Goal: Task Accomplishment & Management: Use online tool/utility

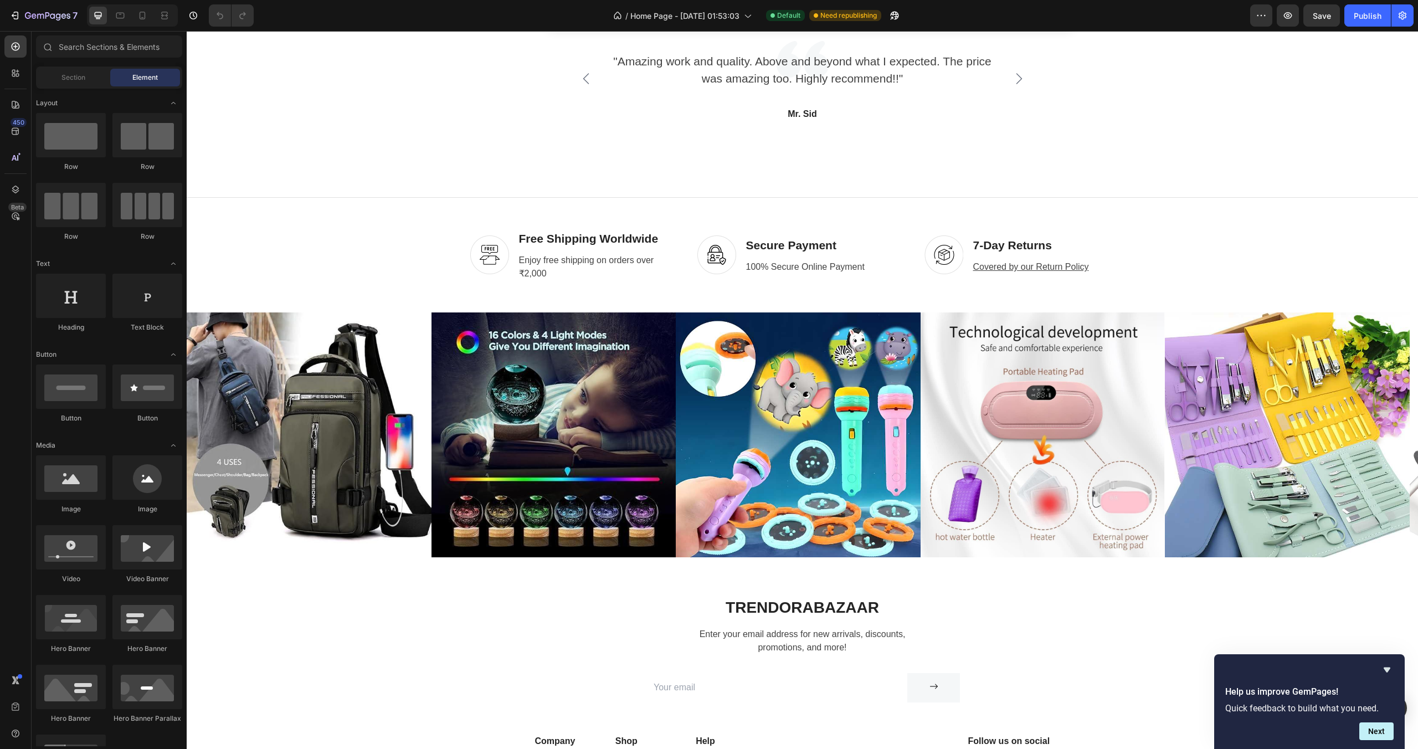
scroll to position [3134, 0]
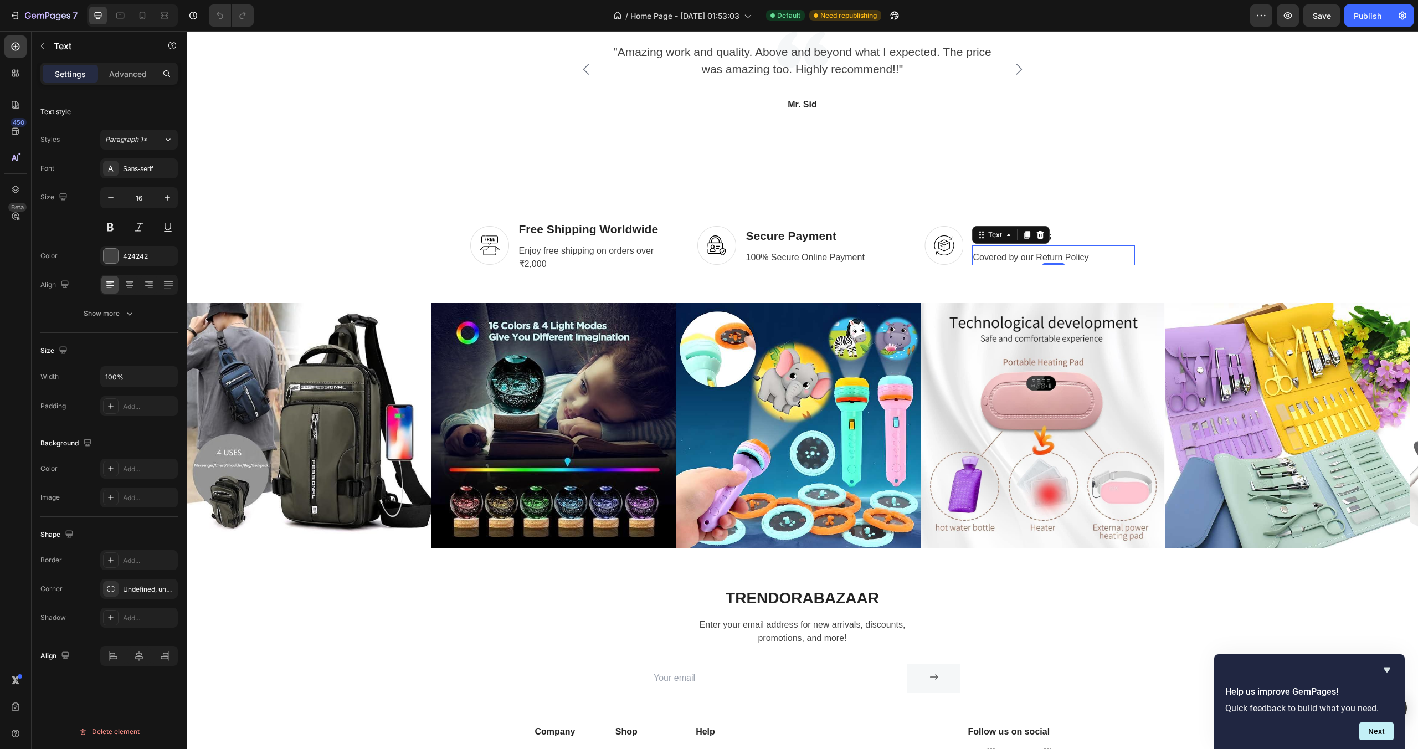
click at [1050, 254] on u "Covered by our Return Policy" at bounding box center [1031, 257] width 116 height 9
click at [777, 250] on div "100% Secure Online Payment" at bounding box center [826, 258] width 163 height 16
click at [821, 254] on div "100% Secure Online Payment" at bounding box center [826, 258] width 163 height 16
click at [776, 255] on p "100% Secure Online Payment" at bounding box center [826, 257] width 161 height 13
click at [848, 205] on div "Image Free Shipping Worldwide Heading Enjoy free shipping on orders over ₹2,000…" at bounding box center [802, 246] width 1231 height 116
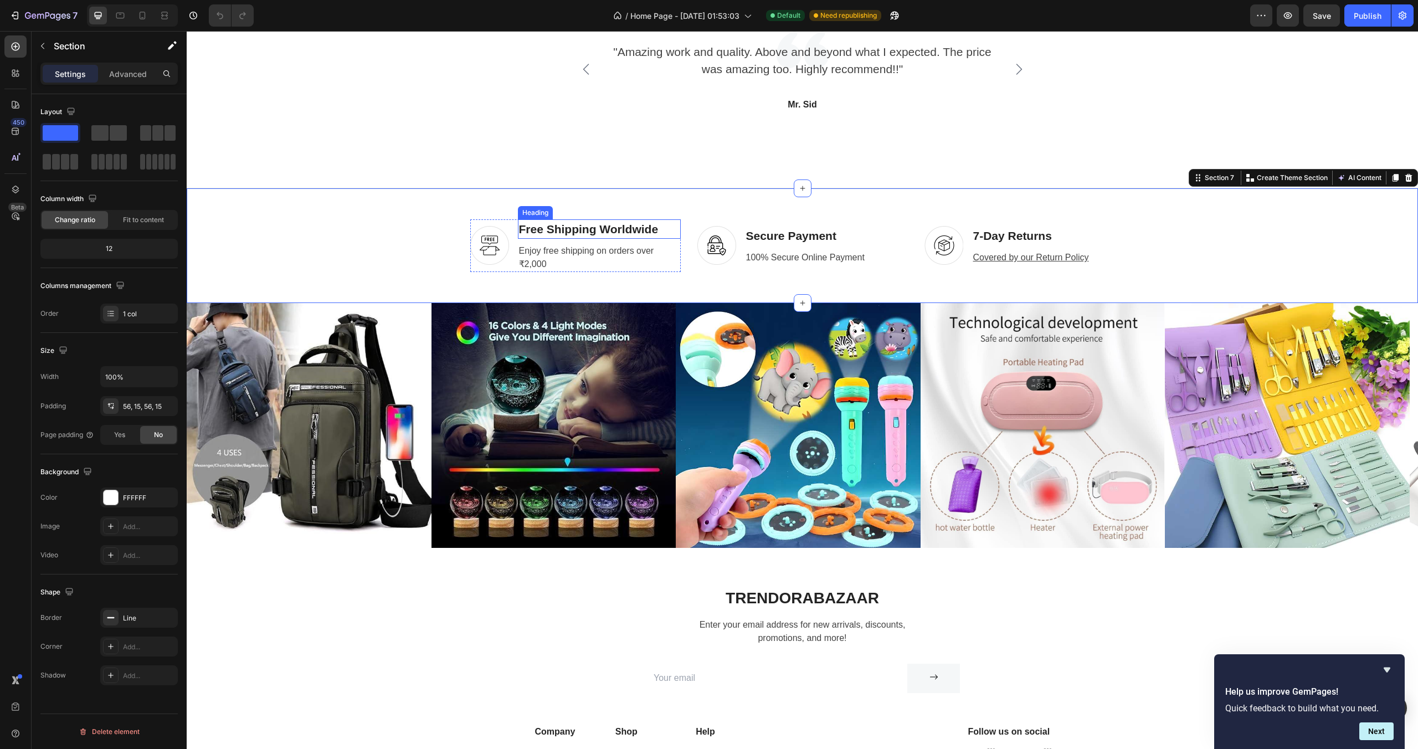
click at [615, 229] on p "Free Shipping Worldwide" at bounding box center [599, 229] width 161 height 18
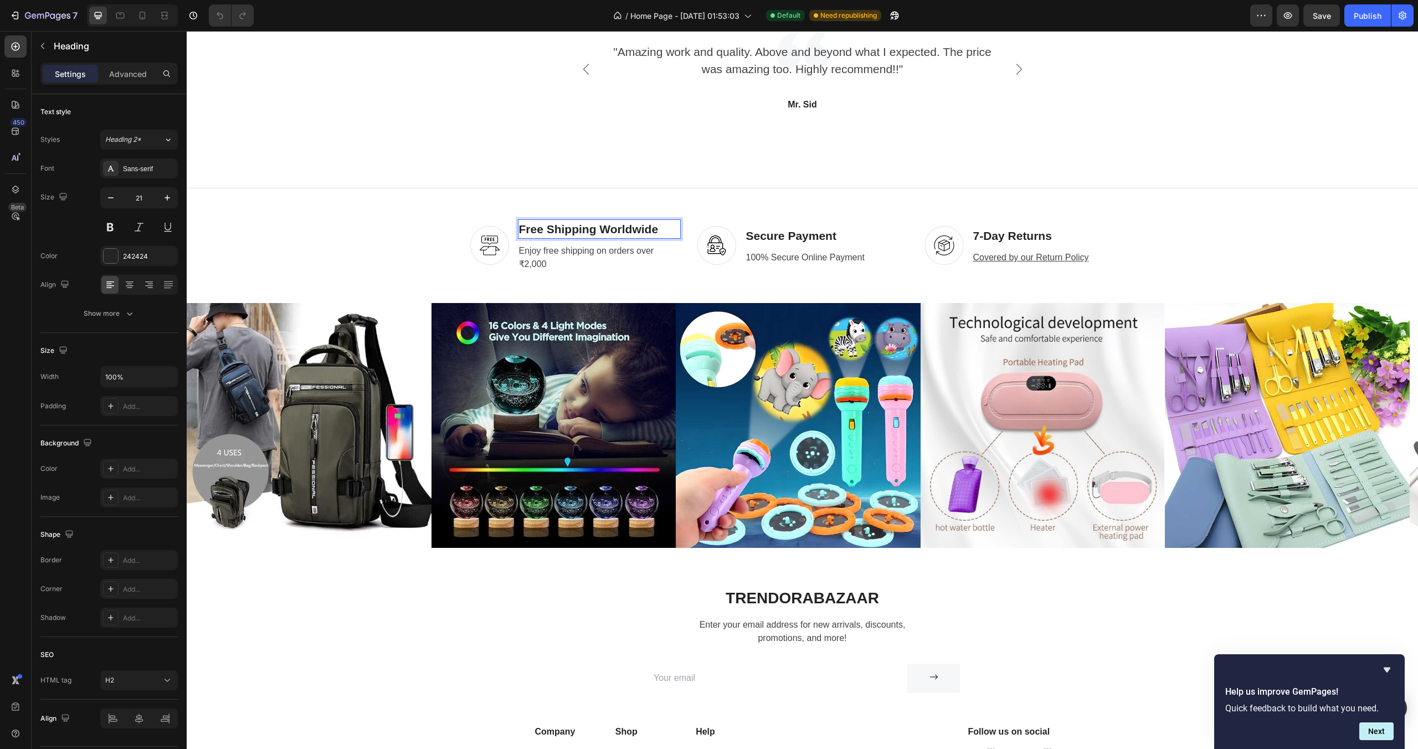
click at [615, 229] on p "Free Shipping Worldwide" at bounding box center [599, 229] width 161 height 18
click at [272, 198] on div "Image Free Shipping Heading Enjoy free shipping on orders over ₹2,000 Text Row …" at bounding box center [802, 246] width 1231 height 116
click at [848, 233] on p "Secure Payment" at bounding box center [826, 236] width 161 height 18
click at [928, 203] on div "Image Free Shipping Heading Enjoy free shipping on orders over ₹2,000 Text Row …" at bounding box center [802, 246] width 1231 height 116
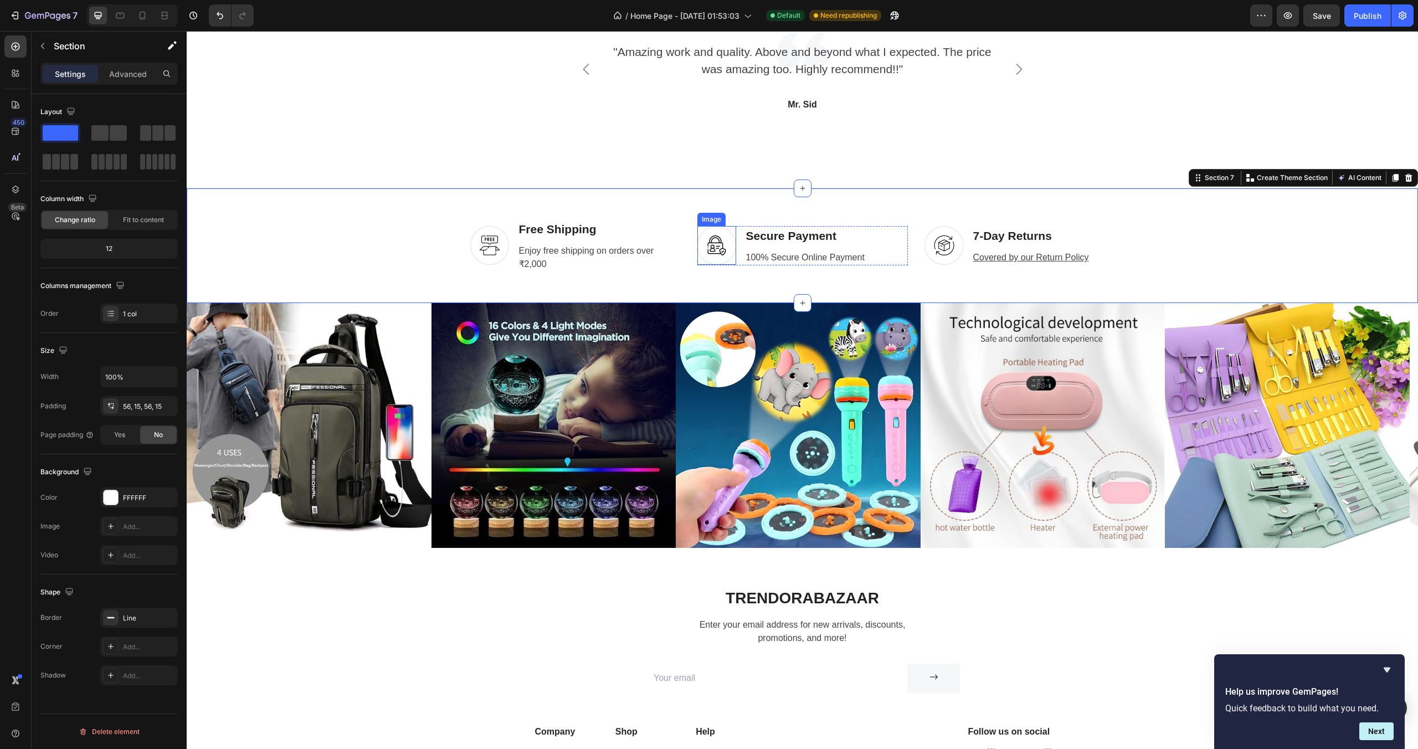
click at [724, 232] on img at bounding box center [716, 245] width 39 height 39
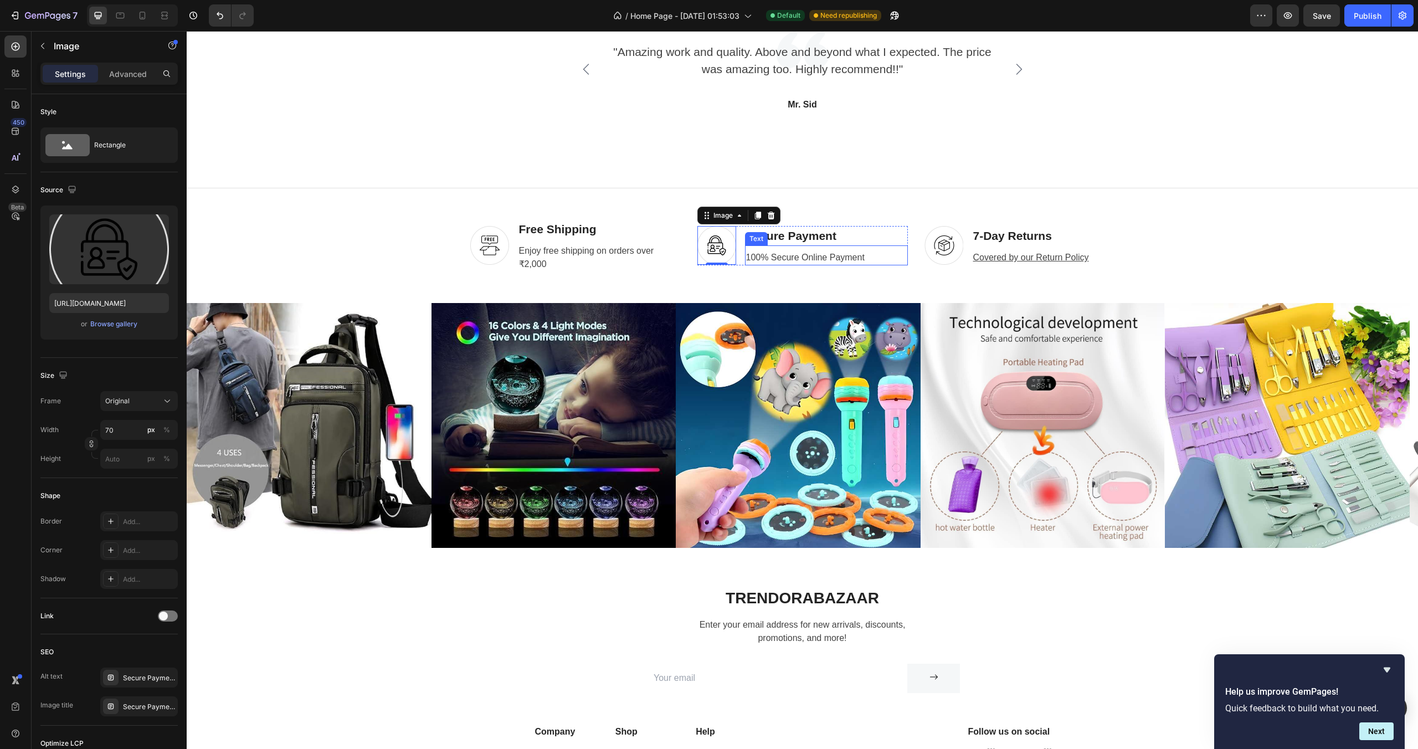
click at [845, 249] on div "100% Secure Online Payment Text" at bounding box center [826, 255] width 163 height 20
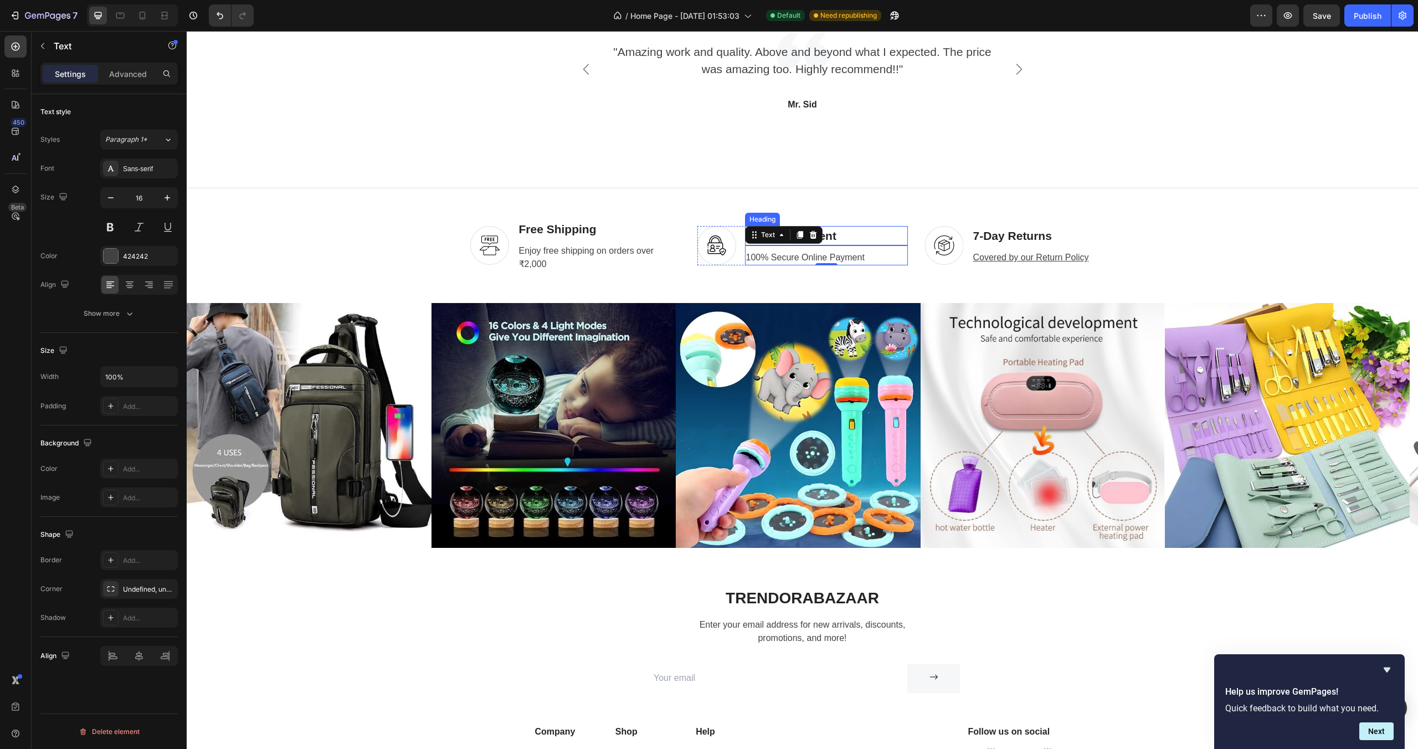
click at [853, 236] on p "Secure Payment" at bounding box center [826, 236] width 161 height 18
click at [713, 231] on img at bounding box center [716, 245] width 39 height 39
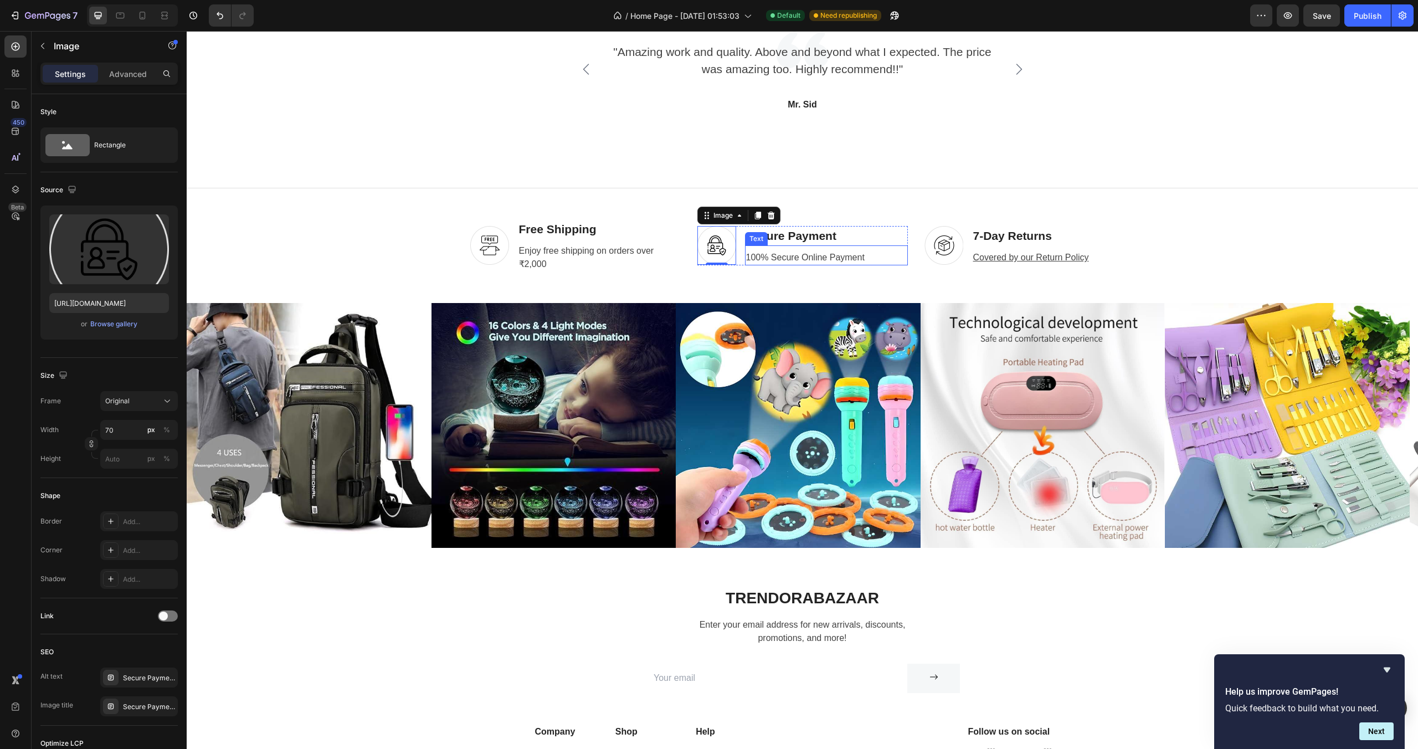
click at [818, 260] on p "100% Secure Online Payment" at bounding box center [826, 257] width 161 height 13
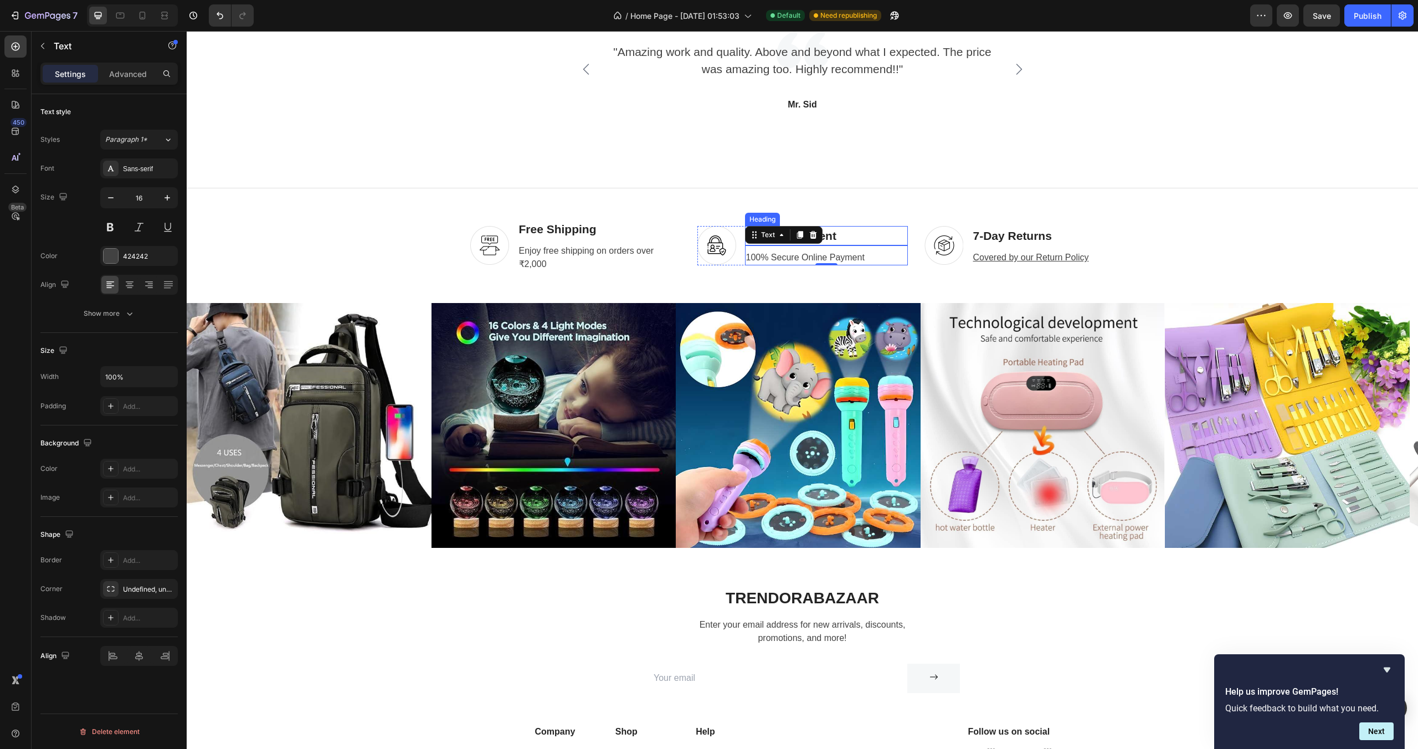
click at [853, 234] on p "Secure Payment" at bounding box center [826, 236] width 161 height 18
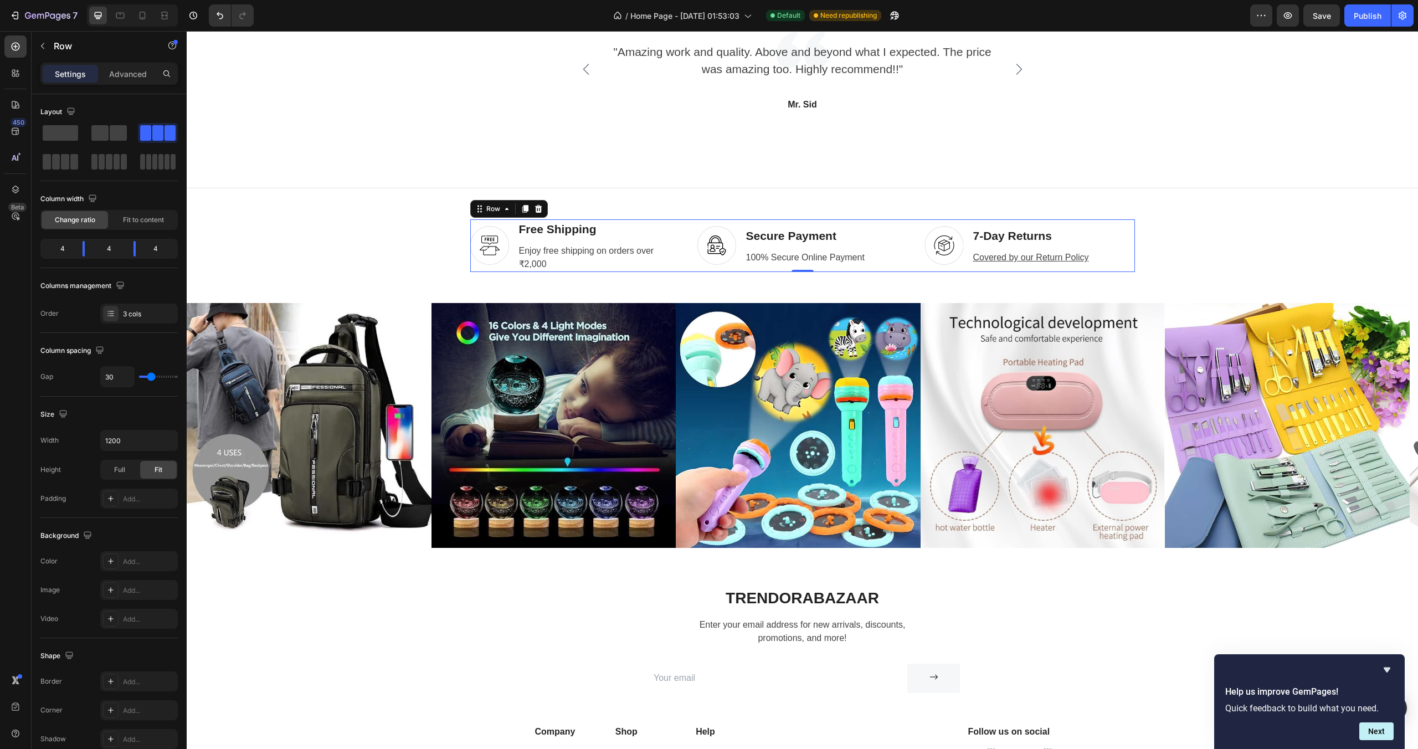
click at [904, 239] on div "Image Free Shipping Heading Enjoy free shipping on orders over ₹2,000 Text Row …" at bounding box center [802, 245] width 664 height 53
click at [116, 134] on span at bounding box center [118, 133] width 17 height 16
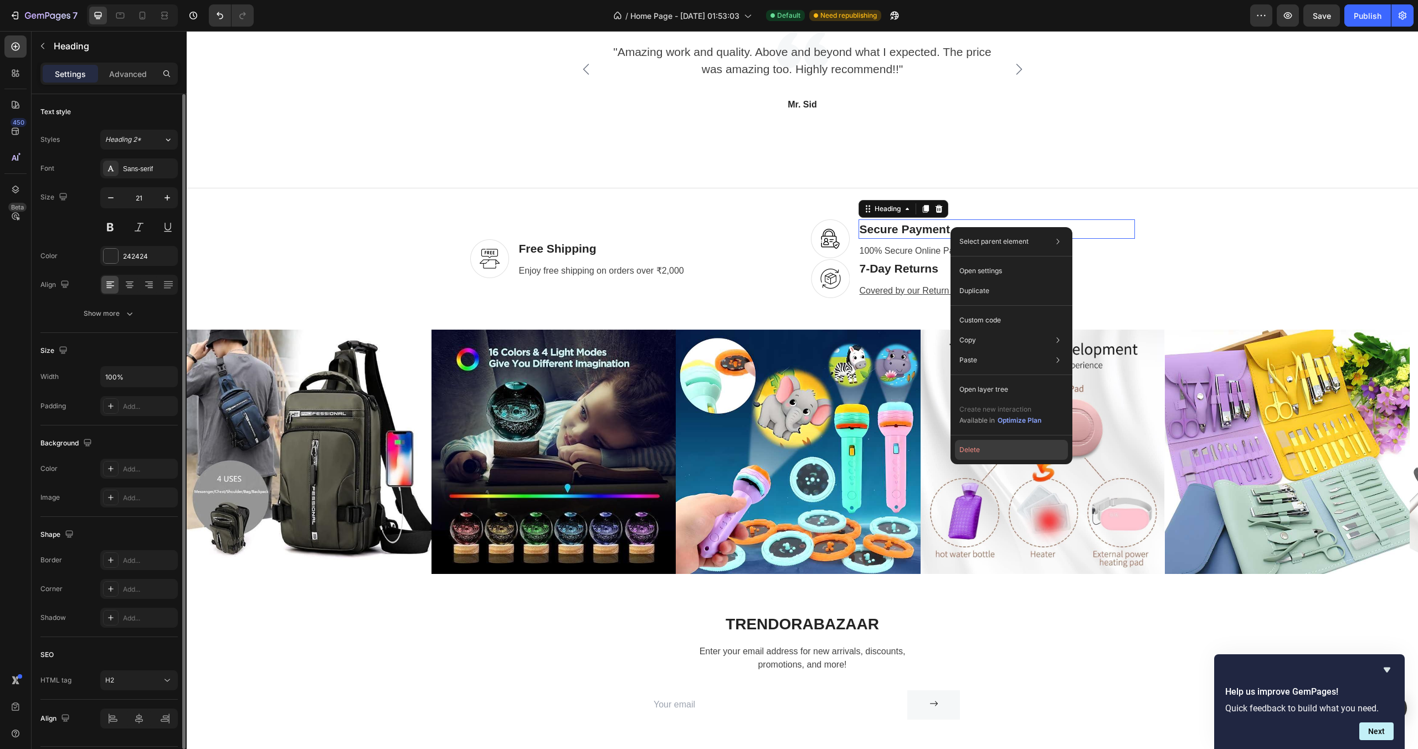
click at [993, 452] on button "Delete" at bounding box center [1011, 450] width 113 height 20
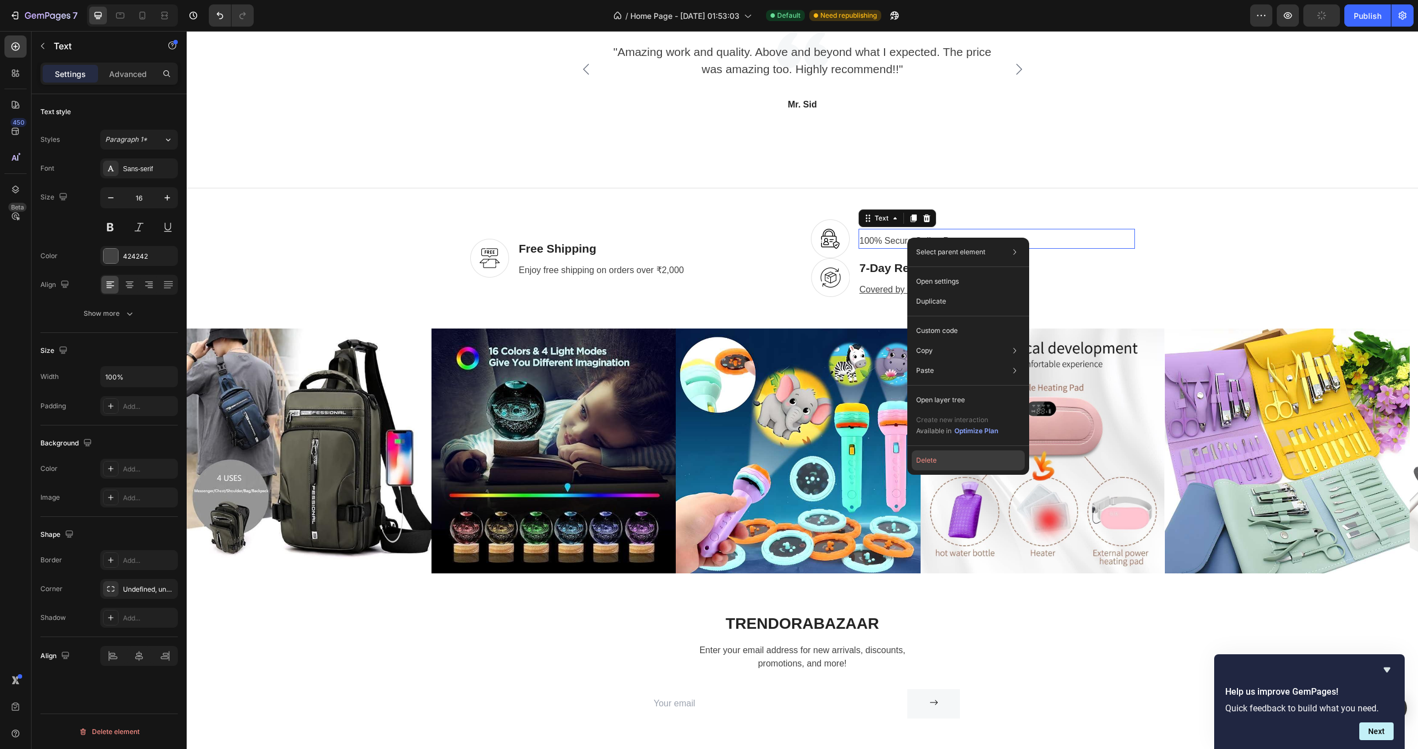
click at [927, 455] on button "Delete" at bounding box center [967, 460] width 113 height 20
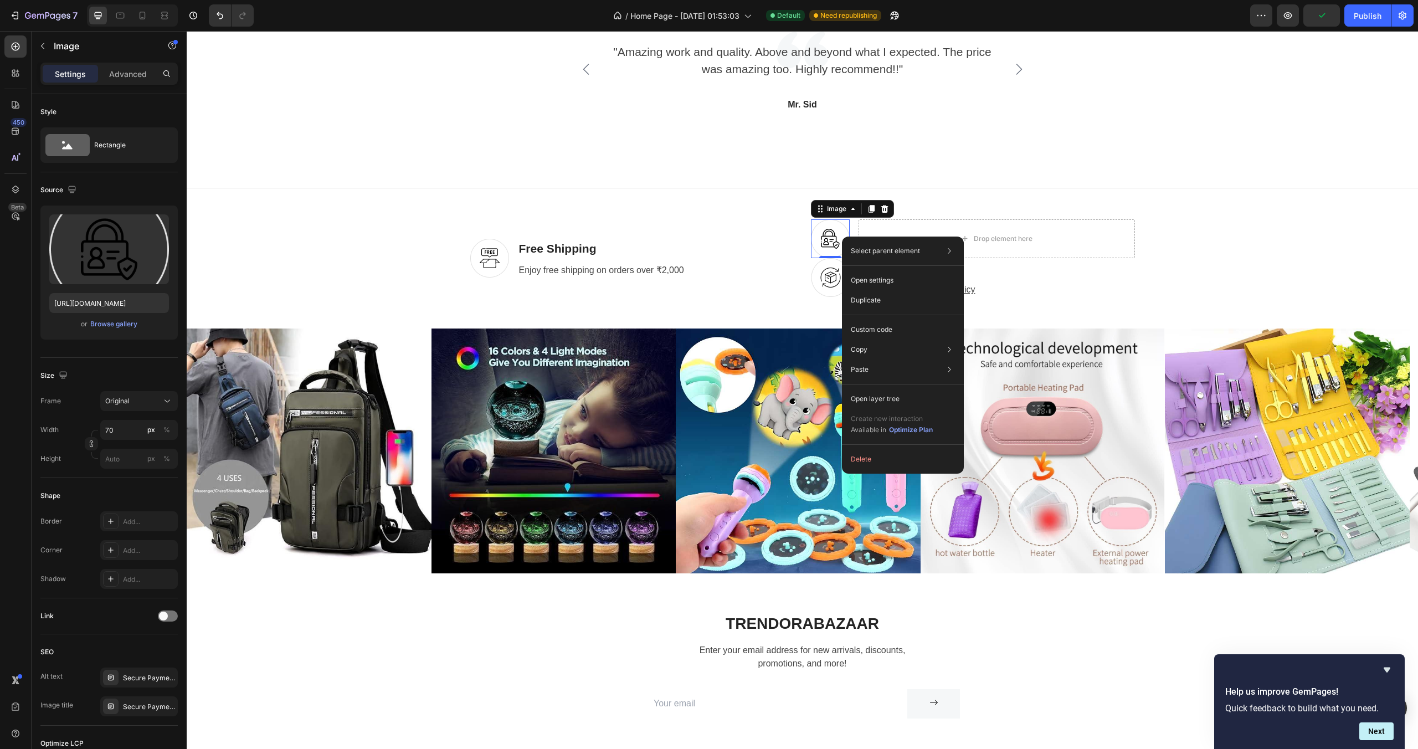
drag, startPoint x: 842, startPoint y: 236, endPoint x: 1039, endPoint y: 280, distance: 202.3
click at [872, 455] on button "Delete" at bounding box center [902, 459] width 113 height 20
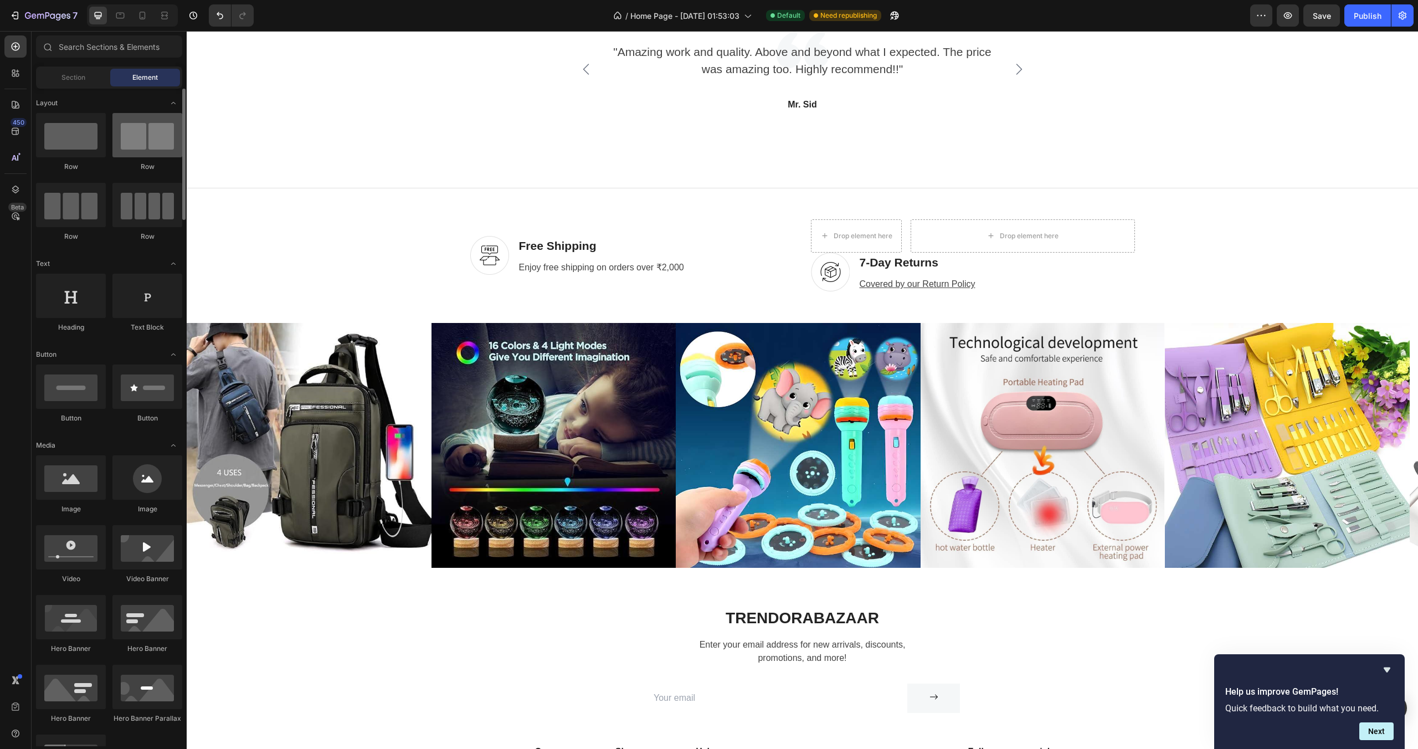
click at [148, 143] on div at bounding box center [147, 135] width 70 height 44
click at [77, 204] on div at bounding box center [71, 205] width 70 height 44
click at [78, 204] on div at bounding box center [71, 205] width 70 height 44
click at [705, 223] on div "Image Free Shipping Heading Enjoy free shipping on orders over ₹2,000 Text Row" at bounding box center [632, 255] width 324 height 73
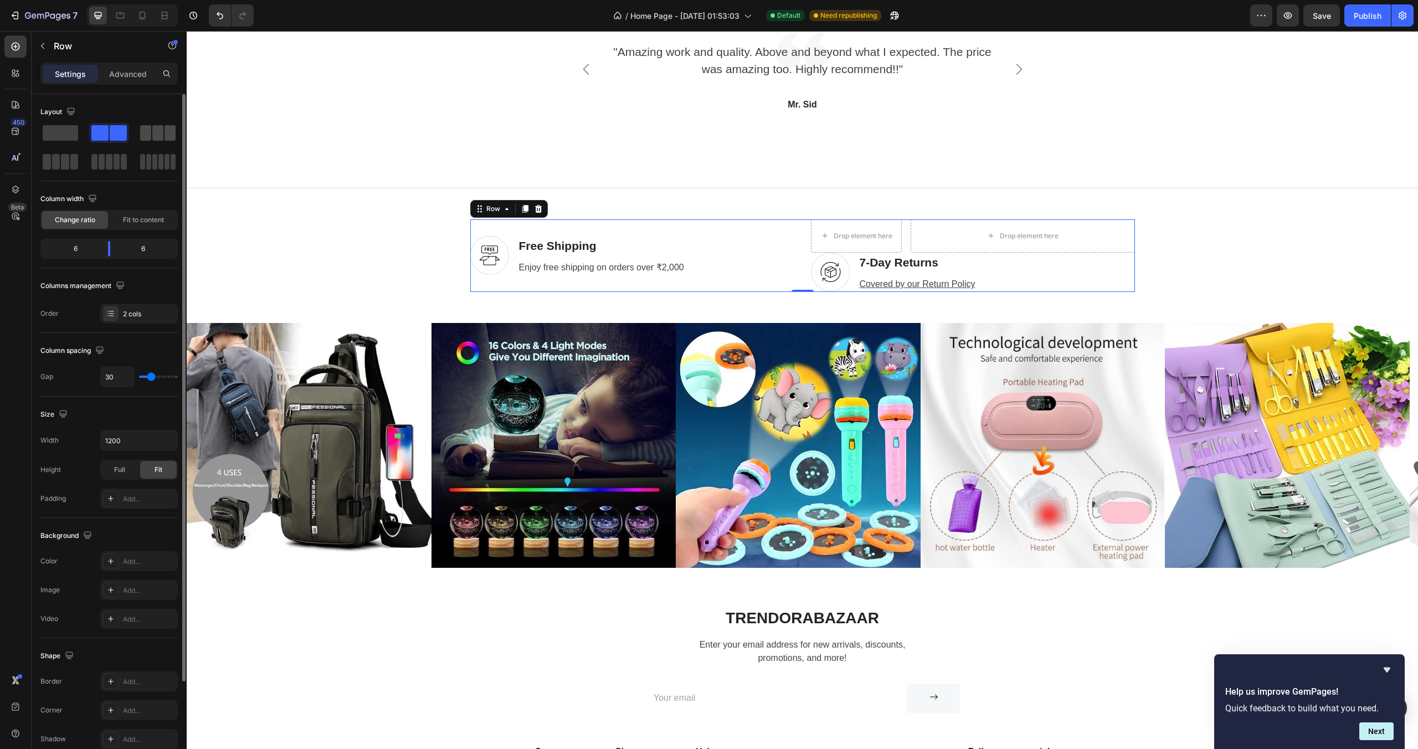
click at [158, 135] on span at bounding box center [157, 133] width 11 height 16
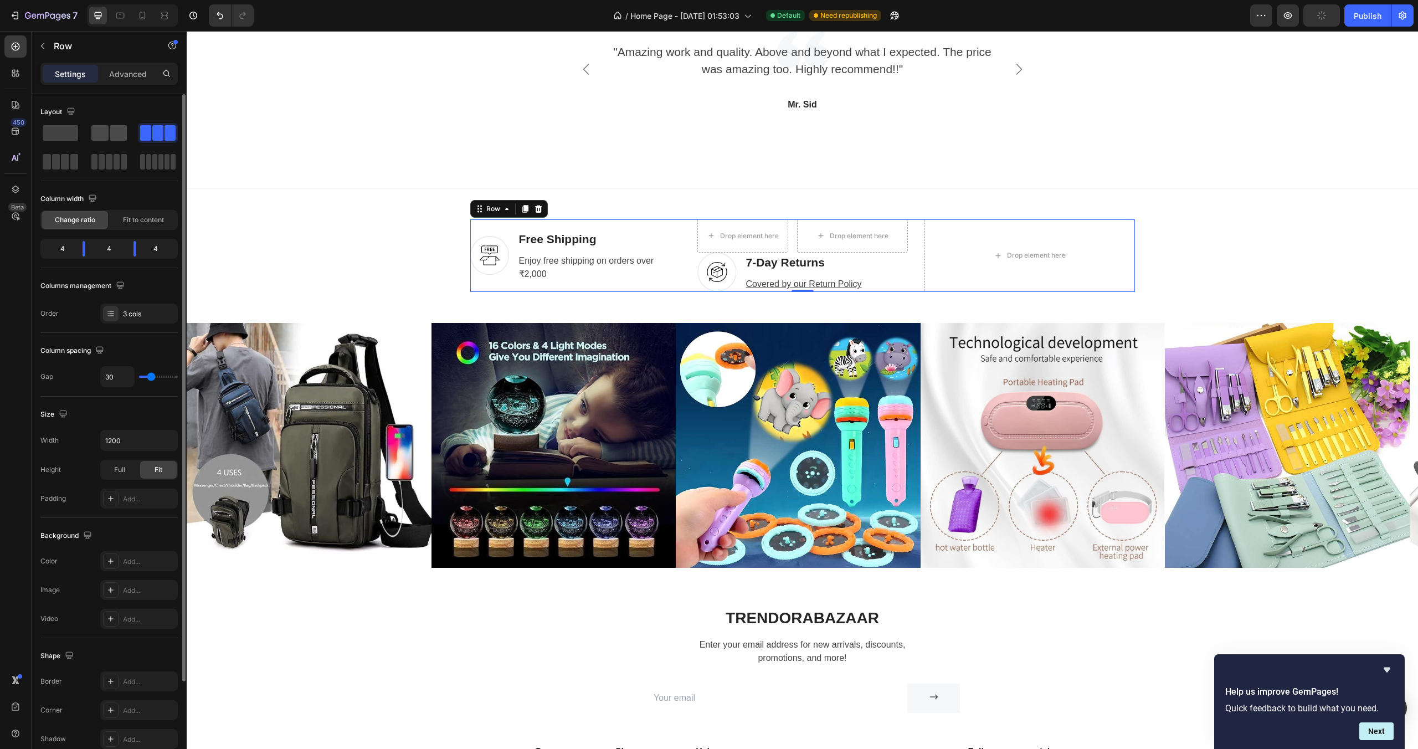
click at [115, 137] on span at bounding box center [118, 133] width 17 height 16
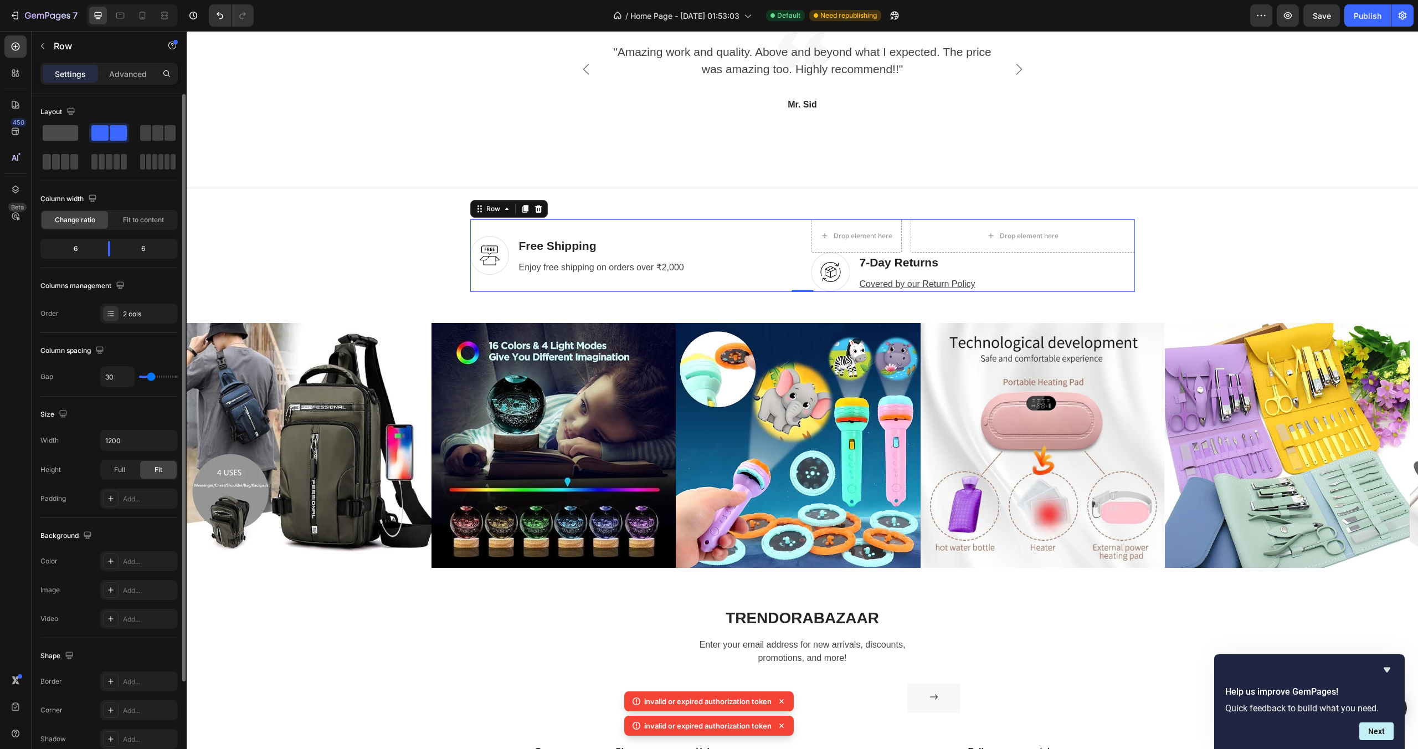
click at [64, 135] on span at bounding box center [60, 133] width 35 height 16
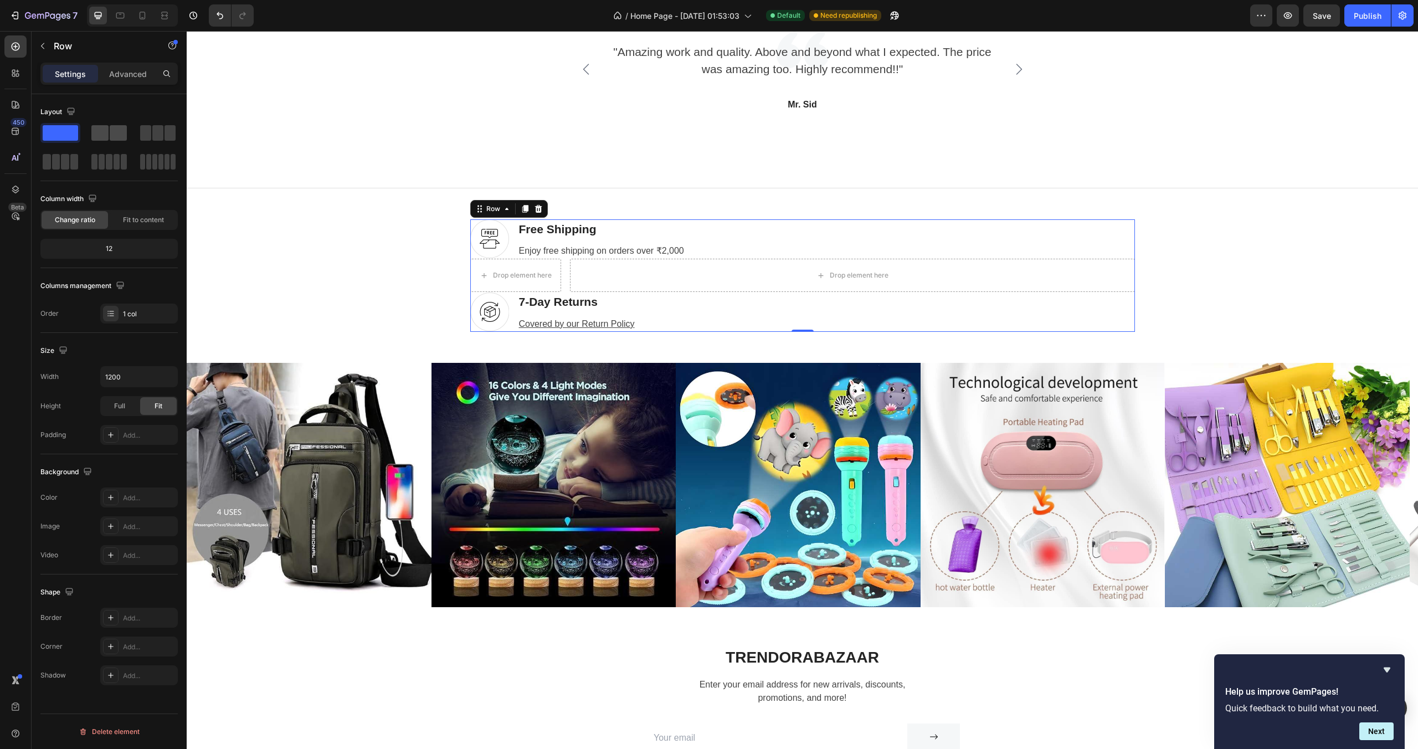
click at [110, 131] on span at bounding box center [118, 133] width 17 height 16
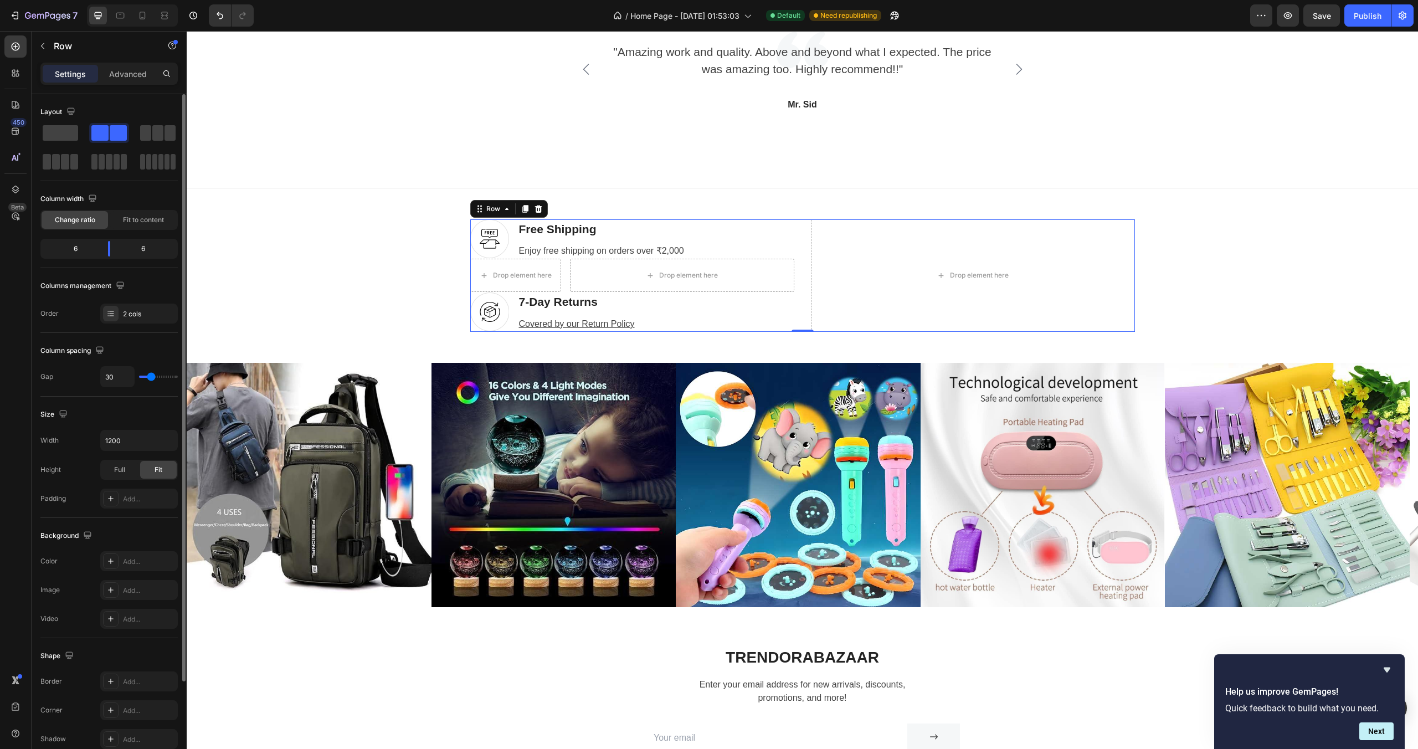
click at [110, 131] on span at bounding box center [118, 133] width 17 height 16
click at [110, 132] on span at bounding box center [118, 133] width 17 height 16
click at [60, 135] on span at bounding box center [60, 133] width 35 height 16
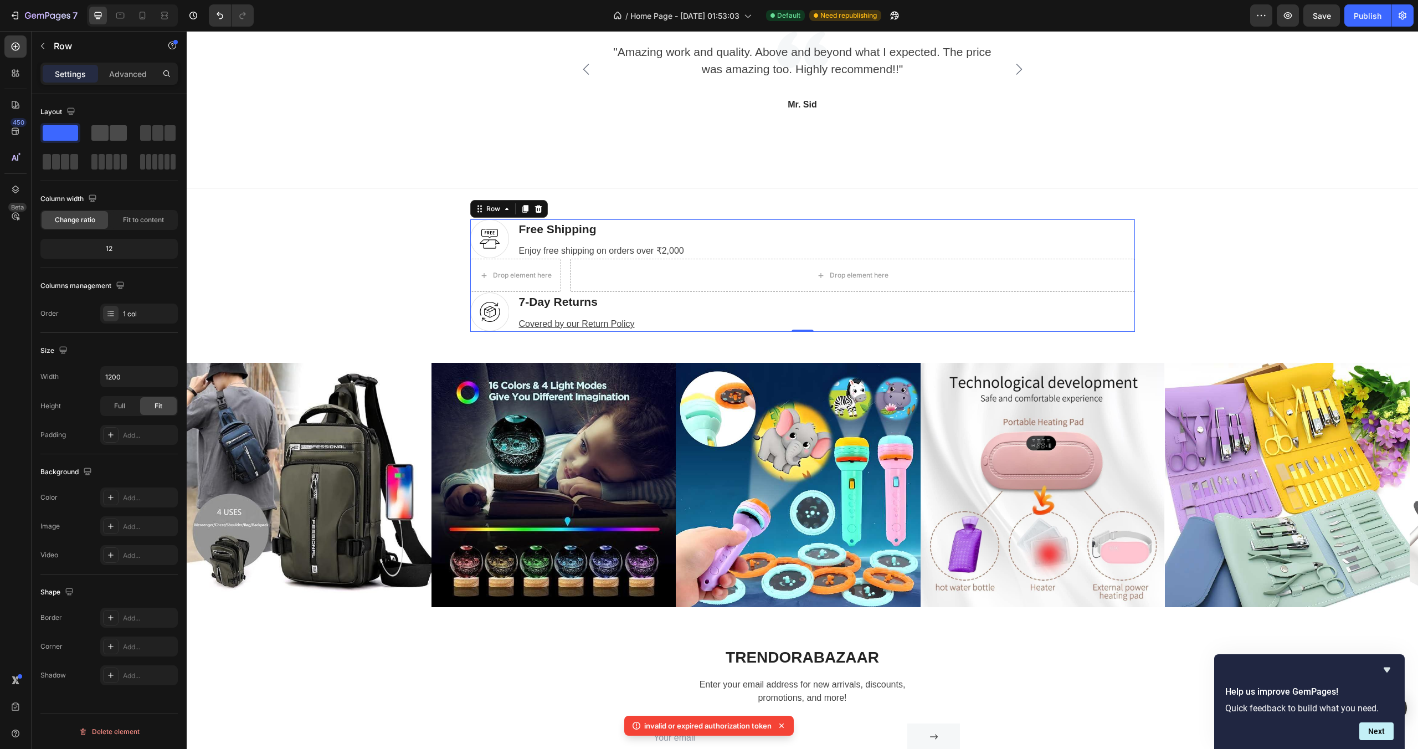
click at [99, 133] on span at bounding box center [99, 133] width 17 height 16
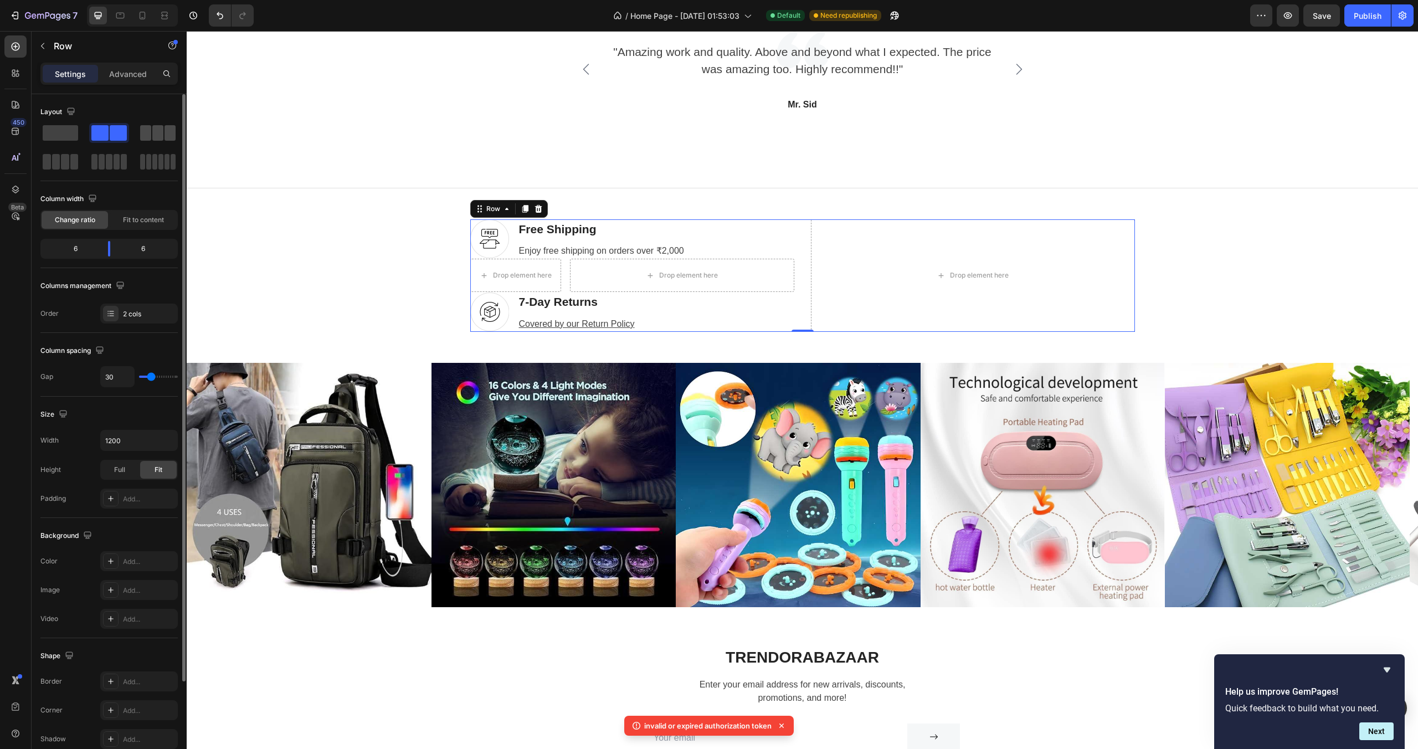
click at [169, 135] on span at bounding box center [169, 133] width 11 height 16
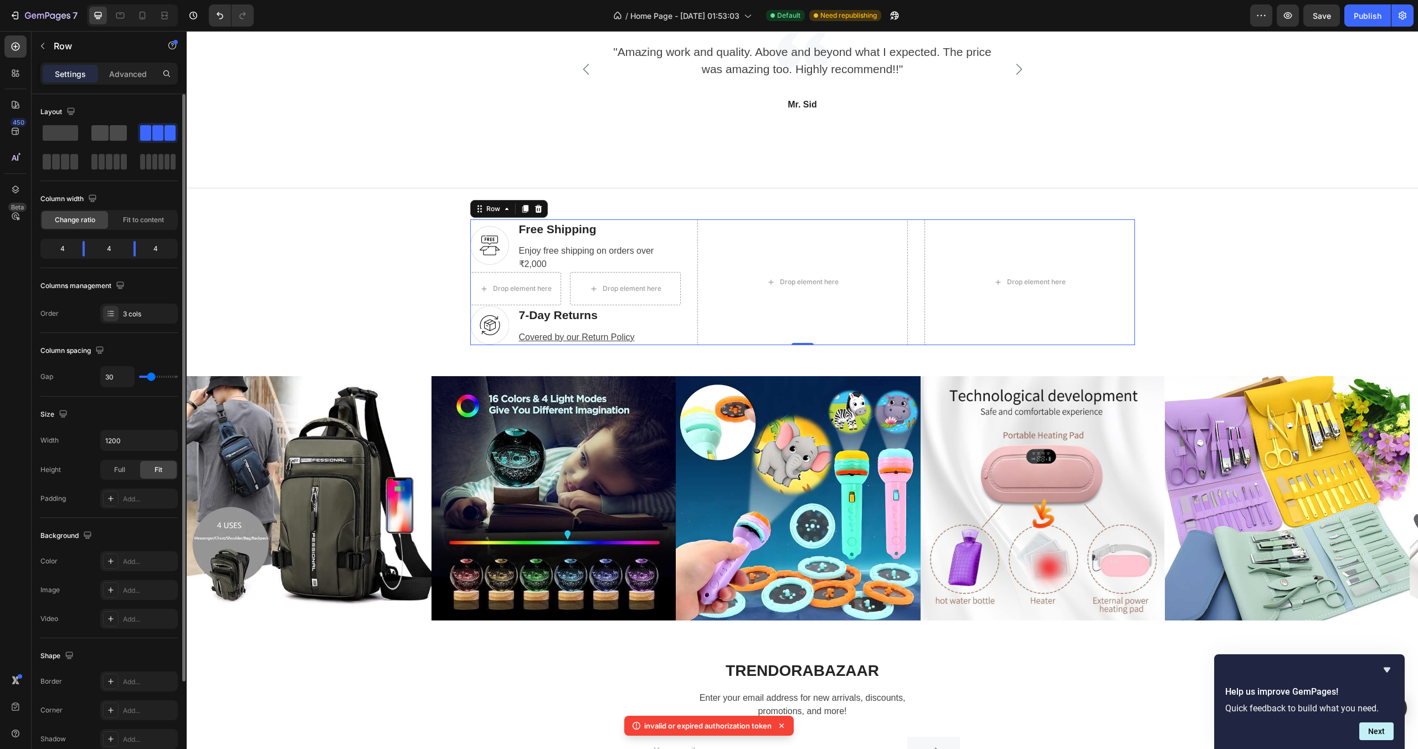
click at [110, 137] on span at bounding box center [118, 133] width 17 height 16
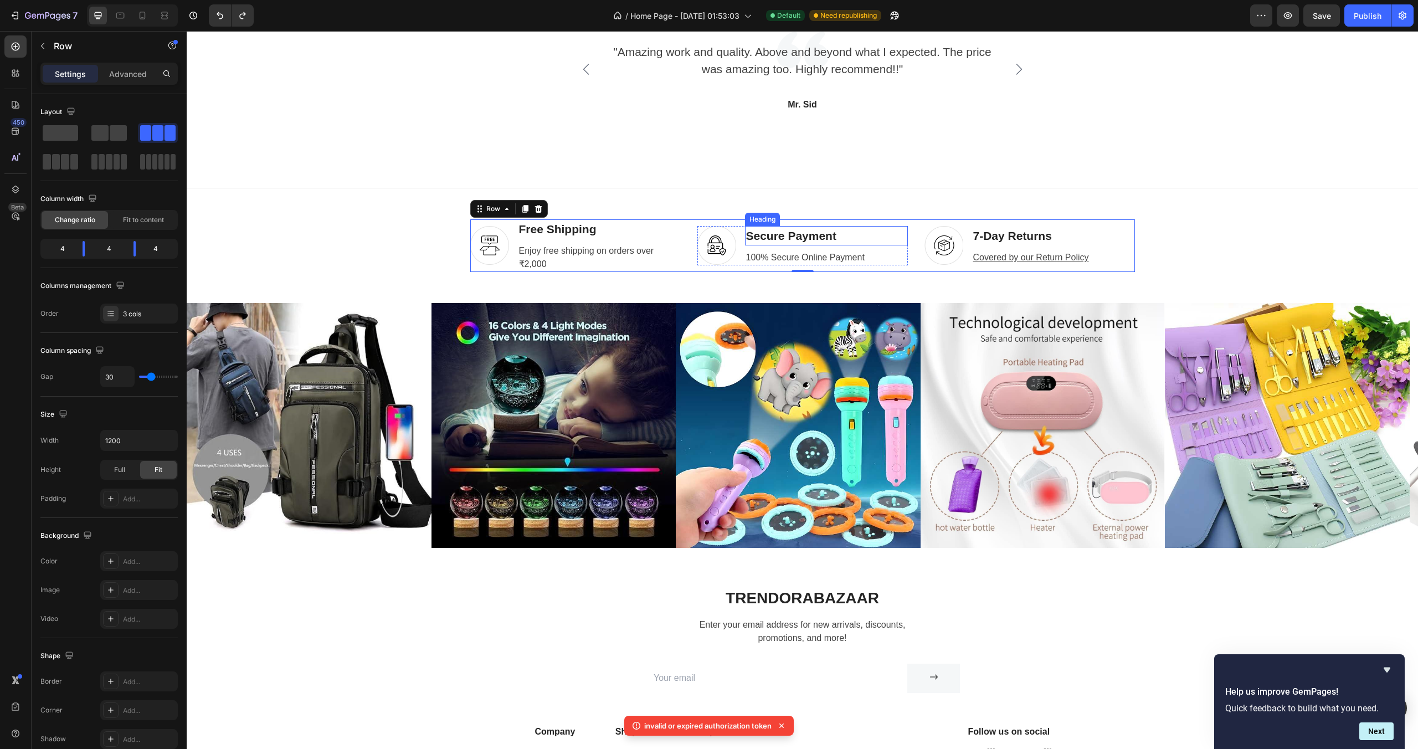
click at [838, 236] on p "Secure Payment" at bounding box center [826, 236] width 161 height 18
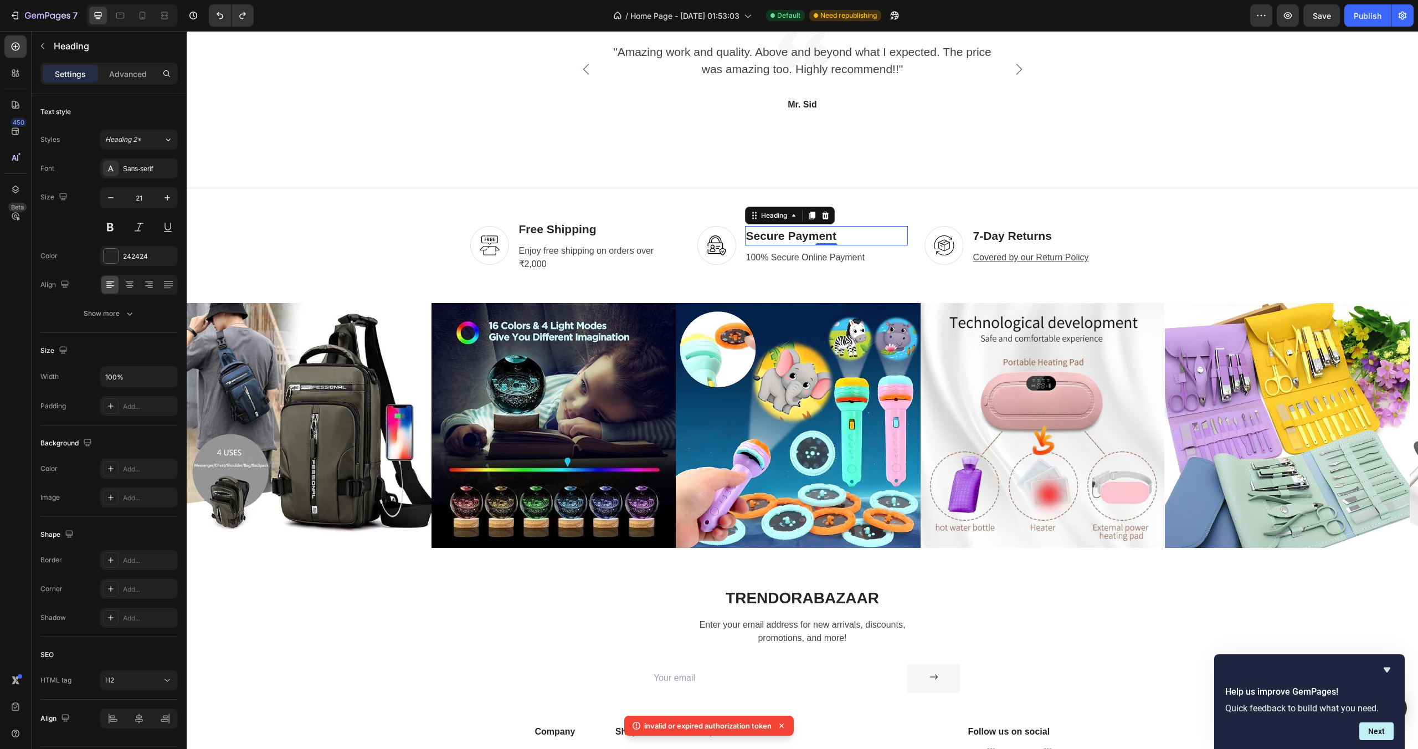
drag, startPoint x: 825, startPoint y: 218, endPoint x: 851, endPoint y: 244, distance: 36.8
click at [851, 244] on div "Secure Payment Heading 0" at bounding box center [826, 236] width 163 height 20
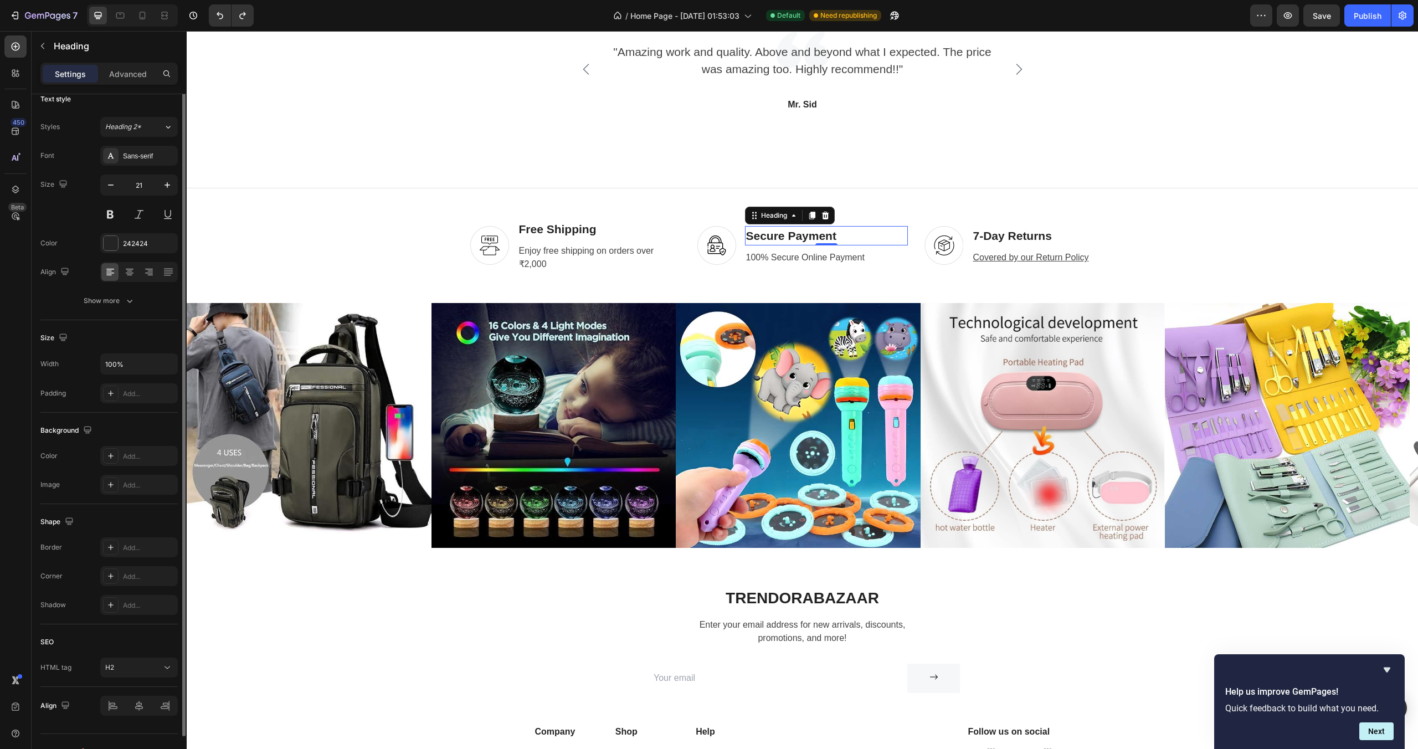
scroll to position [0, 0]
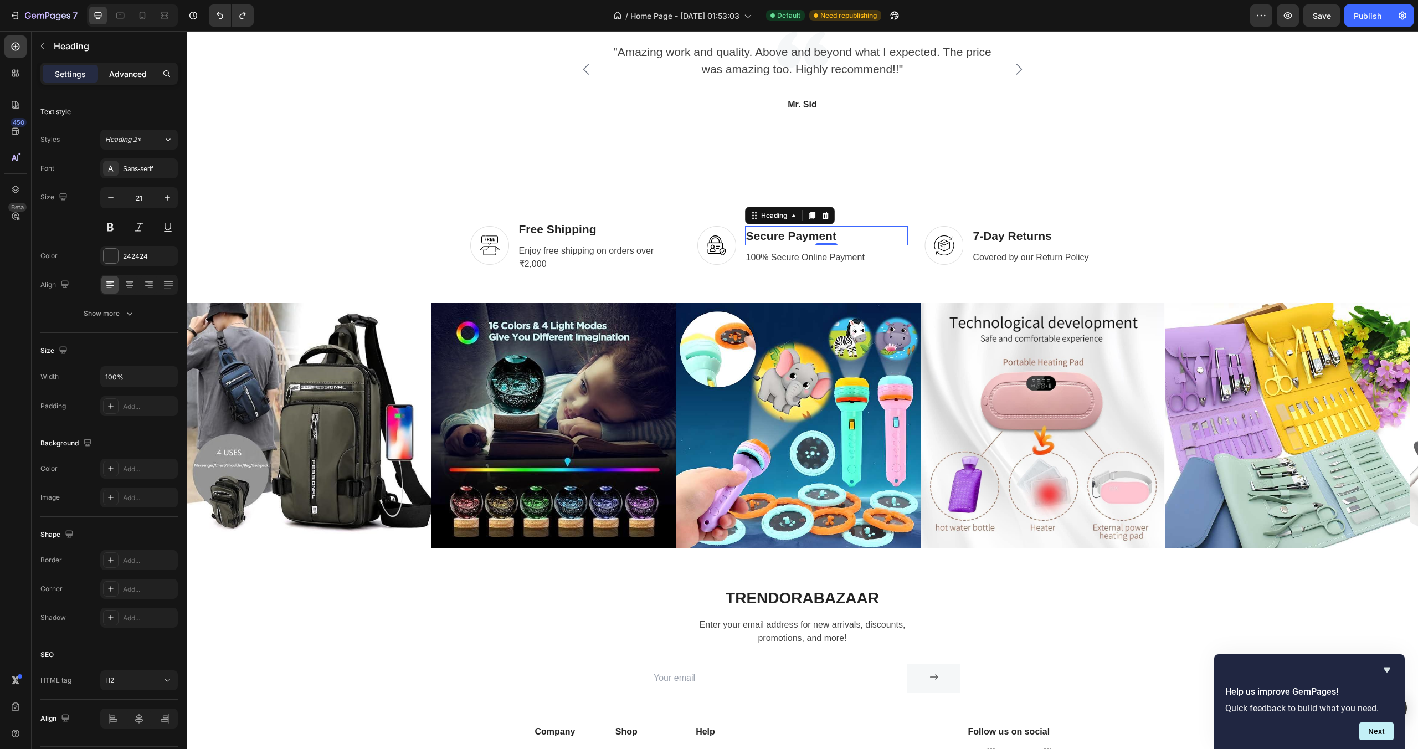
click at [128, 70] on p "Advanced" at bounding box center [128, 74] width 38 height 12
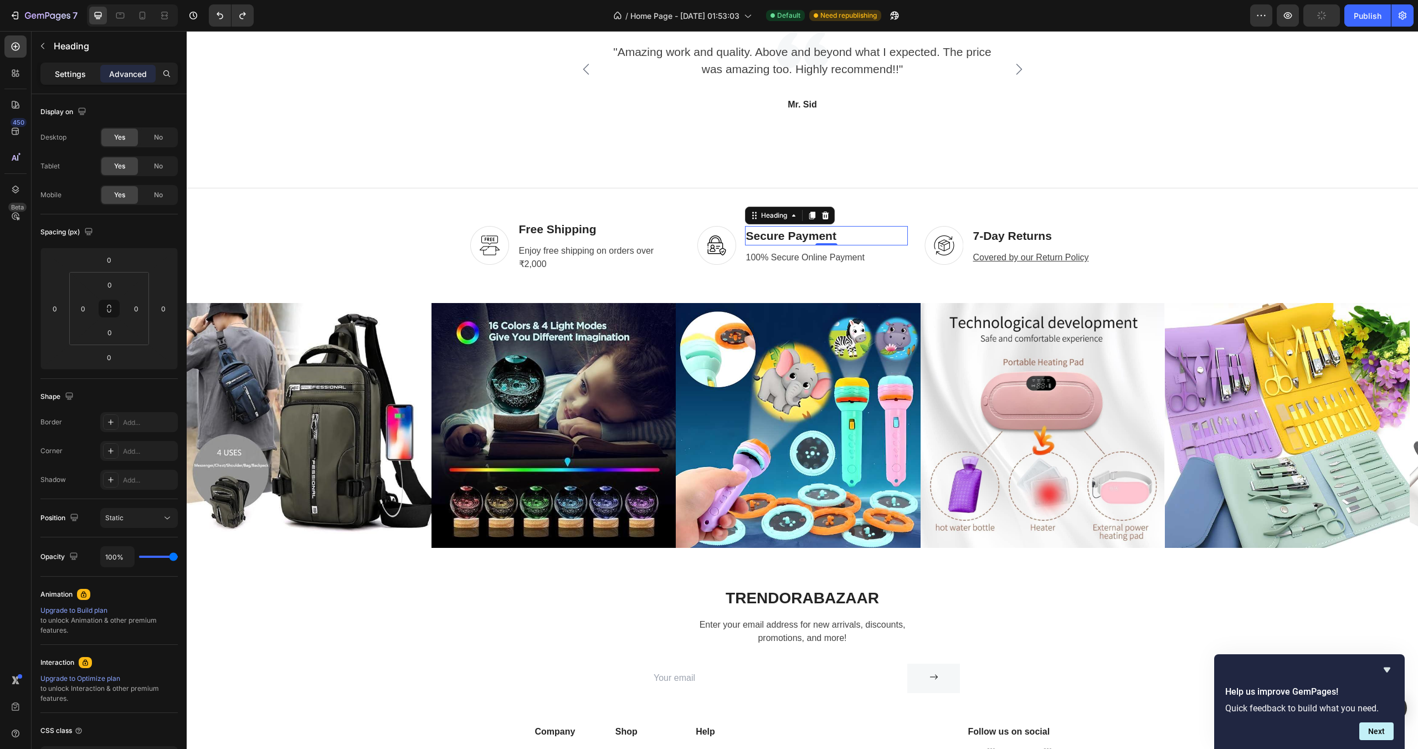
click at [81, 76] on p "Settings" at bounding box center [70, 74] width 31 height 12
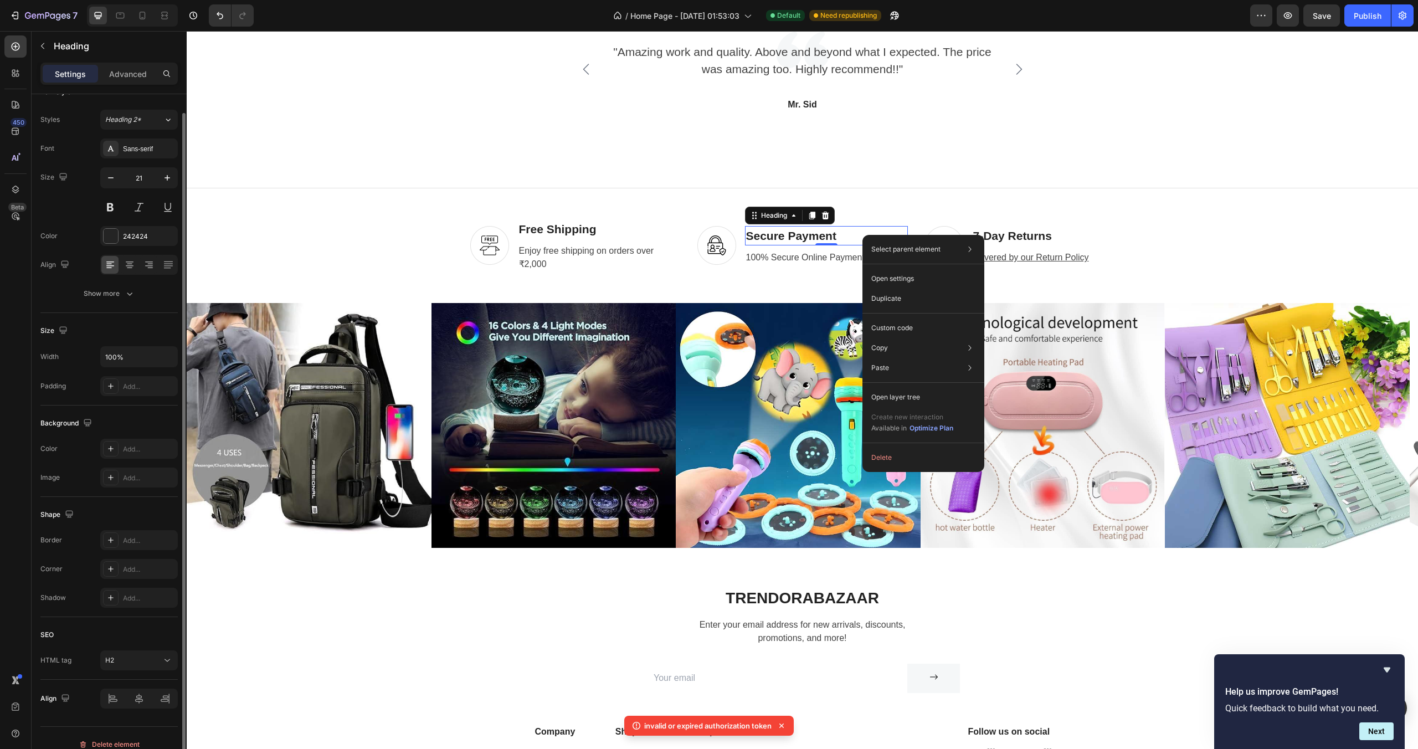
scroll to position [33, 0]
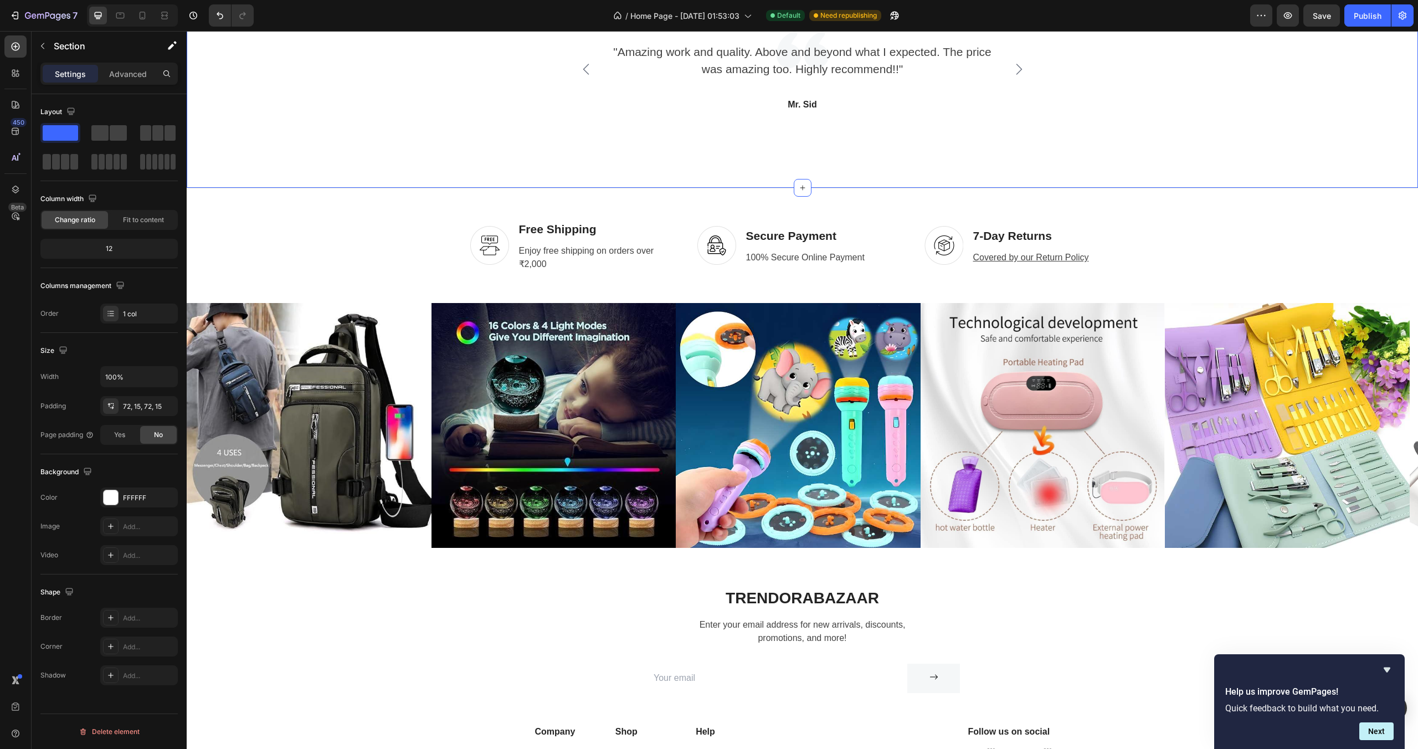
click at [682, 224] on div "Image Free Shipping Heading Enjoy free shipping on orders over ₹2,000 Text Row …" at bounding box center [802, 245] width 664 height 53
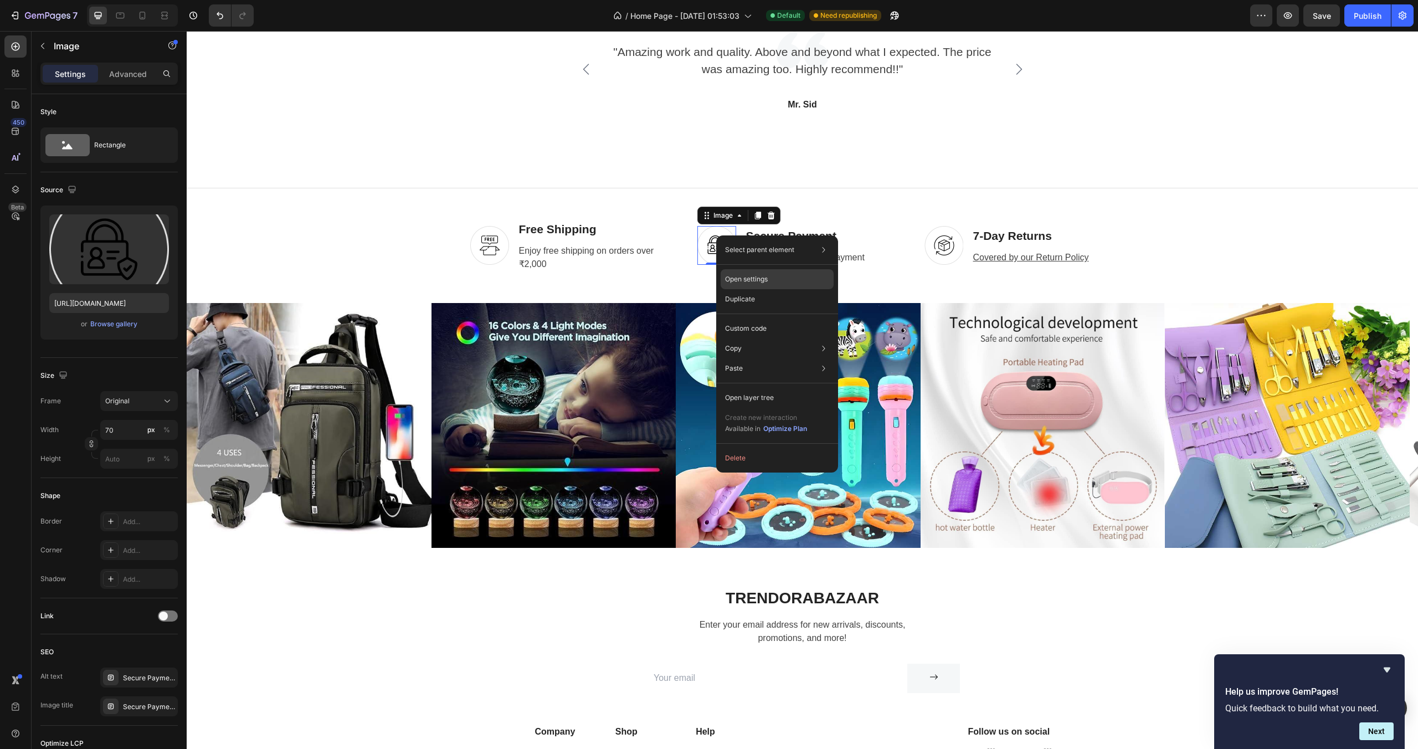
click at [733, 276] on p "Open settings" at bounding box center [746, 279] width 43 height 10
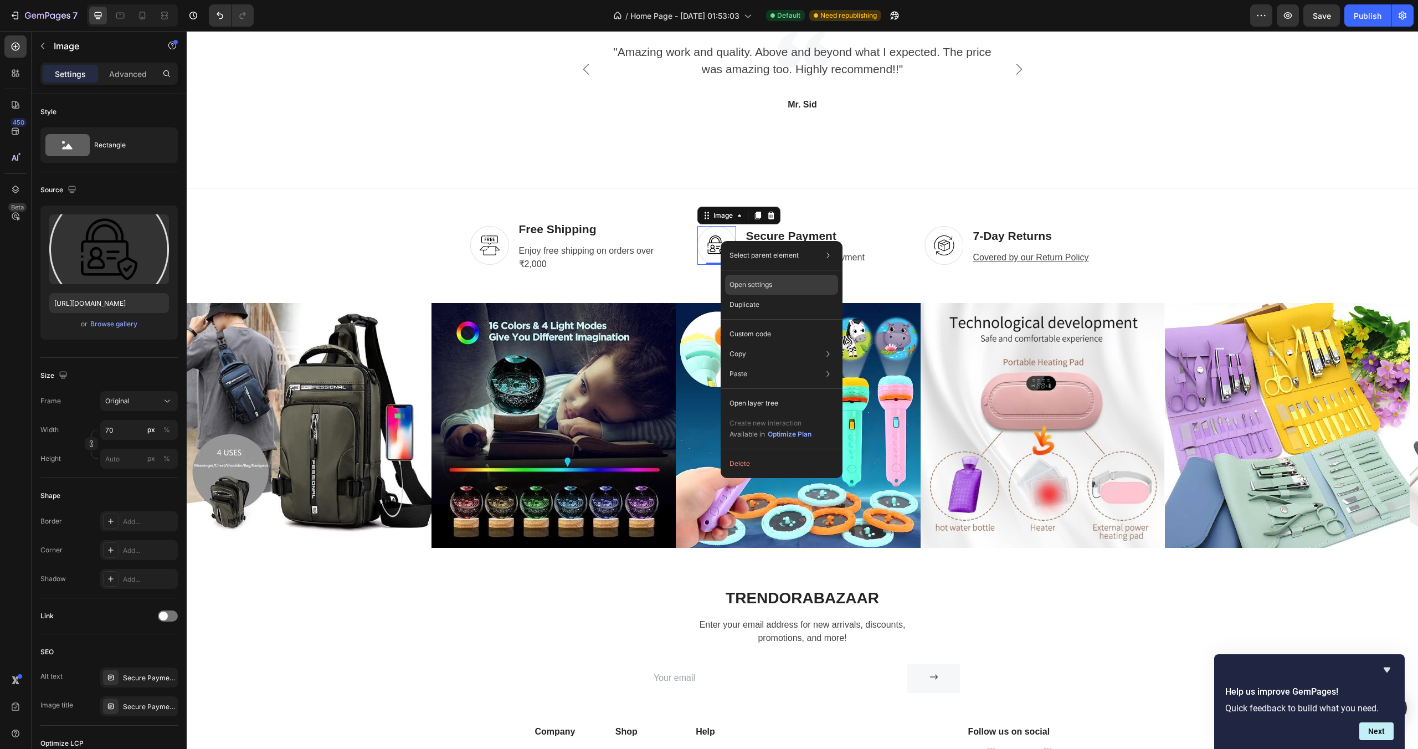
click at [745, 281] on p "Open settings" at bounding box center [750, 285] width 43 height 10
click at [771, 237] on p "Secure Payment" at bounding box center [826, 236] width 161 height 18
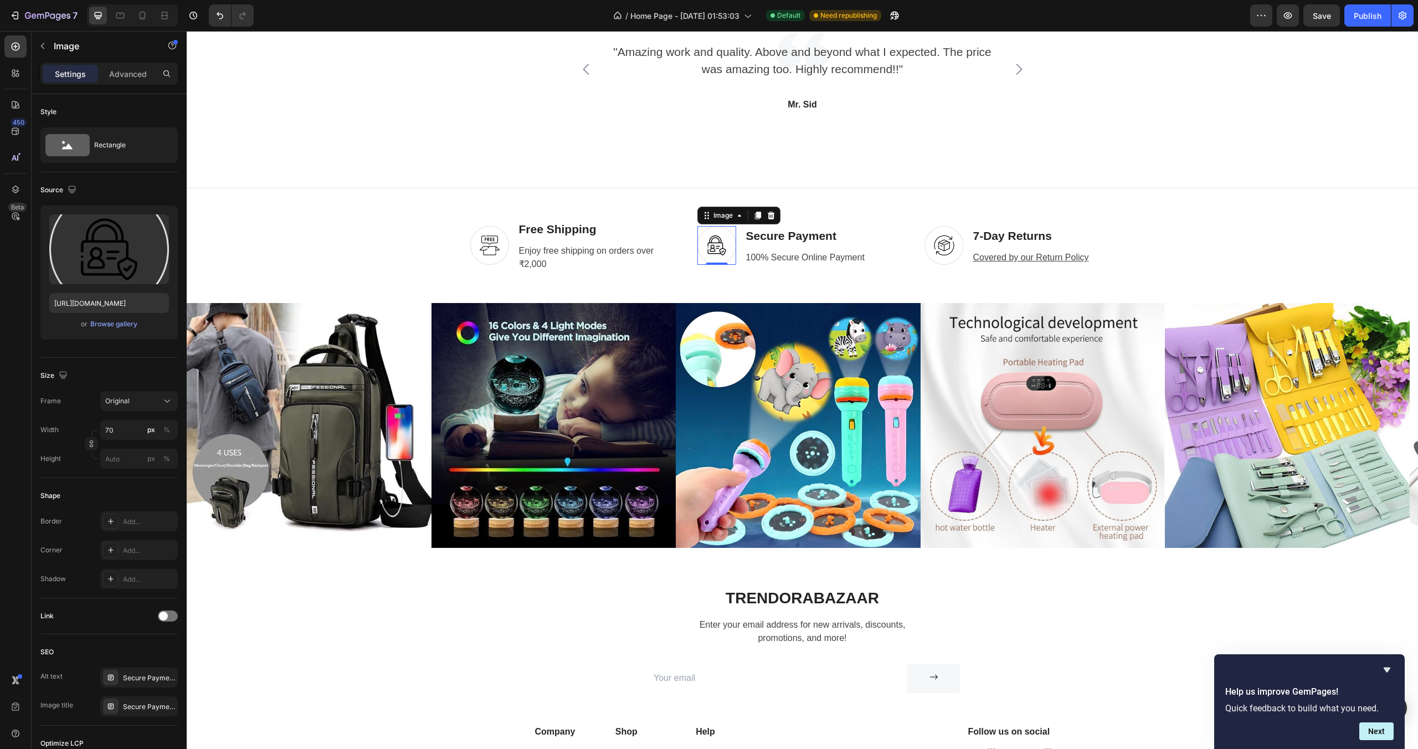
click at [727, 238] on img at bounding box center [716, 245] width 39 height 39
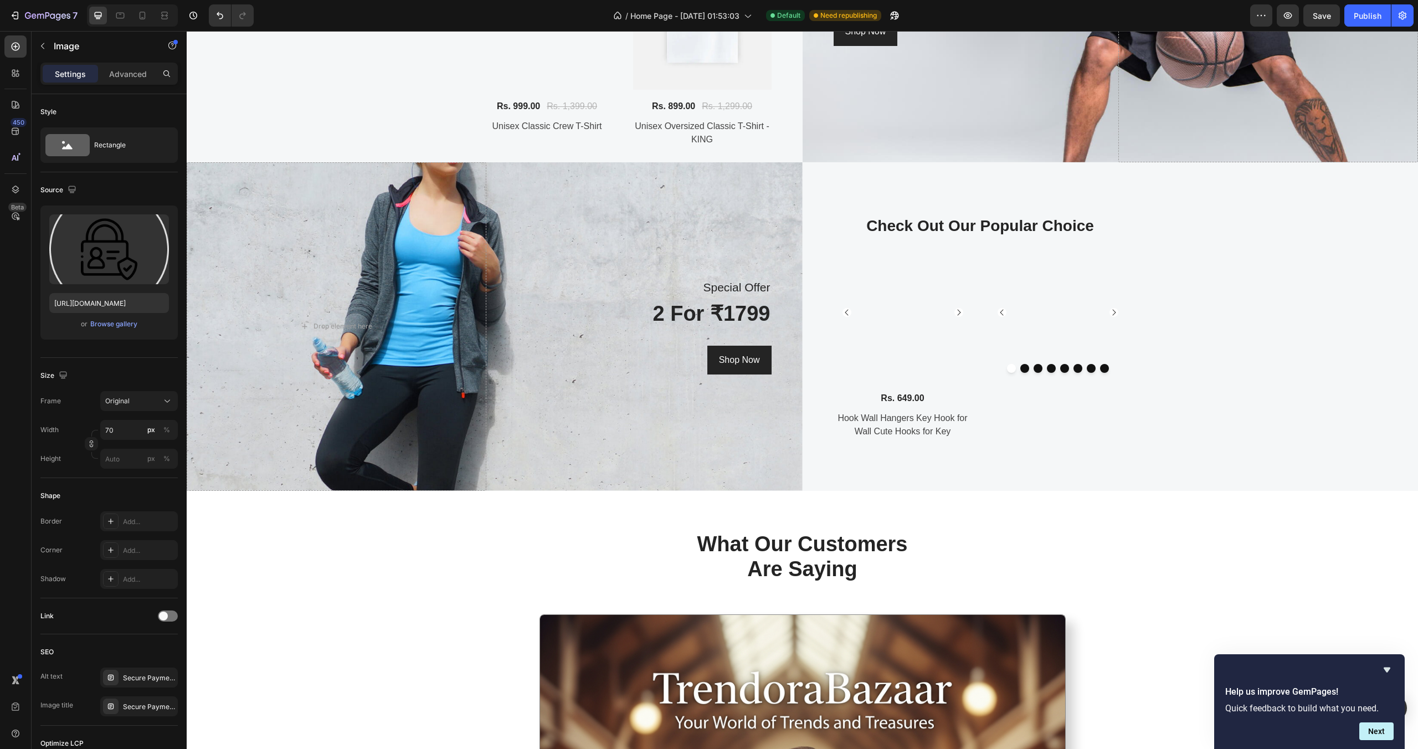
scroll to position [2551, 0]
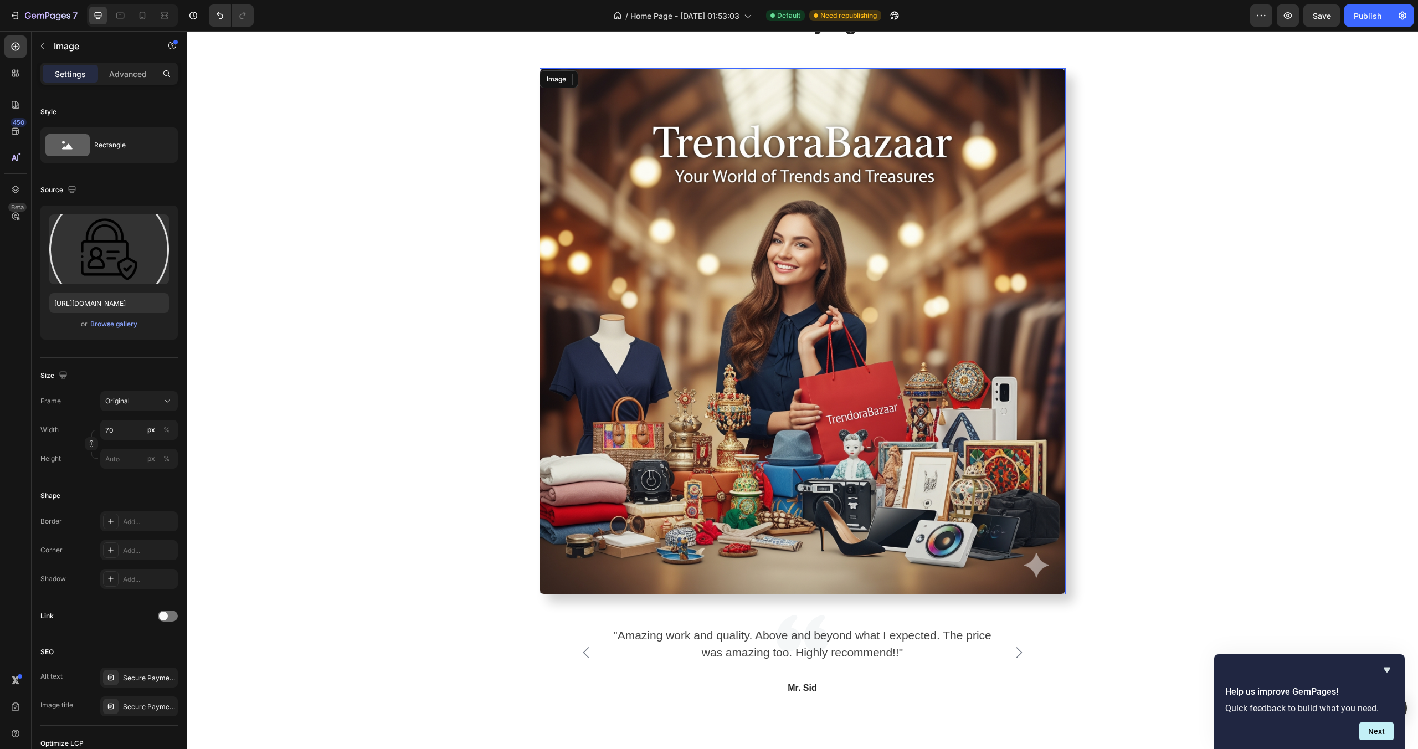
click at [816, 253] on img at bounding box center [802, 331] width 526 height 526
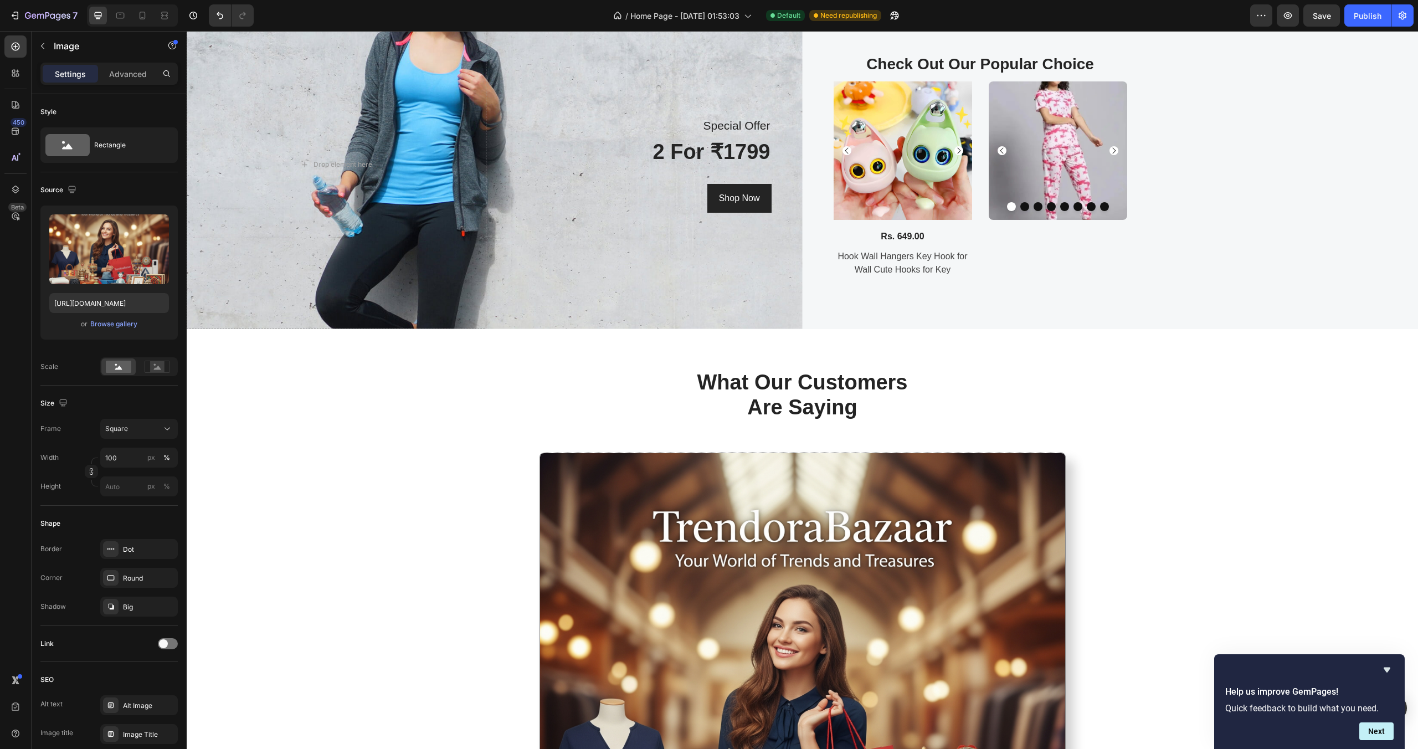
scroll to position [2541, 0]
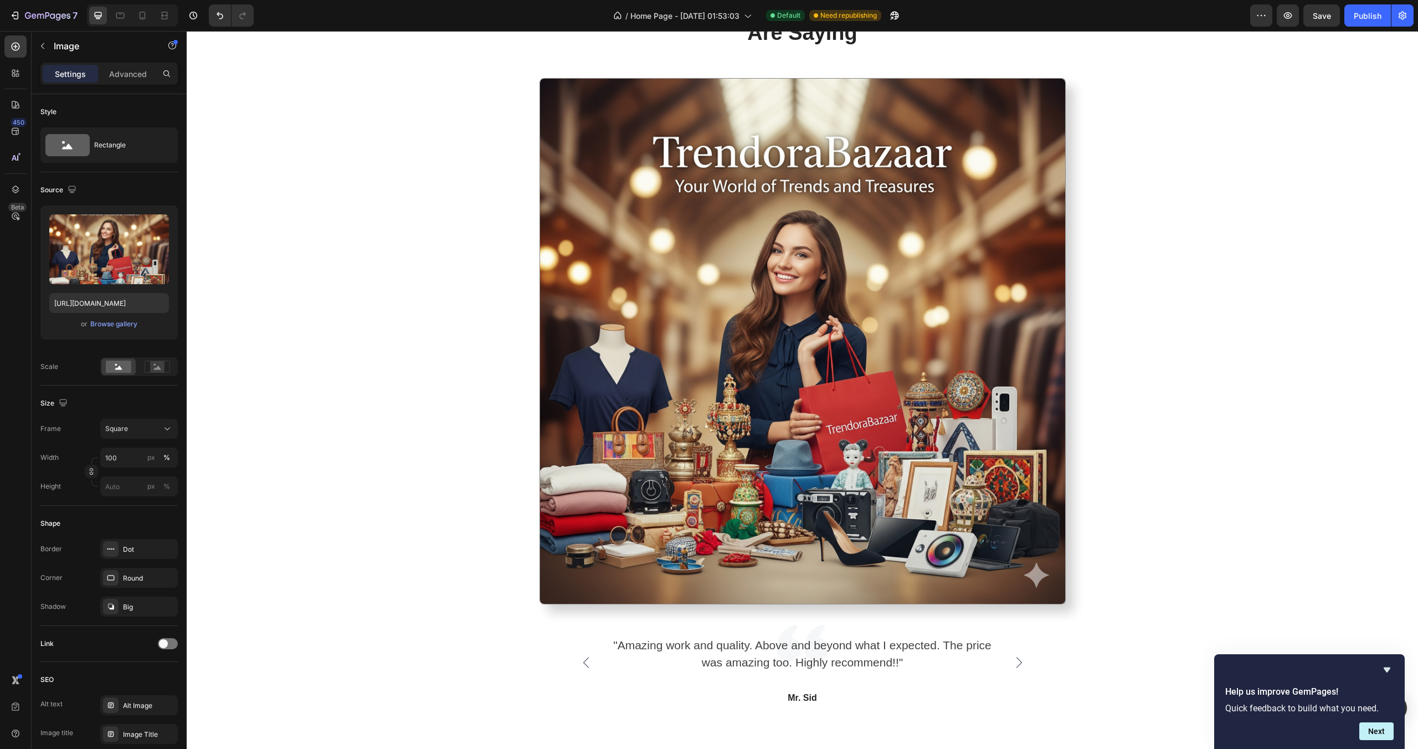
click at [818, 293] on img at bounding box center [802, 341] width 526 height 526
click at [169, 141] on icon at bounding box center [167, 145] width 11 height 11
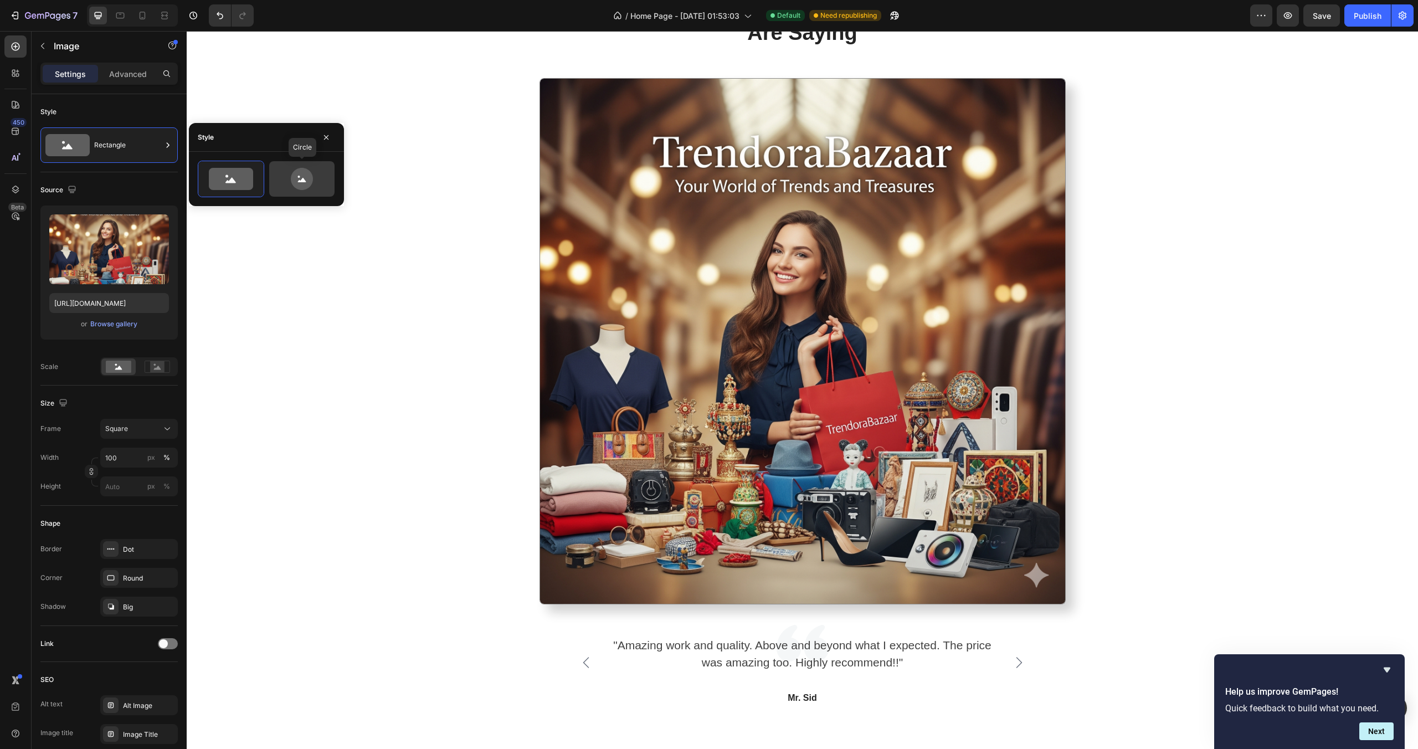
click at [316, 179] on icon at bounding box center [302, 179] width 52 height 22
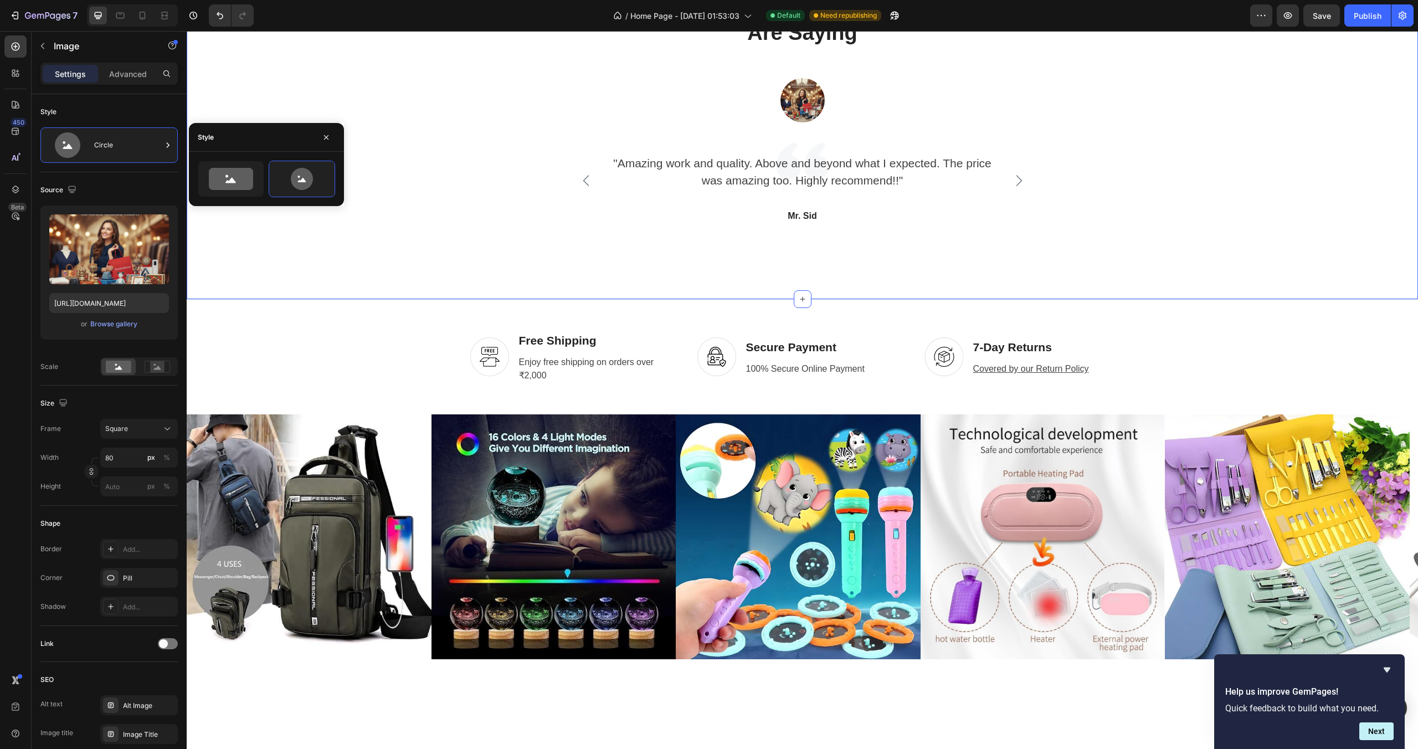
scroll to position [2317, 0]
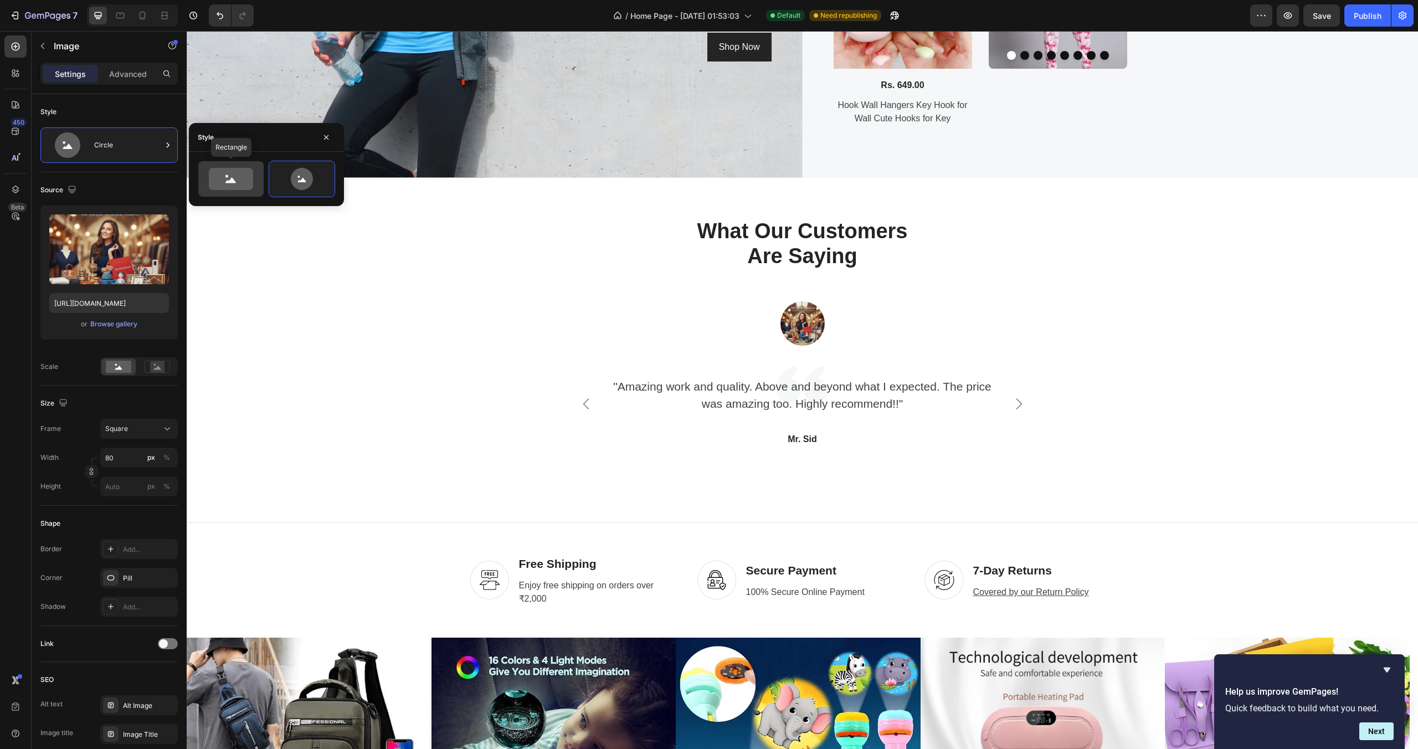
click at [243, 184] on icon at bounding box center [231, 179] width 44 height 22
type input "100"
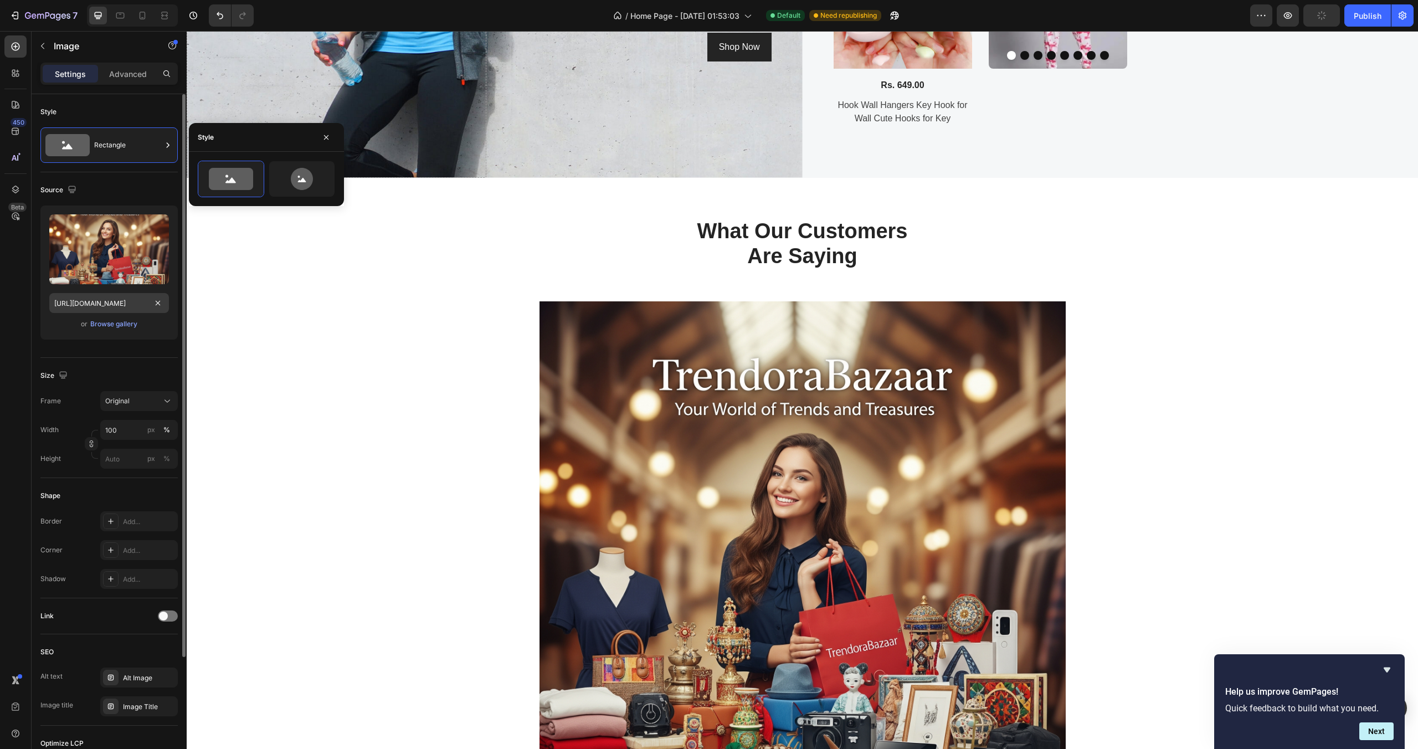
scroll to position [118, 0]
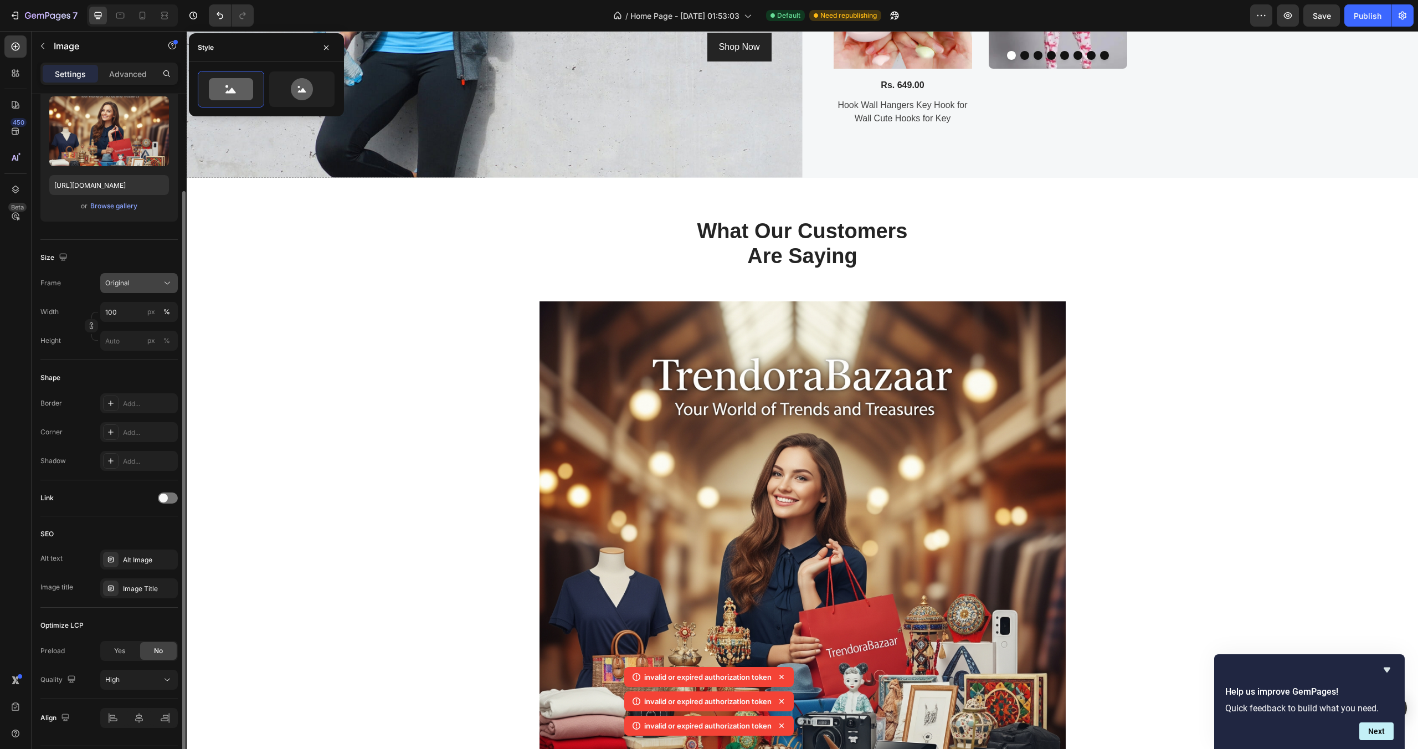
click at [143, 279] on div "Original" at bounding box center [132, 283] width 54 height 10
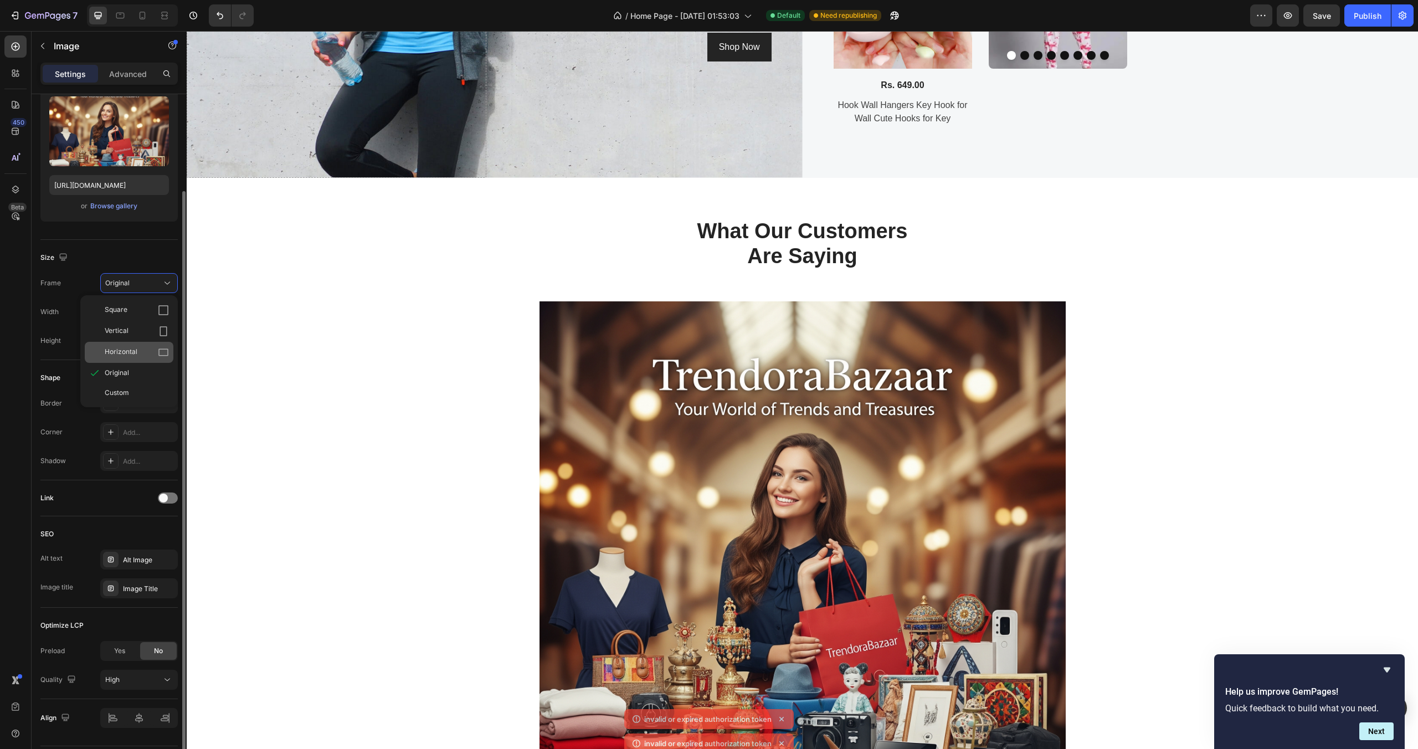
click at [141, 357] on div "Horizontal" at bounding box center [137, 352] width 64 height 11
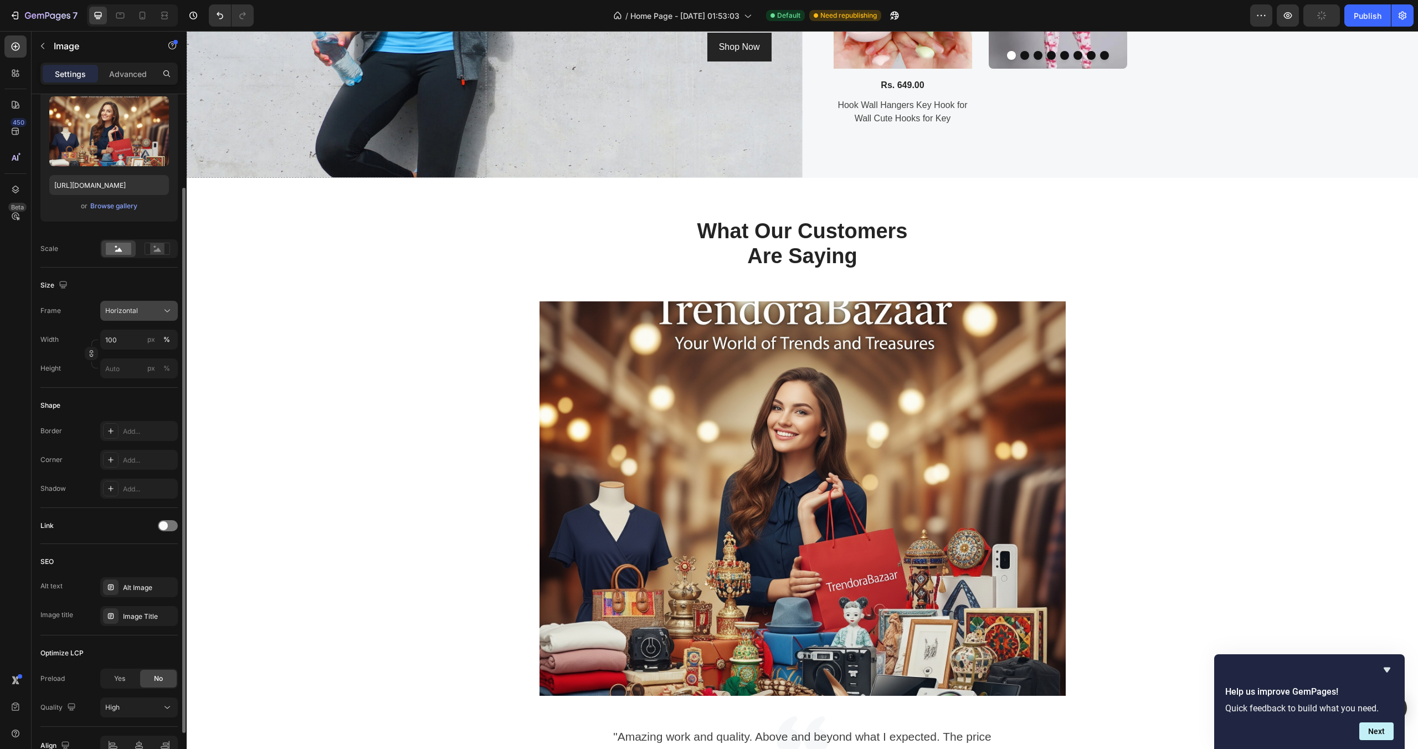
click at [142, 308] on div "Horizontal" at bounding box center [132, 311] width 54 height 10
click at [135, 329] on div "Square" at bounding box center [129, 337] width 89 height 21
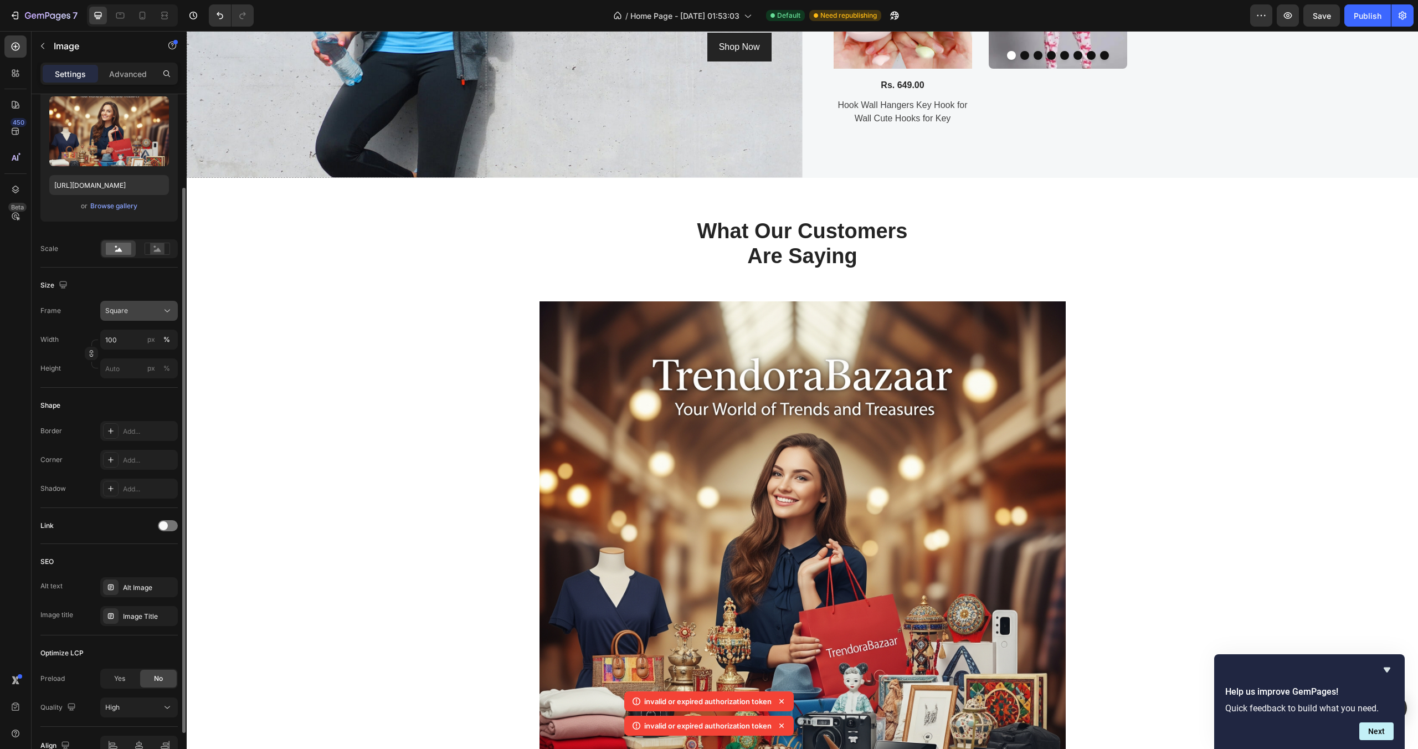
click at [139, 315] on div "Square" at bounding box center [132, 311] width 54 height 10
click at [164, 288] on div "Size" at bounding box center [108, 285] width 137 height 18
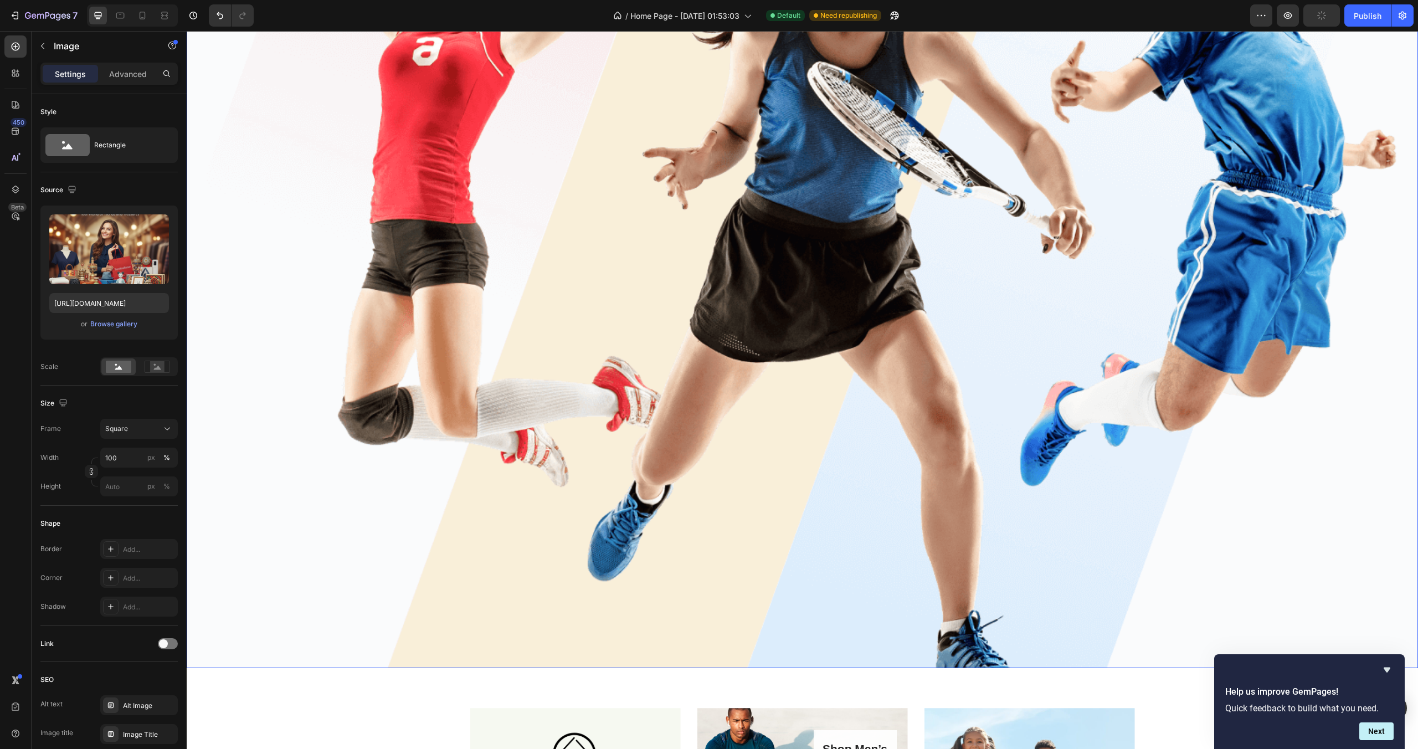
scroll to position [432, 0]
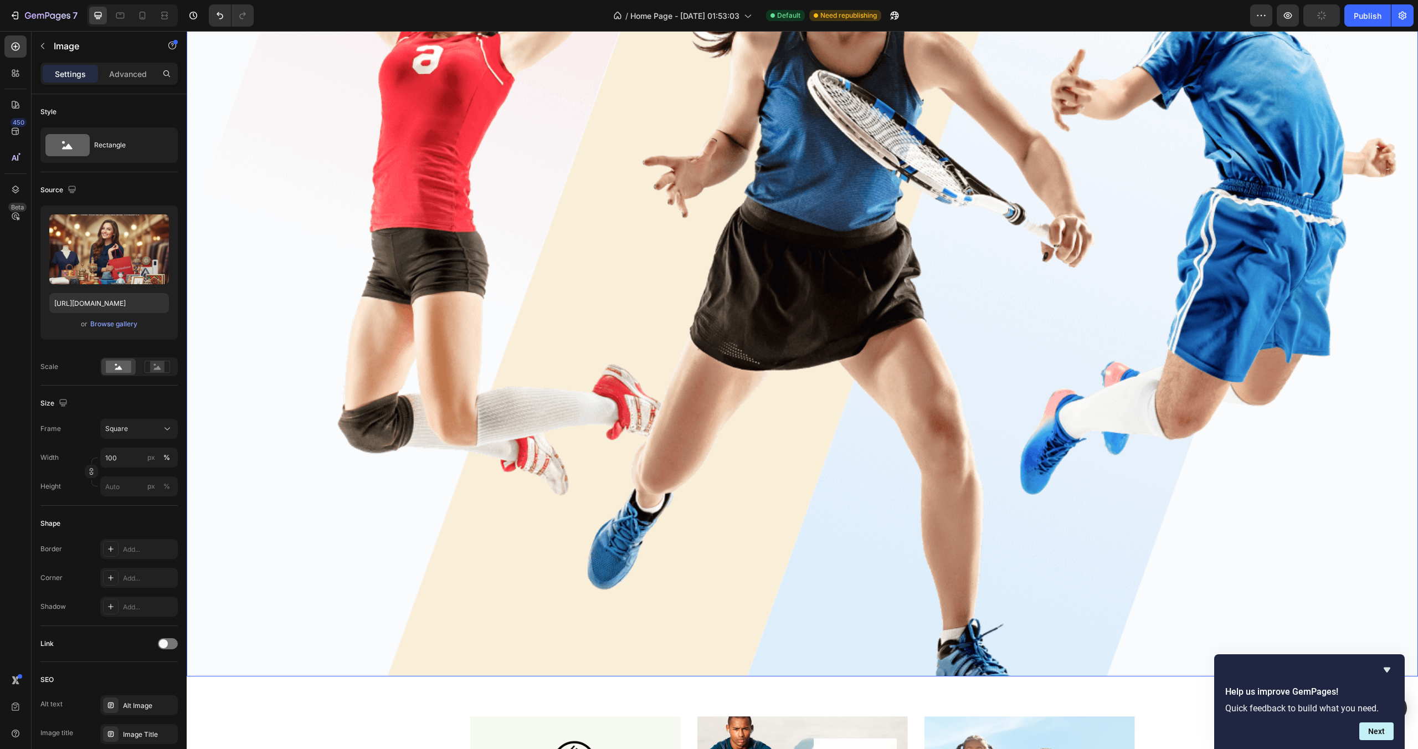
click at [612, 254] on img at bounding box center [802, 214] width 1231 height 923
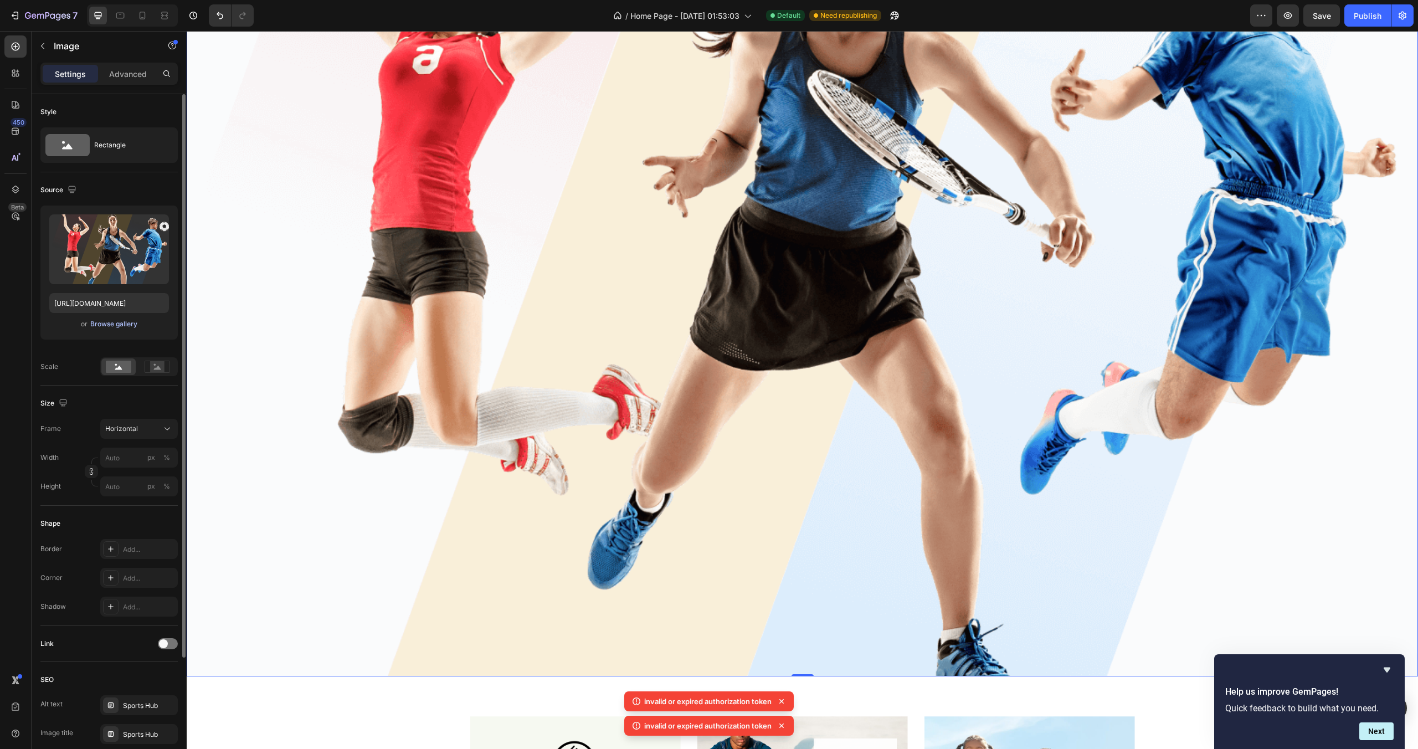
click at [121, 324] on div "Browse gallery" at bounding box center [113, 324] width 47 height 10
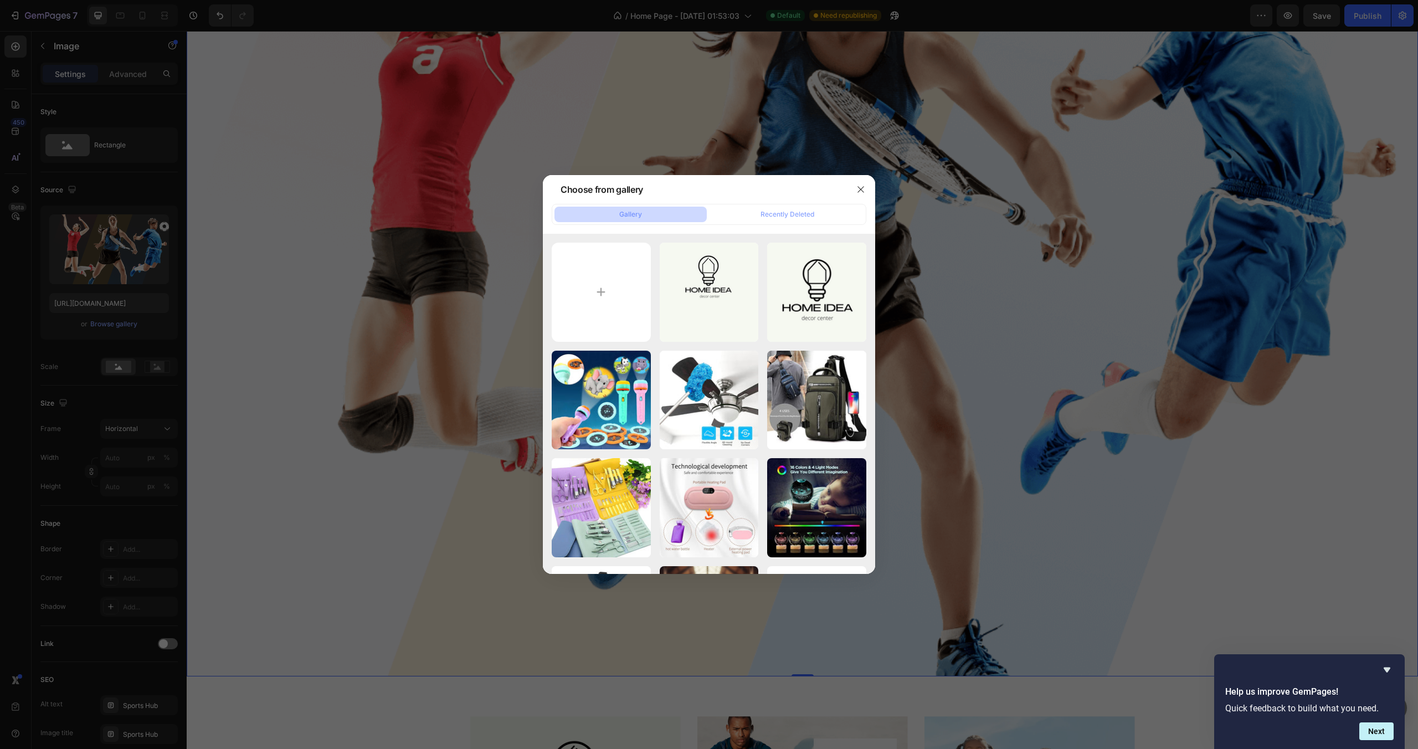
drag, startPoint x: 801, startPoint y: 221, endPoint x: 663, endPoint y: 224, distance: 137.4
click at [663, 224] on div "Gallery Recently Deleted" at bounding box center [709, 214] width 315 height 21
click at [596, 287] on input "file" at bounding box center [601, 292] width 99 height 99
type input "C:\fakepath\pexels-max-fischer-5872364.jpg"
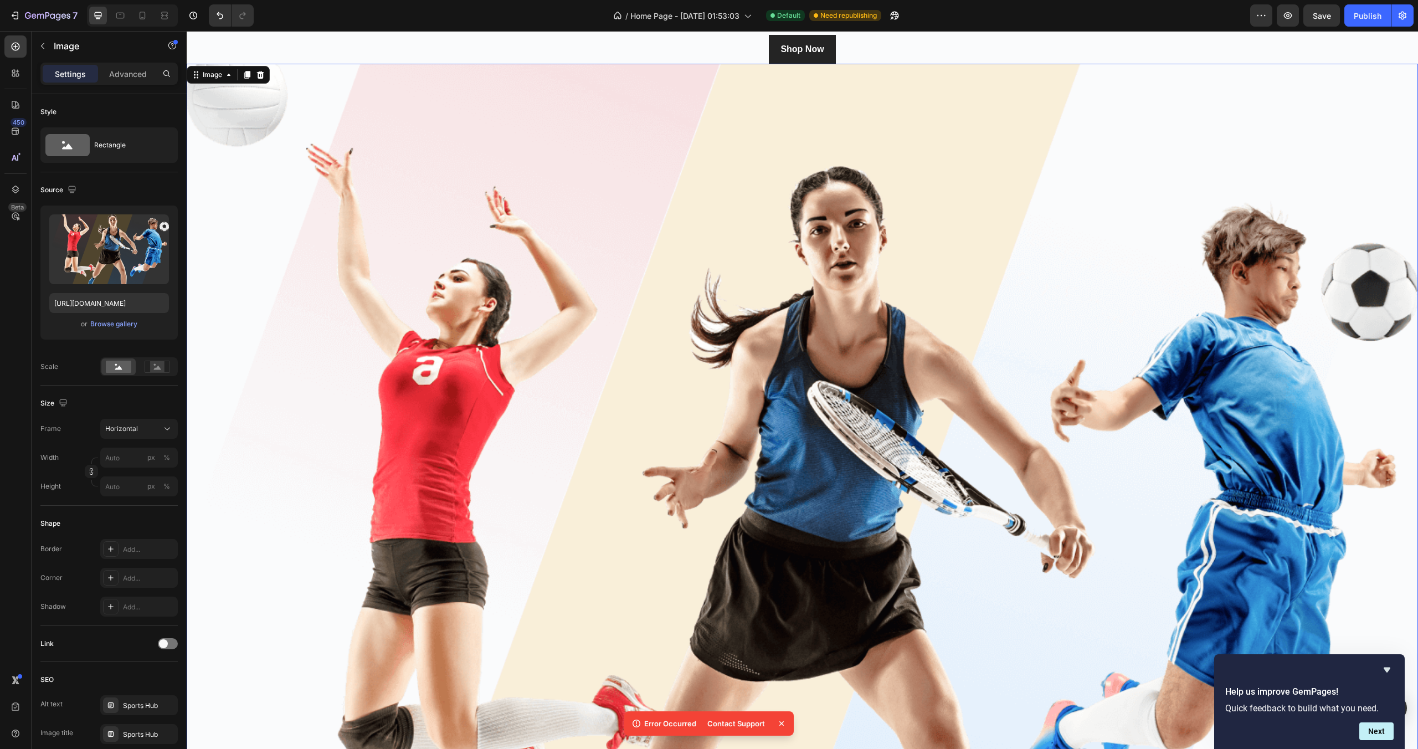
scroll to position [109, 0]
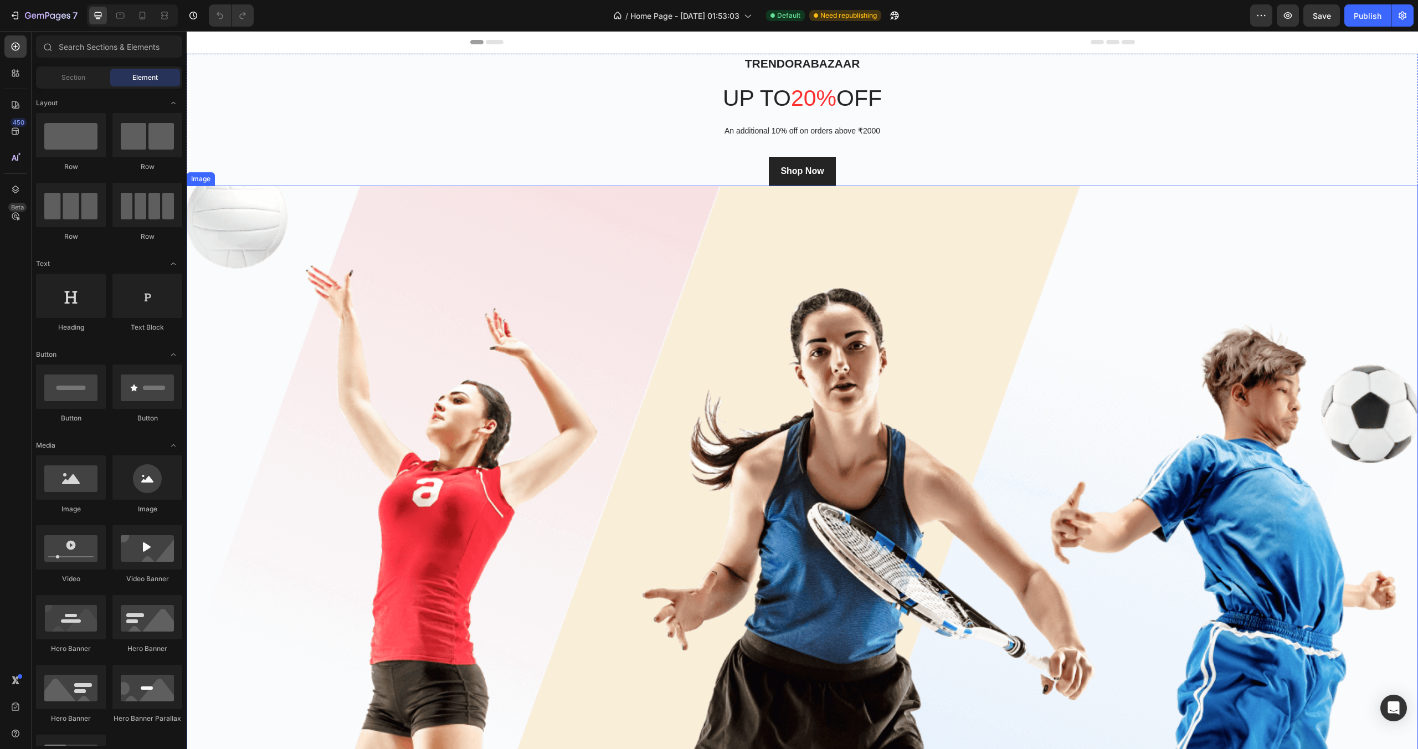
click at [466, 315] on img at bounding box center [802, 647] width 1231 height 923
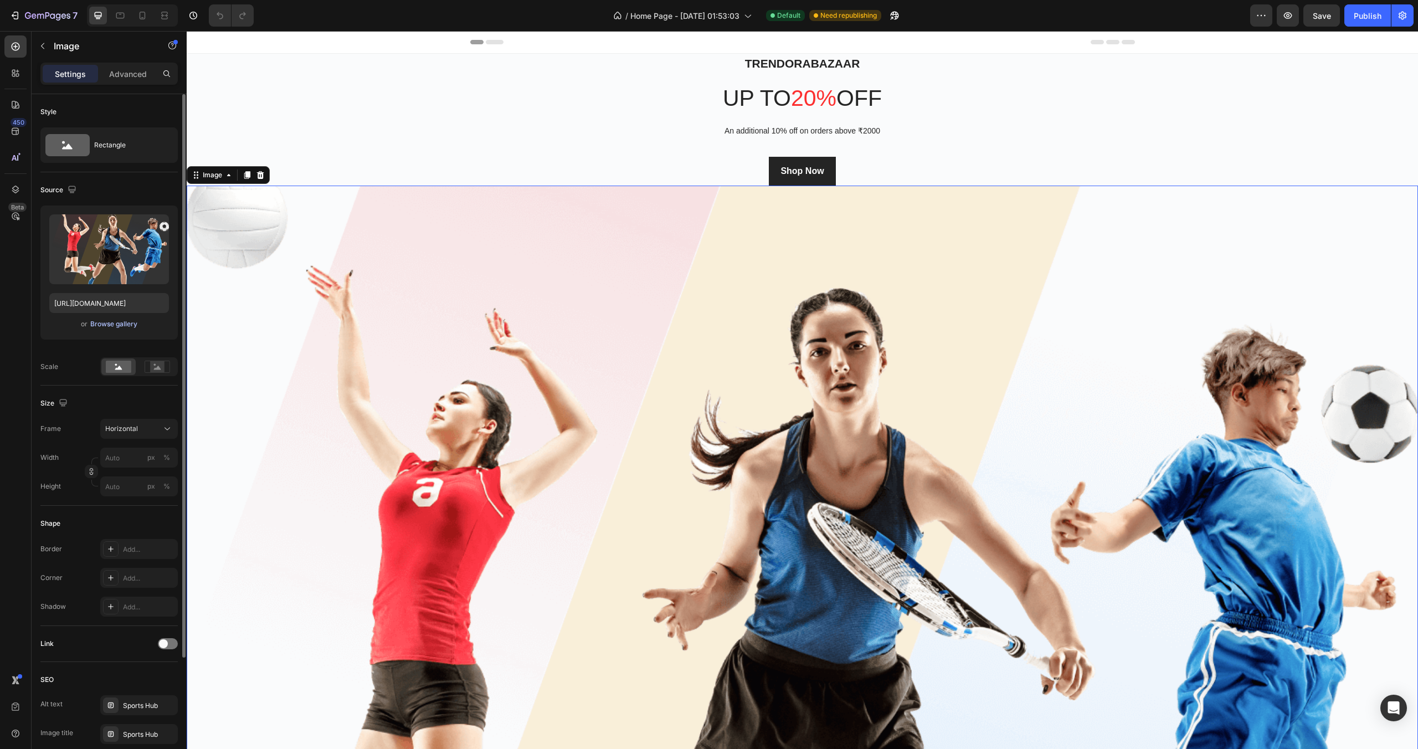
click at [122, 320] on div "Browse gallery" at bounding box center [113, 324] width 47 height 10
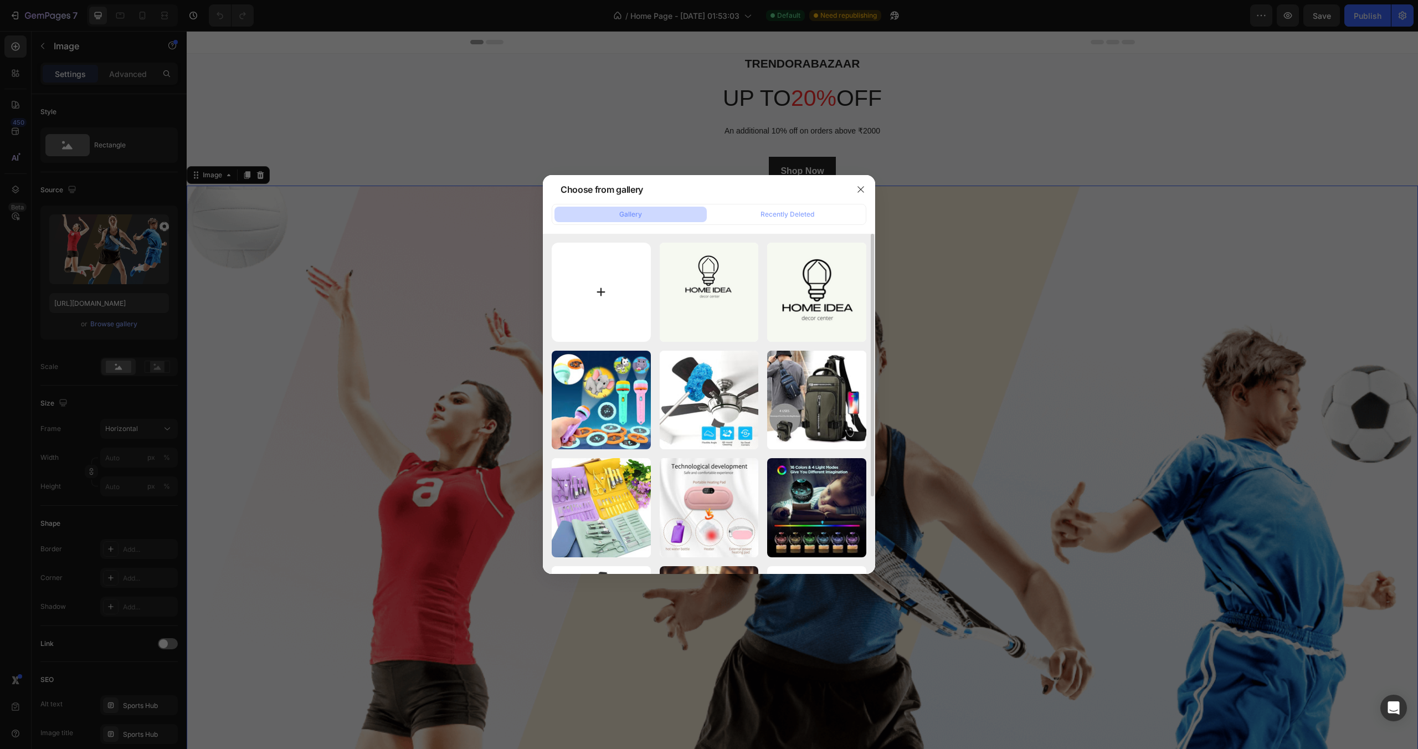
click at [619, 292] on input "file" at bounding box center [601, 292] width 99 height 99
type input "C:\fakepath\pexels-[PERSON_NAME]-1430818-19856616.jpg"
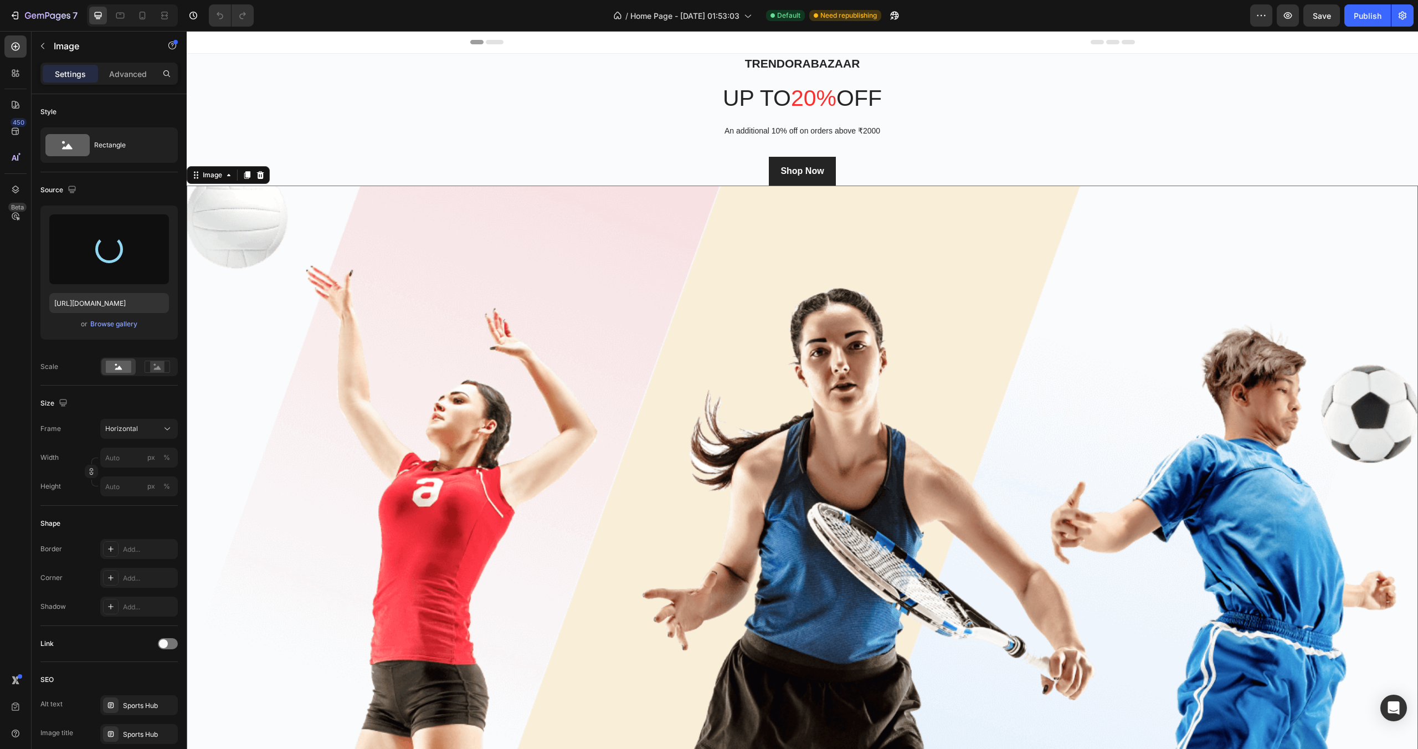
type input "[URL][DOMAIN_NAME]"
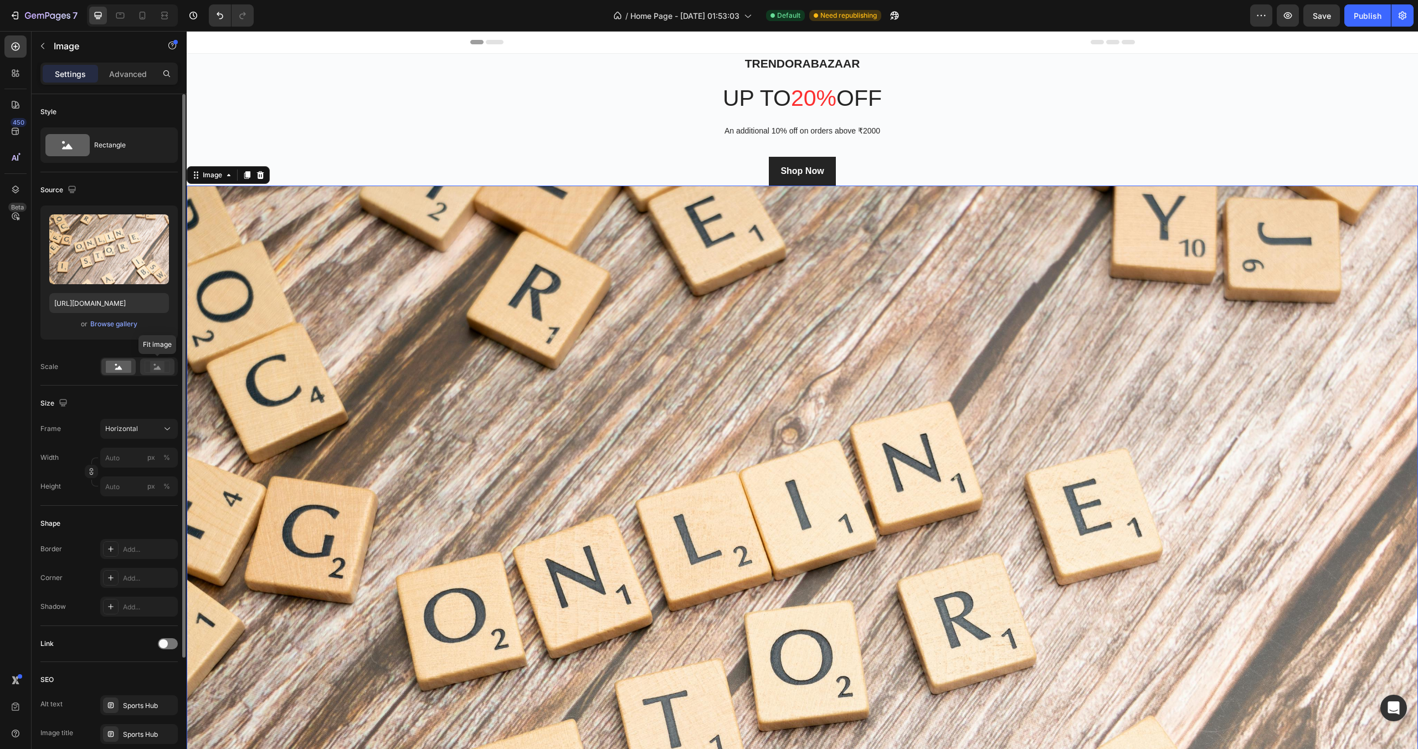
click at [156, 367] on rect at bounding box center [157, 366] width 14 height 11
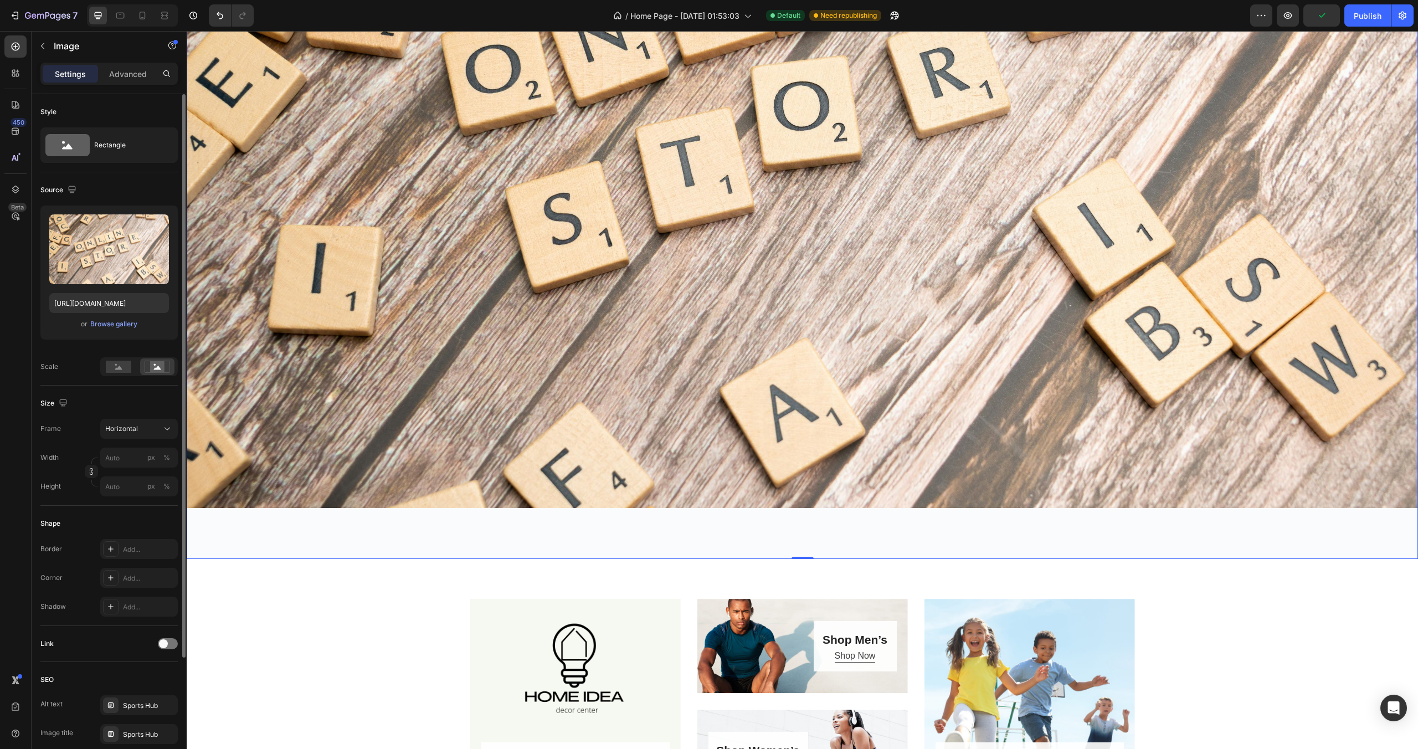
scroll to position [542, 0]
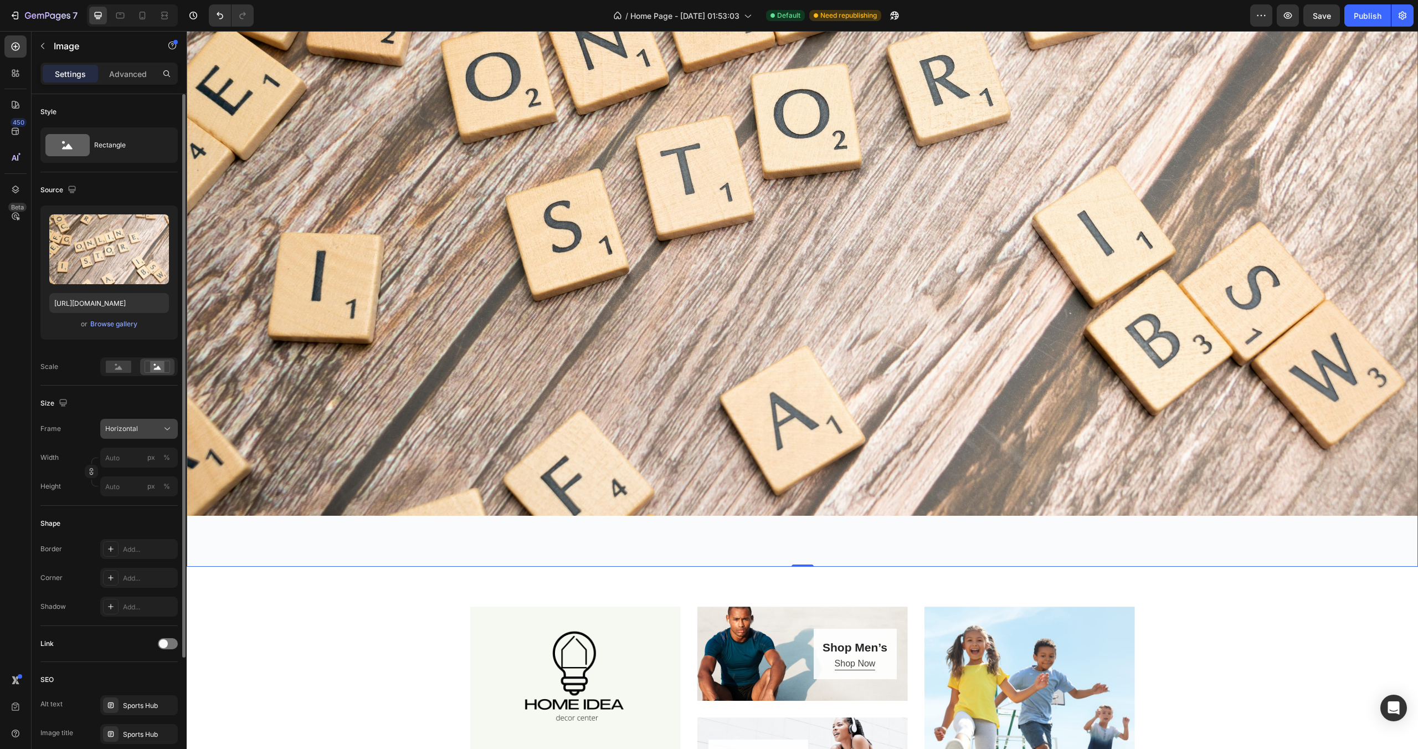
click at [146, 427] on div "Horizontal" at bounding box center [132, 429] width 54 height 10
click at [137, 513] on div "Original" at bounding box center [137, 518] width 64 height 10
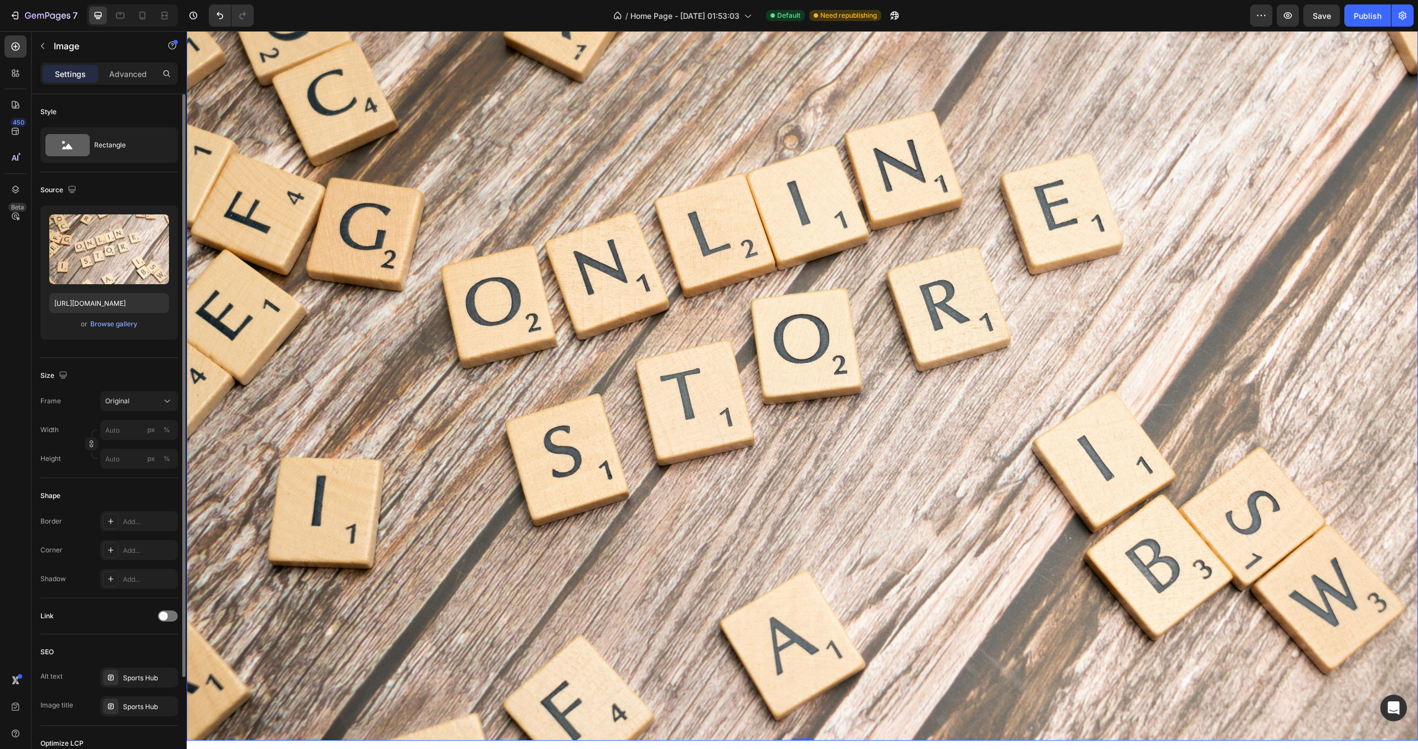
scroll to position [520, 0]
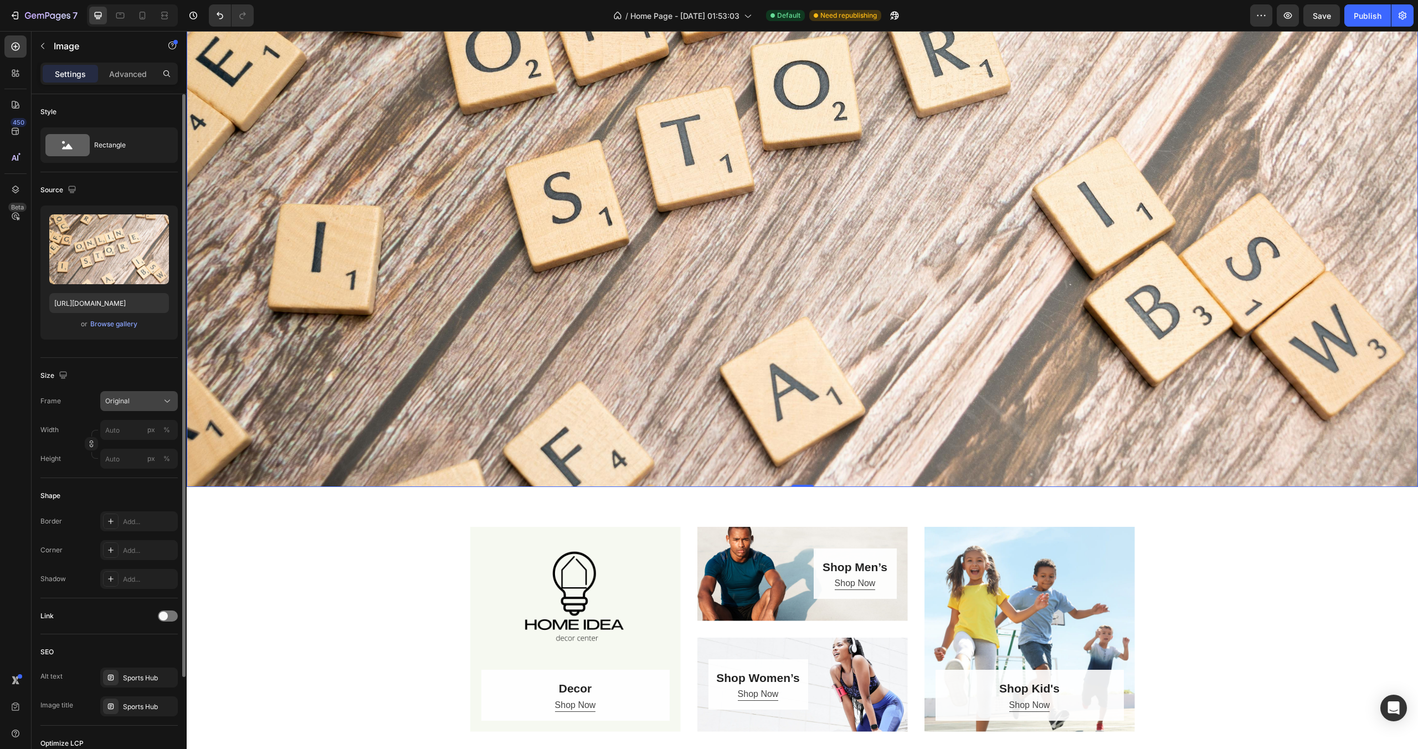
click at [156, 403] on div "Original" at bounding box center [132, 401] width 54 height 10
click at [139, 426] on div "Square" at bounding box center [137, 428] width 64 height 11
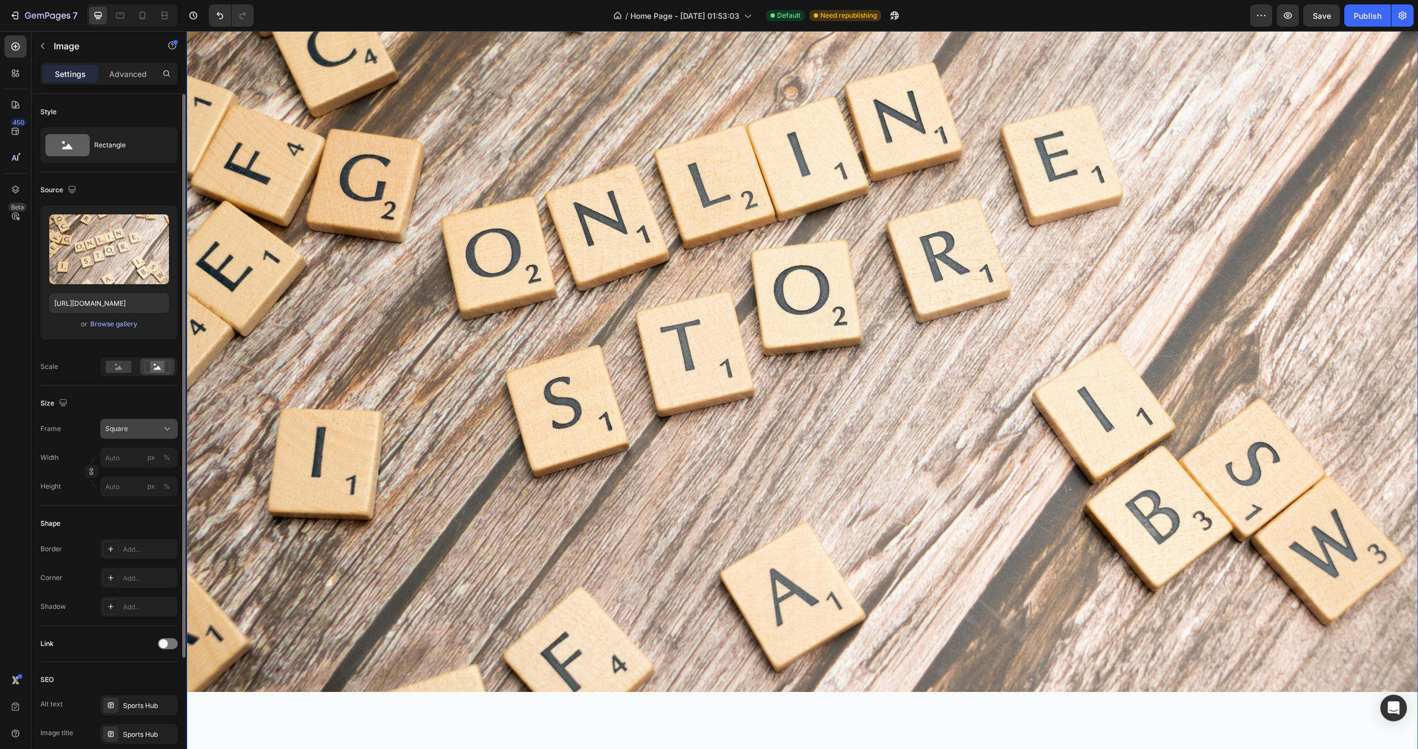
click at [139, 425] on div "Square" at bounding box center [132, 429] width 54 height 10
click at [148, 497] on div "Horizontal" at bounding box center [137, 497] width 64 height 11
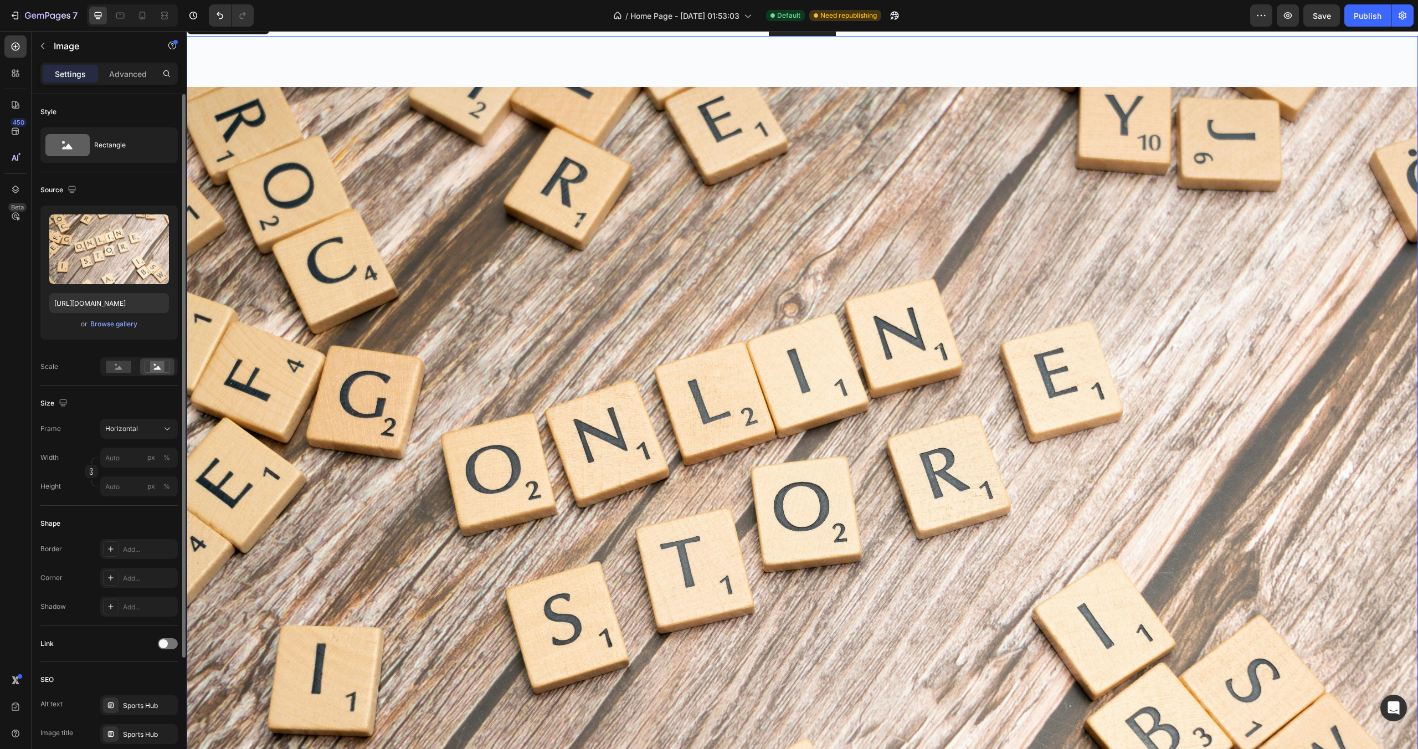
scroll to position [0, 0]
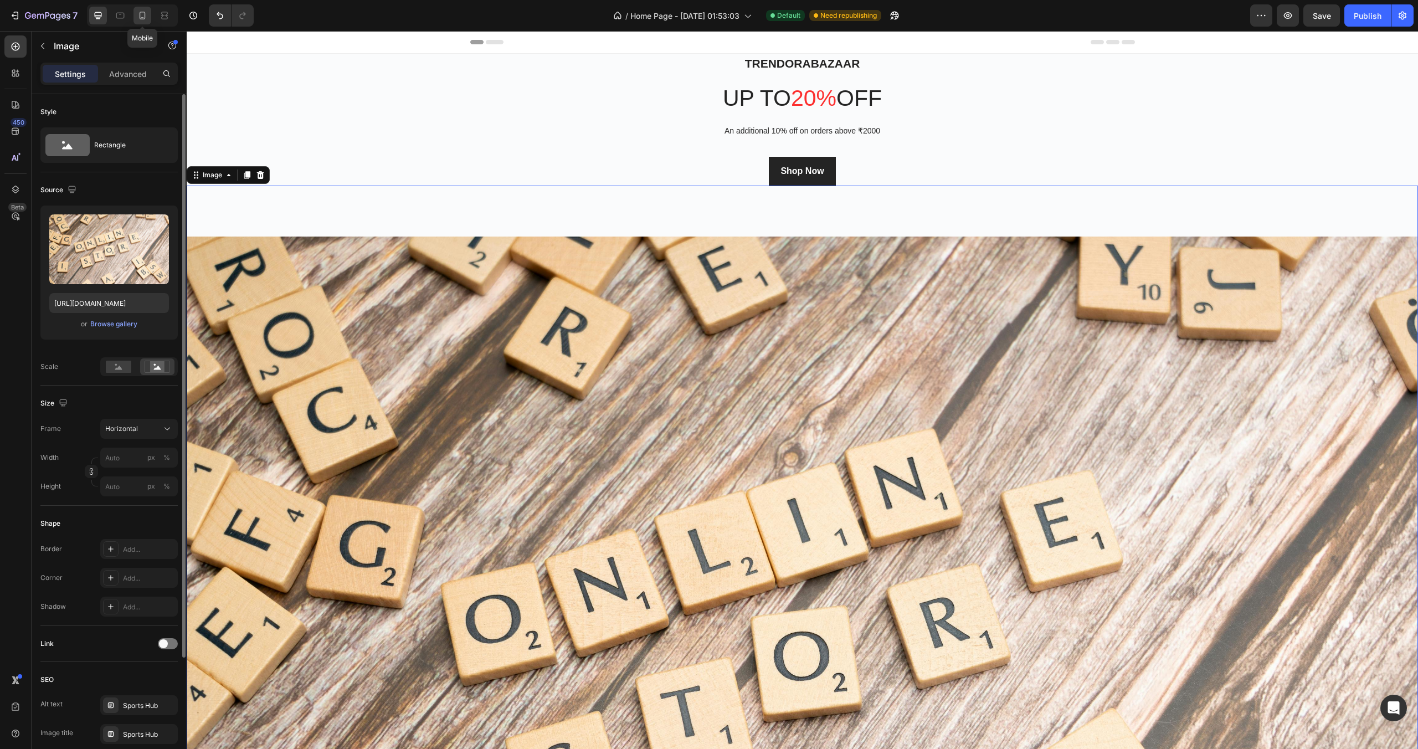
click at [137, 20] on icon at bounding box center [142, 15] width 11 height 11
type input "100"
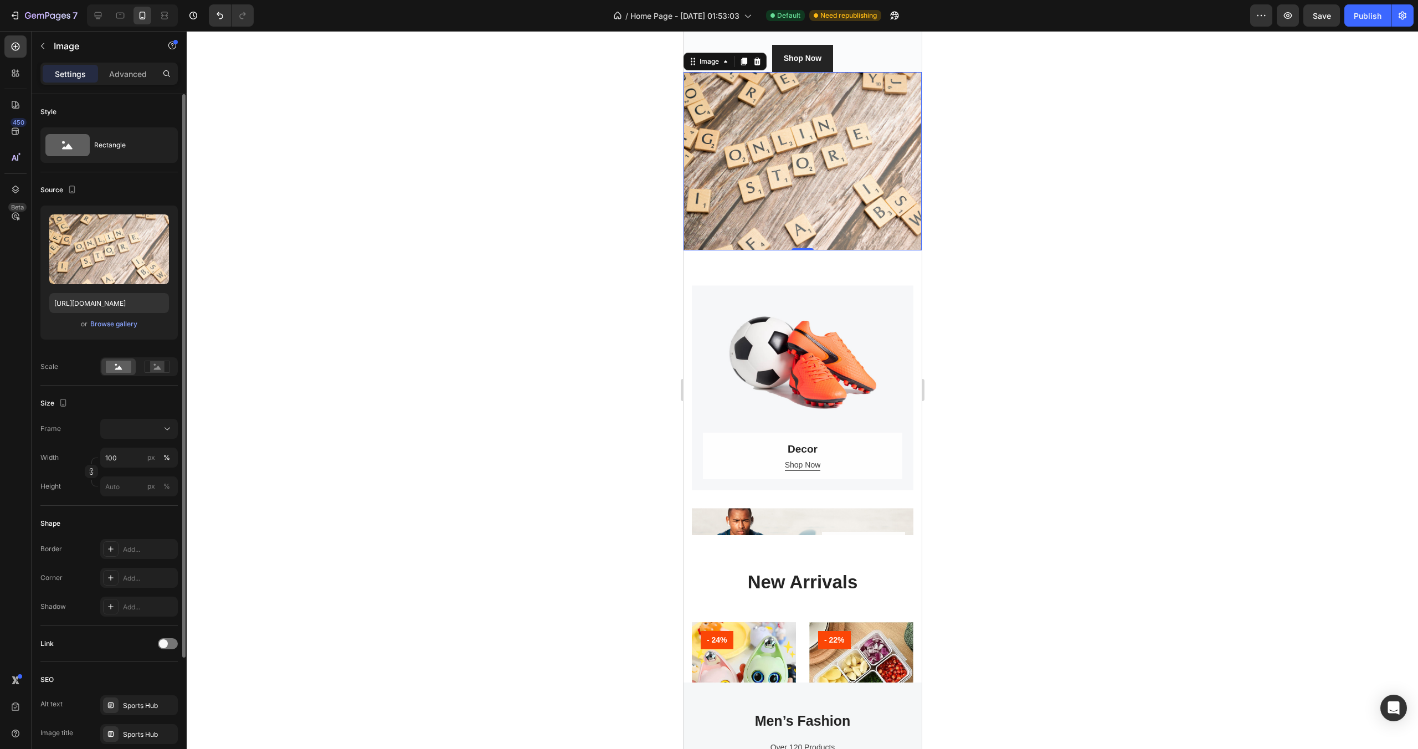
scroll to position [150, 0]
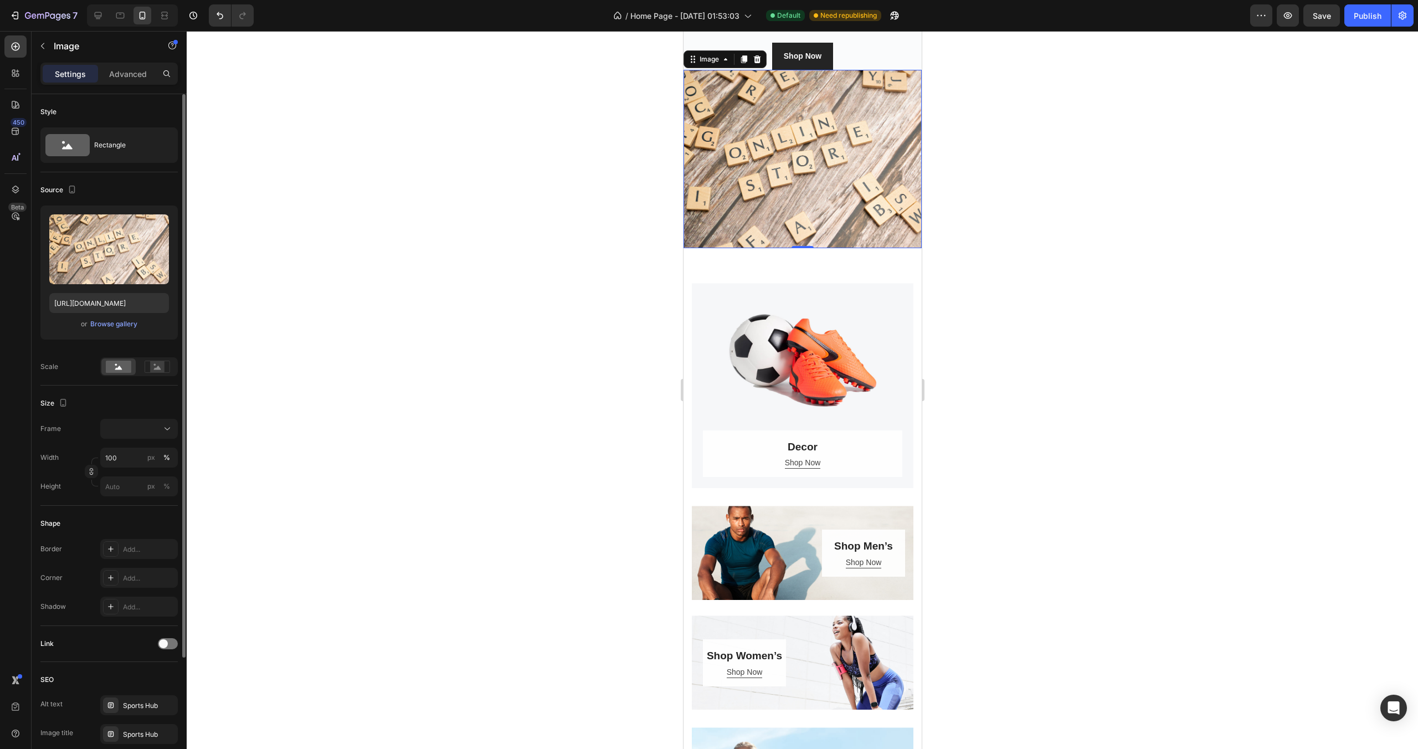
click at [600, 198] on div at bounding box center [802, 390] width 1231 height 718
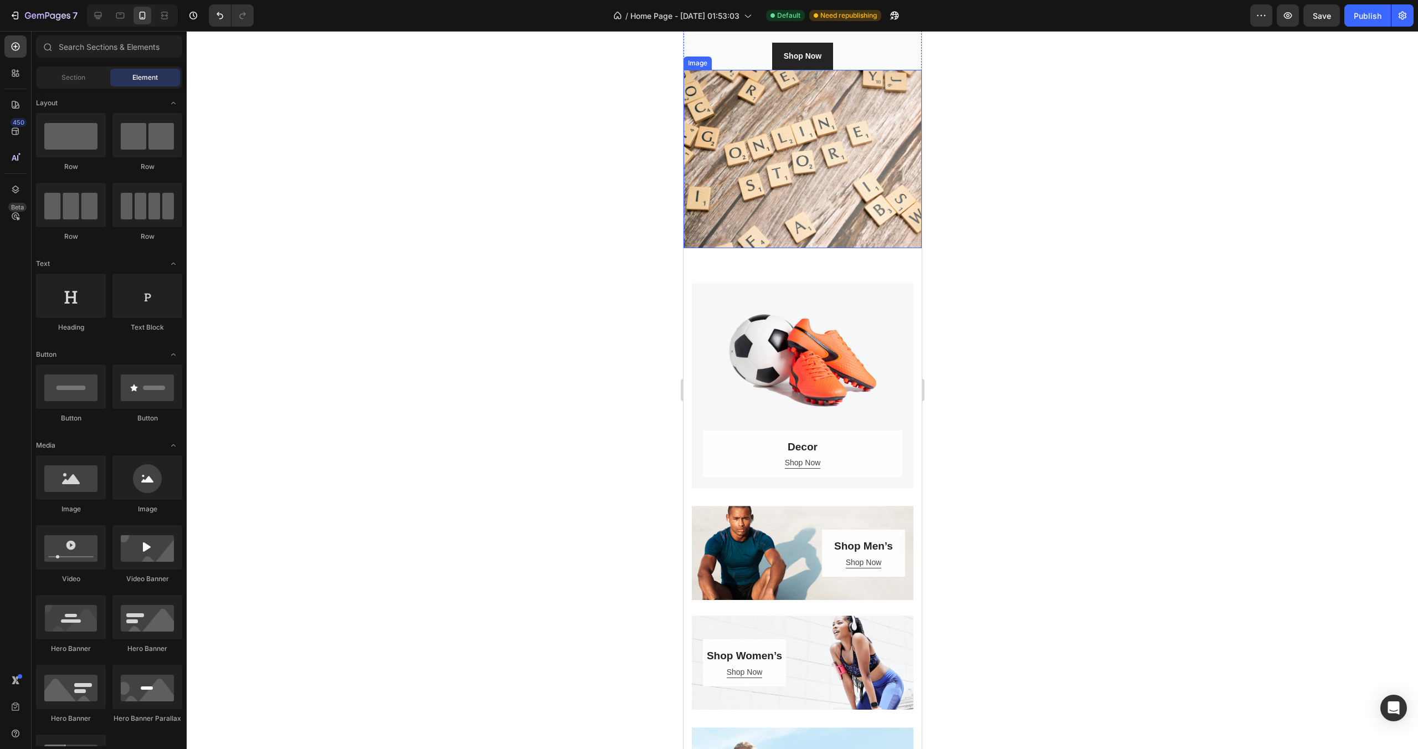
scroll to position [0, 0]
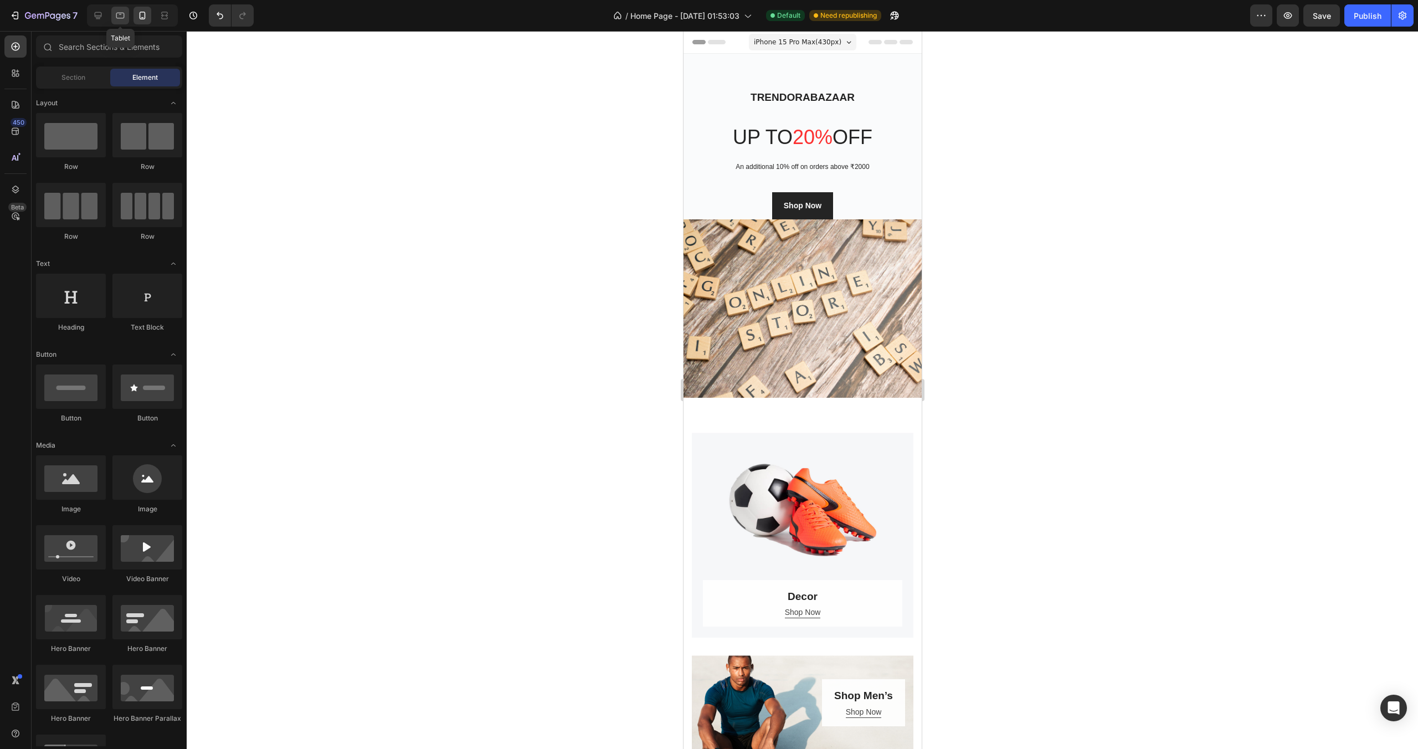
click at [120, 18] on icon at bounding box center [120, 16] width 8 height 6
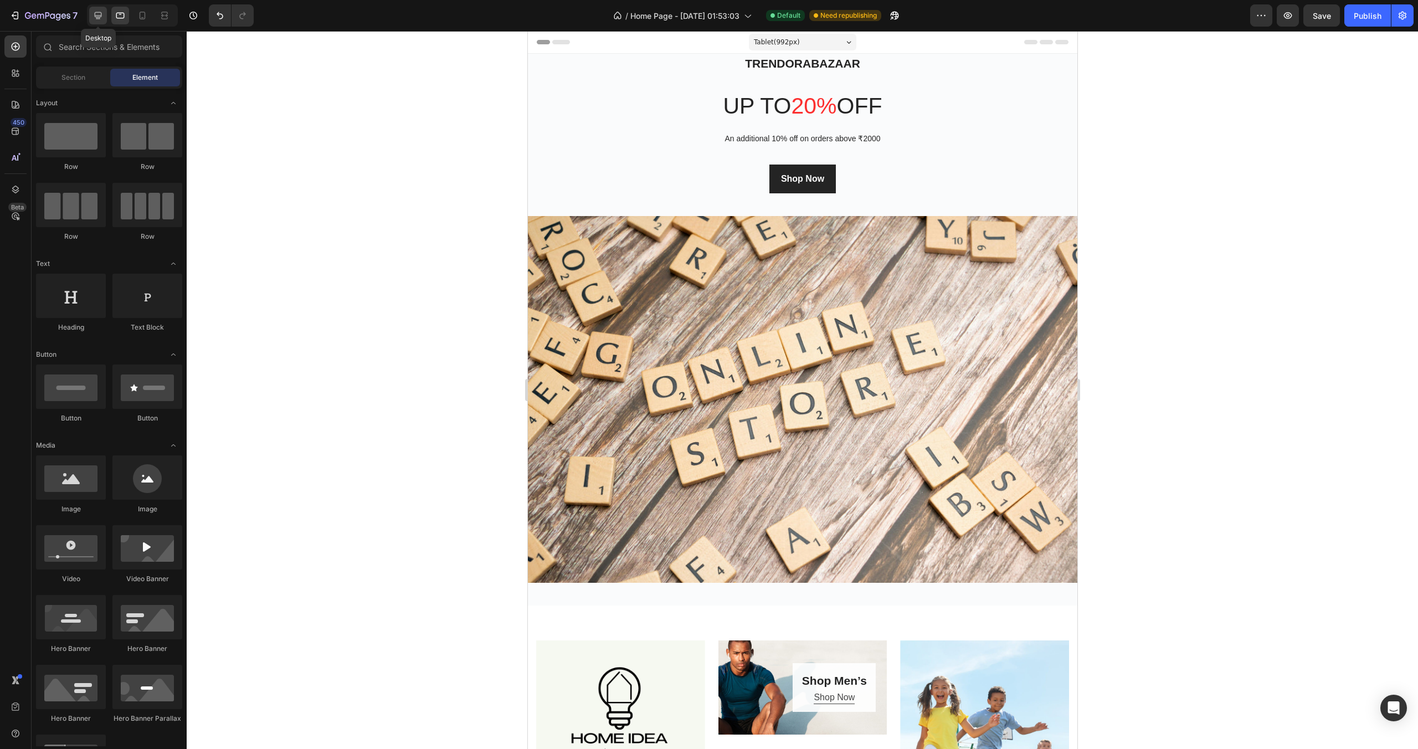
click at [96, 13] on icon at bounding box center [97, 15] width 11 height 11
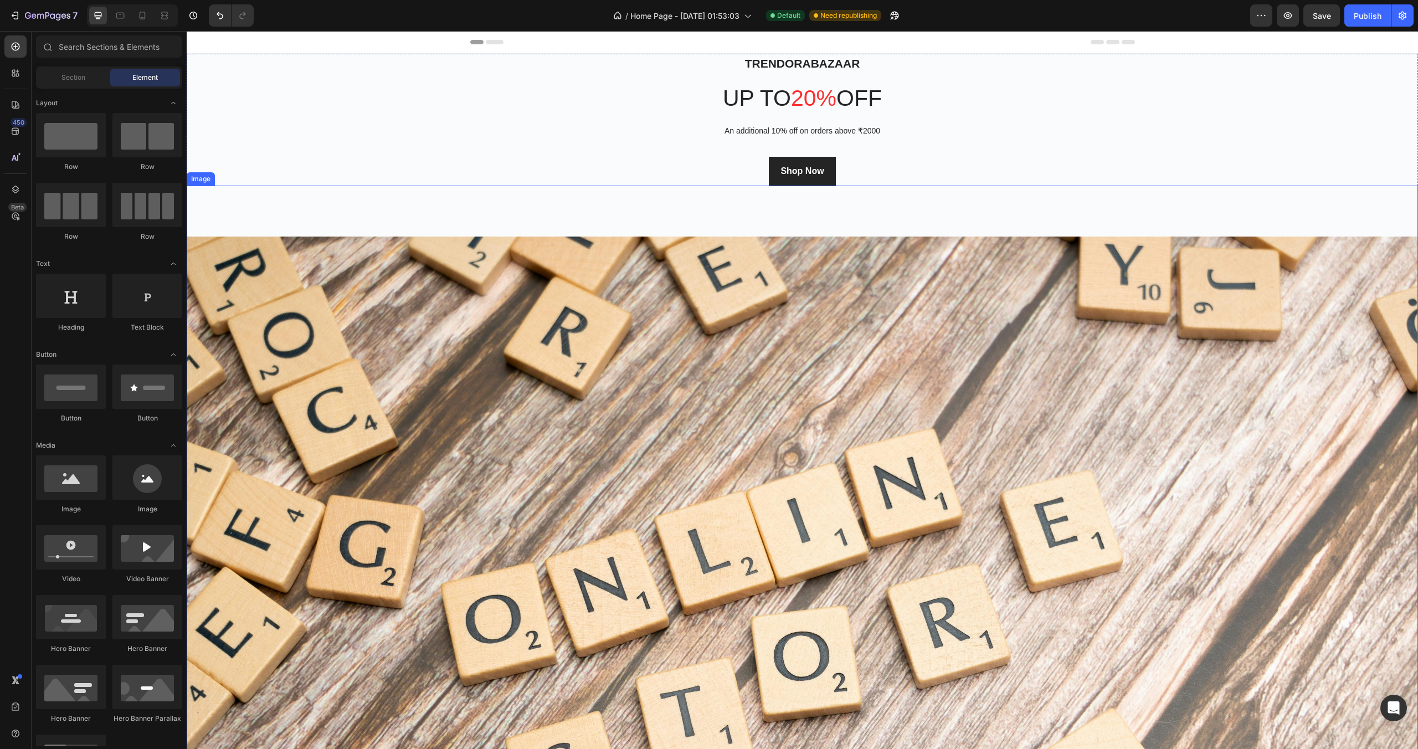
click at [695, 281] on img at bounding box center [802, 647] width 1231 height 923
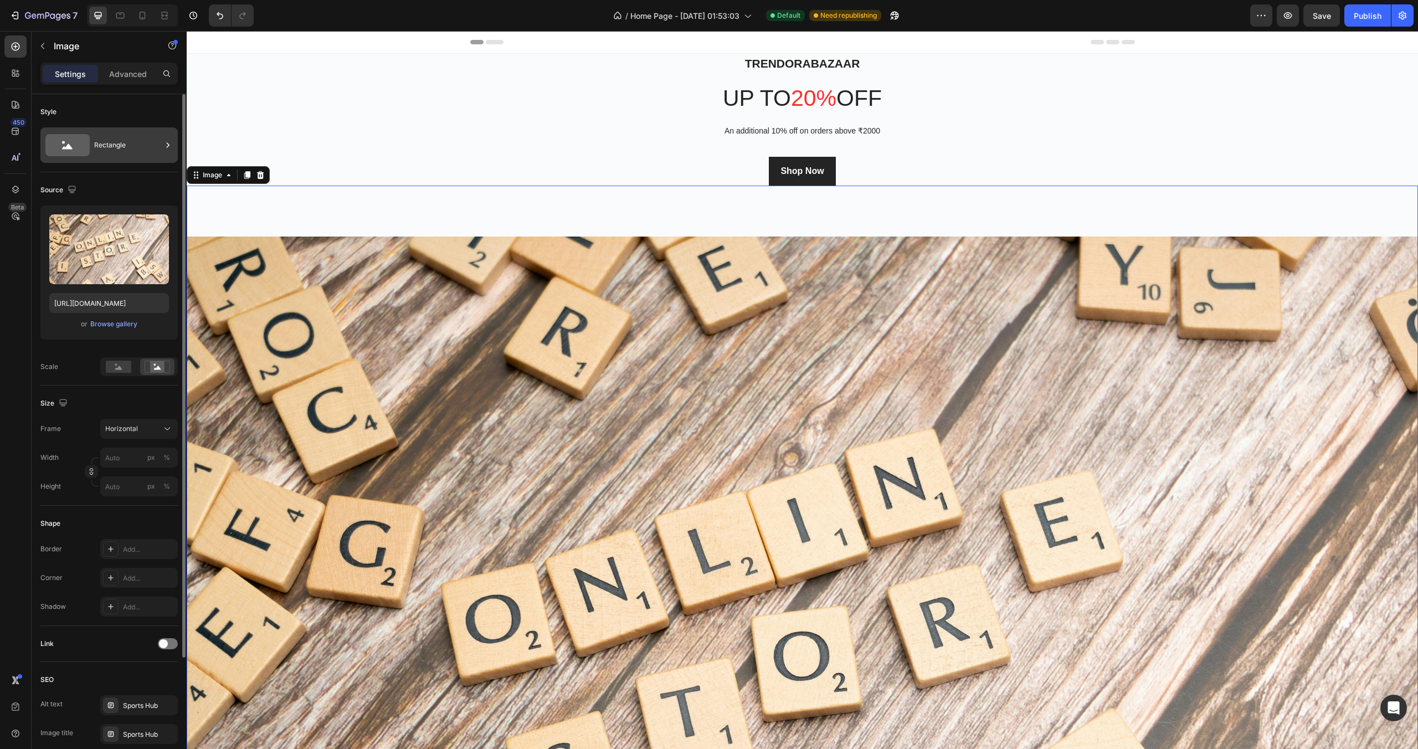
click at [136, 144] on div "Rectangle" at bounding box center [128, 144] width 68 height 25
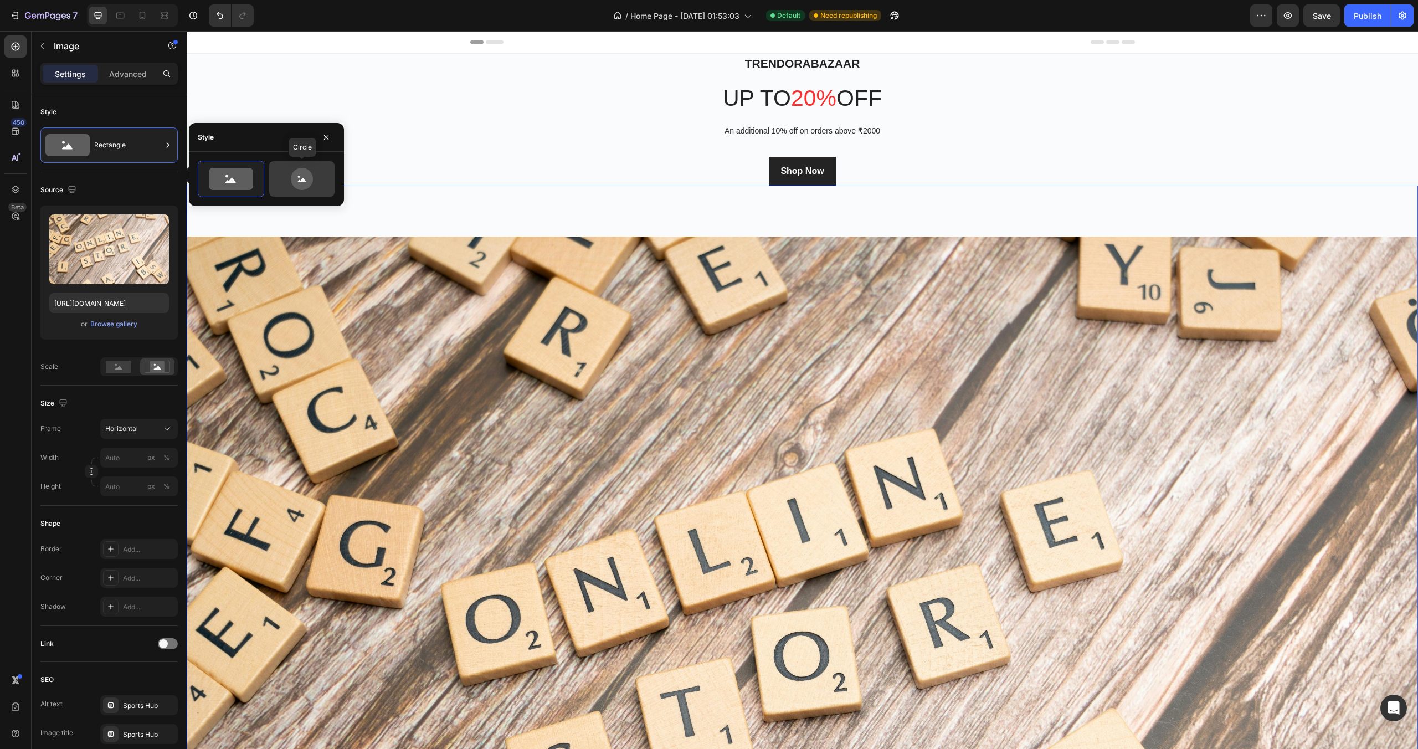
click at [313, 183] on icon at bounding box center [302, 179] width 52 height 22
type input "80"
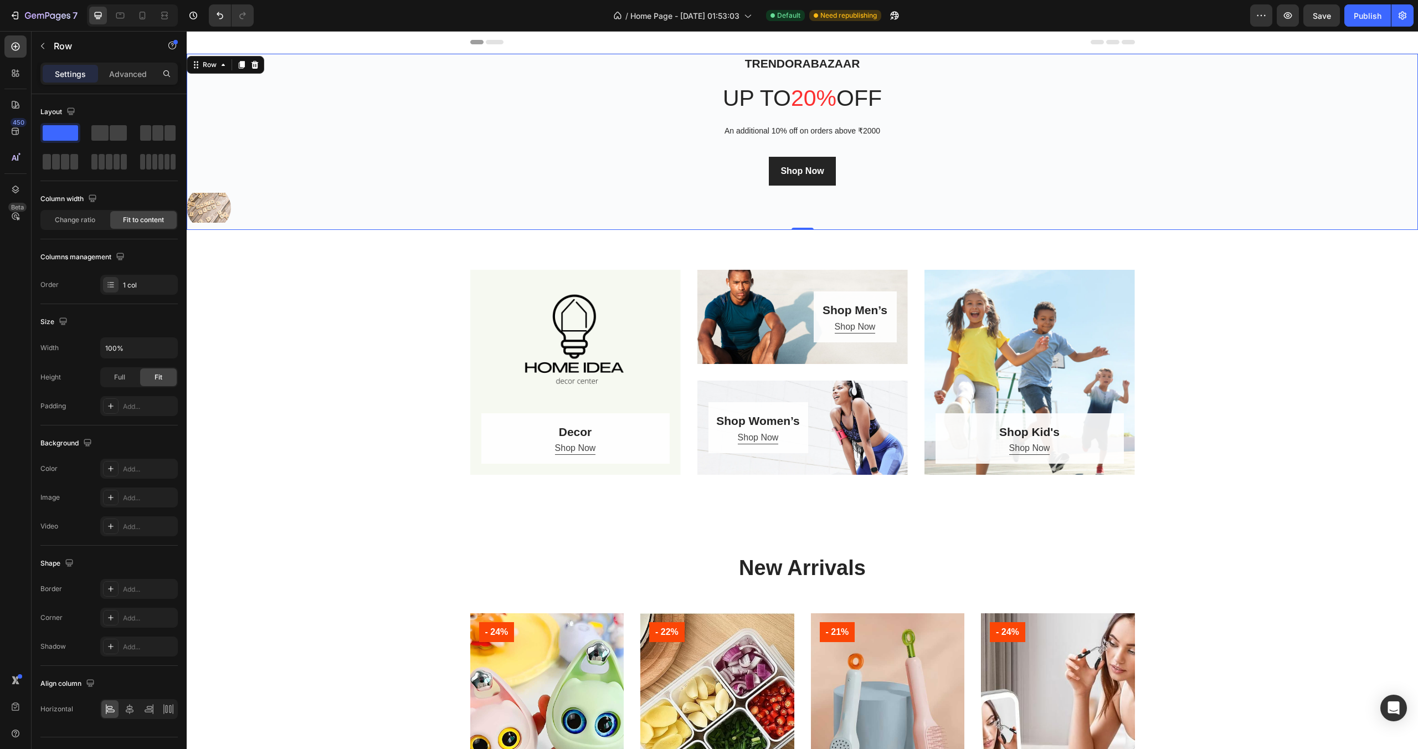
click at [409, 183] on div "Trendorabazaar Heading up to 20% off Heading An additional 10% off on orders ab…" at bounding box center [802, 142] width 1231 height 176
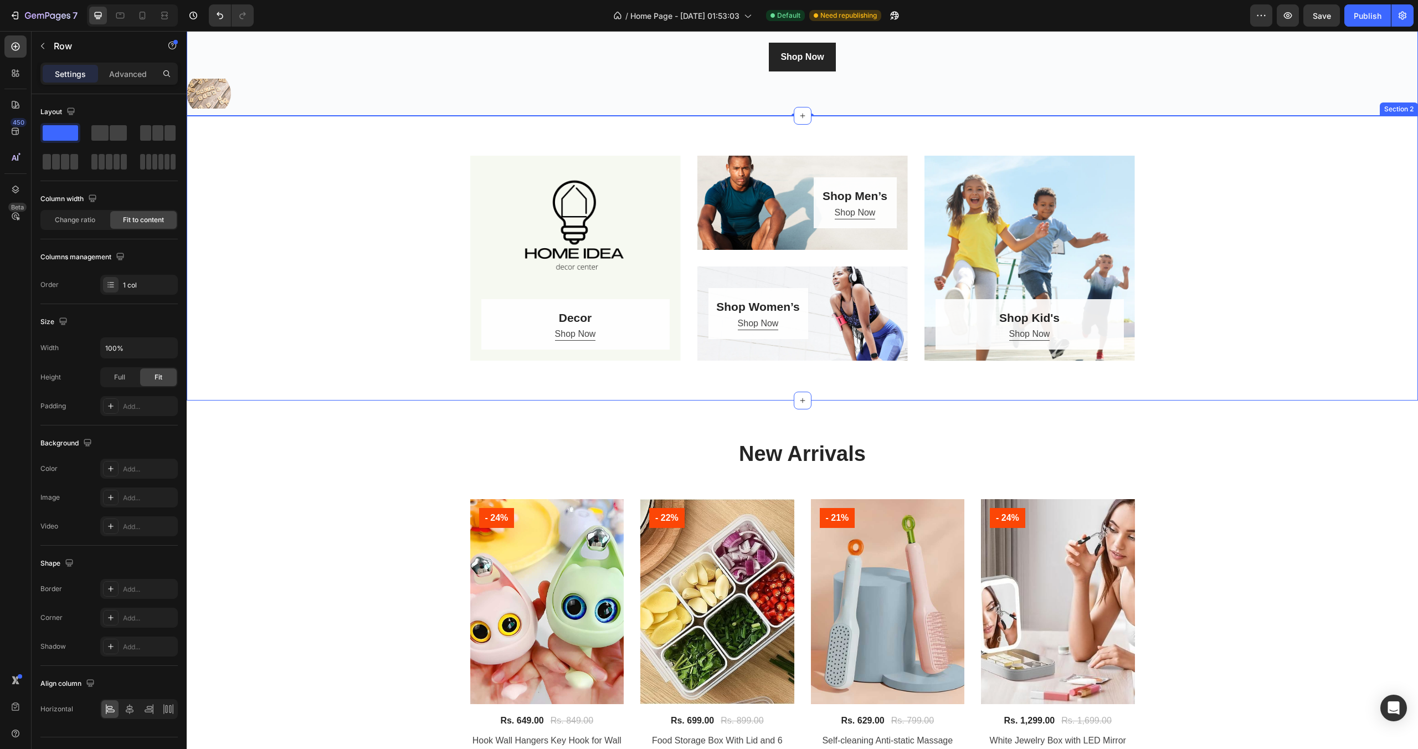
scroll to position [161, 0]
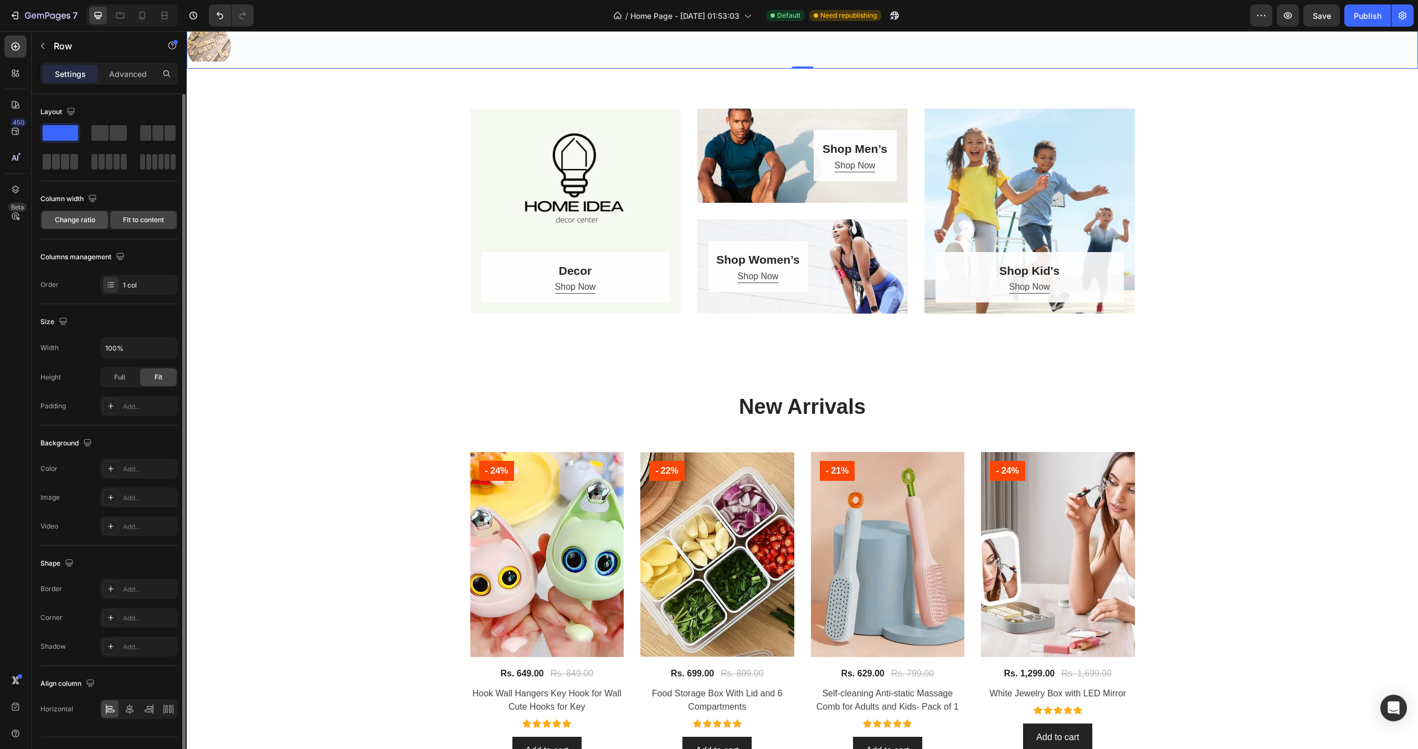
click at [76, 222] on span "Change ratio" at bounding box center [75, 220] width 40 height 10
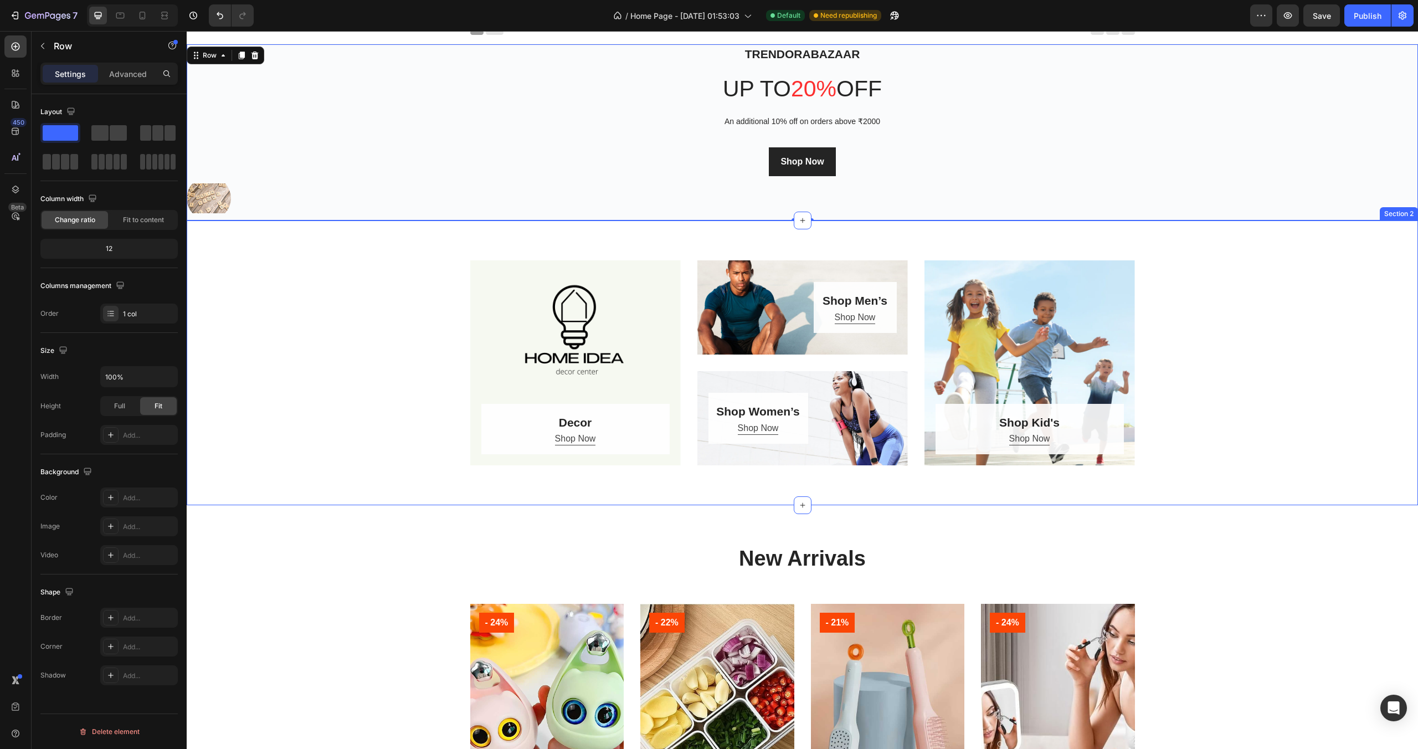
scroll to position [0, 0]
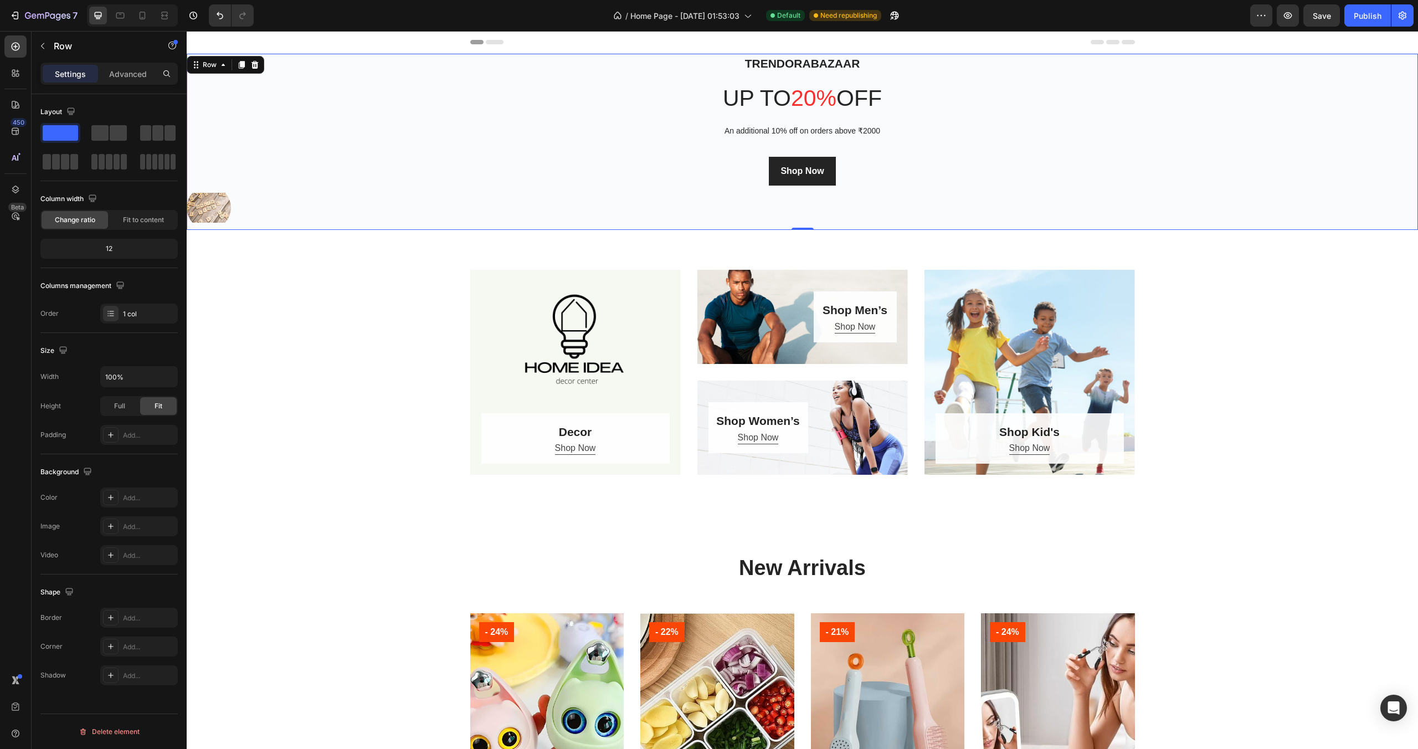
click at [119, 250] on div "12" at bounding box center [109, 249] width 133 height 16
click at [110, 249] on div "12" at bounding box center [109, 249] width 133 height 16
drag, startPoint x: 119, startPoint y: 248, endPoint x: 101, endPoint y: 250, distance: 17.9
click at [101, 250] on div "12" at bounding box center [109, 249] width 133 height 16
click at [146, 219] on span "Fit to content" at bounding box center [143, 220] width 41 height 10
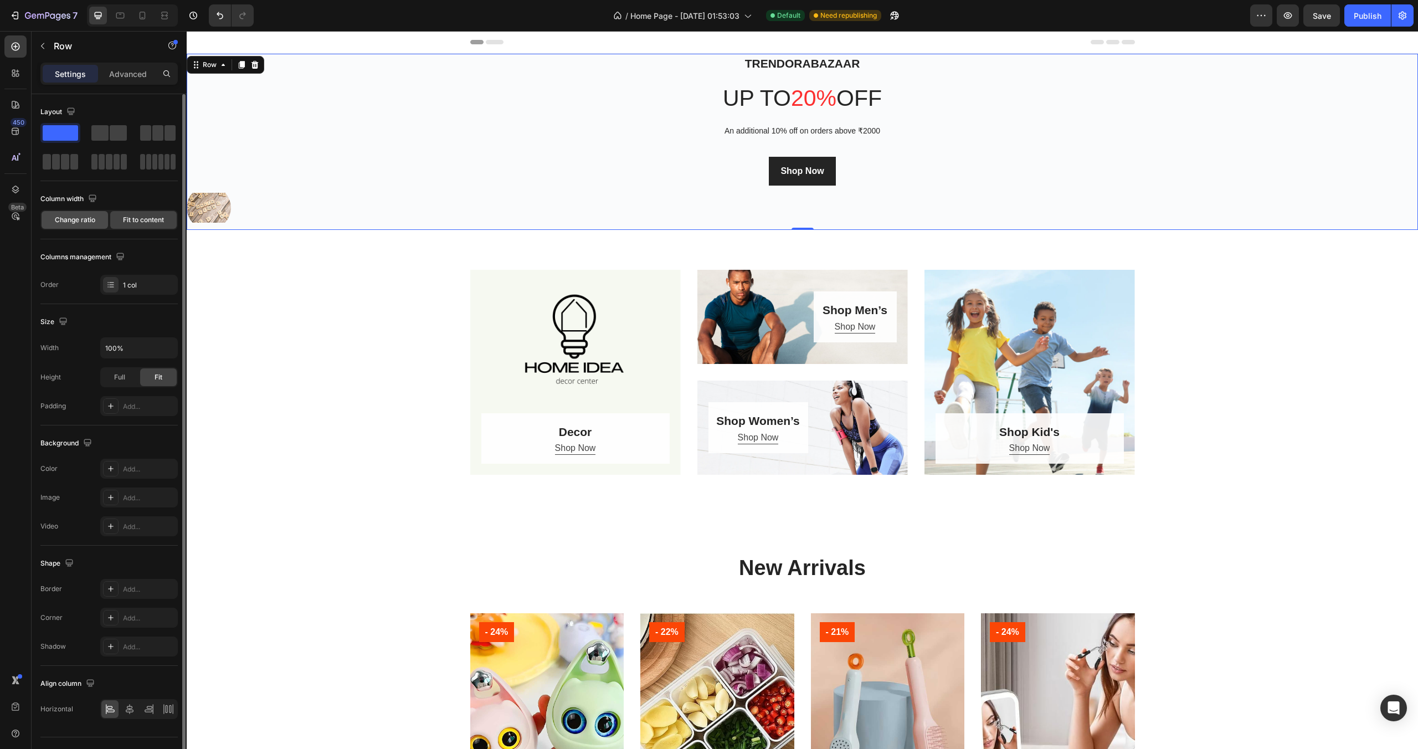
click at [88, 225] on div "Change ratio" at bounding box center [75, 220] width 66 height 18
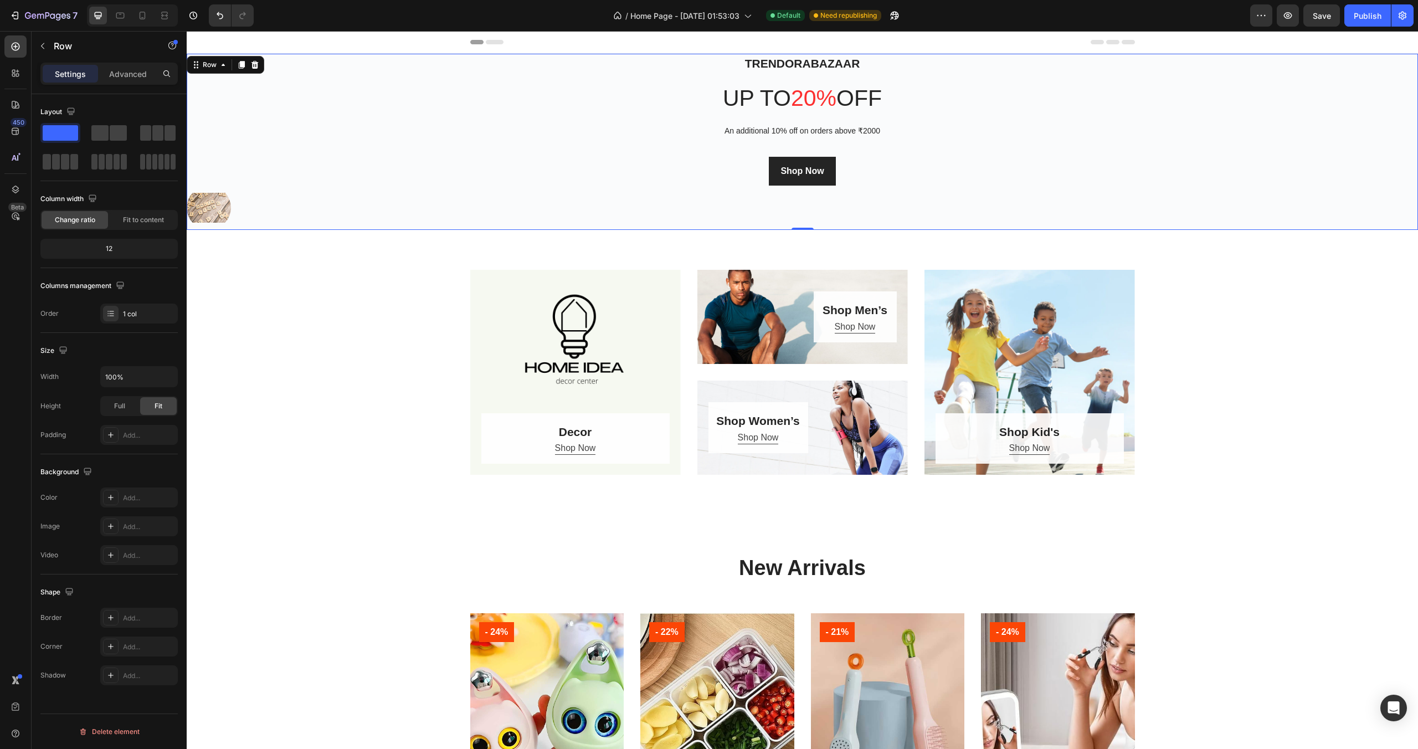
click at [96, 253] on div "12" at bounding box center [109, 249] width 133 height 16
click at [119, 249] on div "12" at bounding box center [109, 249] width 133 height 16
click at [105, 249] on div "12" at bounding box center [109, 249] width 133 height 16
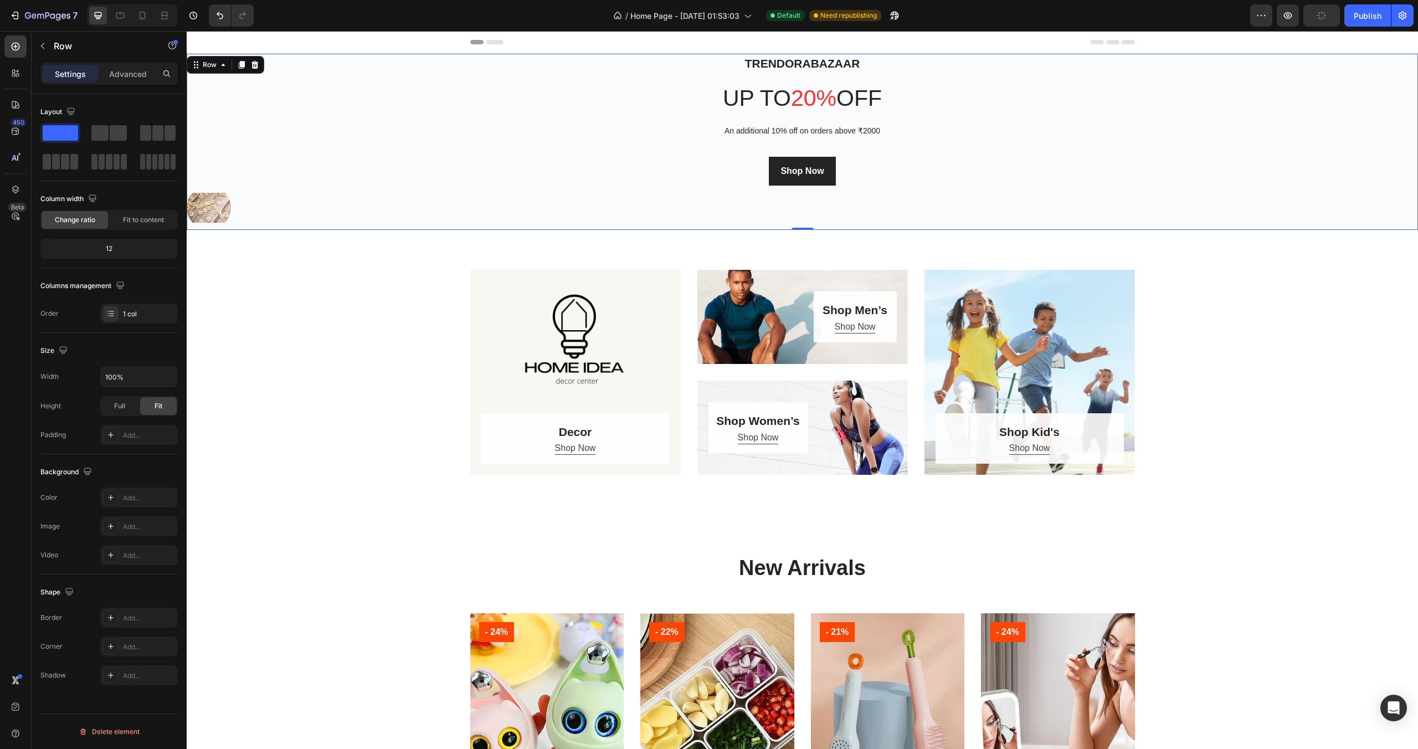
click at [105, 249] on div "12" at bounding box center [109, 249] width 133 height 16
drag, startPoint x: 105, startPoint y: 249, endPoint x: 73, endPoint y: 252, distance: 32.3
click at [73, 252] on div "12" at bounding box center [109, 249] width 133 height 16
drag, startPoint x: 104, startPoint y: 245, endPoint x: 141, endPoint y: 250, distance: 37.4
click at [141, 250] on div "12" at bounding box center [109, 249] width 133 height 16
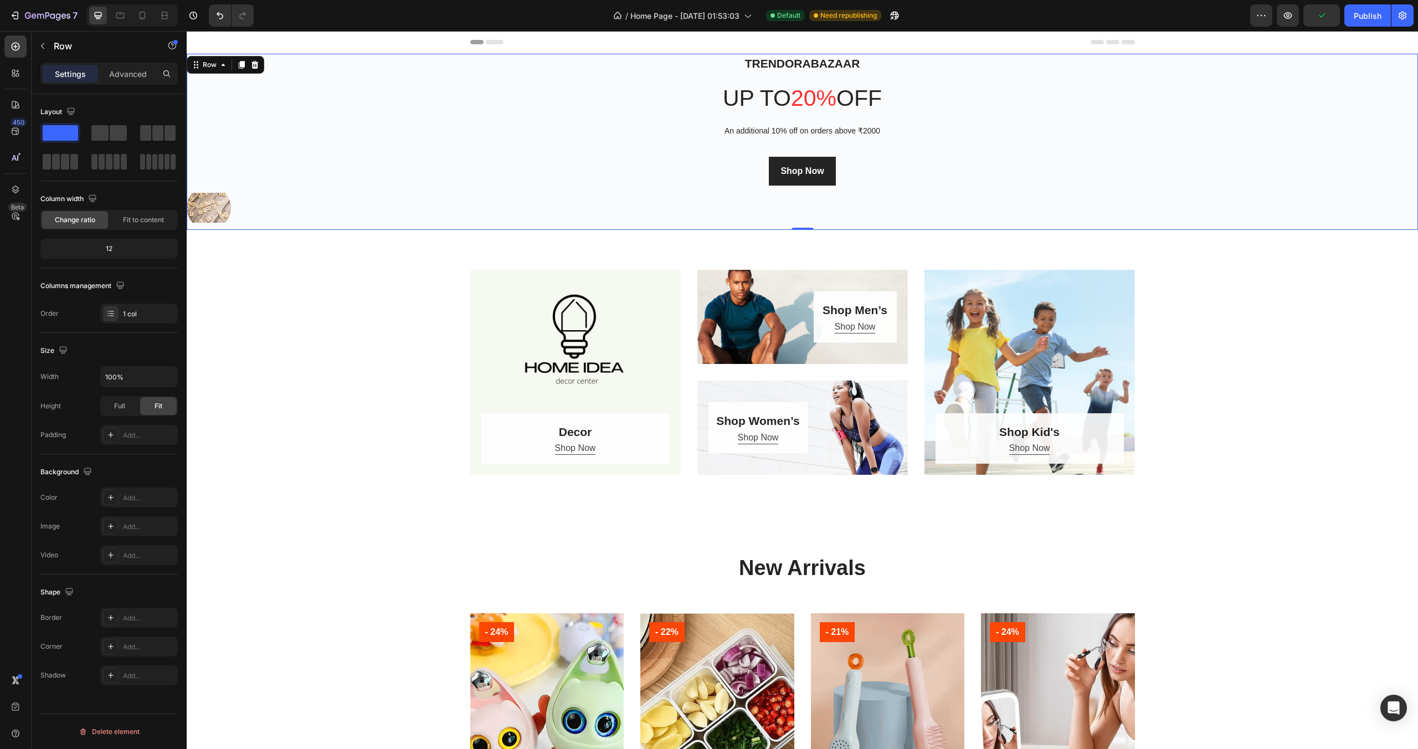
click at [111, 248] on div "12" at bounding box center [109, 249] width 133 height 16
click at [209, 198] on img at bounding box center [209, 208] width 44 height 44
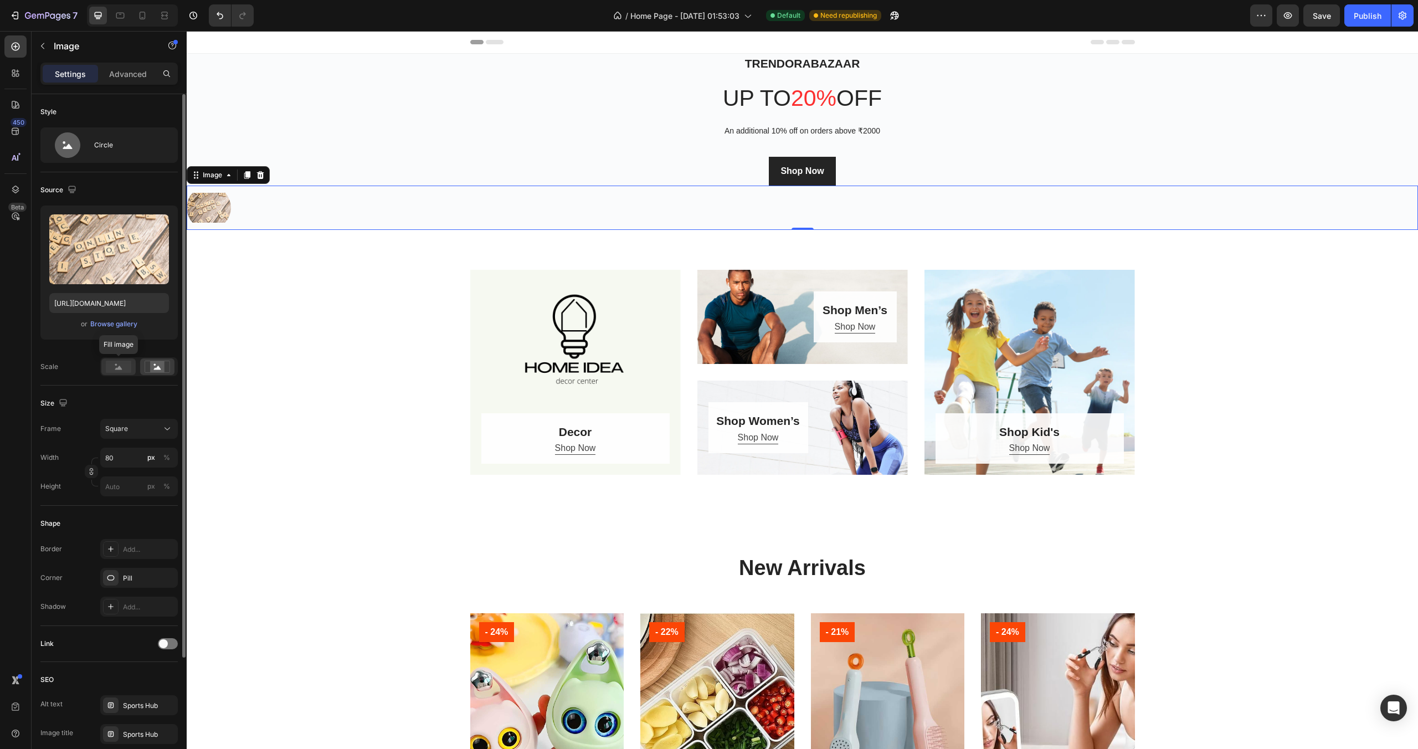
click at [126, 368] on rect at bounding box center [118, 366] width 25 height 12
click at [153, 368] on rect at bounding box center [157, 366] width 14 height 11
click at [137, 367] on div at bounding box center [139, 366] width 78 height 19
click at [123, 366] on rect at bounding box center [118, 366] width 25 height 12
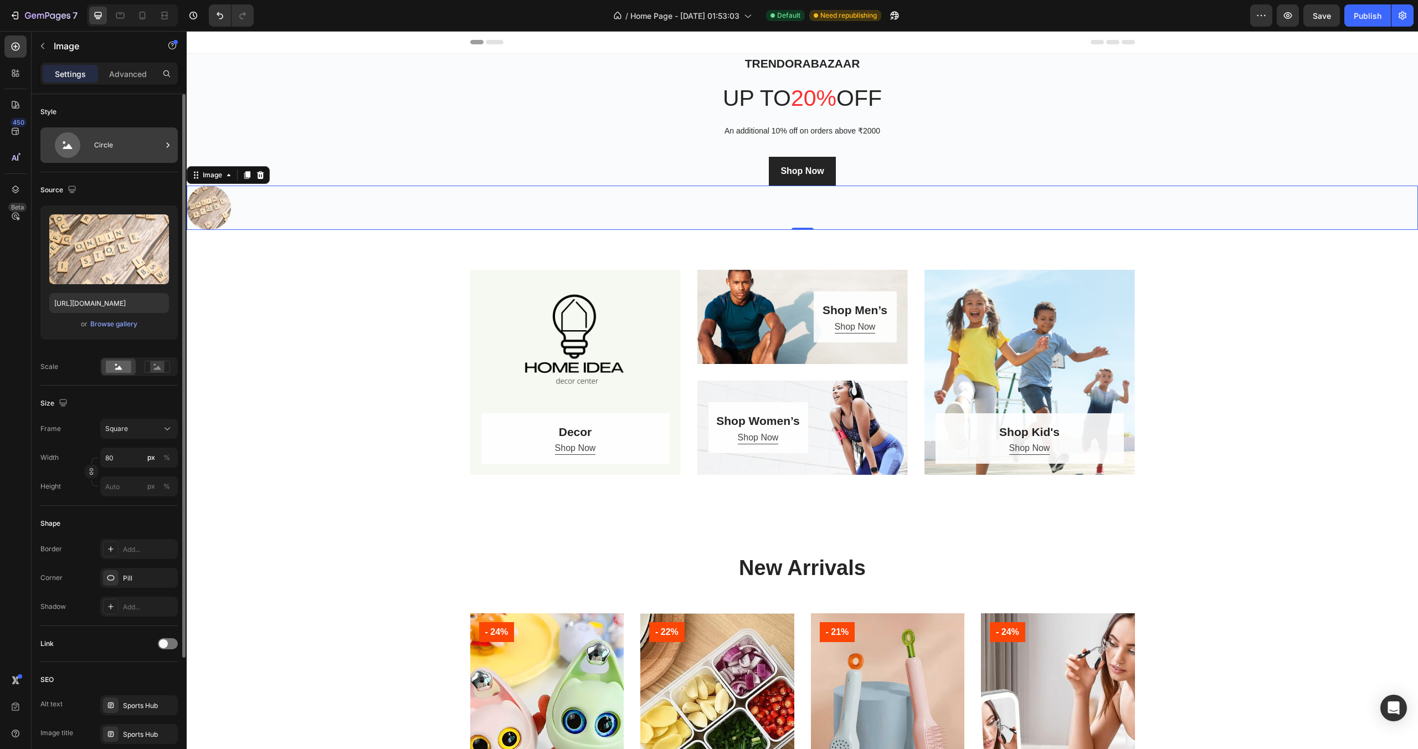
click at [118, 142] on div "Circle" at bounding box center [128, 144] width 68 height 25
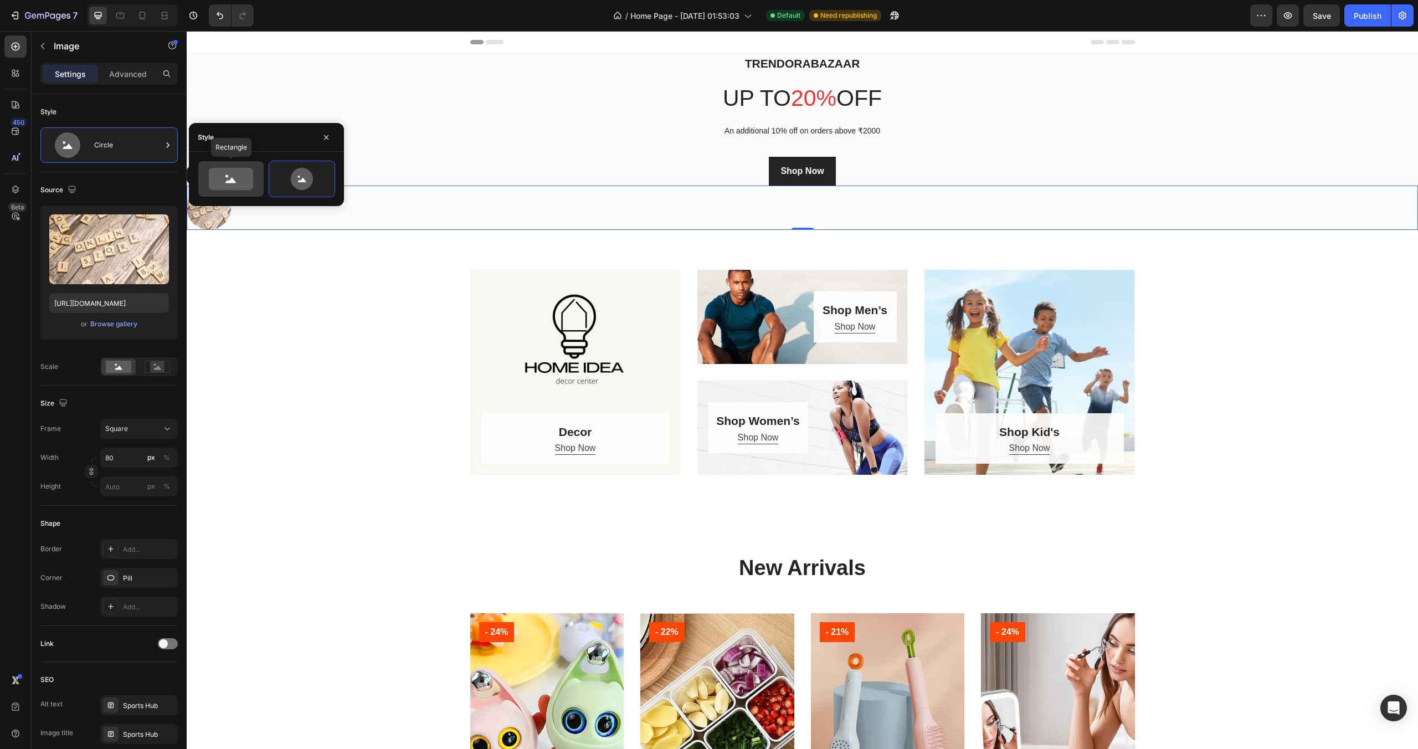
click at [238, 184] on icon at bounding box center [231, 179] width 44 height 22
type input "100"
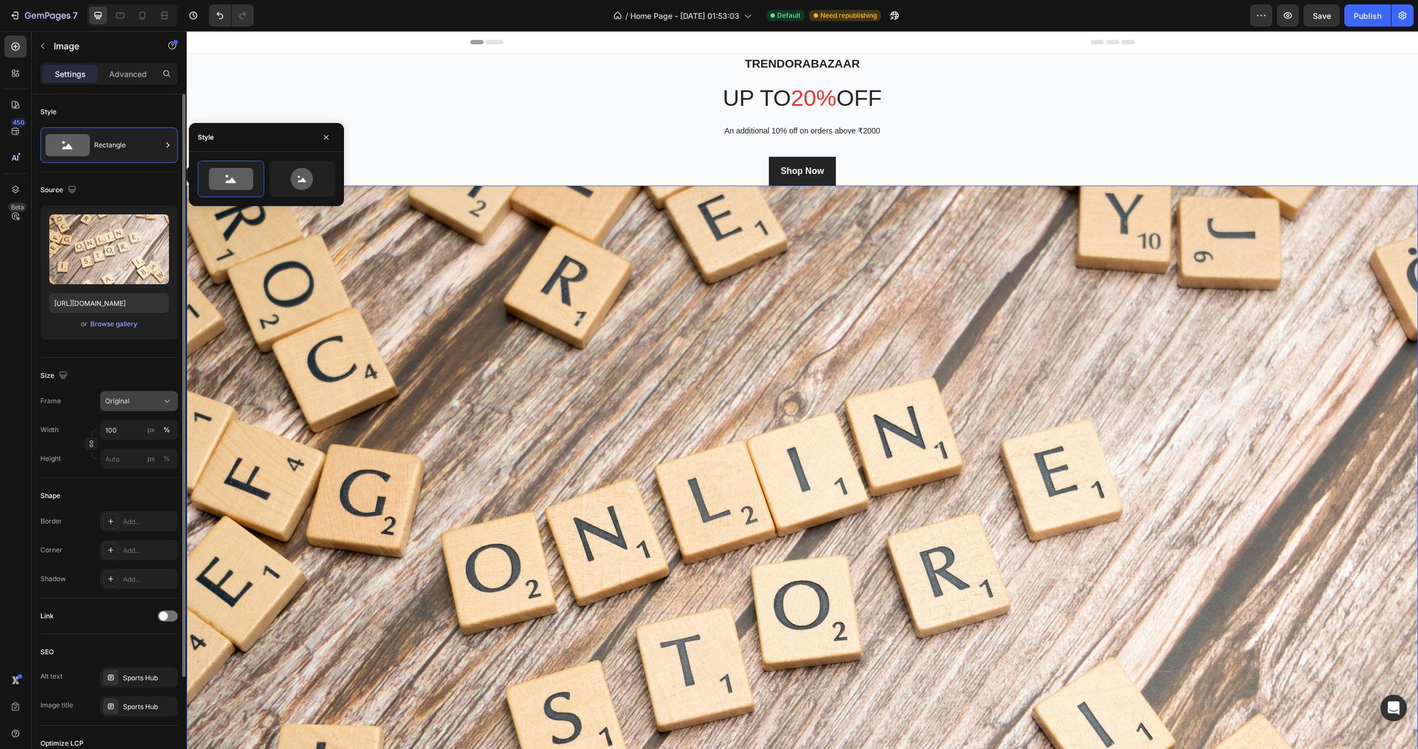
click at [145, 399] on div "Original" at bounding box center [132, 401] width 54 height 10
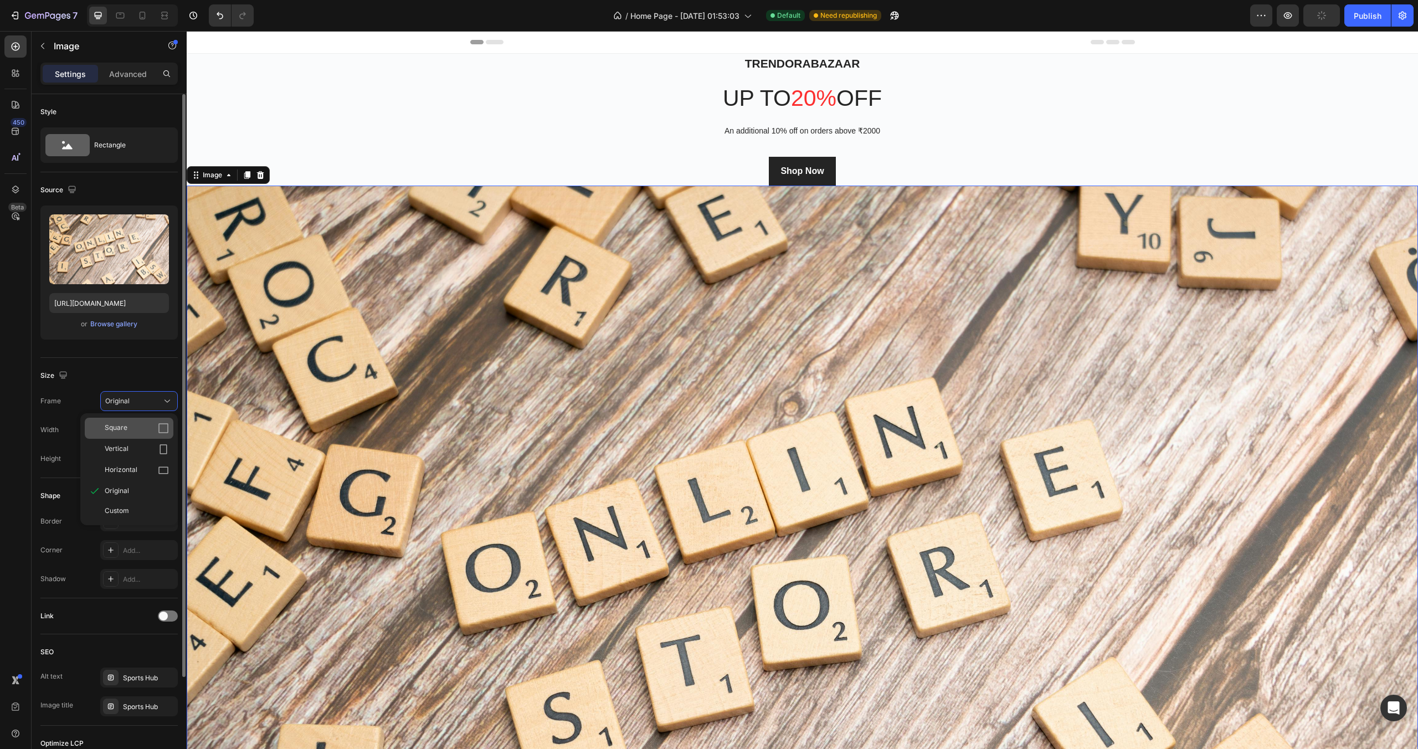
click at [134, 425] on div "Square" at bounding box center [137, 428] width 64 height 11
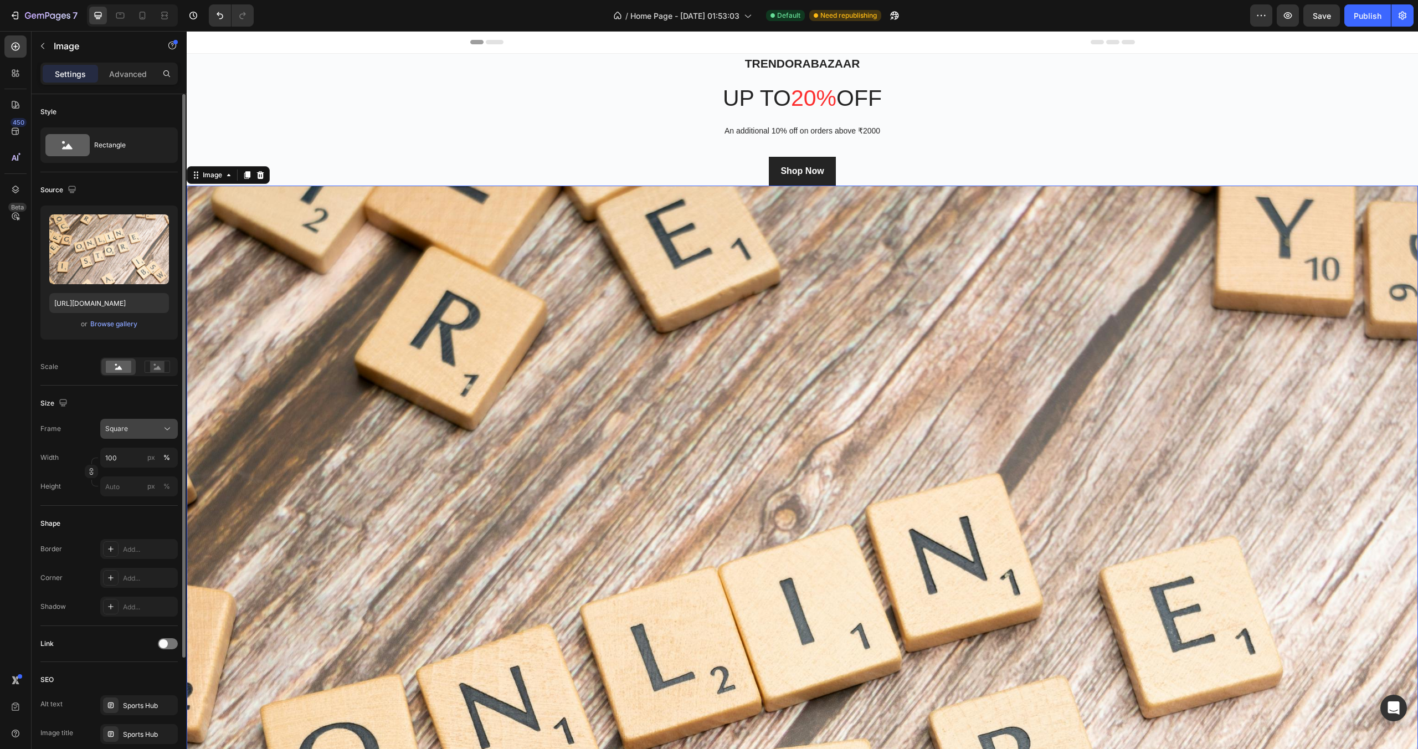
click at [136, 433] on div "Square" at bounding box center [132, 429] width 54 height 10
click at [122, 494] on span "Horizontal" at bounding box center [121, 497] width 33 height 11
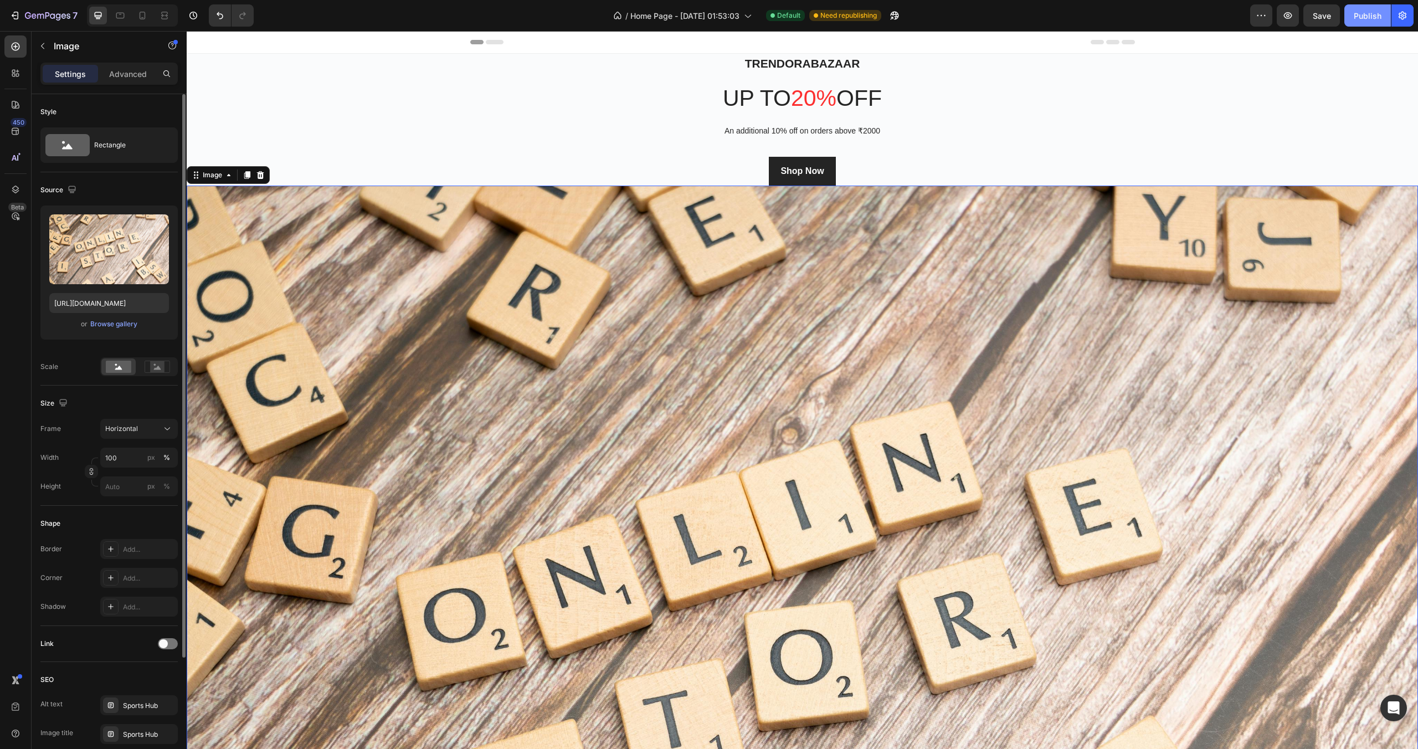
click at [1374, 17] on div "Publish" at bounding box center [1367, 16] width 28 height 12
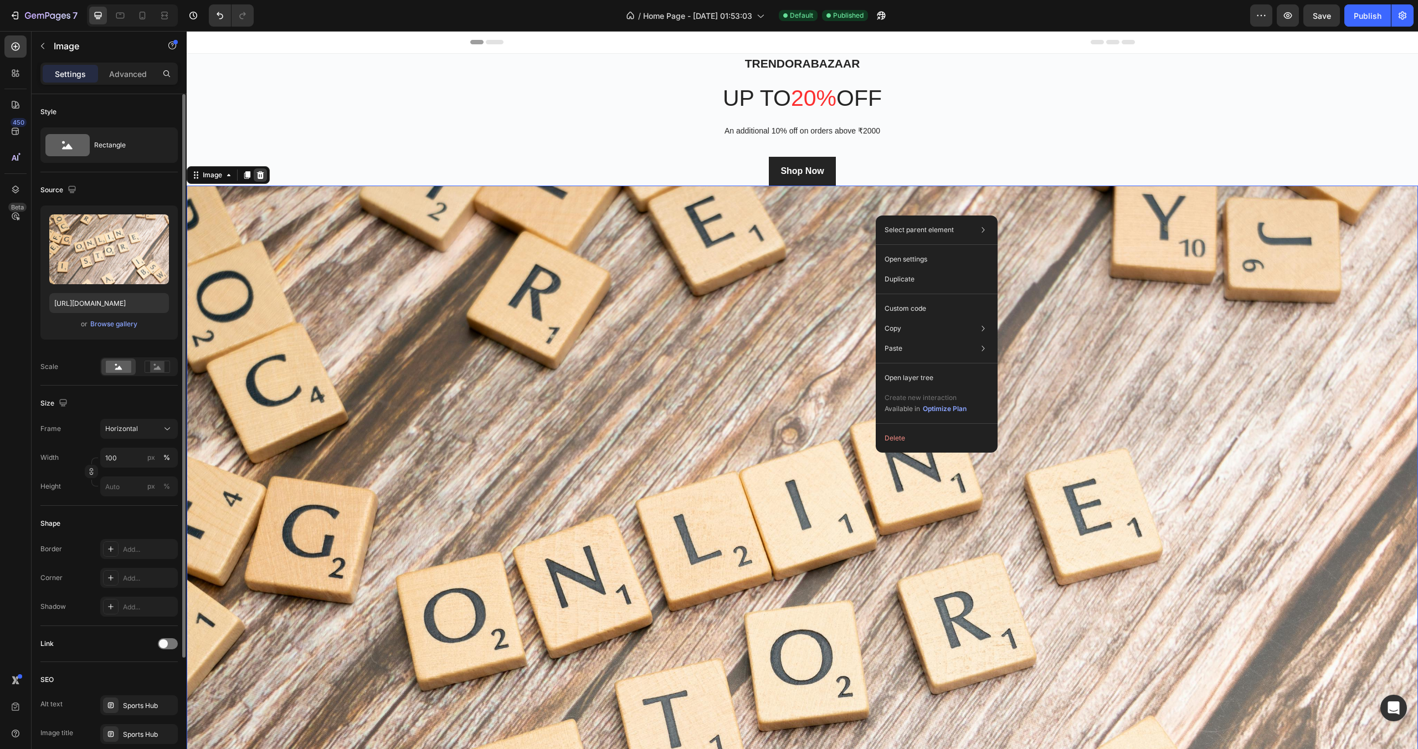
click at [259, 176] on icon at bounding box center [260, 175] width 9 height 9
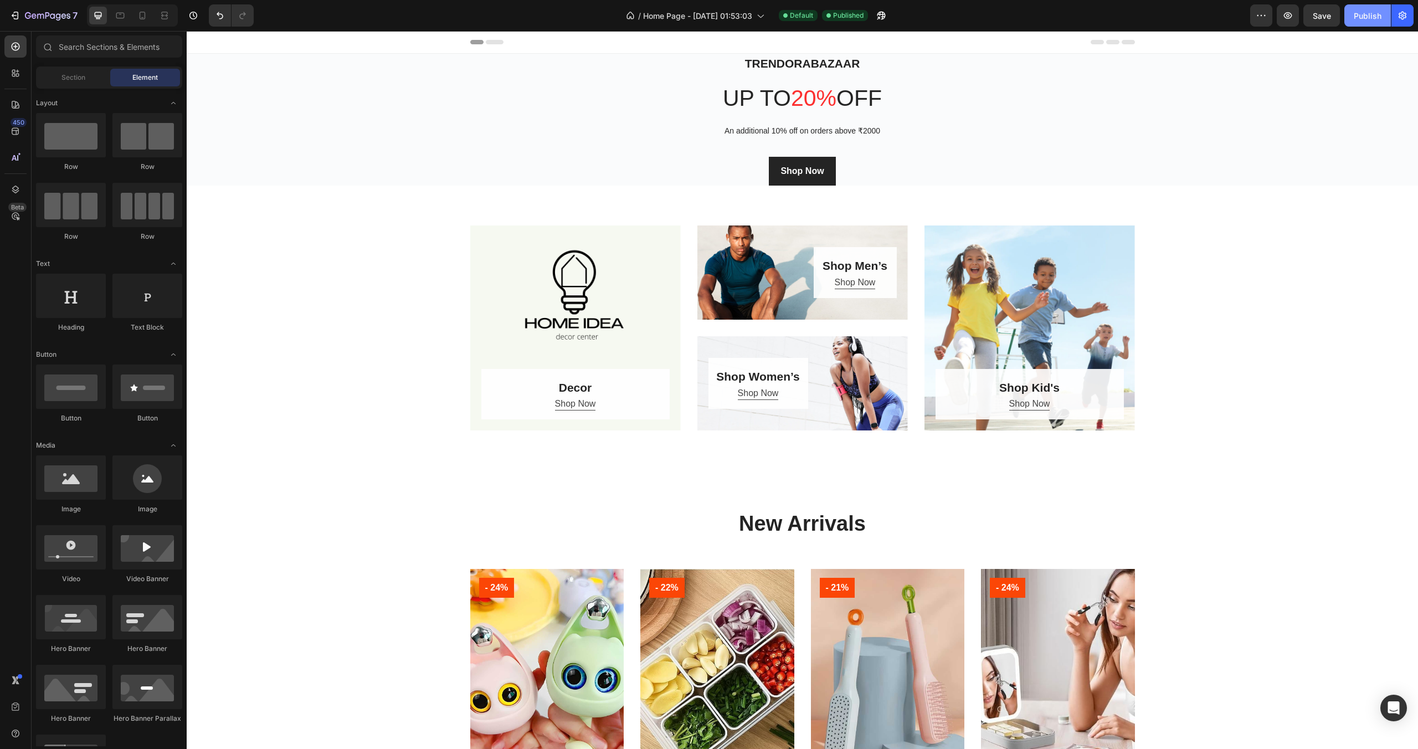
click at [1367, 22] on button "Publish" at bounding box center [1367, 15] width 47 height 22
click at [827, 61] on h2 "Trendorabazaar" at bounding box center [802, 64] width 648 height 20
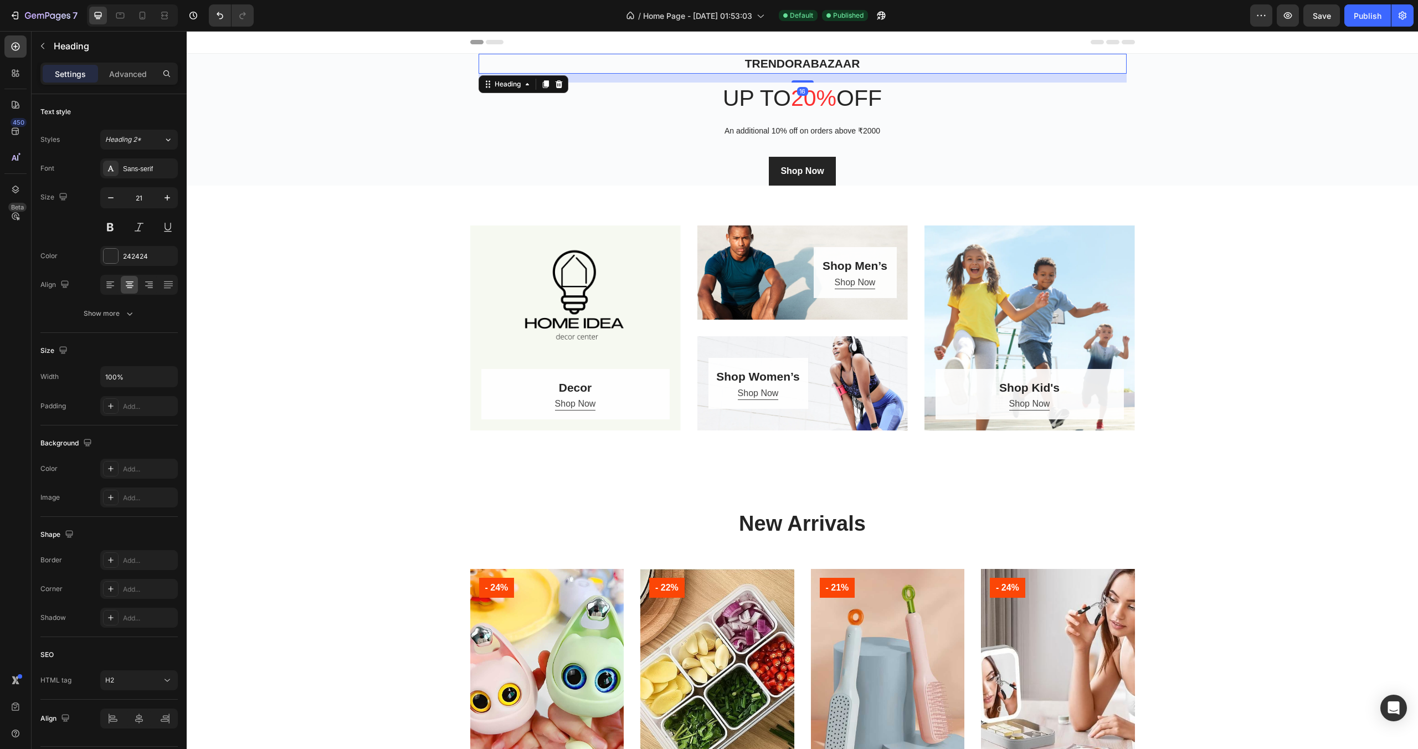
click at [867, 64] on h2 "Trendorabazaar" at bounding box center [802, 64] width 648 height 20
click at [786, 62] on p "Trendorabazaarstore" at bounding box center [803, 64] width 646 height 18
click at [837, 65] on p "Trendora bazaarstore" at bounding box center [803, 64] width 646 height 18
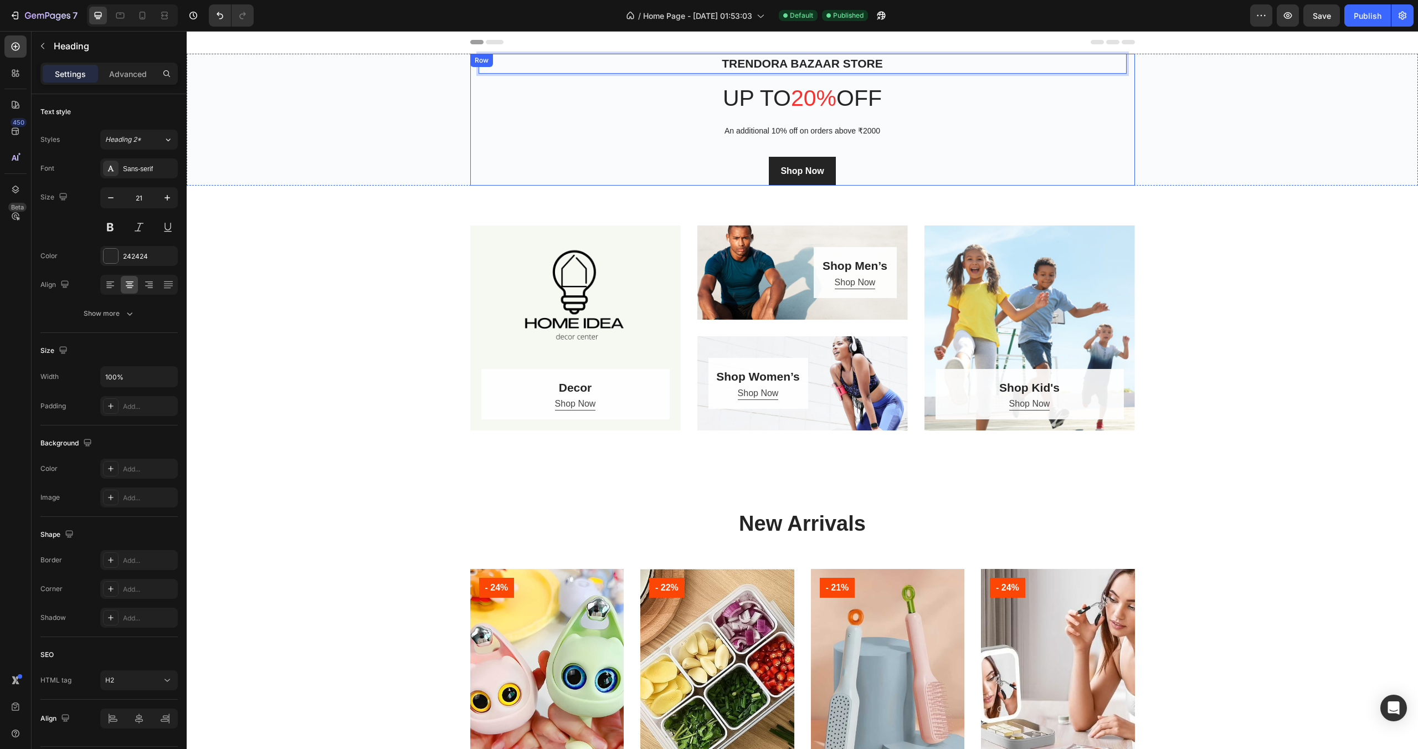
click at [1026, 120] on div "Trendora bazaar store Heading 16 up to 20% off Heading An additional 10% off on…" at bounding box center [802, 120] width 648 height 132
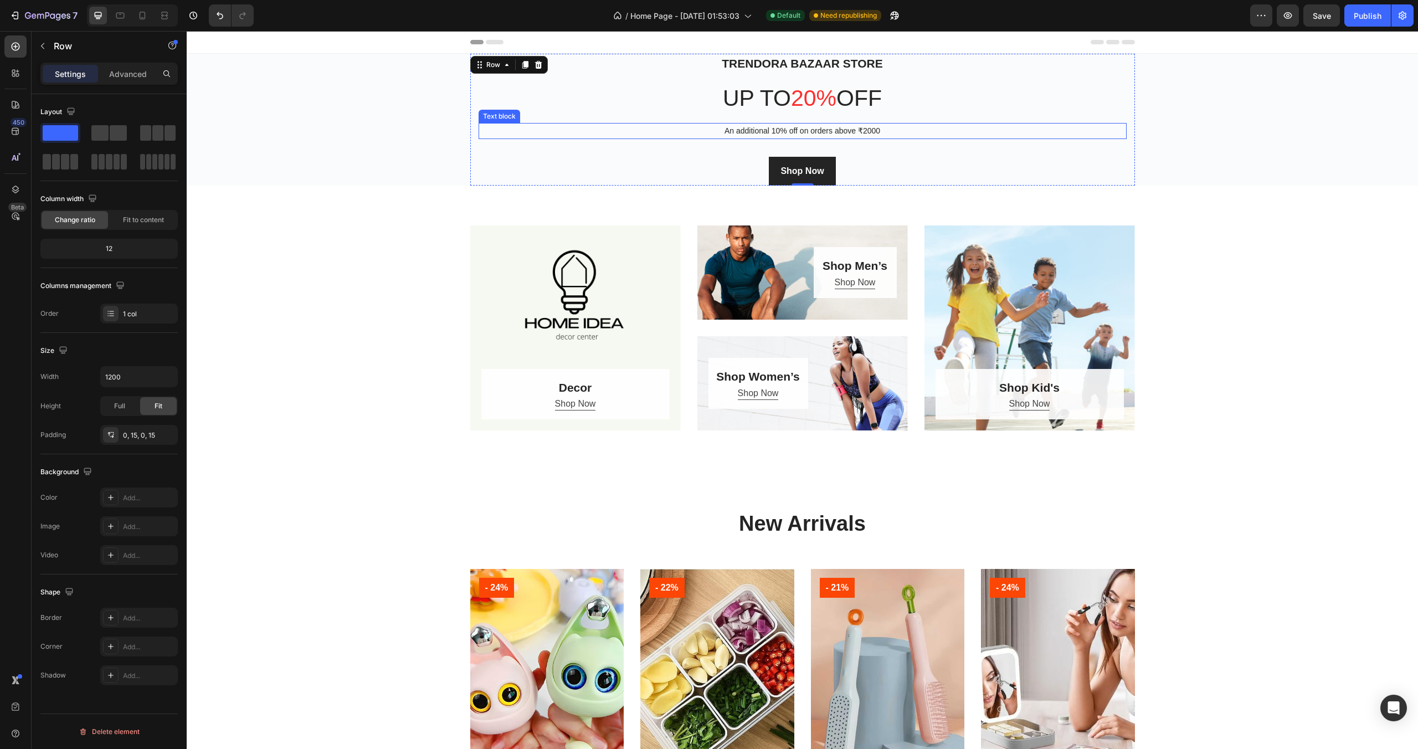
click at [839, 130] on p "An additional 10% off on orders above ₹2000" at bounding box center [803, 131] width 646 height 14
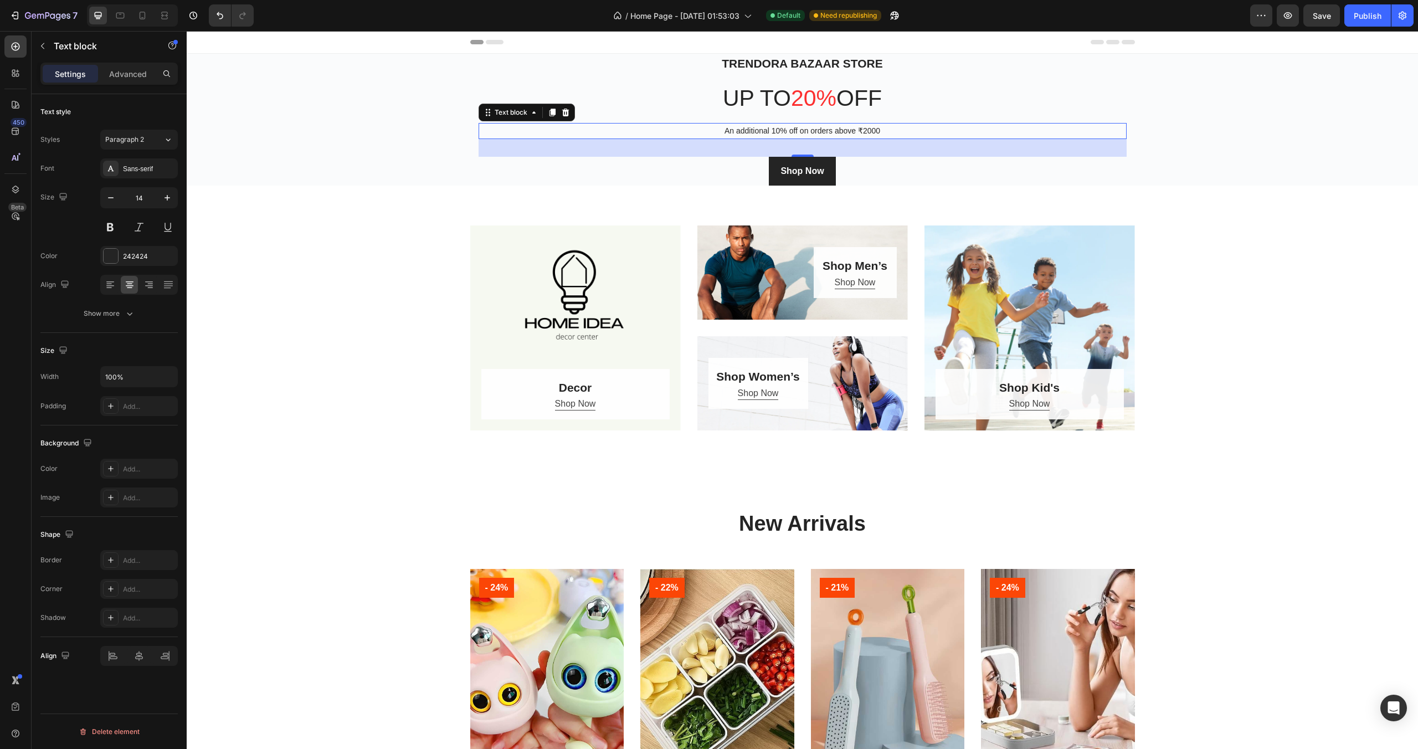
click at [796, 132] on p "An additional 10% off on orders above ₹2000" at bounding box center [803, 131] width 646 height 14
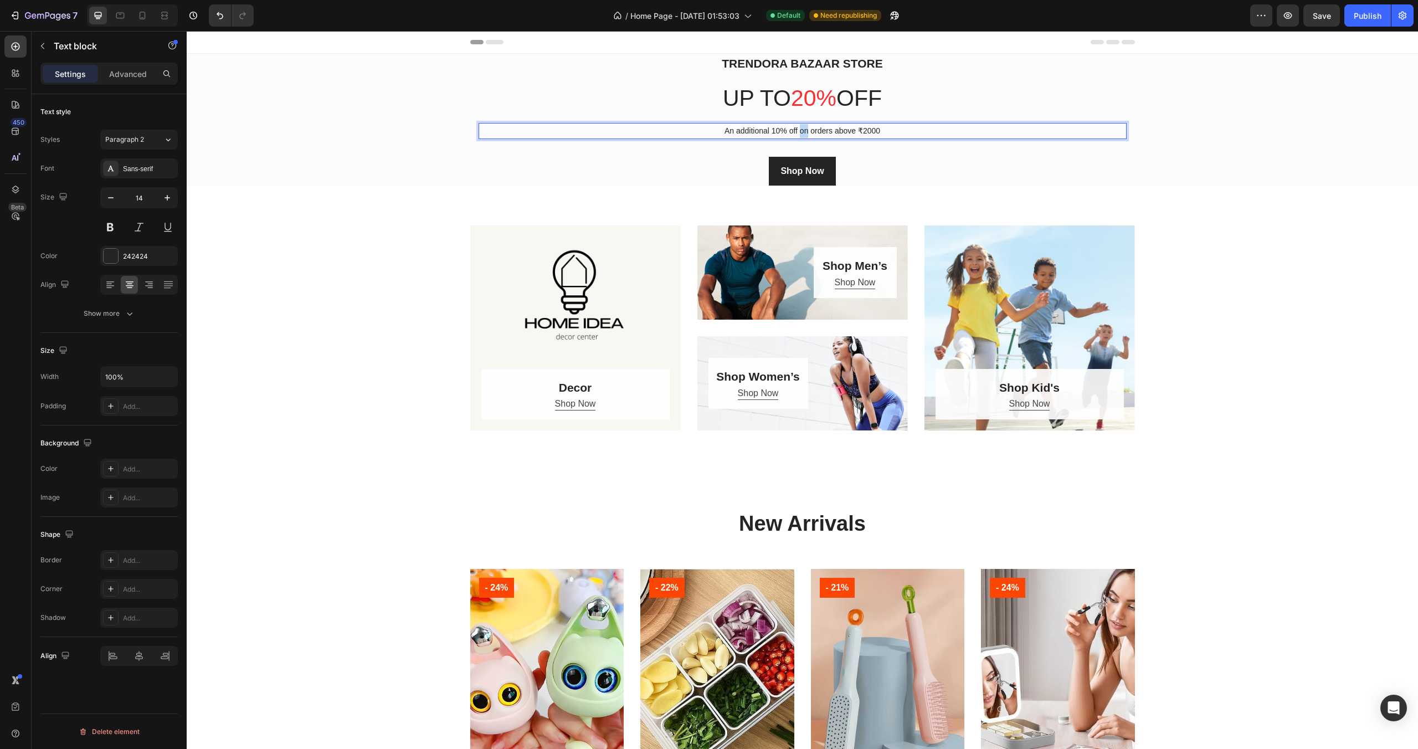
click at [796, 132] on p "An additional 10% off on orders above ₹2000" at bounding box center [803, 131] width 646 height 14
click at [805, 132] on p "An additional 10% off on orders above ₹2000" at bounding box center [803, 131] width 646 height 14
drag, startPoint x: 803, startPoint y: 132, endPoint x: 716, endPoint y: 135, distance: 87.5
click at [716, 135] on p "An additional 10% off on orders above ₹2000" at bounding box center [803, 131] width 646 height 14
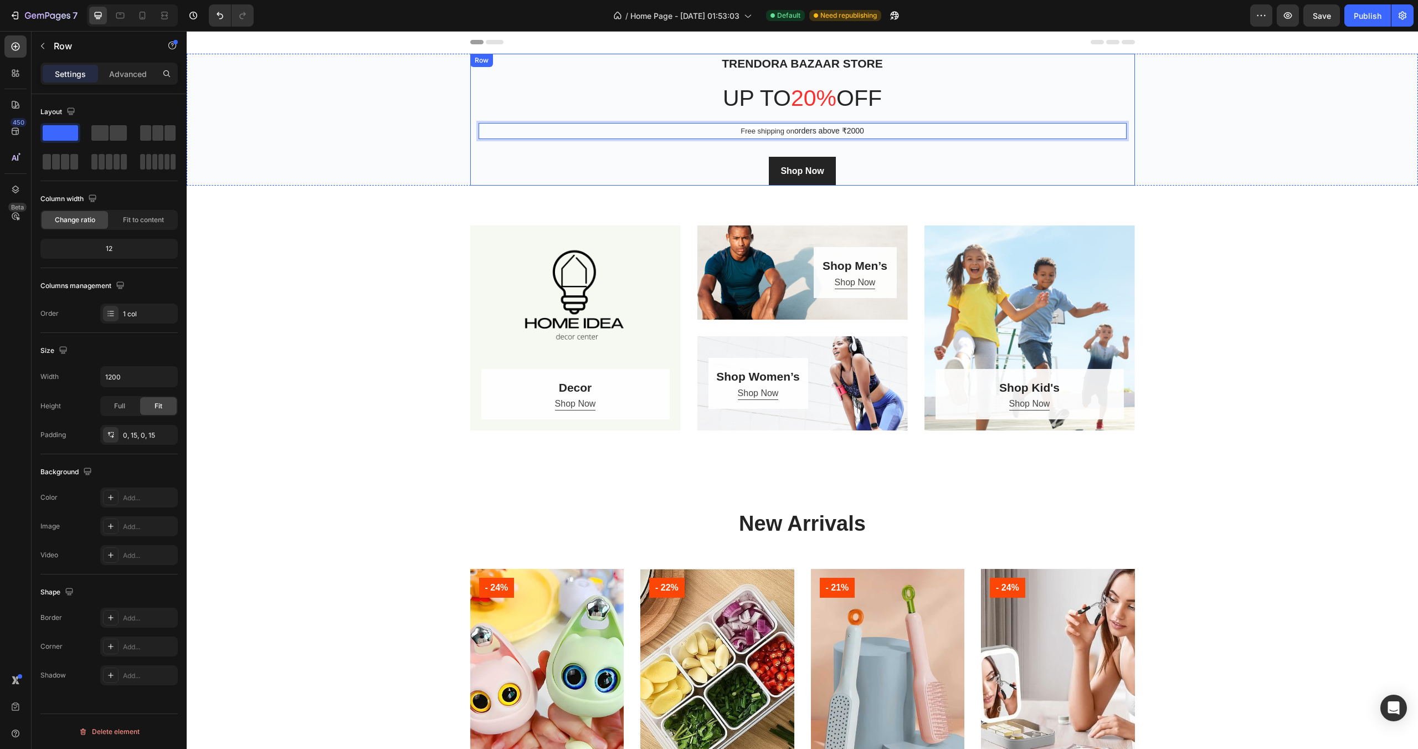
click at [918, 147] on div "Trendora bazaar store Heading up to 20% off Heading Free shipping on orders abo…" at bounding box center [802, 120] width 648 height 132
click at [863, 131] on p "Free shipping on orders above ₹2000" at bounding box center [803, 131] width 646 height 14
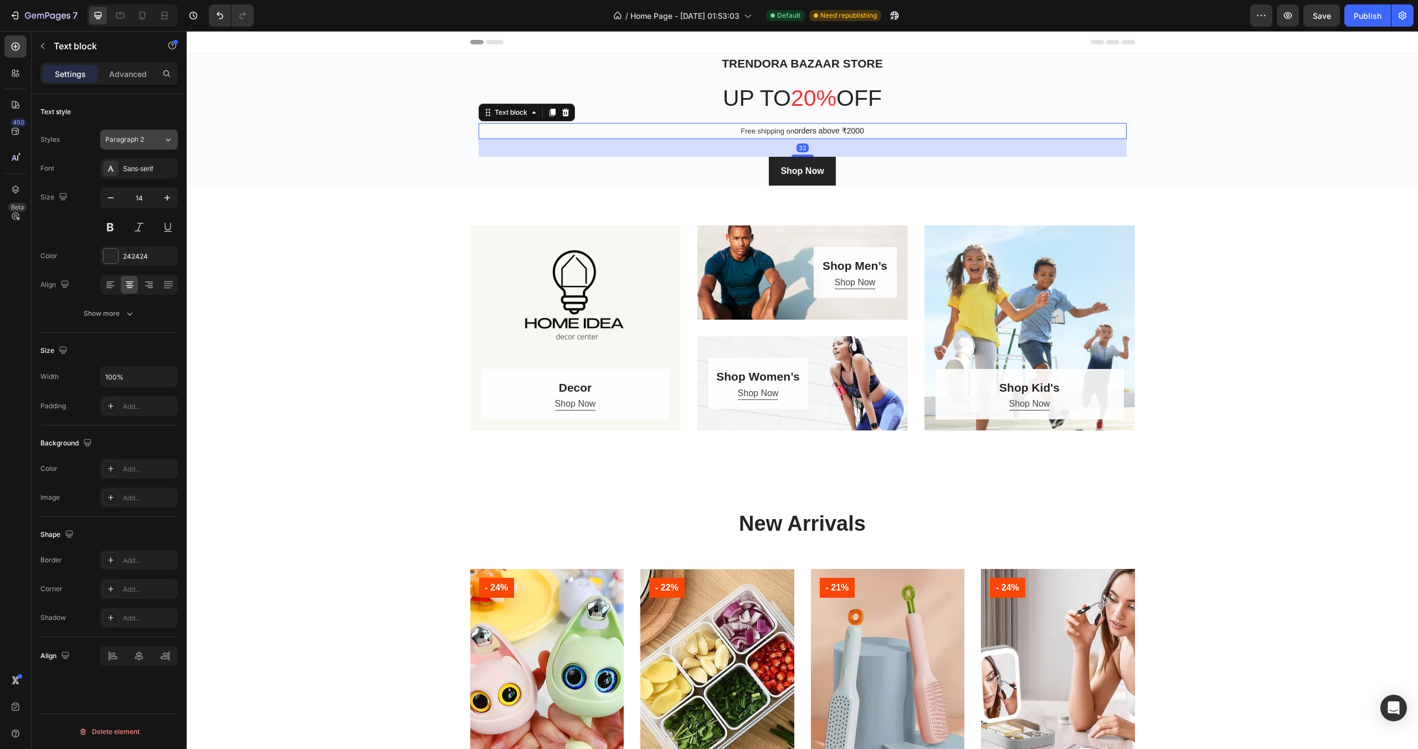
click at [154, 147] on button "Paragraph 2" at bounding box center [139, 140] width 78 height 20
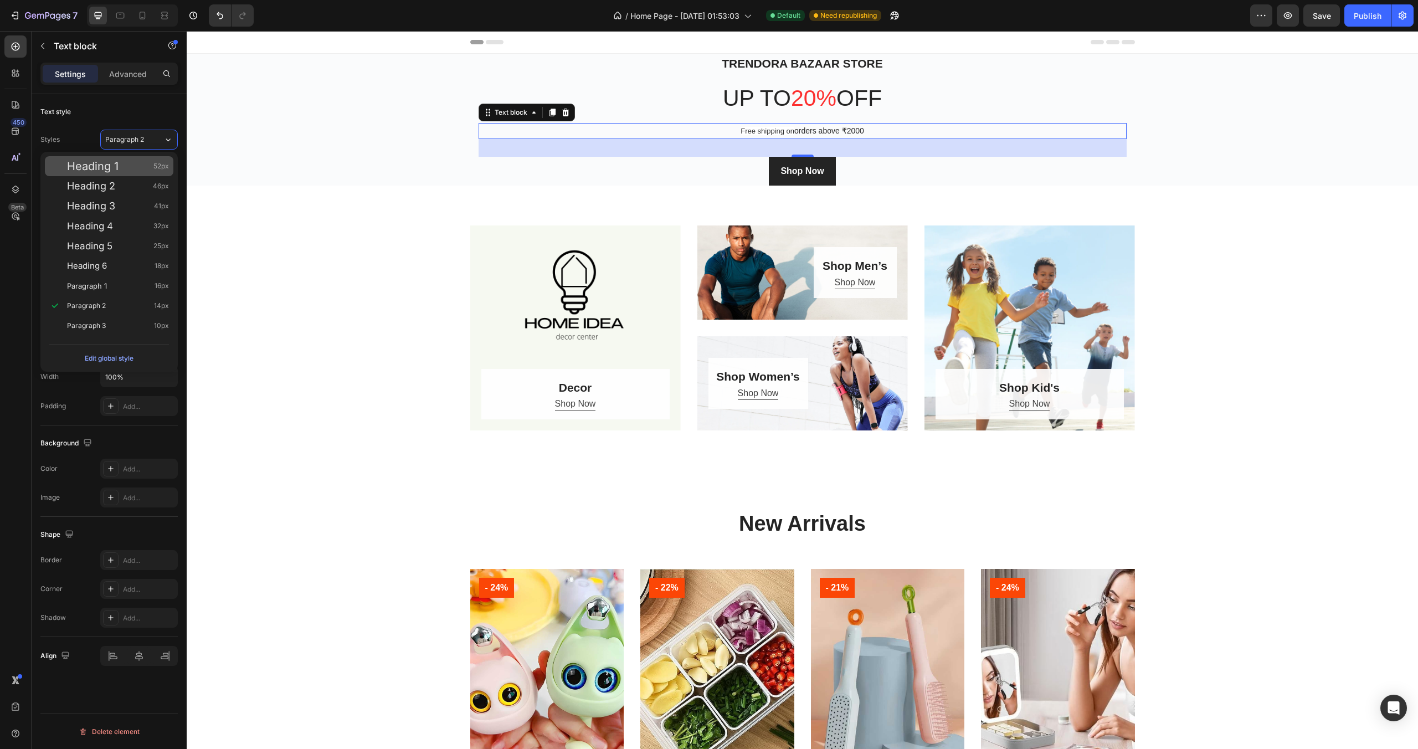
click at [134, 173] on div "Heading 1 52px" at bounding box center [109, 166] width 128 height 20
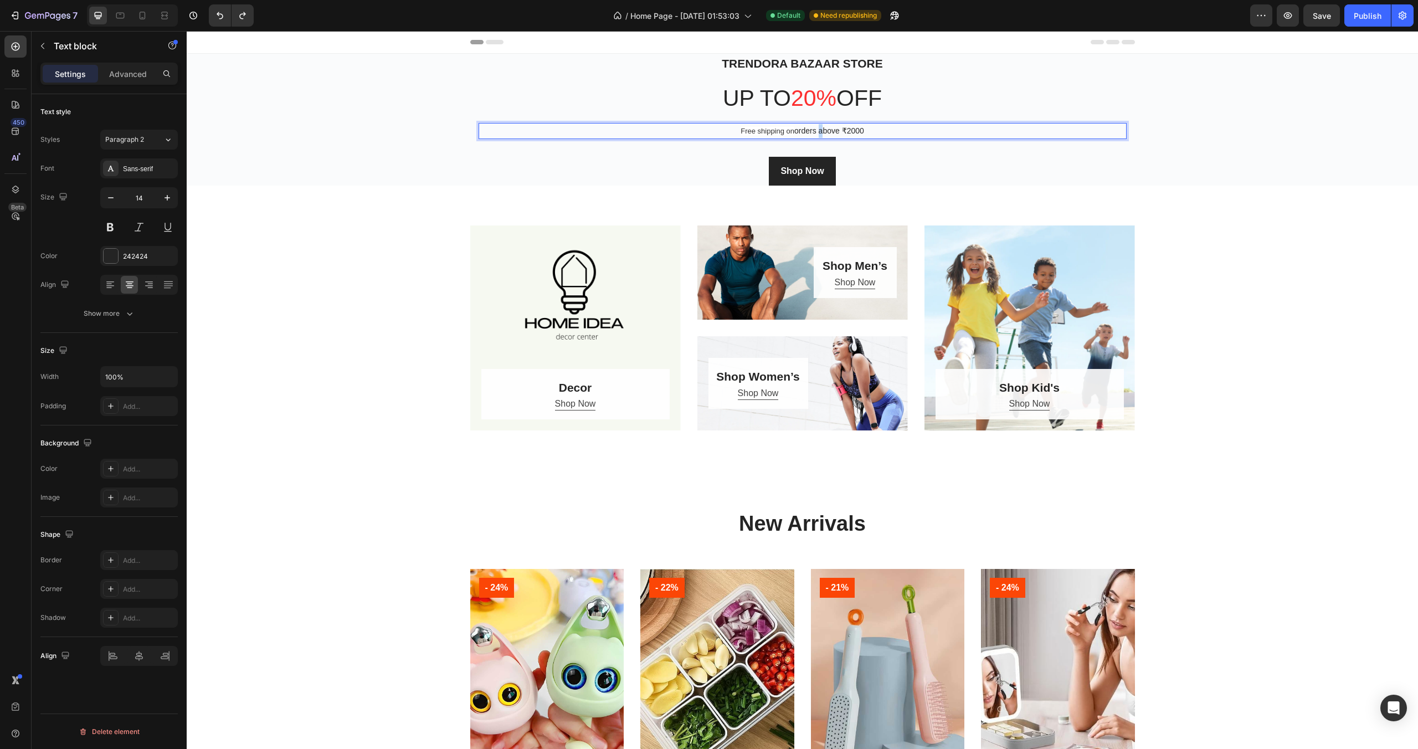
click at [812, 131] on p "Free shipping on orders above ₹2000" at bounding box center [803, 131] width 646 height 14
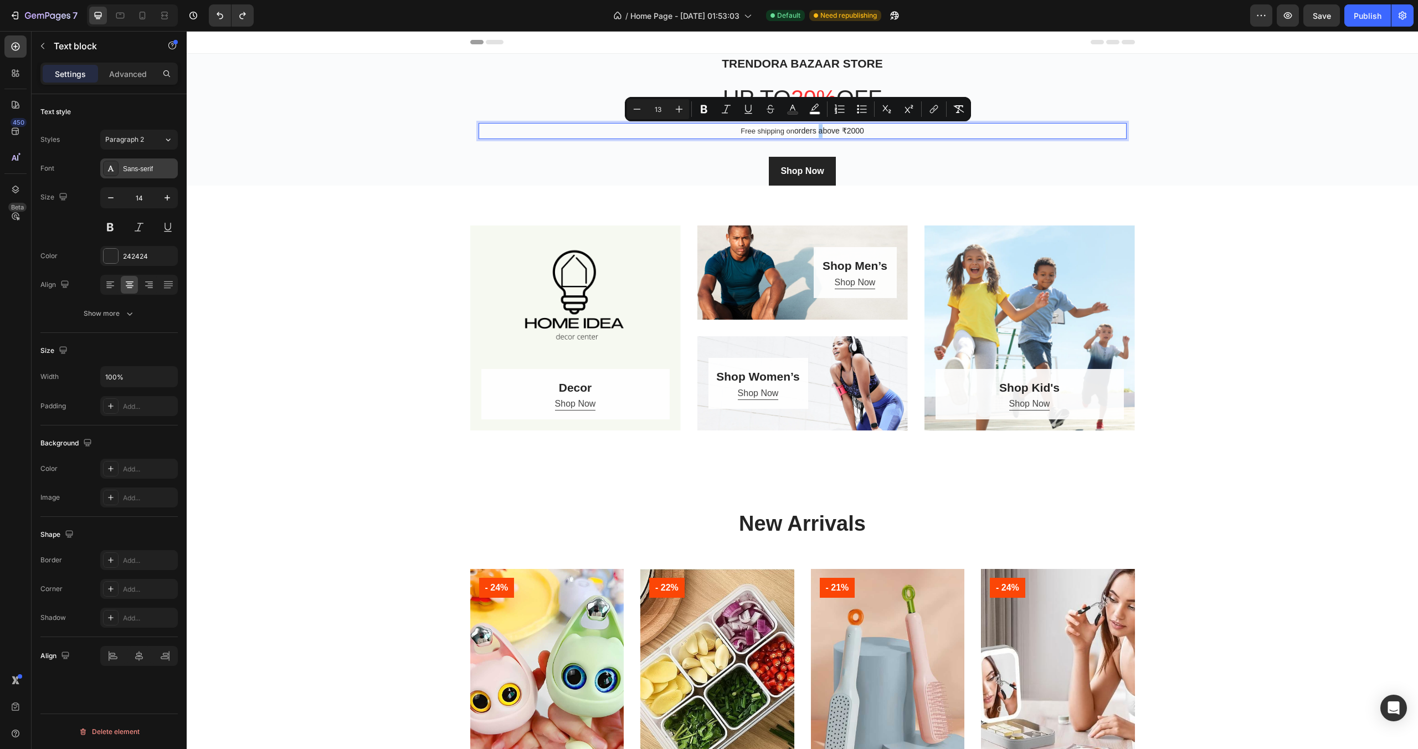
click at [145, 172] on div "Sans-serif" at bounding box center [149, 169] width 52 height 10
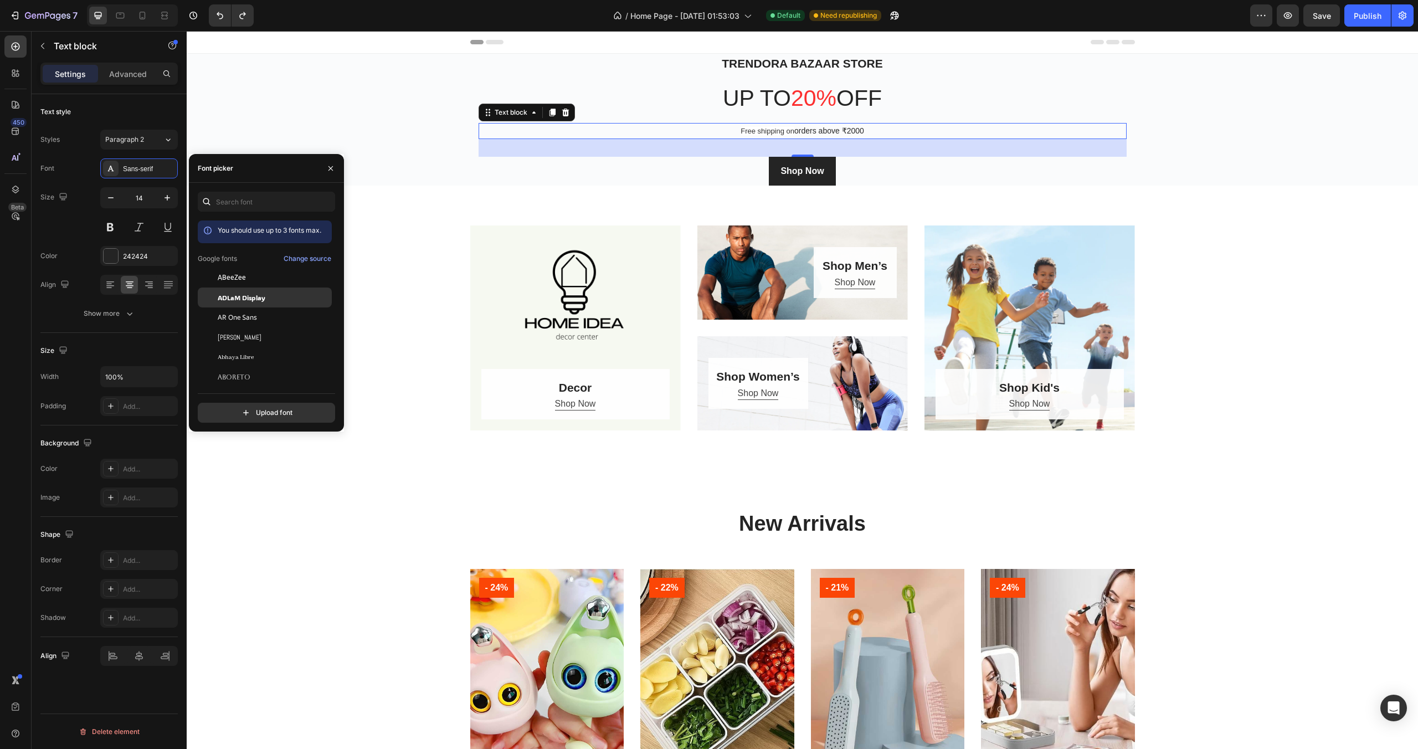
click at [234, 300] on span "ADLaM Display" at bounding box center [242, 297] width 48 height 10
click at [167, 199] on icon "button" at bounding box center [167, 198] width 6 height 6
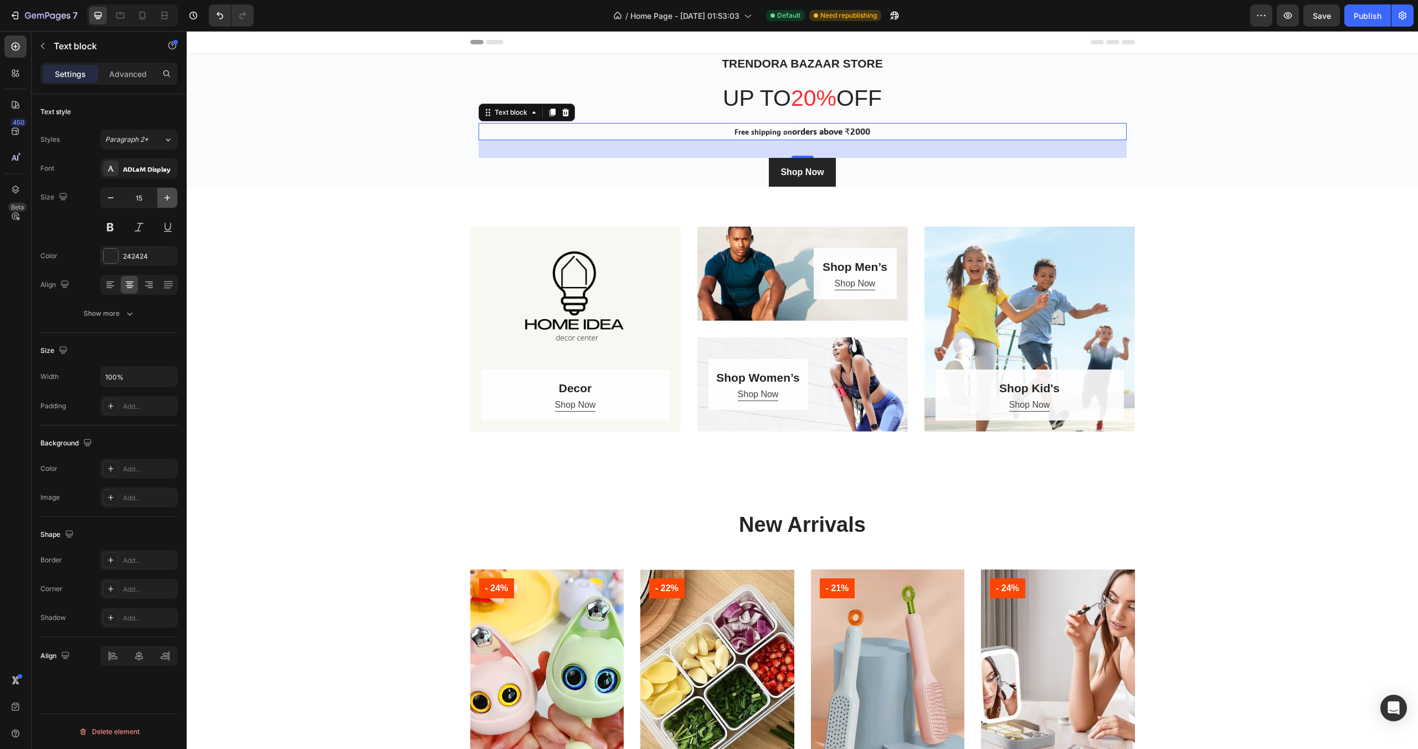
click at [167, 199] on icon "button" at bounding box center [167, 198] width 6 height 6
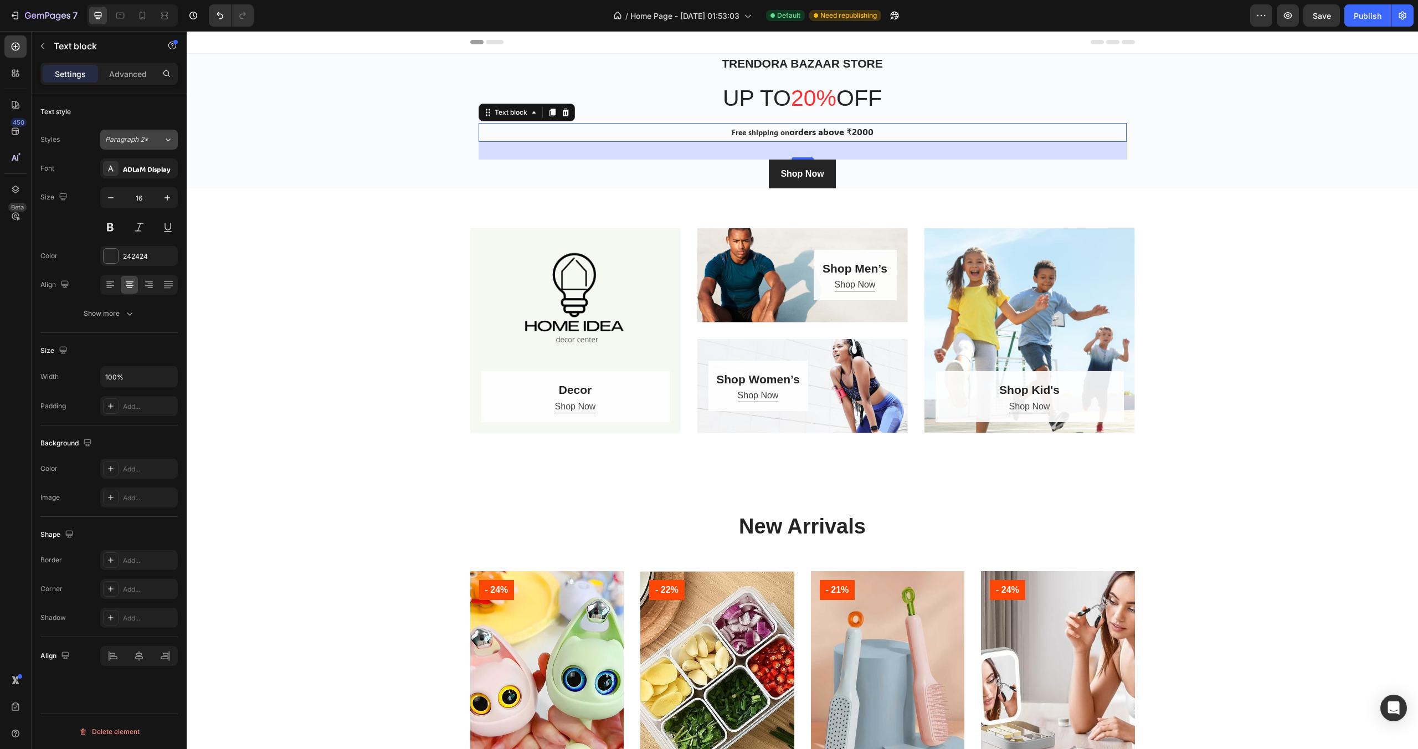
click at [153, 141] on div "Paragraph 2*" at bounding box center [134, 140] width 58 height 10
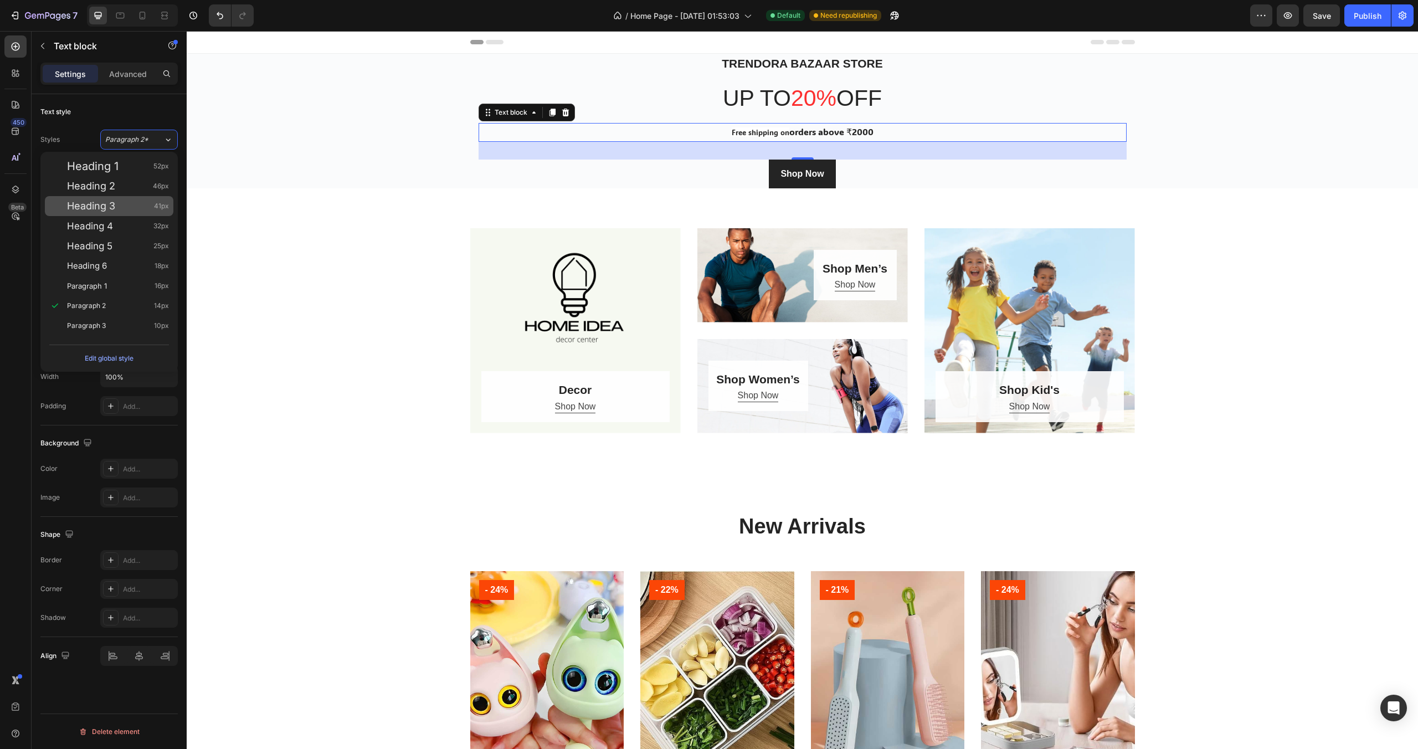
click at [137, 202] on div "Heading 3 41px" at bounding box center [118, 205] width 102 height 11
type input "41"
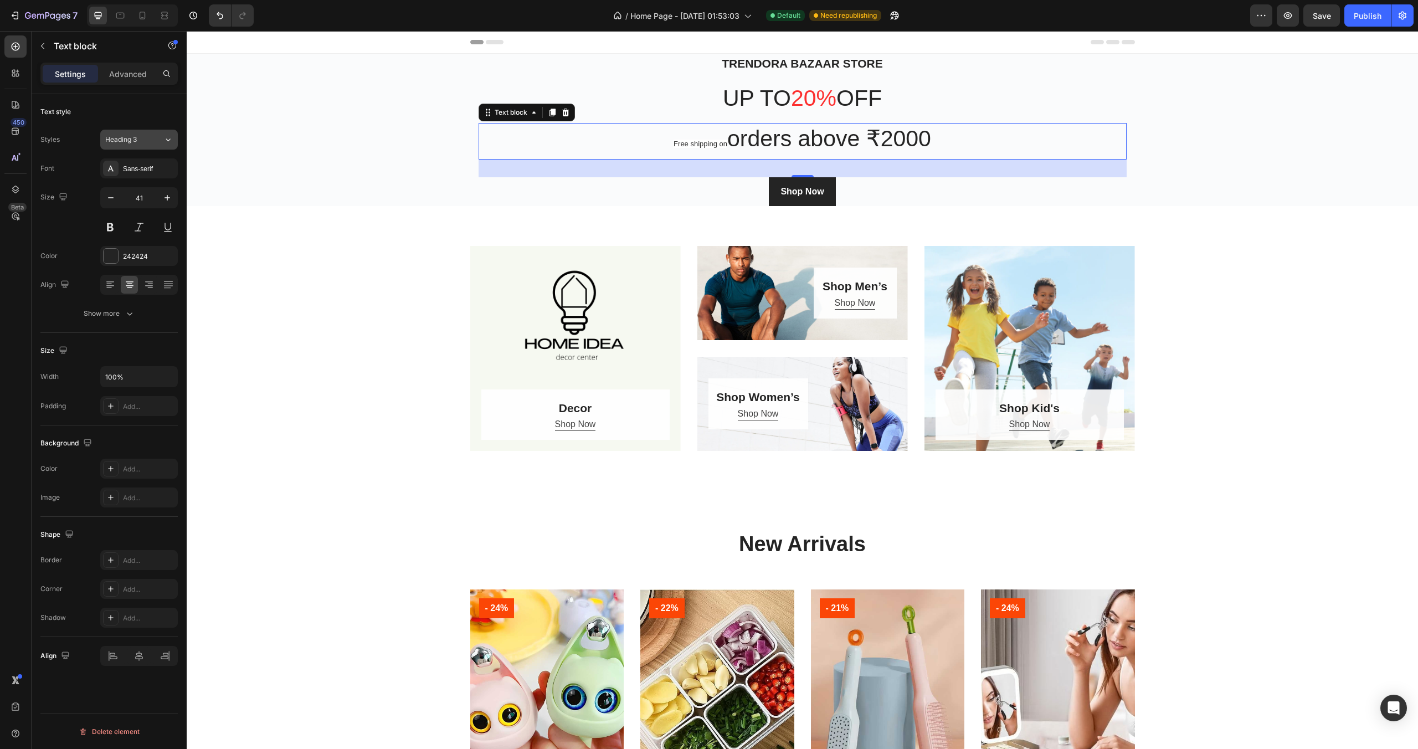
click at [152, 145] on button "Heading 3" at bounding box center [139, 140] width 78 height 20
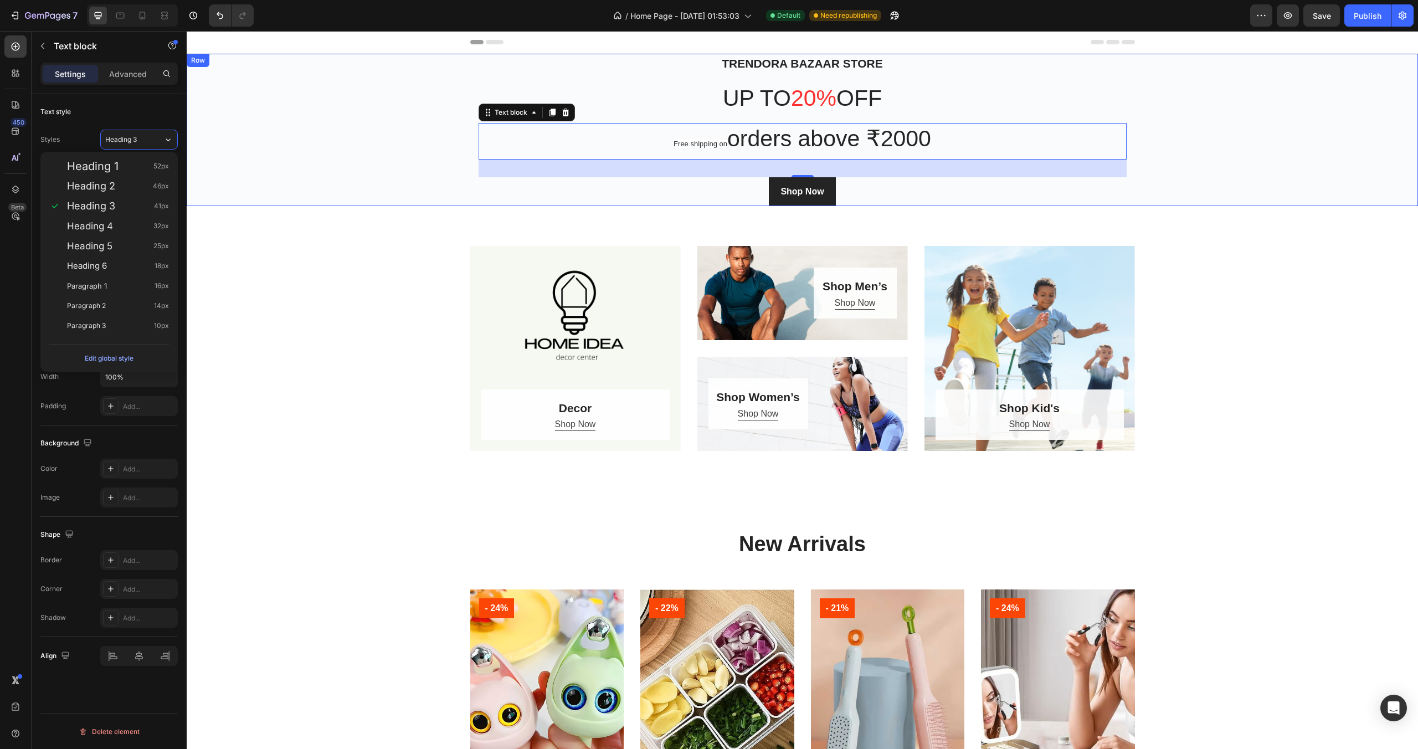
click at [260, 173] on div "Trendora bazaar store Heading up to 20% off Heading Free shipping on orders abo…" at bounding box center [802, 130] width 1231 height 152
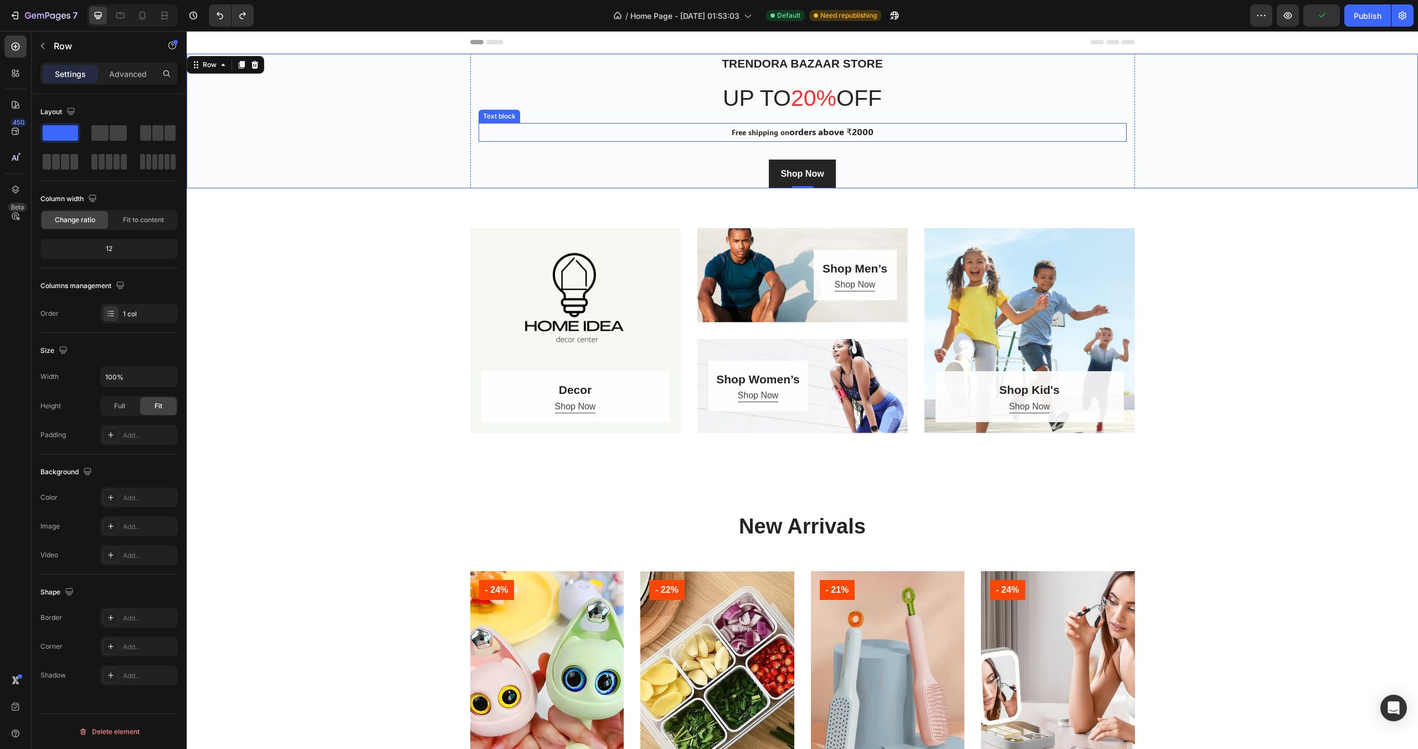
click at [767, 135] on span "Free shipping on" at bounding box center [760, 131] width 58 height 9
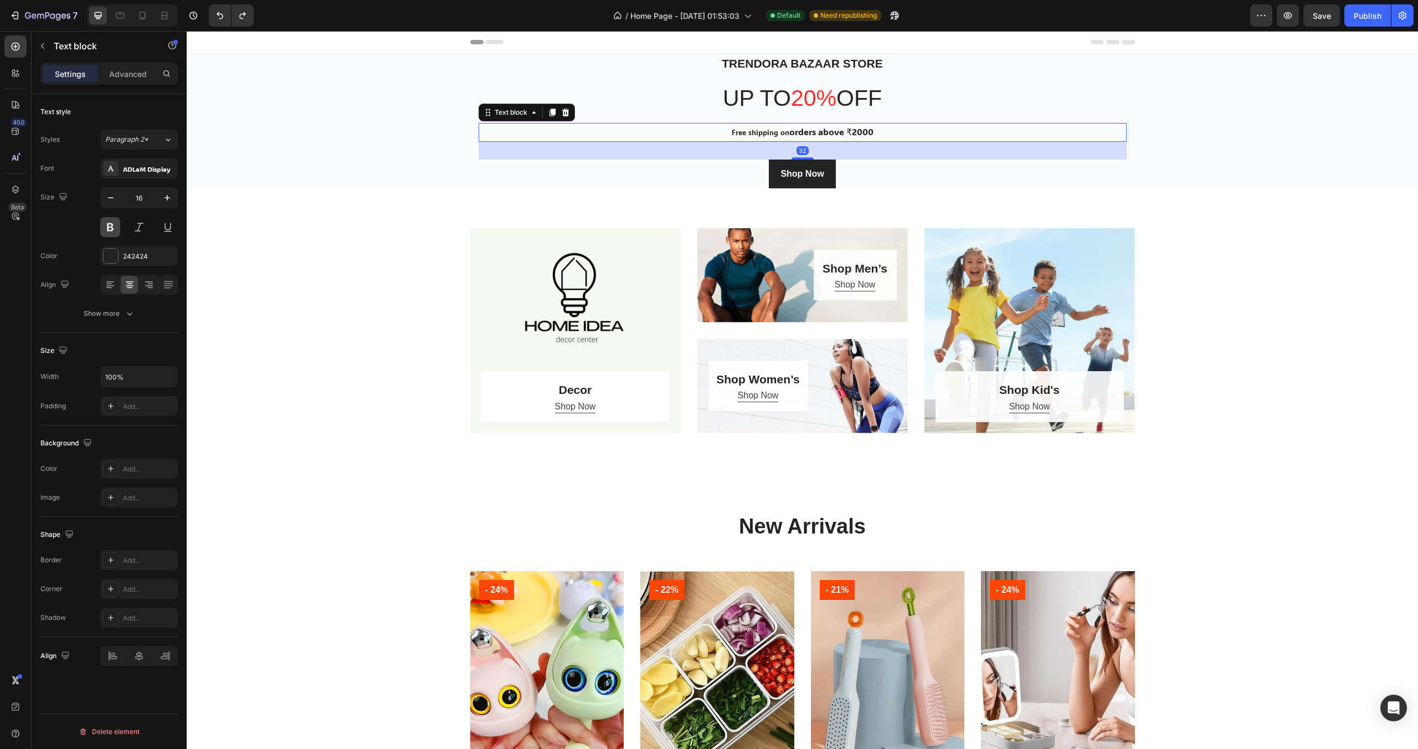
click at [109, 233] on button at bounding box center [110, 227] width 20 height 20
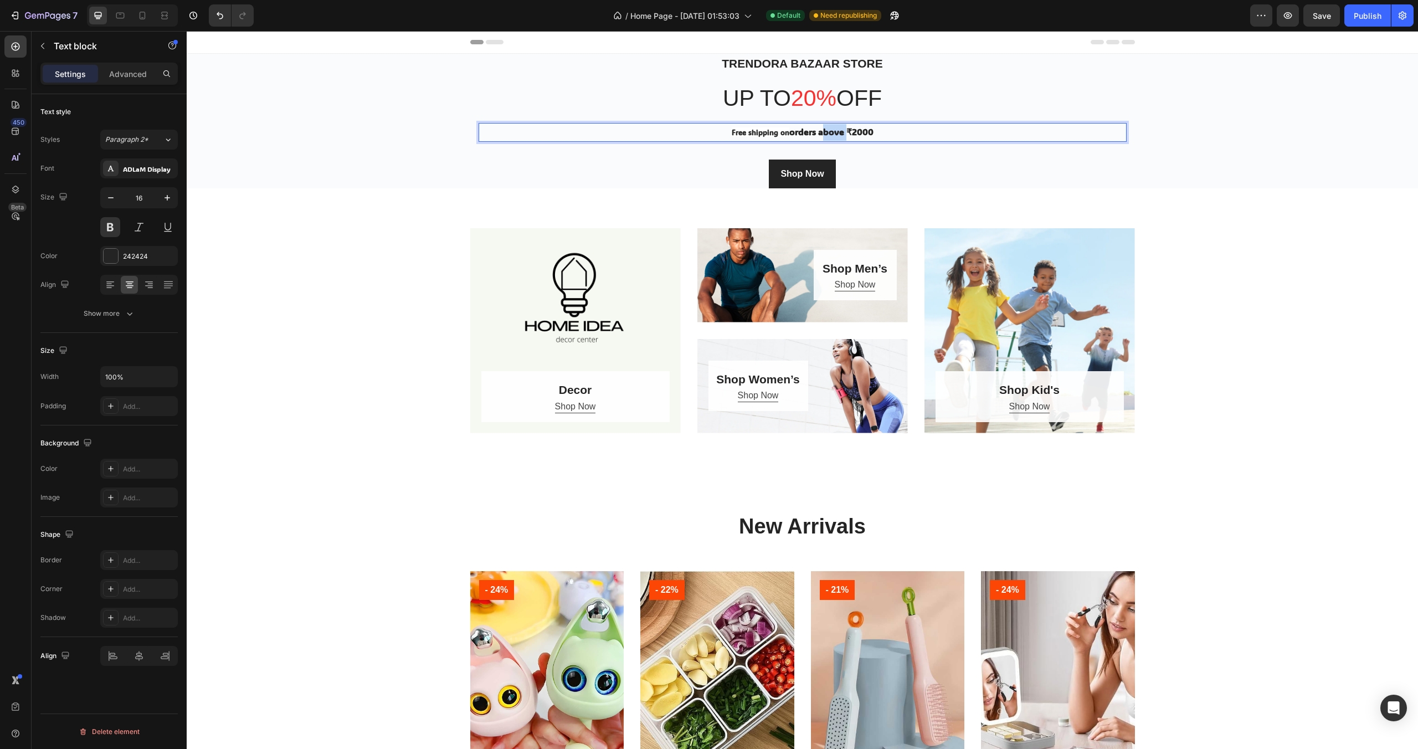
click at [826, 128] on p "Free shipping on orders above ₹2000" at bounding box center [803, 132] width 646 height 17
click at [825, 130] on p "Free shipping on orders above ₹2000" at bounding box center [803, 132] width 646 height 17
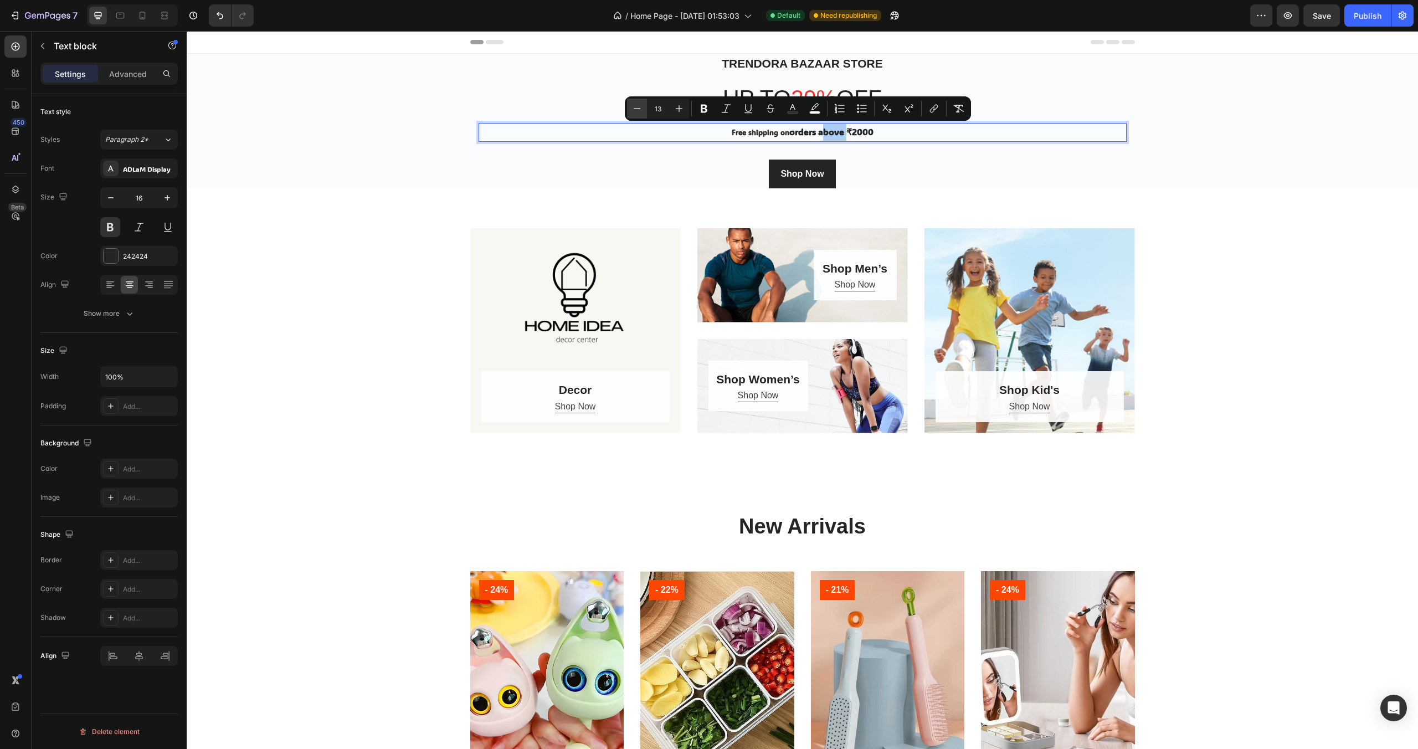
click at [632, 112] on icon "Editor contextual toolbar" at bounding box center [636, 108] width 11 height 11
click at [673, 109] on icon "Editor contextual toolbar" at bounding box center [678, 108] width 11 height 11
type input "14"
click at [797, 110] on icon "Editor contextual toolbar" at bounding box center [792, 108] width 11 height 11
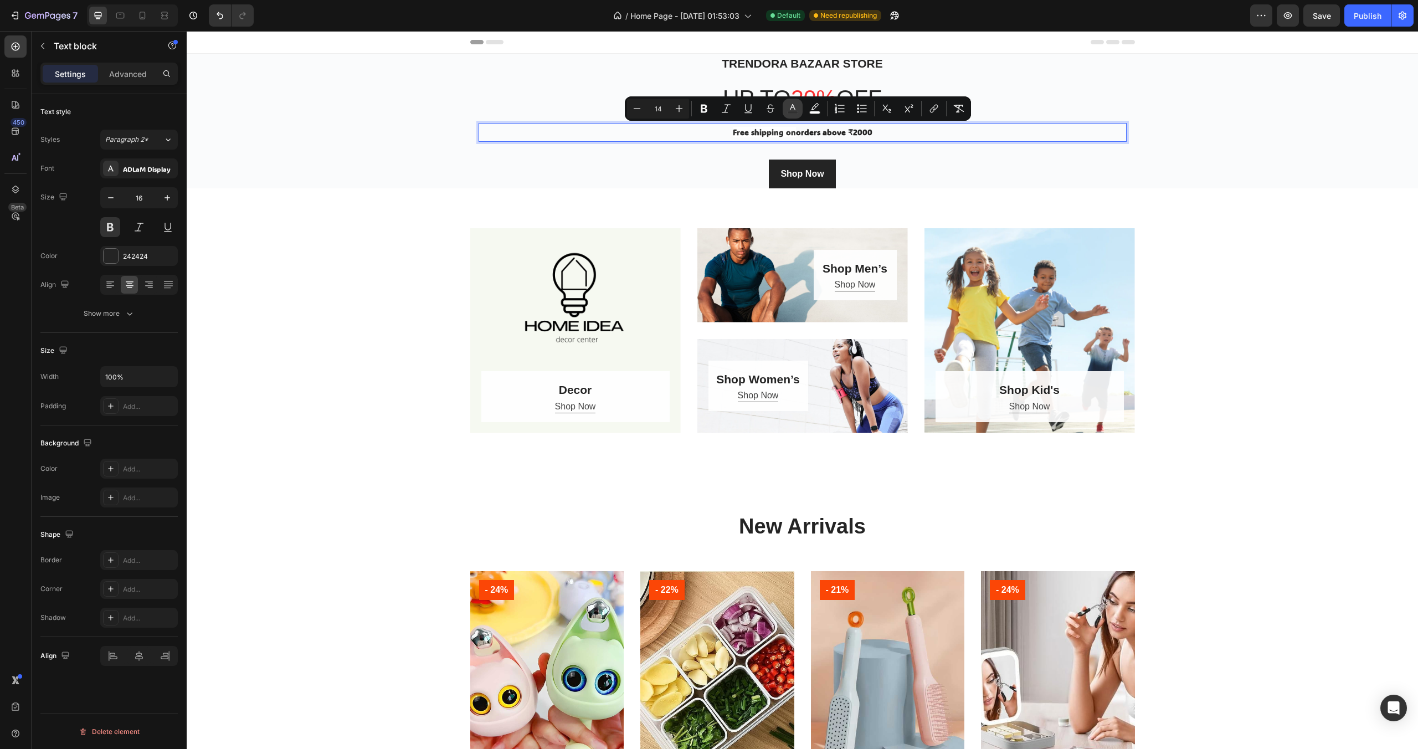
type input "303030"
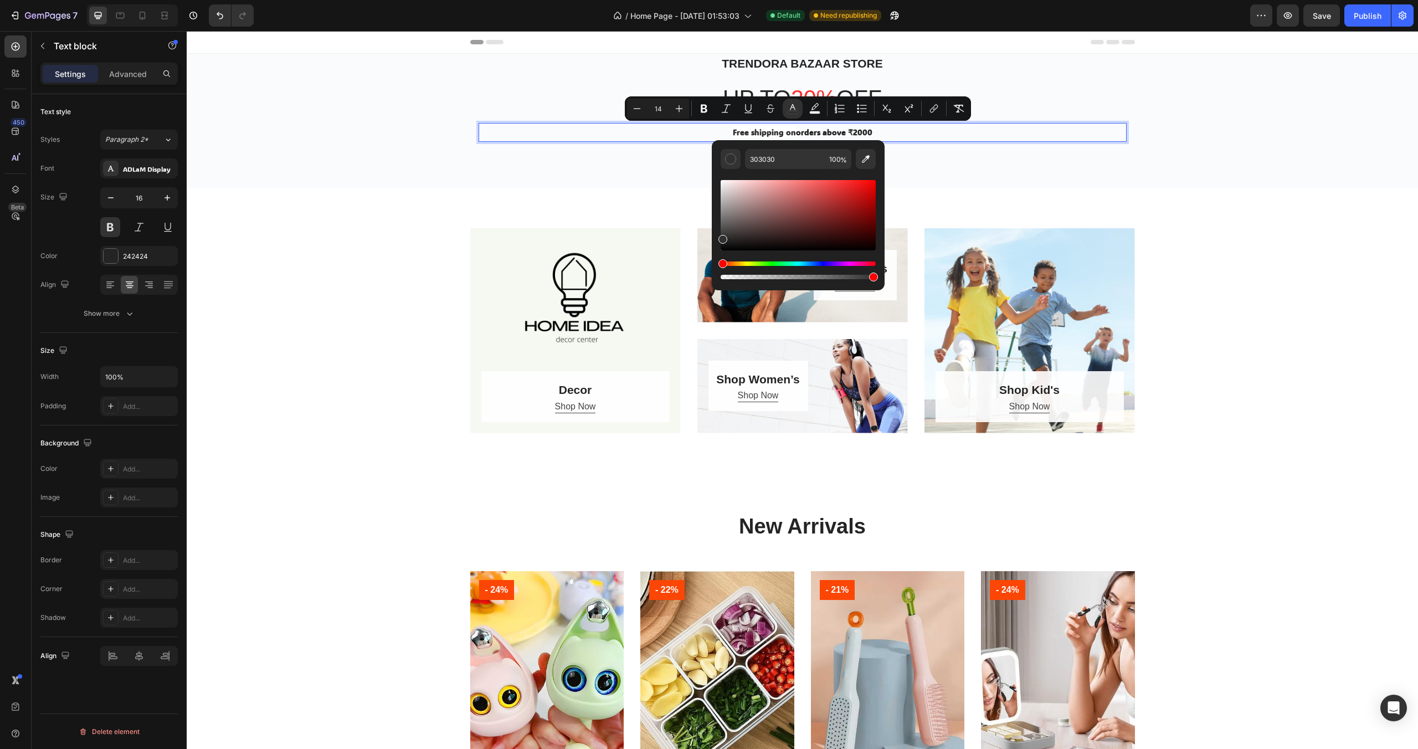
click at [871, 266] on div "Editor contextual toolbar" at bounding box center [797, 270] width 155 height 18
click at [869, 265] on div "Hue" at bounding box center [797, 263] width 155 height 4
type input "2F2F2F"
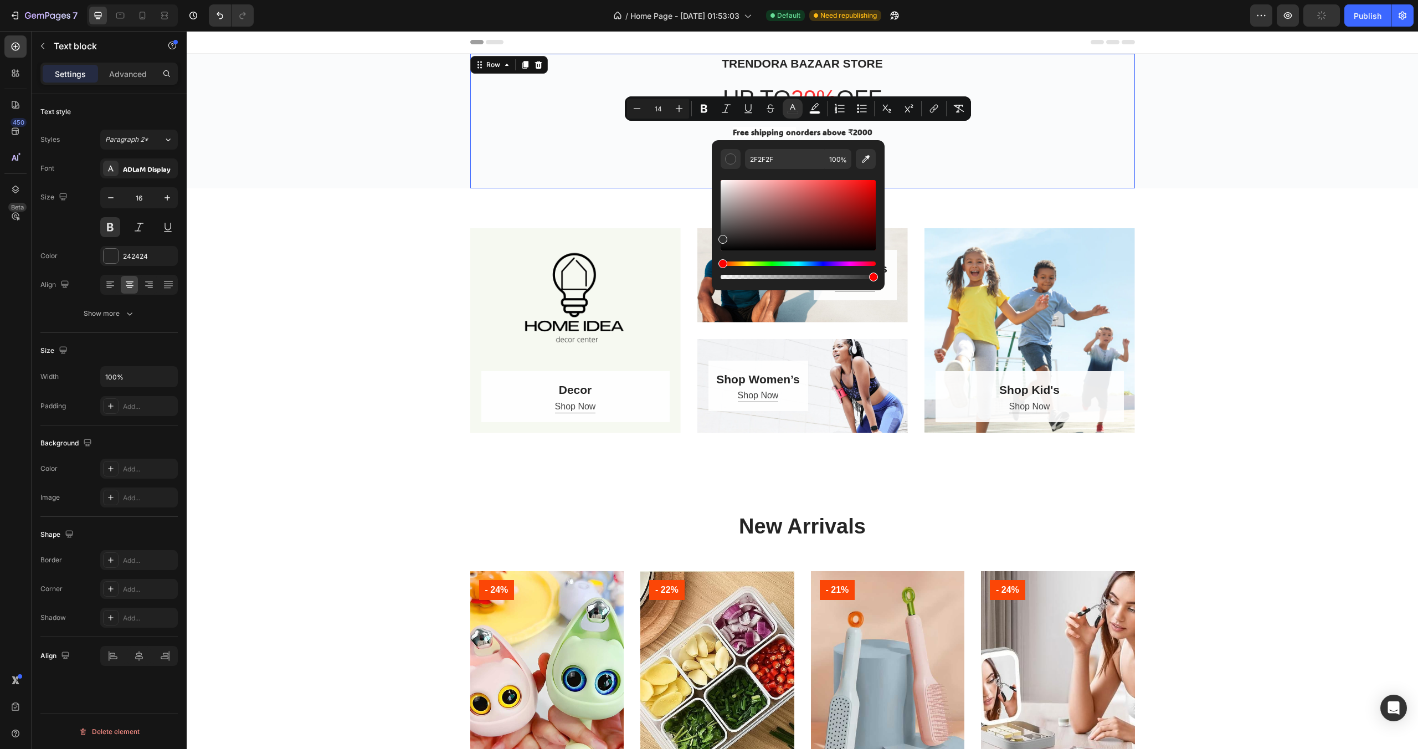
click at [959, 148] on div "Trendora bazaar store Heading up to 20% off Heading Free shipping on orders abo…" at bounding box center [802, 121] width 648 height 135
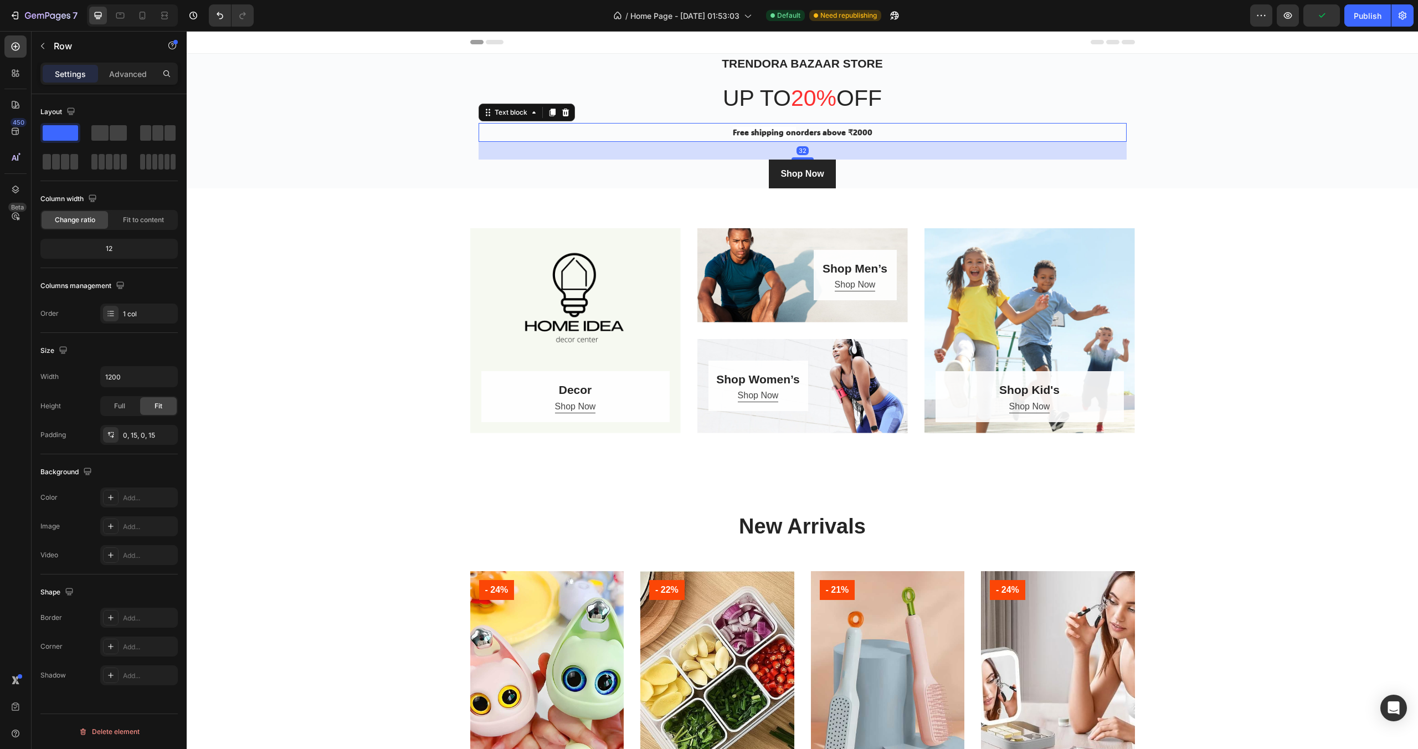
click at [853, 133] on span "orders above ₹2000" at bounding box center [834, 132] width 76 height 11
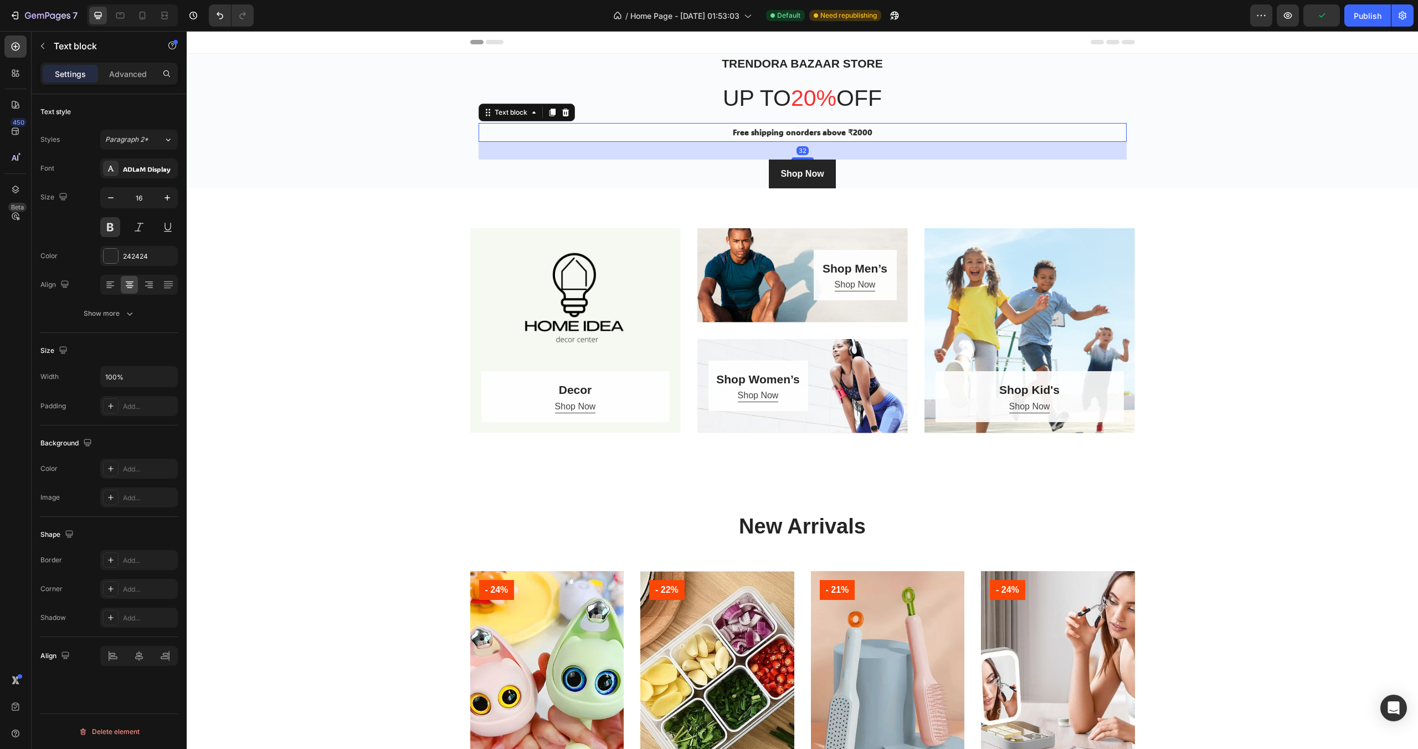
click at [853, 133] on span "orders above ₹2000" at bounding box center [834, 132] width 76 height 11
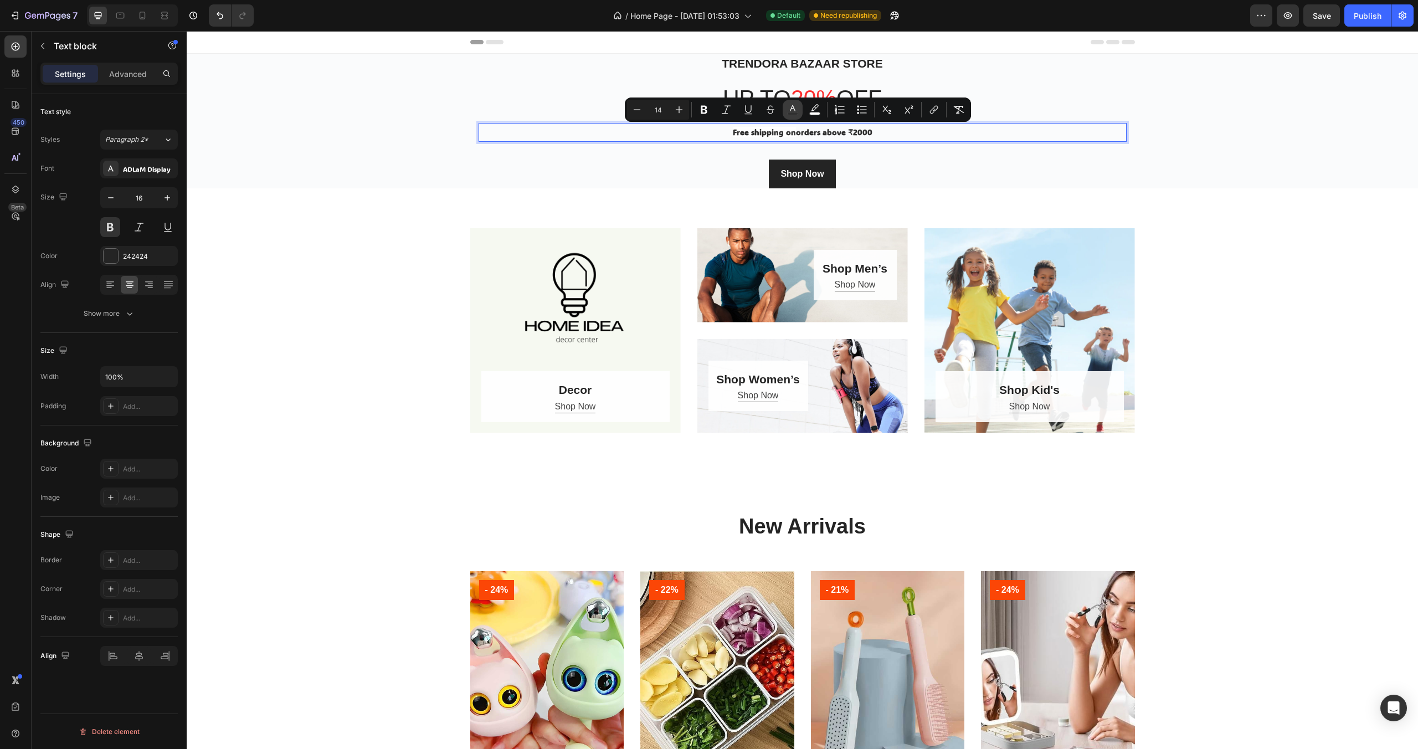
click at [796, 112] on rect "Editor contextual toolbar" at bounding box center [792, 113] width 11 height 3
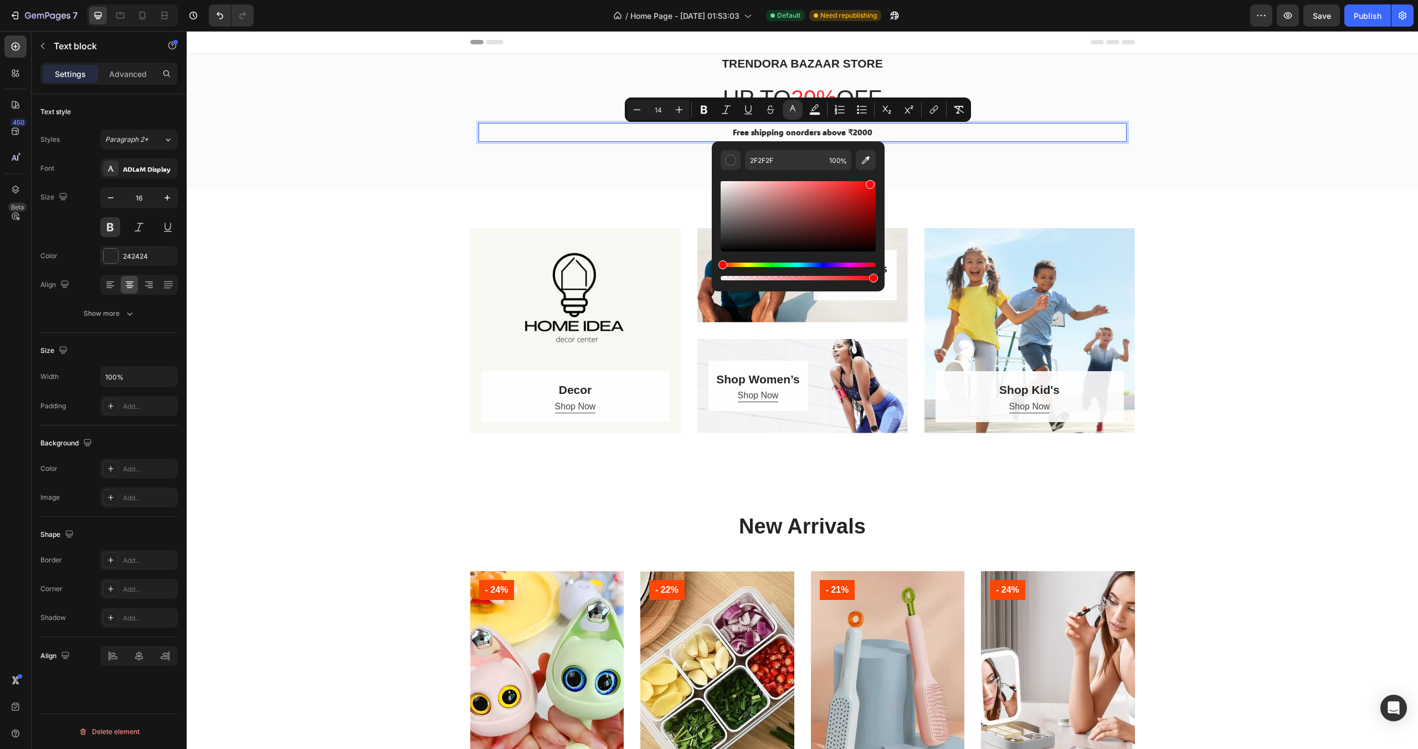
type input "F90C0C"
drag, startPoint x: 722, startPoint y: 239, endPoint x: 868, endPoint y: 182, distance: 156.9
click at [868, 182] on div "Editor contextual toolbar" at bounding box center [869, 184] width 9 height 9
click at [925, 180] on div "Shop Now Button" at bounding box center [802, 173] width 648 height 29
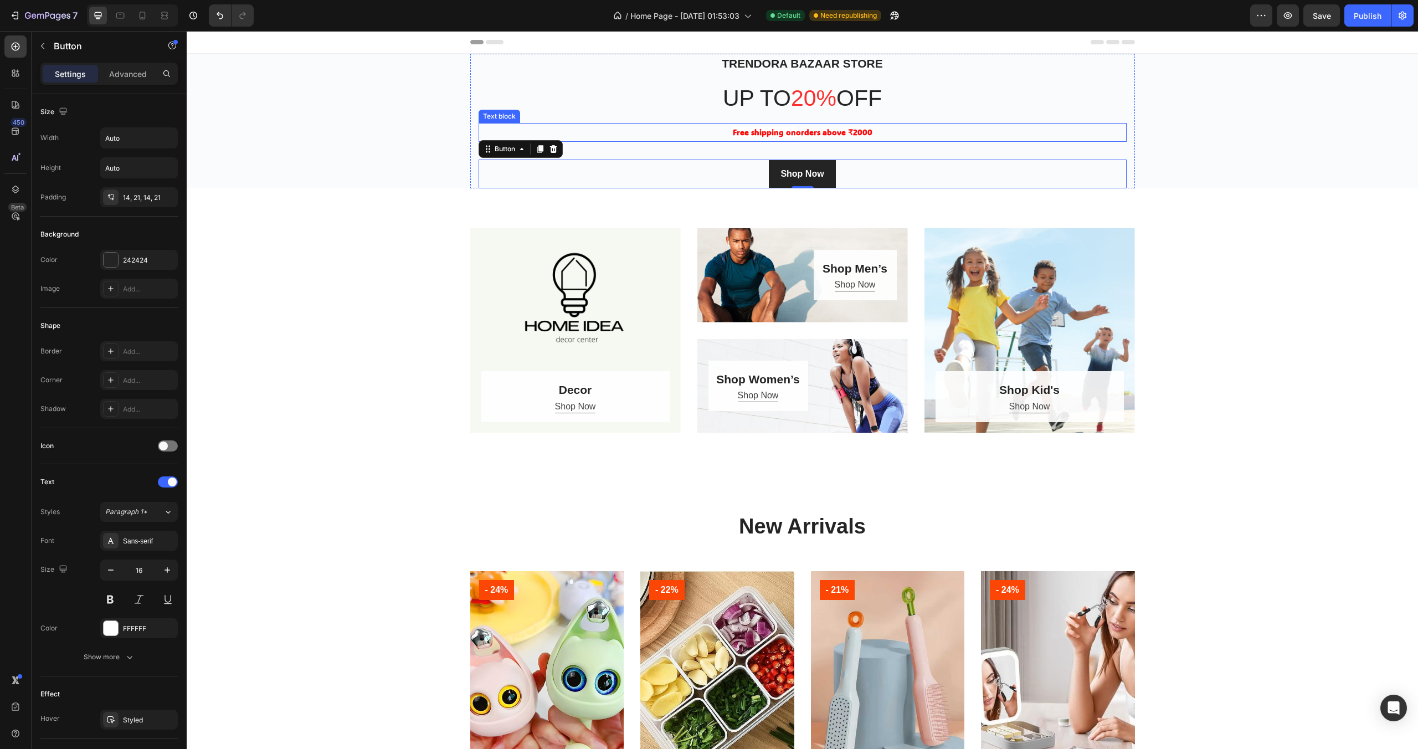
click at [837, 134] on span "orders above ₹2000" at bounding box center [834, 132] width 76 height 11
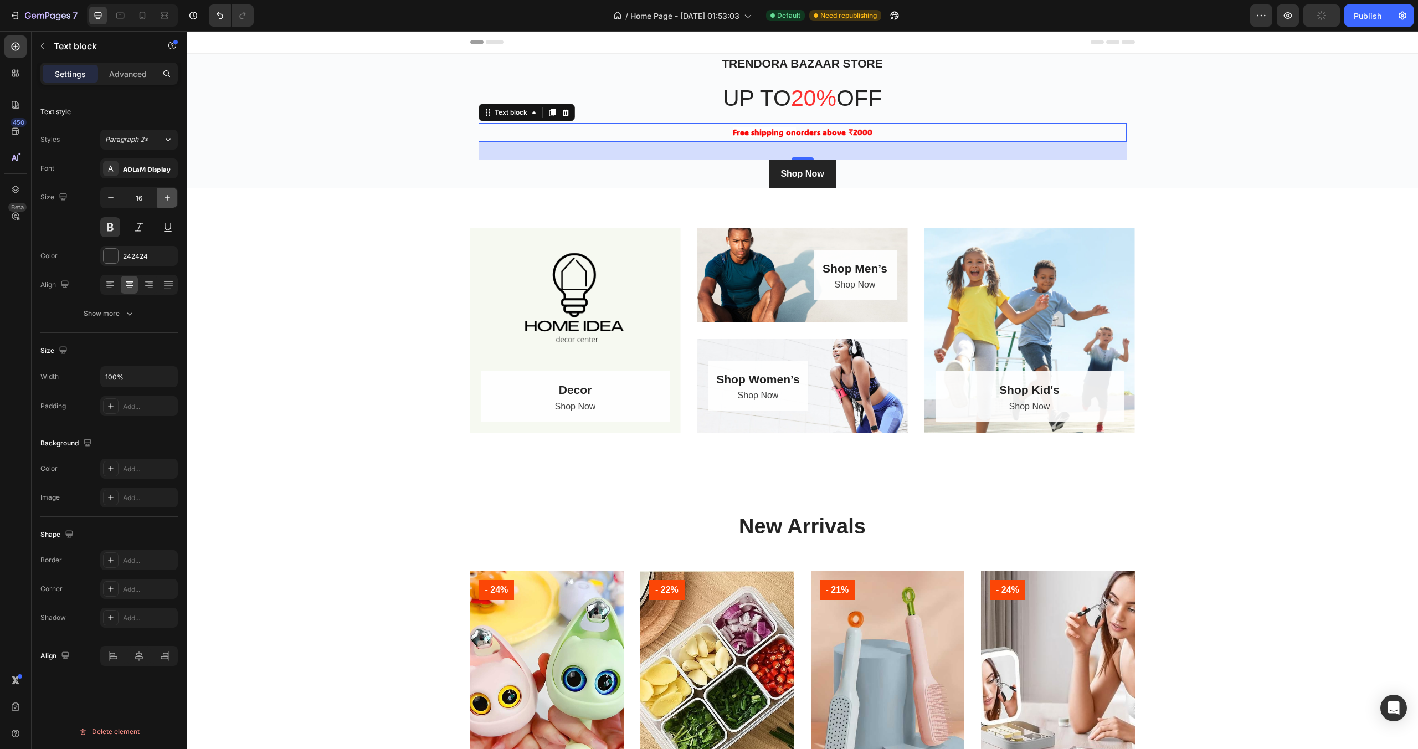
click at [166, 202] on icon "button" at bounding box center [167, 197] width 11 height 11
type input "18"
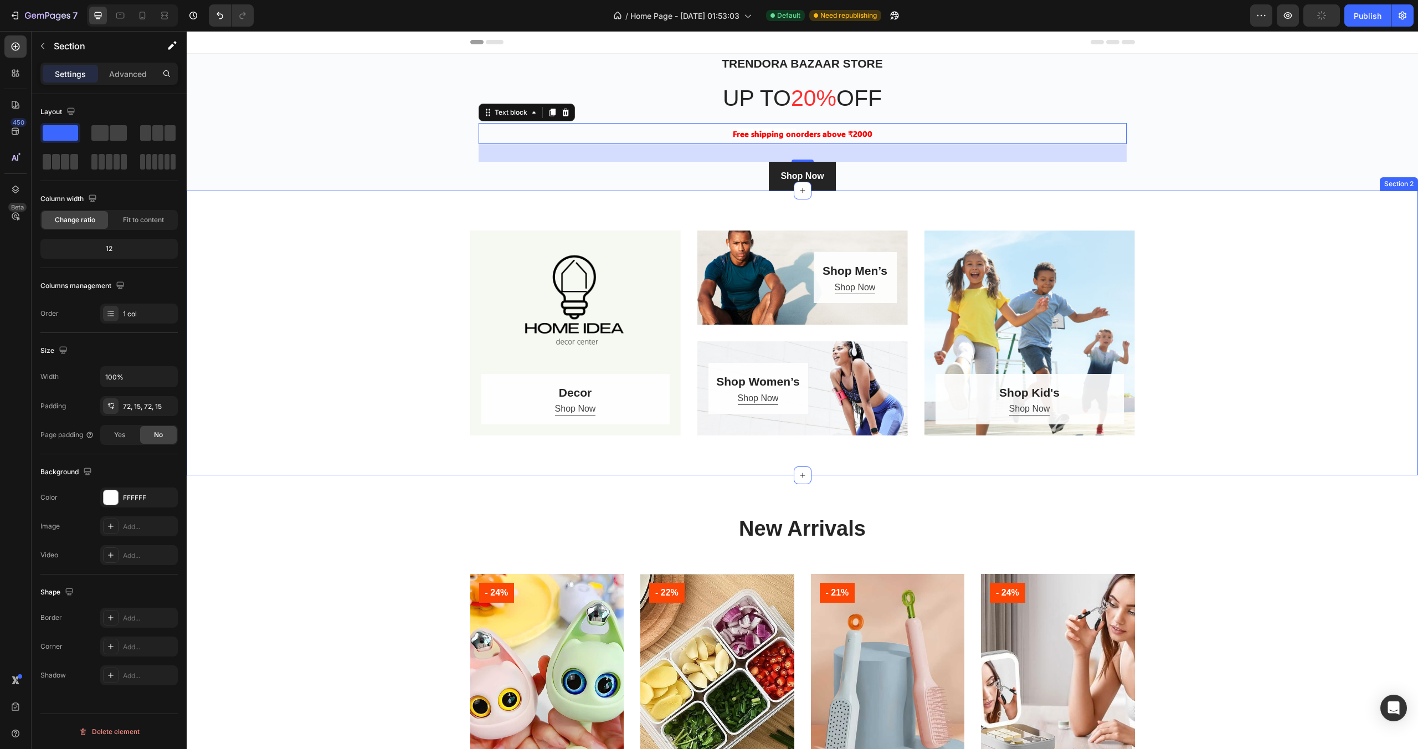
click at [343, 313] on div "Decor Heading Shop Now Button Row Hero Banner Shop Men’s Heading Shop Now Butto…" at bounding box center [802, 332] width 1214 height 205
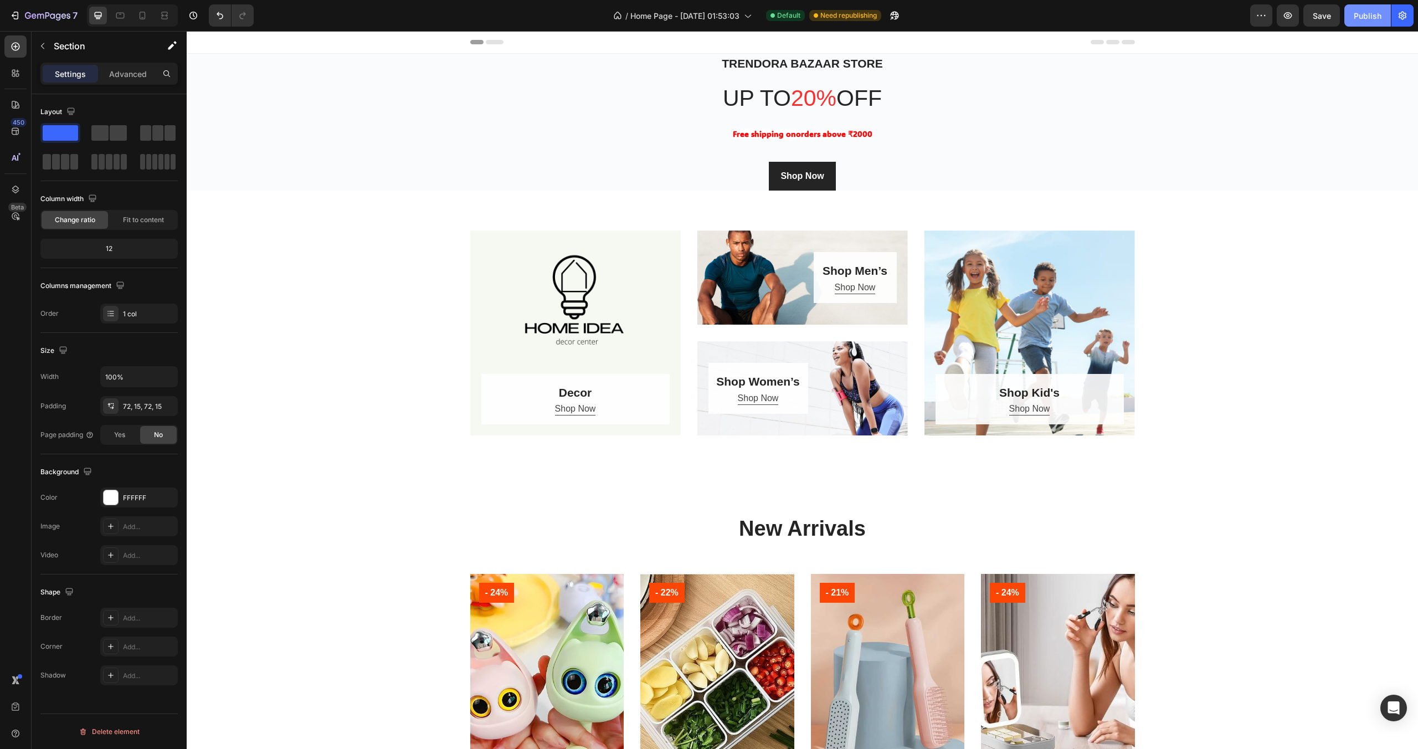
click at [1362, 20] on div "Publish" at bounding box center [1367, 16] width 28 height 12
click at [160, 19] on icon at bounding box center [164, 15] width 11 height 11
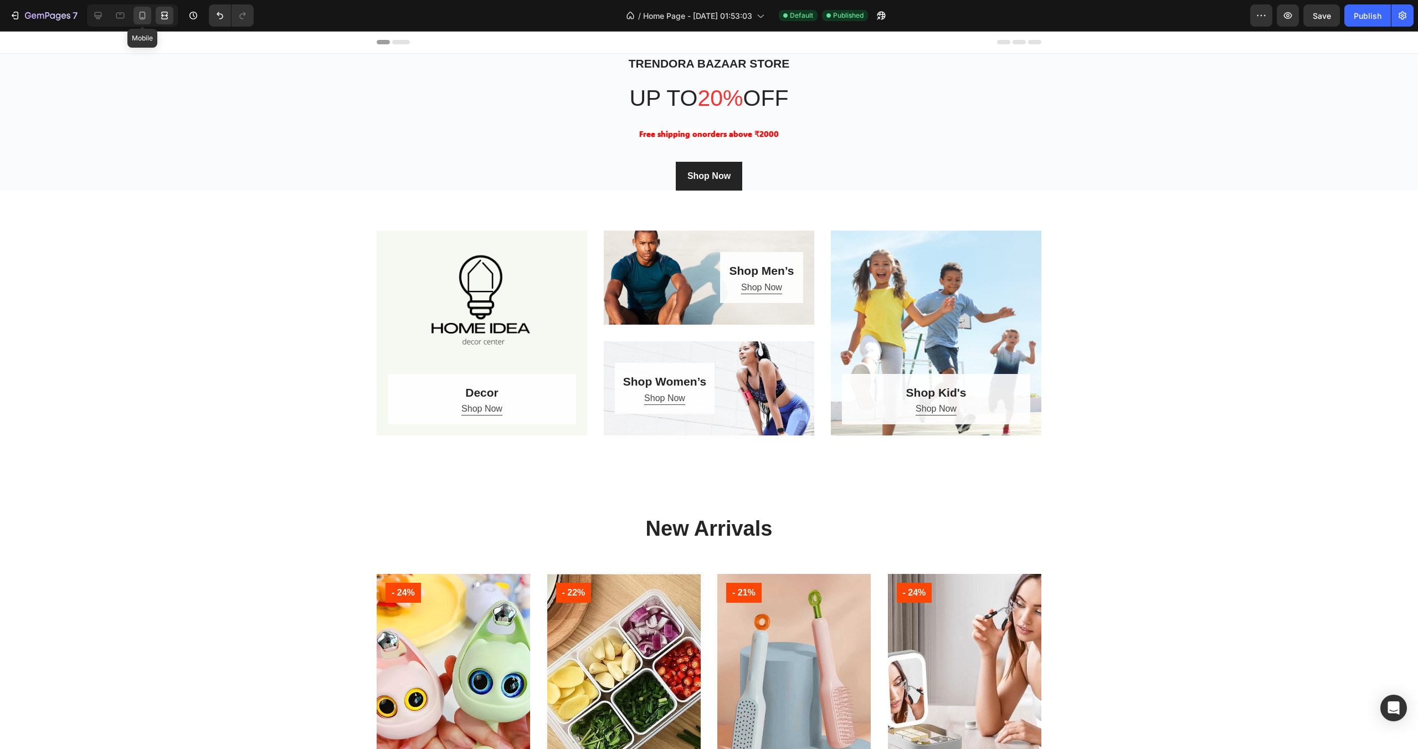
click at [146, 19] on icon at bounding box center [142, 15] width 11 height 11
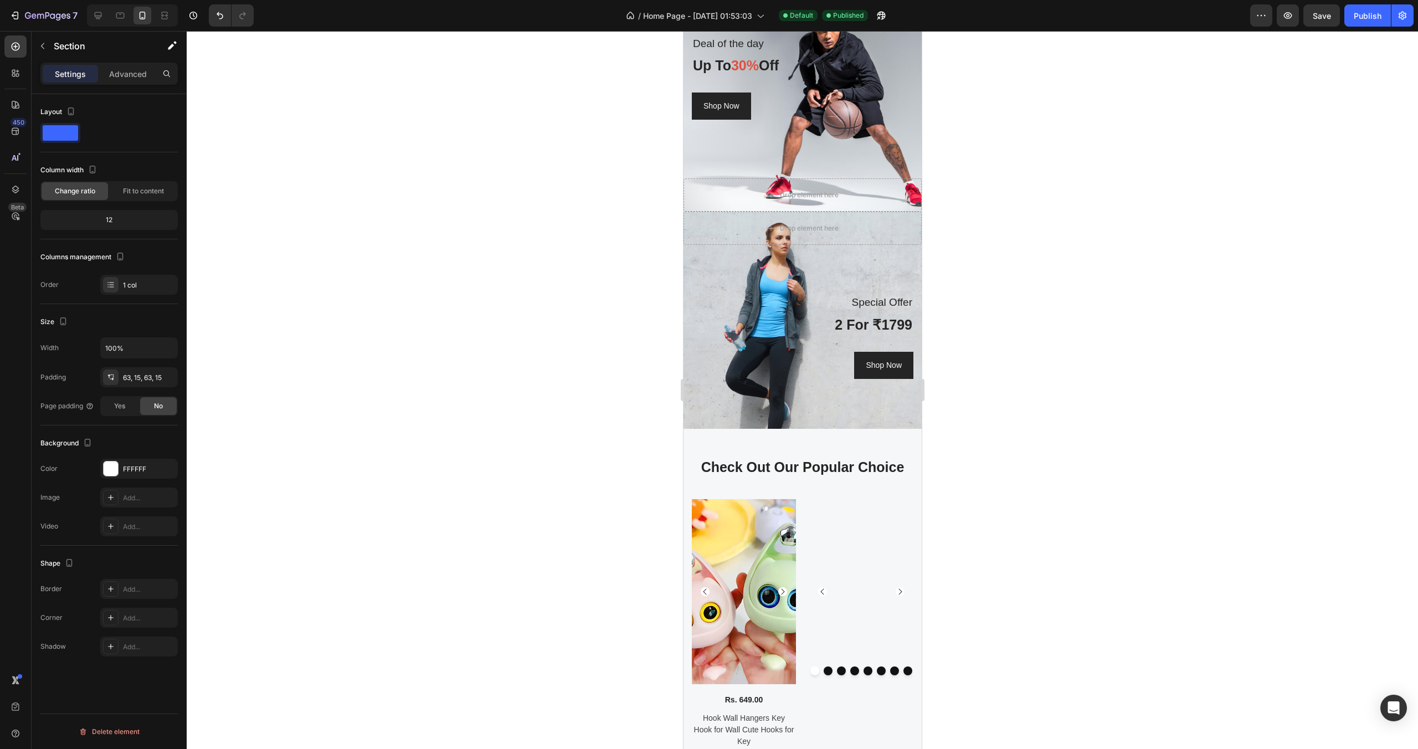
scroll to position [1864, 0]
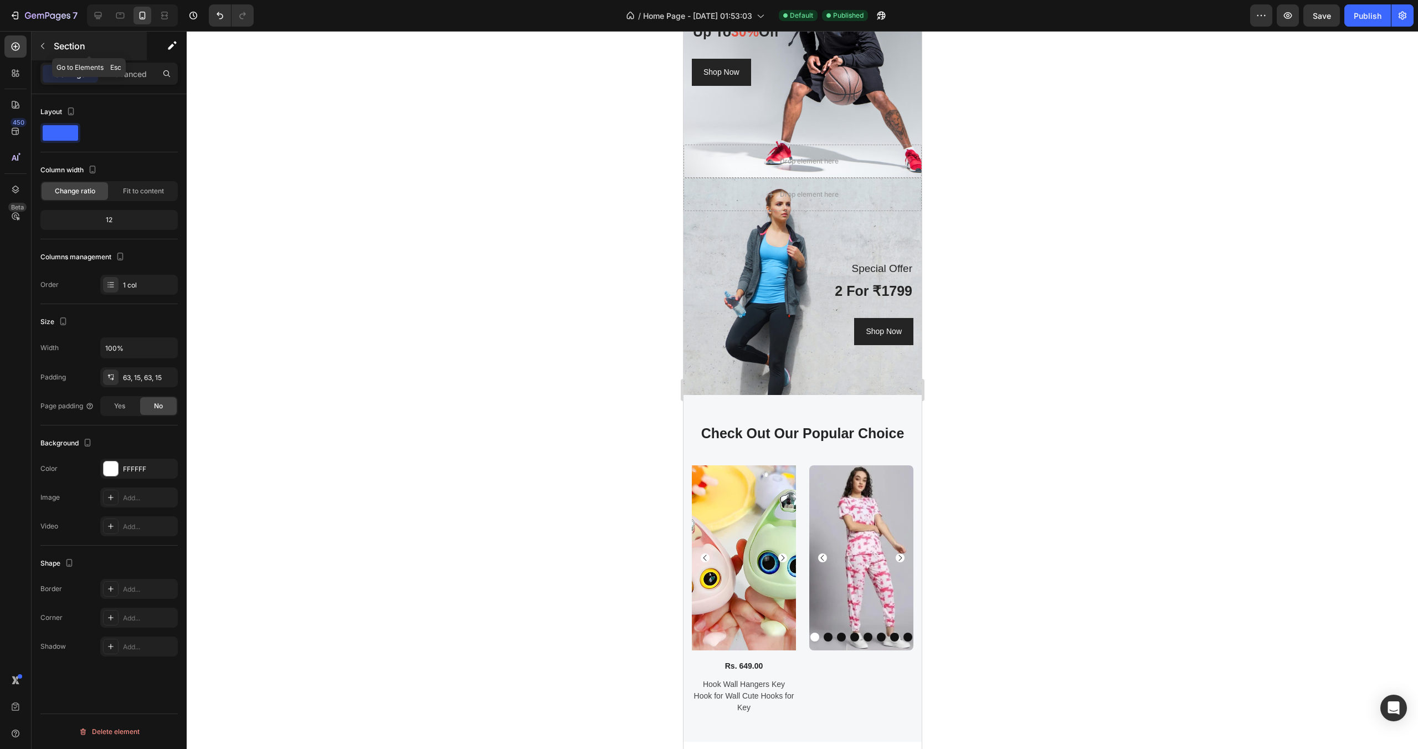
click at [44, 45] on icon "button" at bounding box center [42, 46] width 9 height 9
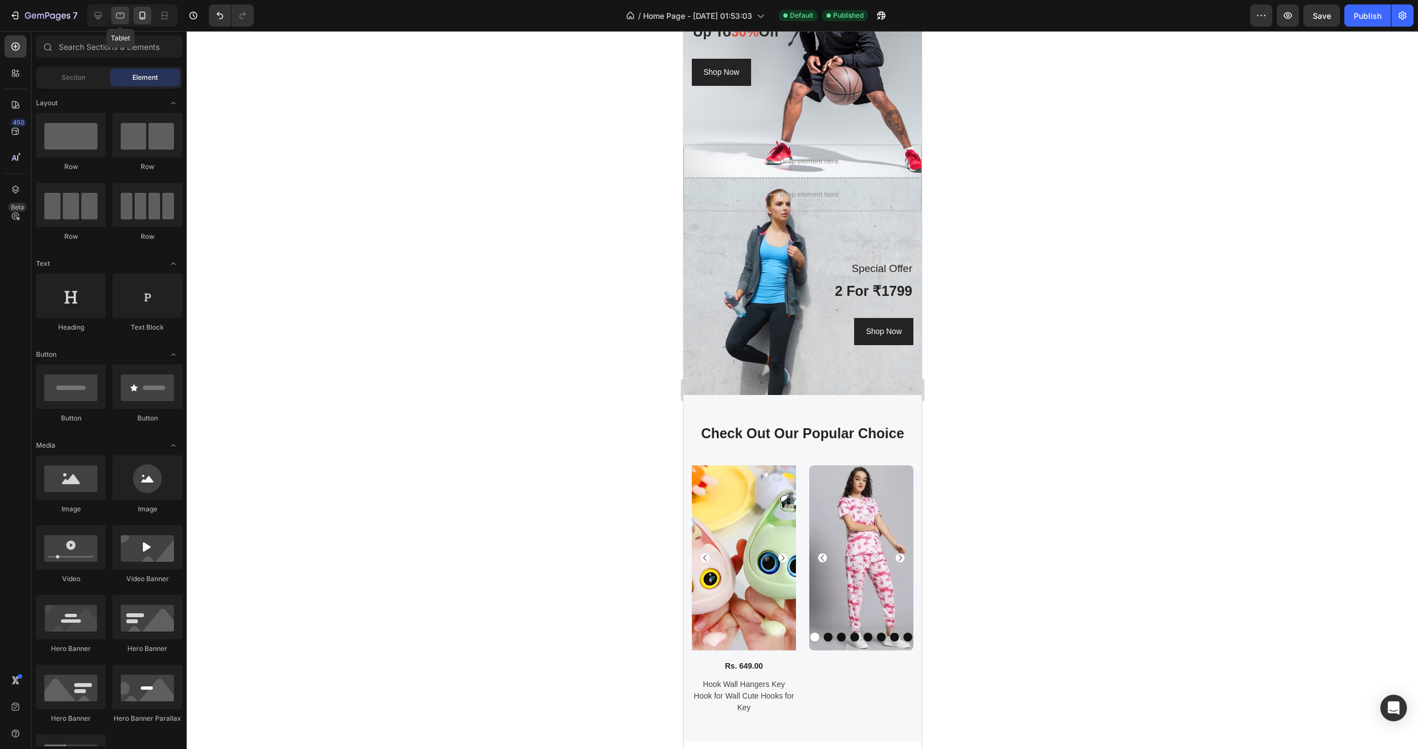
click at [122, 16] on icon at bounding box center [120, 15] width 11 height 11
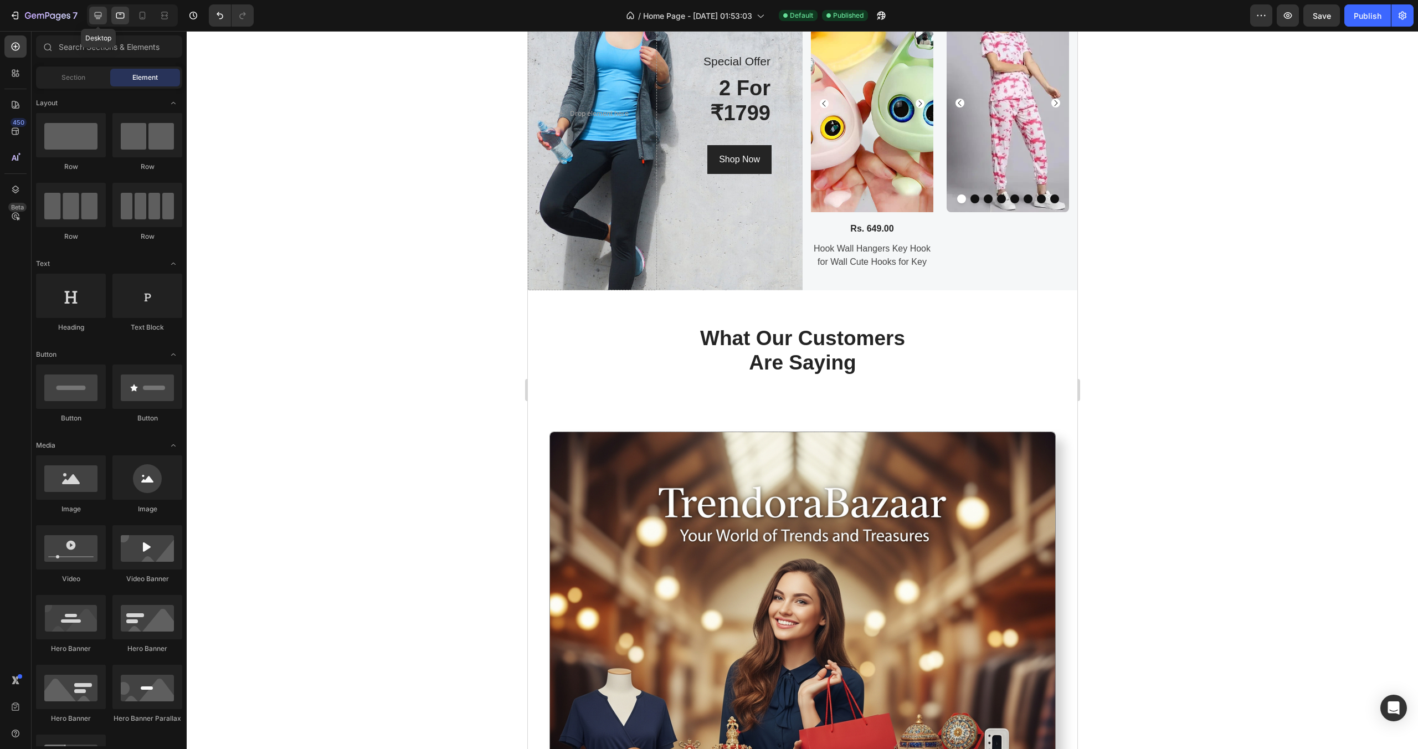
click at [96, 18] on icon at bounding box center [97, 15] width 11 height 11
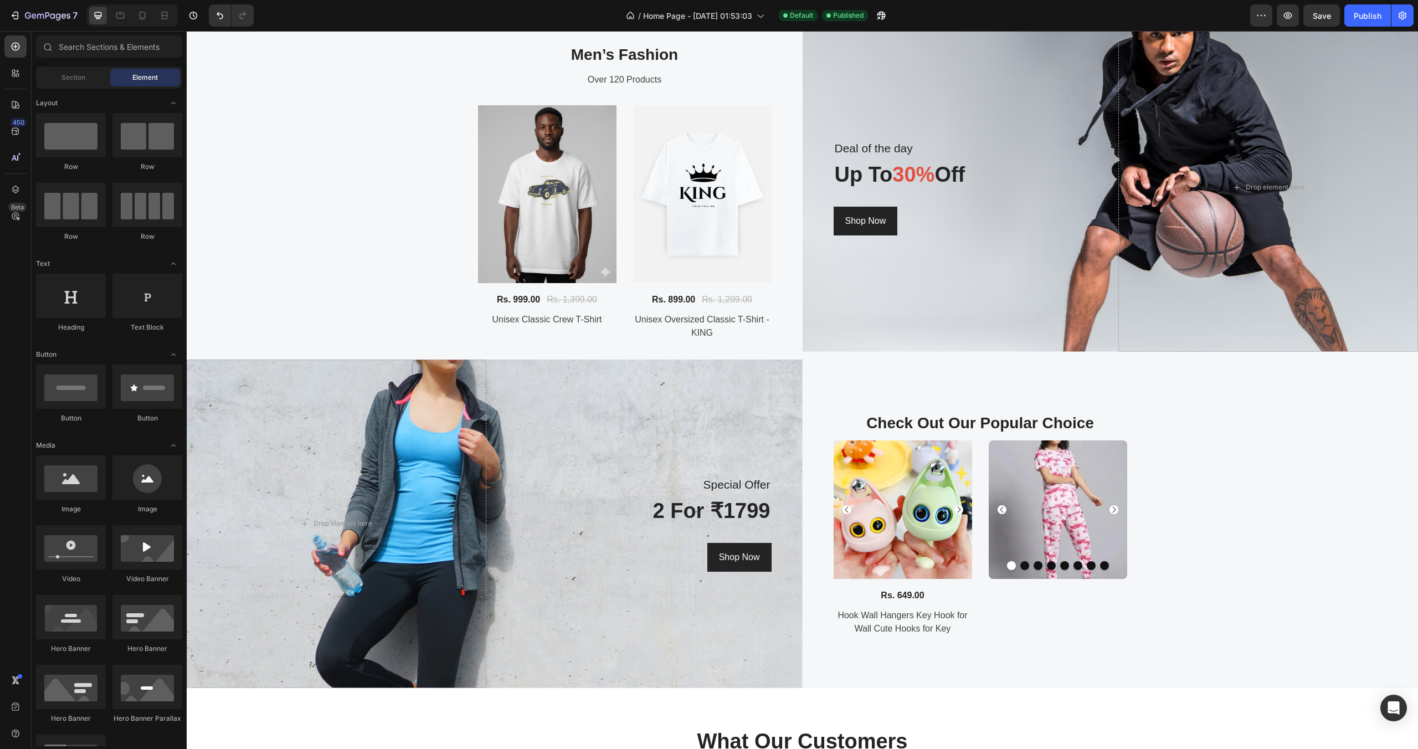
scroll to position [1369, 0]
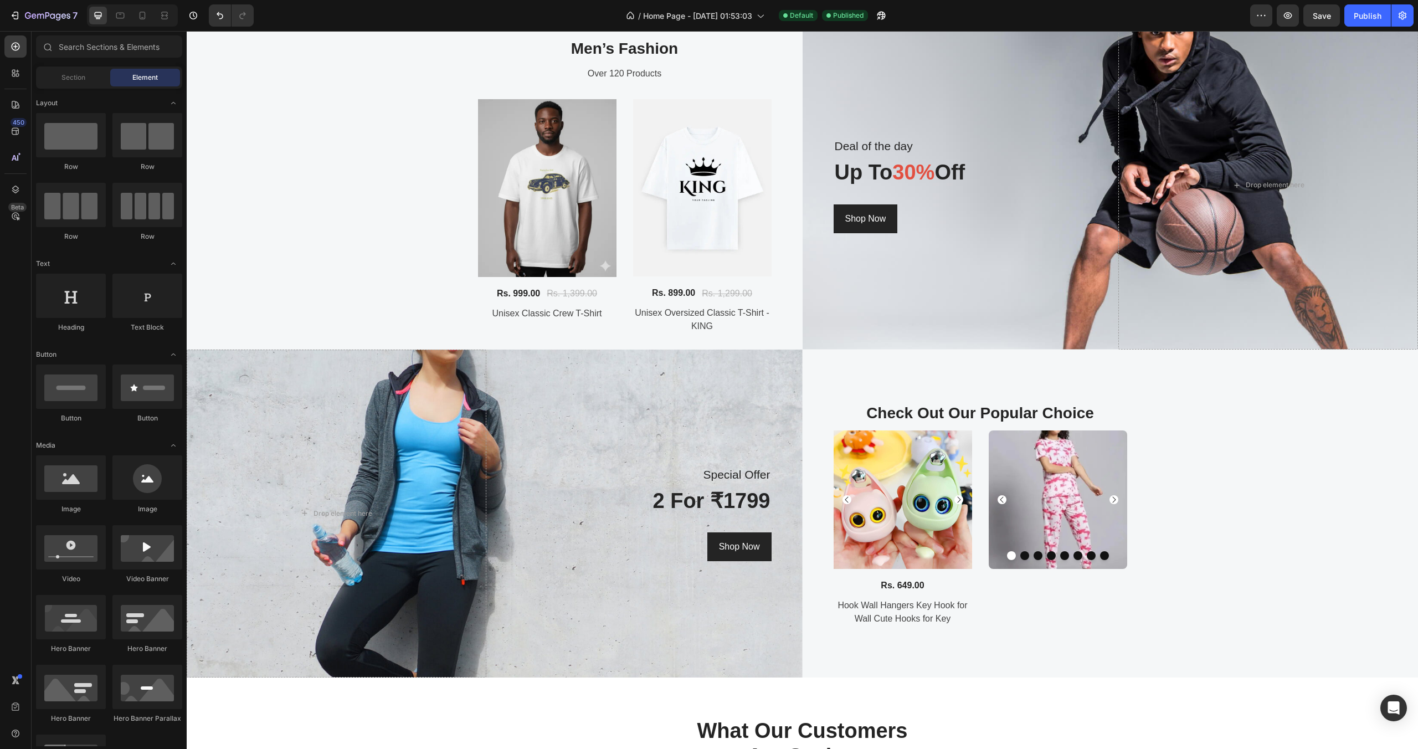
click at [542, 210] on img at bounding box center [547, 188] width 138 height 178
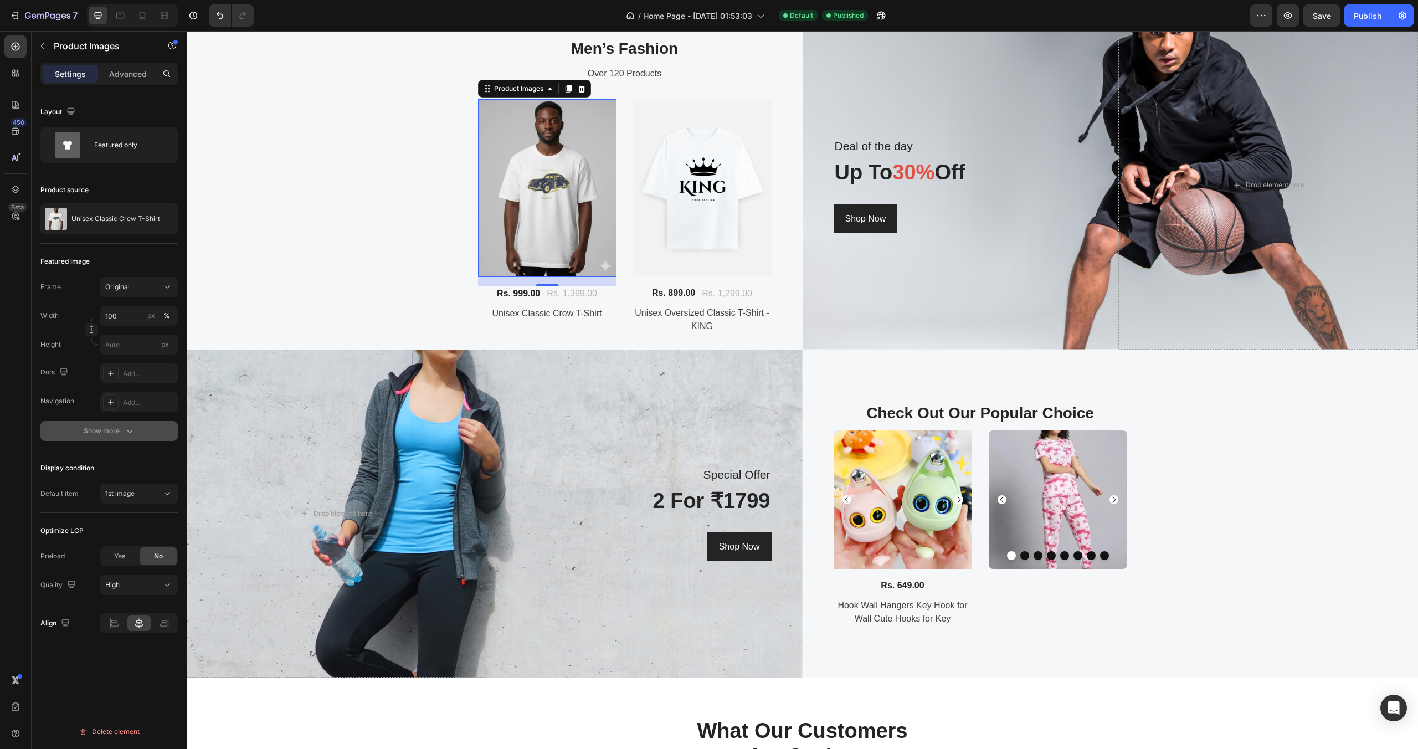
click at [138, 430] on button "Show more" at bounding box center [108, 431] width 137 height 20
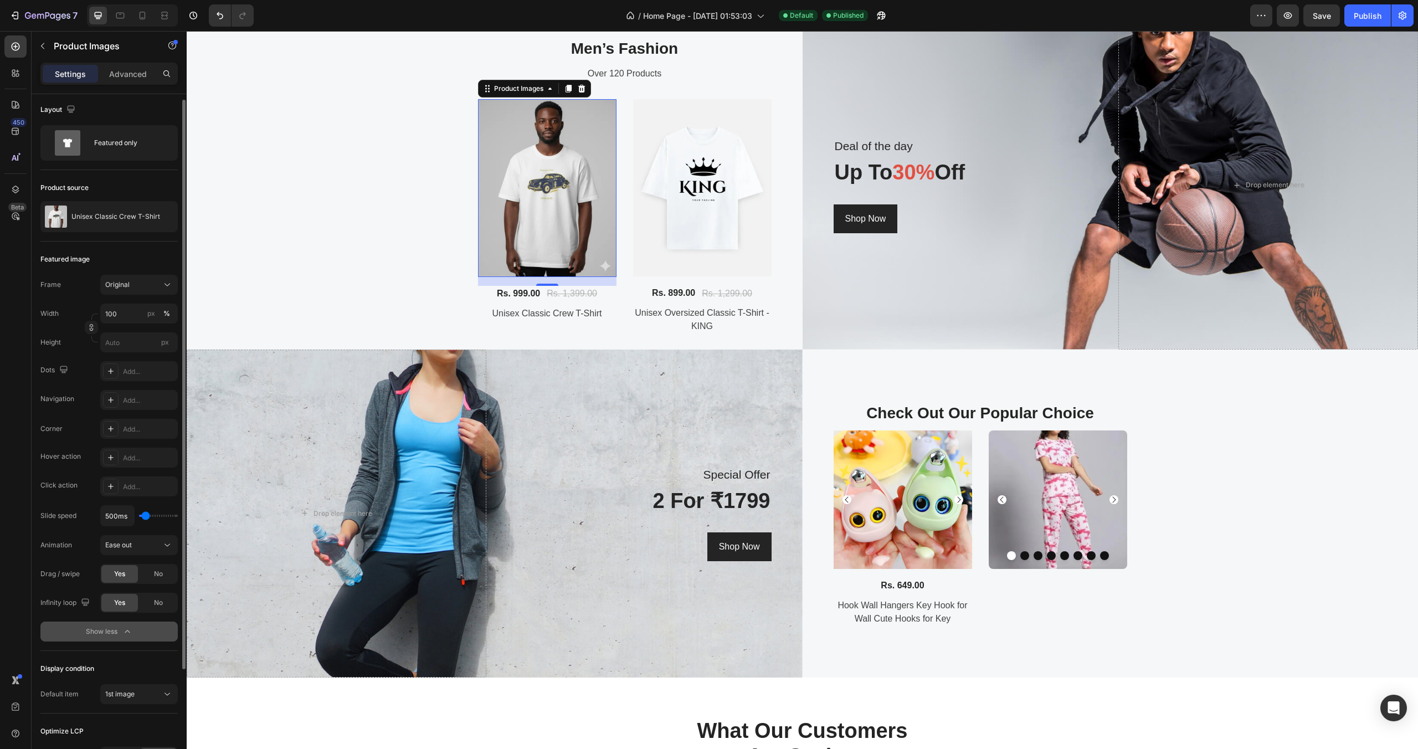
scroll to position [4, 0]
click at [127, 486] on div "Add..." at bounding box center [149, 485] width 52 height 10
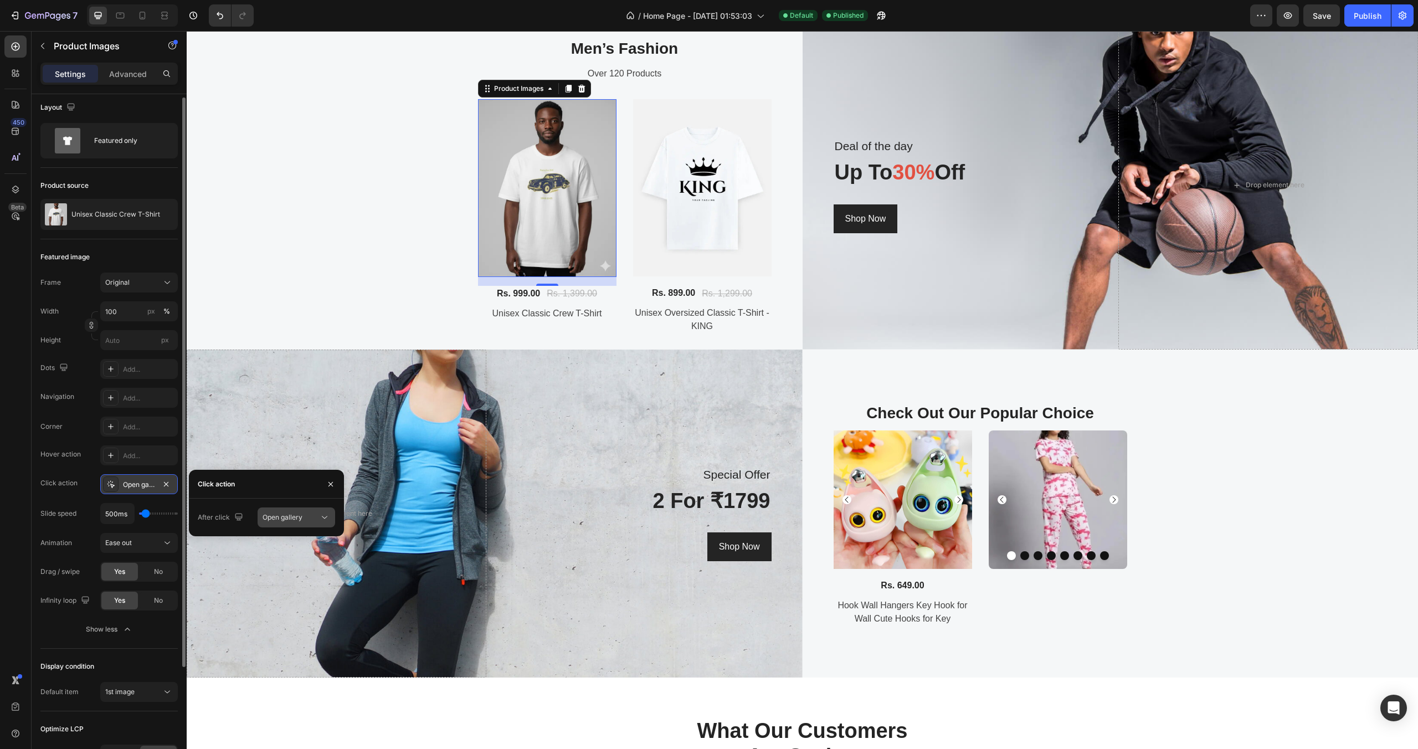
click at [297, 521] on span "Open gallery" at bounding box center [282, 517] width 40 height 10
click at [285, 562] on span "Open product" at bounding box center [283, 565] width 43 height 10
click at [694, 241] on img at bounding box center [702, 188] width 138 height 178
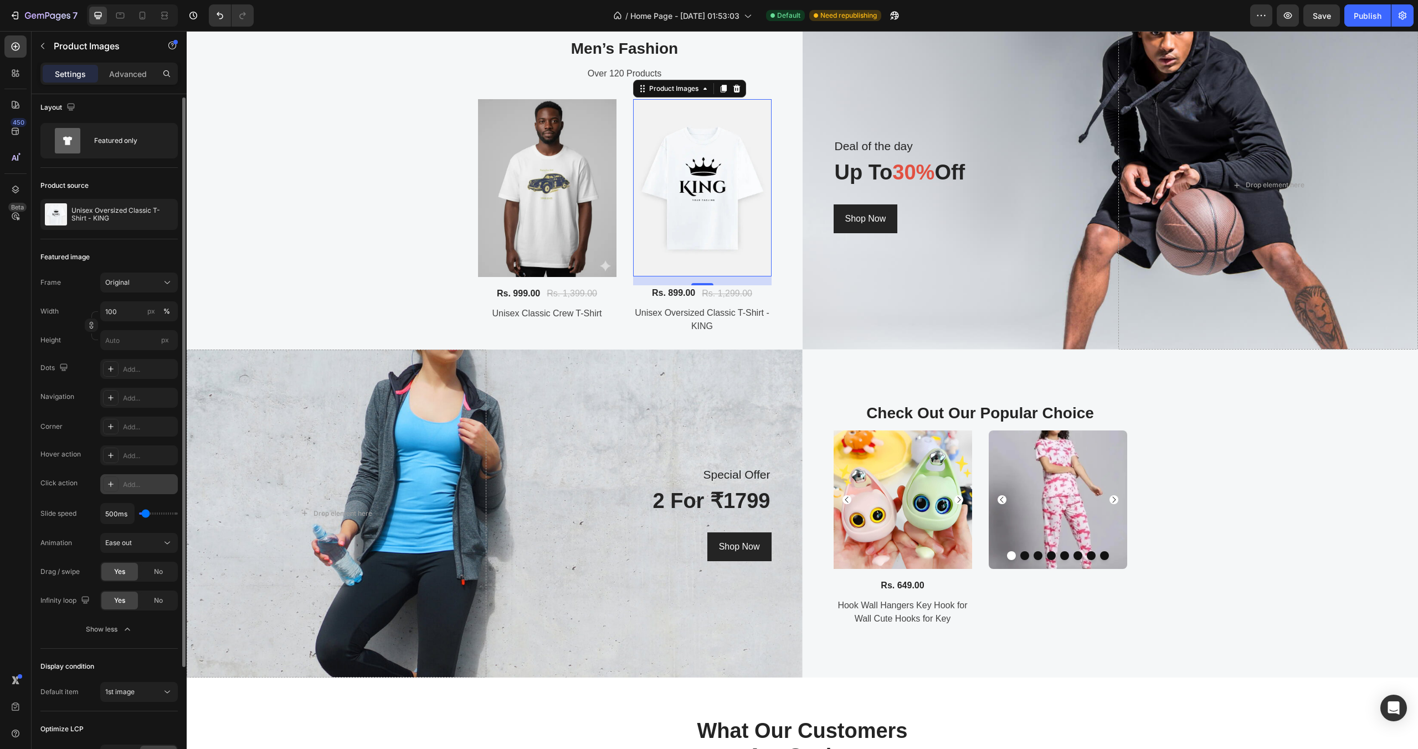
click at [114, 485] on icon at bounding box center [110, 484] width 9 height 9
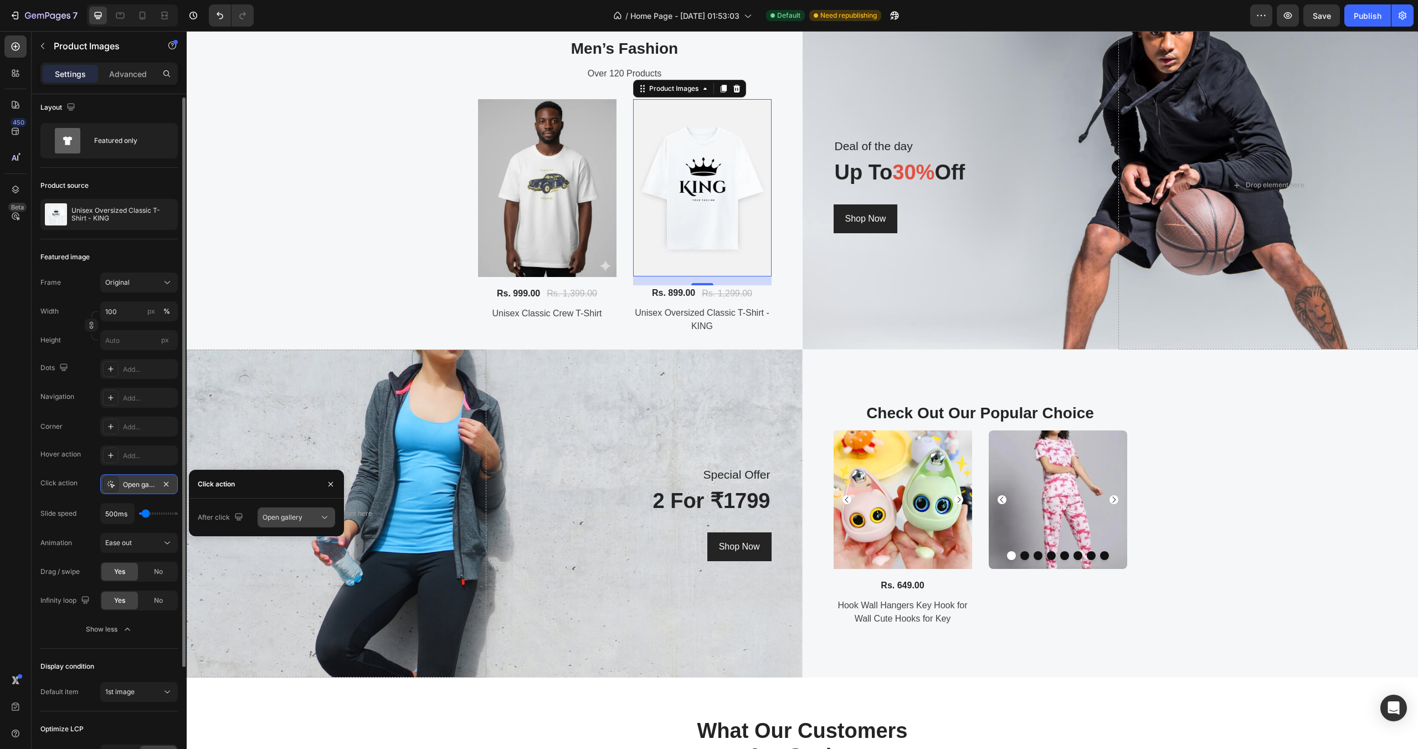
click at [280, 519] on span "Open gallery" at bounding box center [282, 517] width 40 height 8
click at [285, 561] on span "Open product" at bounding box center [283, 565] width 43 height 10
click at [91, 445] on div "Hover action Add..." at bounding box center [108, 455] width 137 height 20
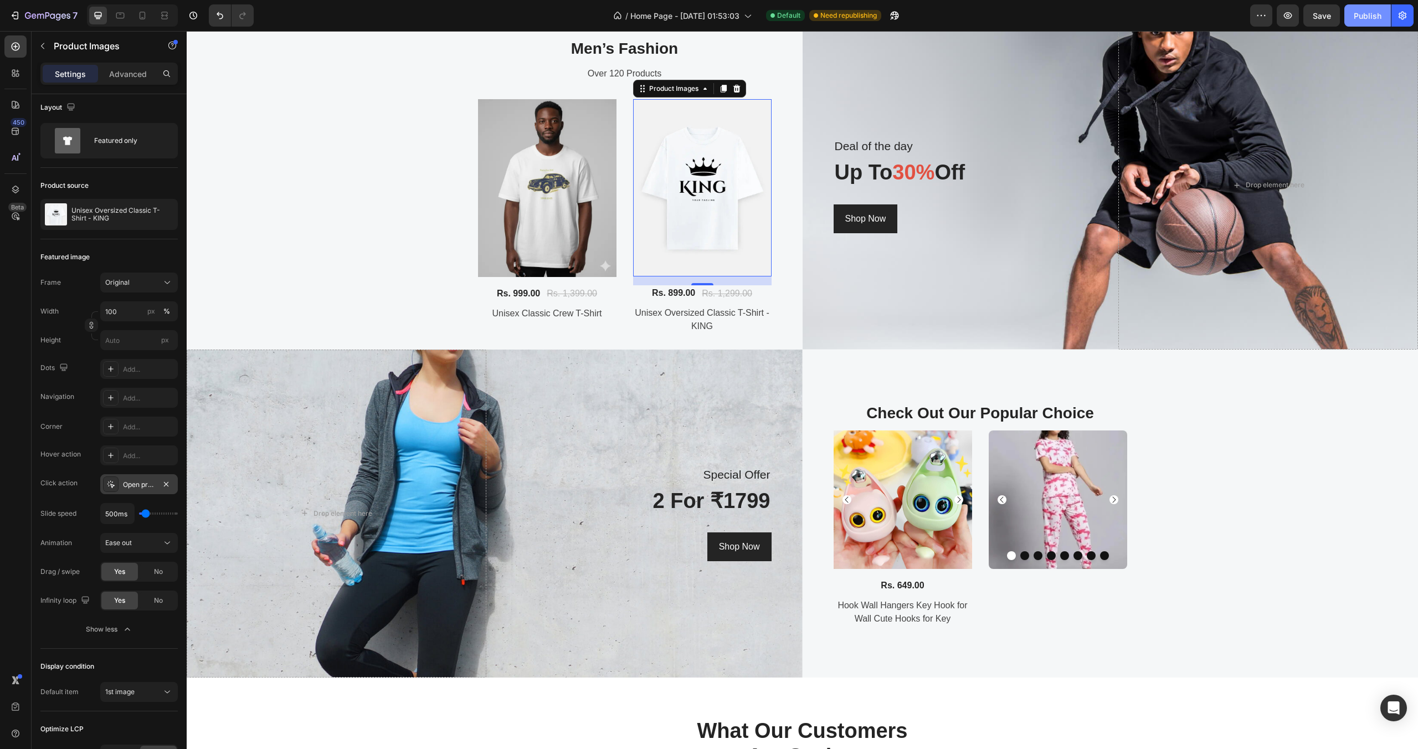
click at [1363, 20] on div "Publish" at bounding box center [1367, 16] width 28 height 12
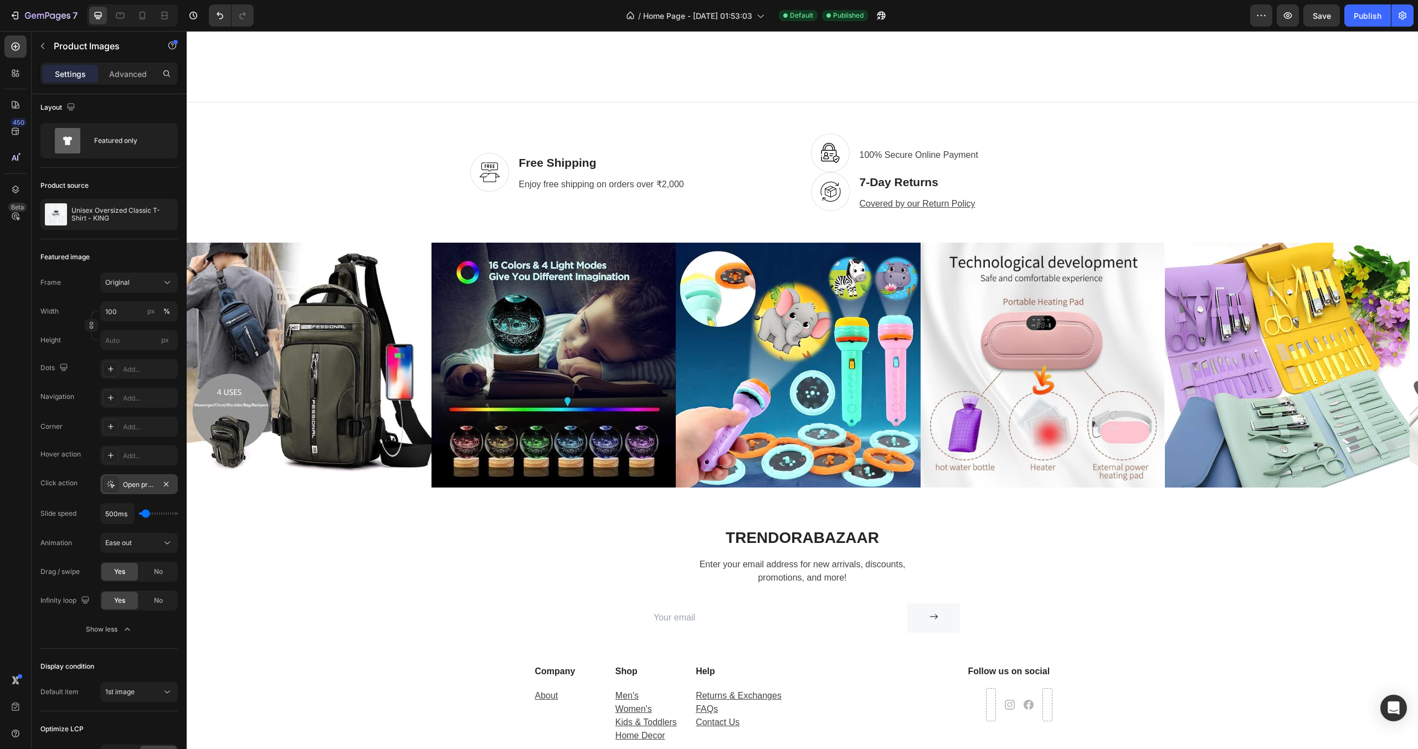
scroll to position [2533, 0]
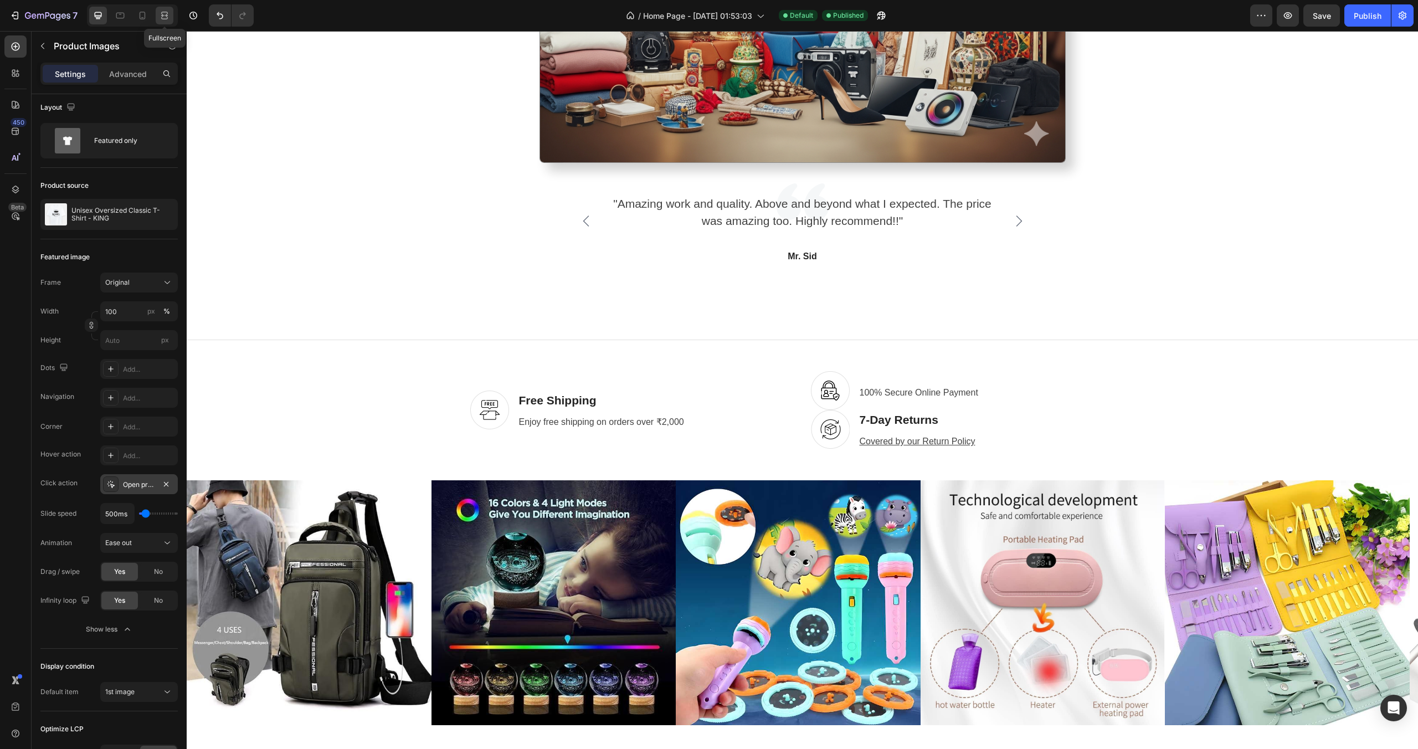
click at [167, 19] on icon at bounding box center [164, 18] width 7 height 2
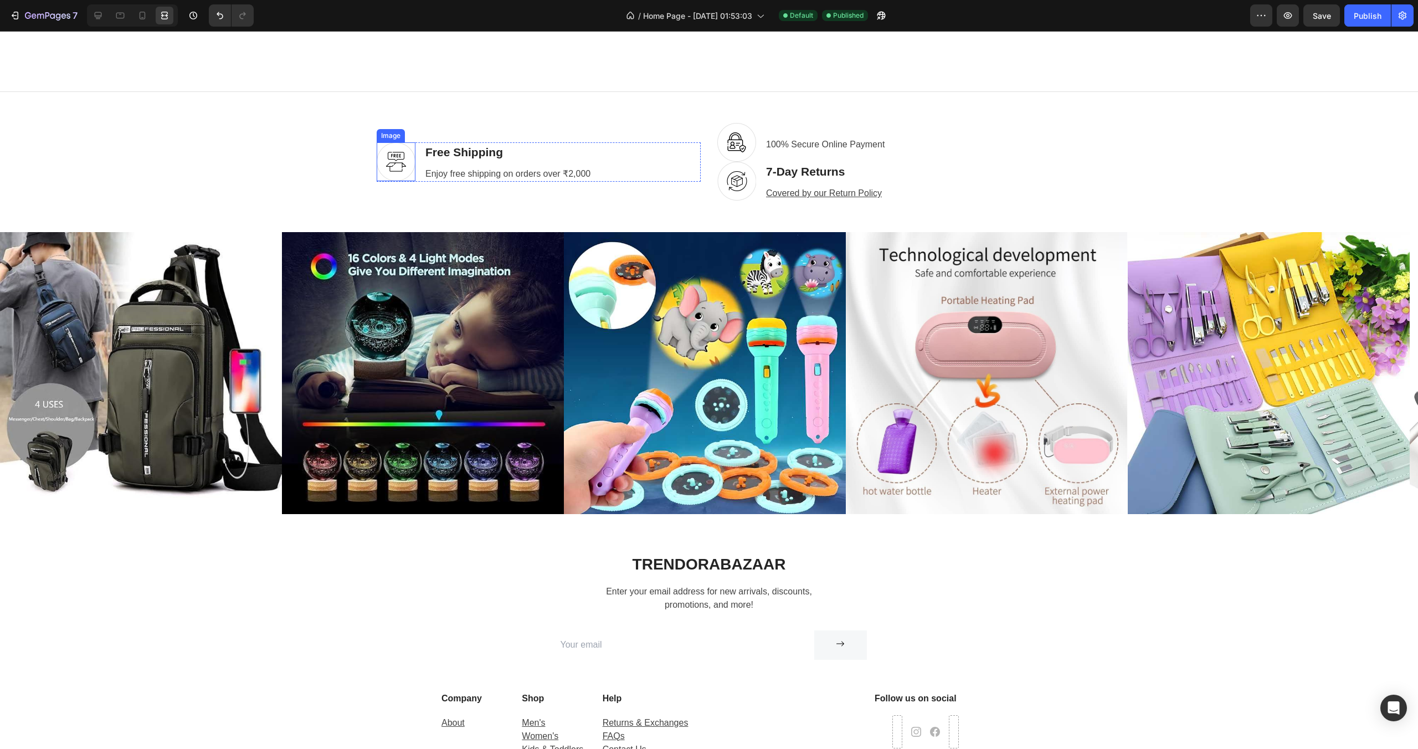
scroll to position [2840, 0]
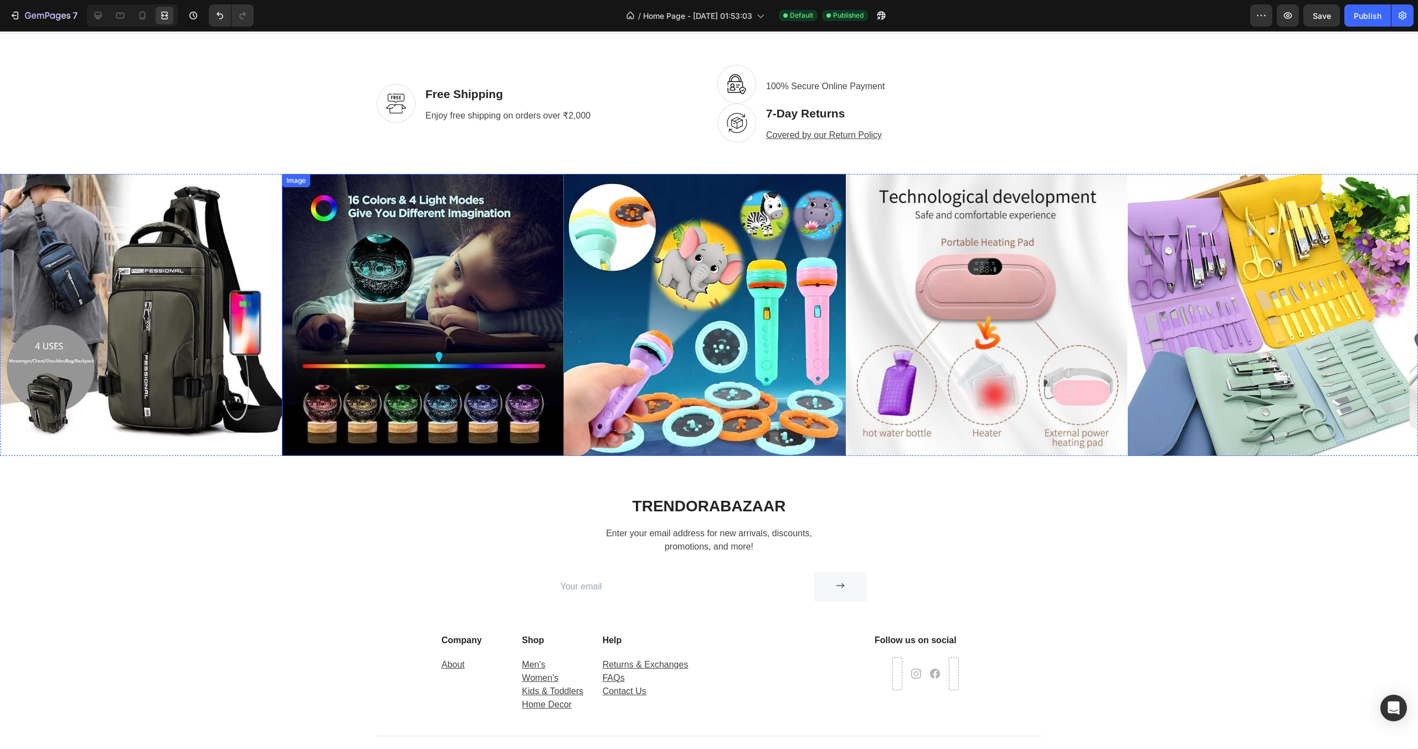
click at [560, 328] on img at bounding box center [423, 315] width 282 height 282
click at [667, 318] on img at bounding box center [705, 315] width 282 height 282
click at [1279, 291] on img at bounding box center [1268, 315] width 282 height 282
click at [1100, 304] on img at bounding box center [987, 315] width 282 height 282
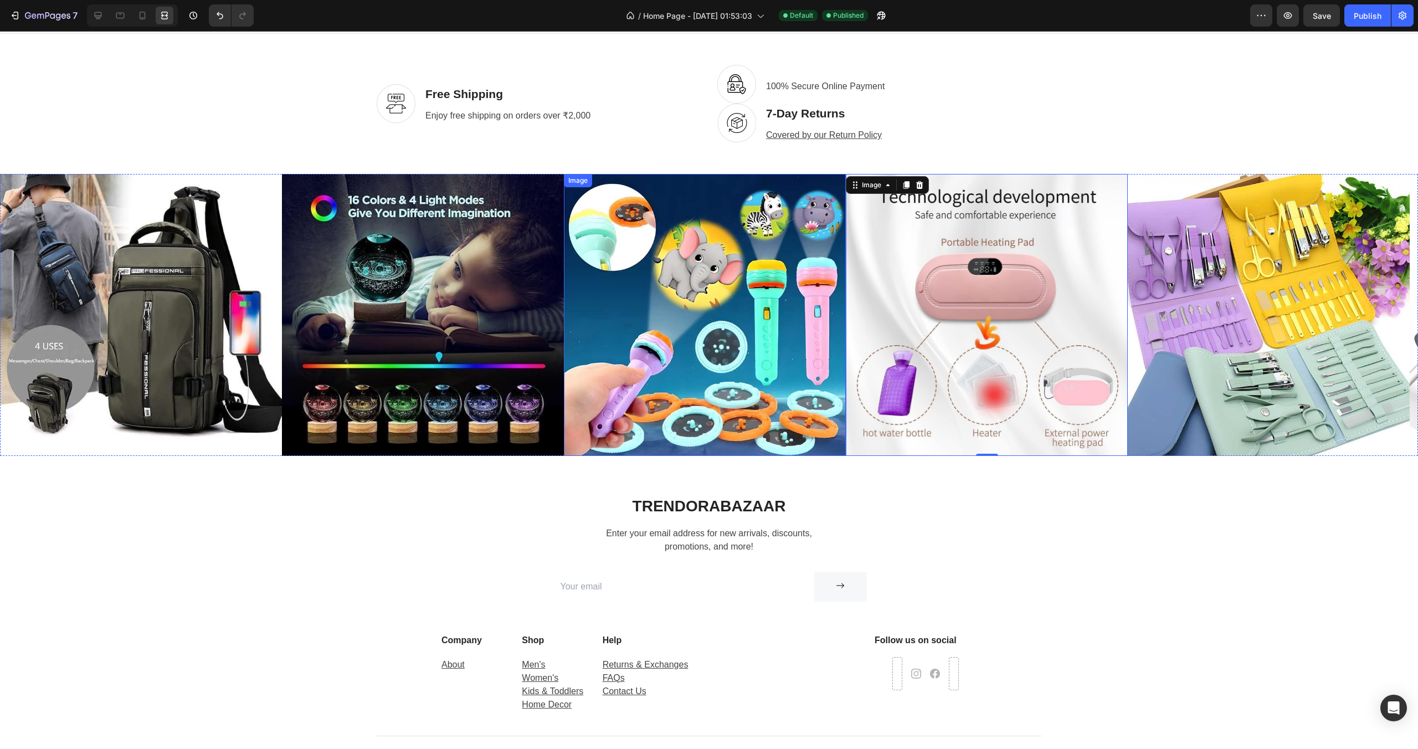
click at [763, 304] on img at bounding box center [705, 315] width 282 height 282
click at [423, 321] on img at bounding box center [423, 315] width 282 height 282
click at [90, 19] on div at bounding box center [98, 16] width 18 height 18
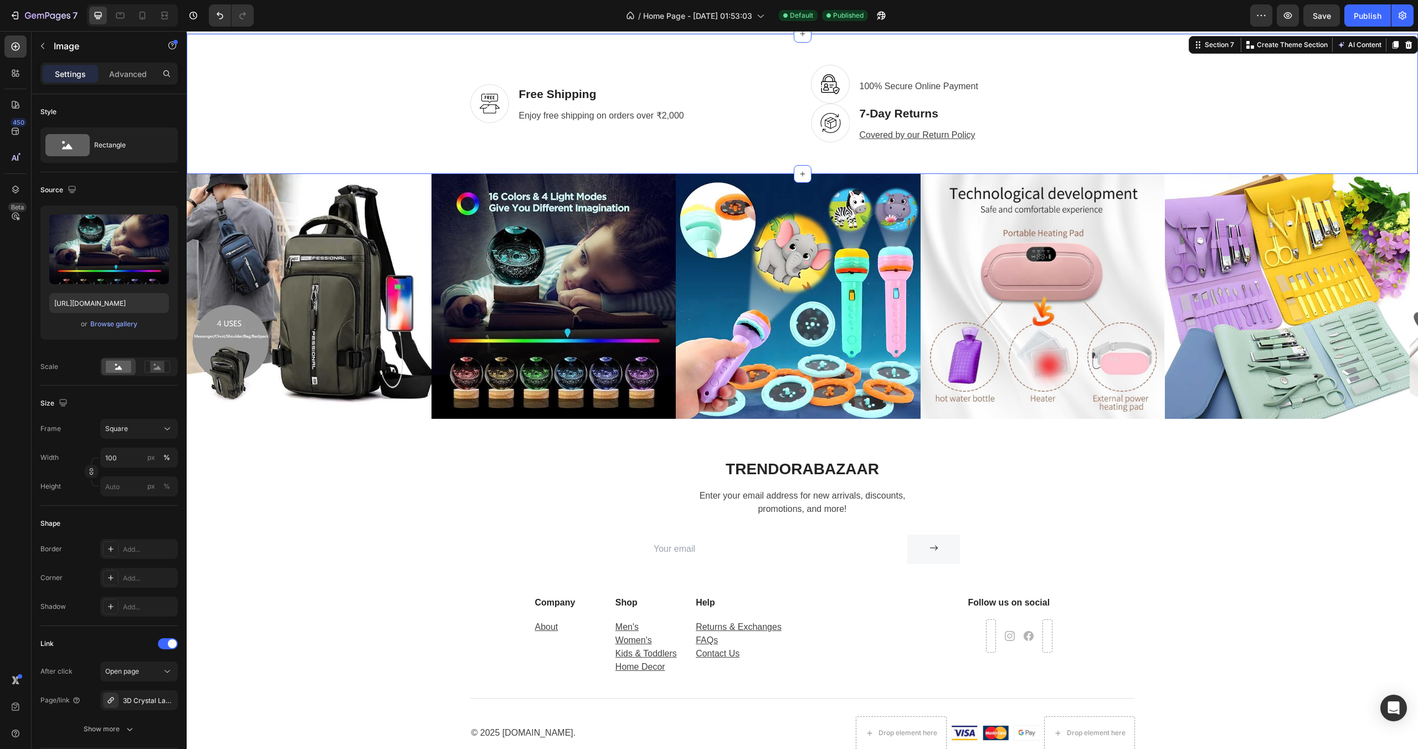
click at [375, 169] on div "Image Free Shipping Heading Enjoy free shipping on orders over ₹2,000 Text Row …" at bounding box center [802, 103] width 1231 height 141
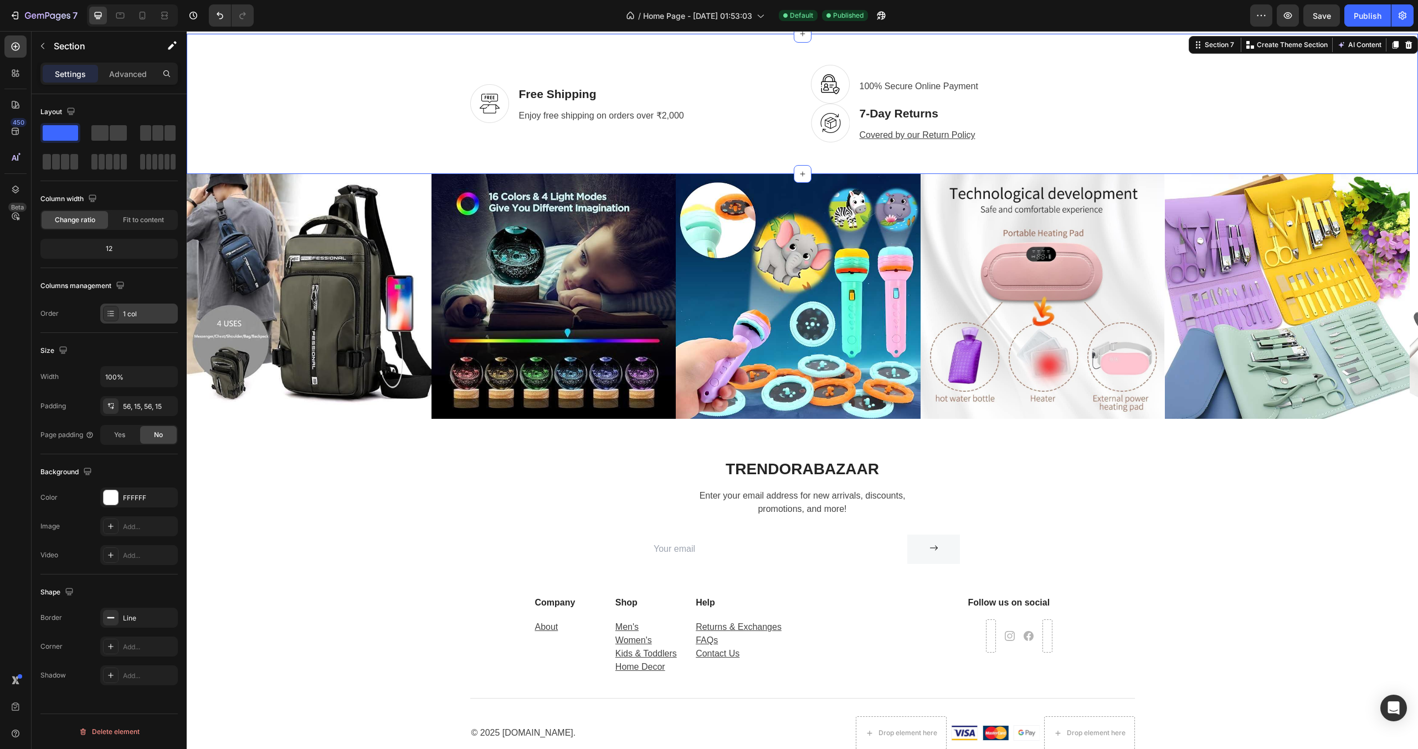
click at [145, 318] on div "1 col" at bounding box center [139, 313] width 78 height 20
click at [145, 616] on div "Line" at bounding box center [139, 618] width 32 height 10
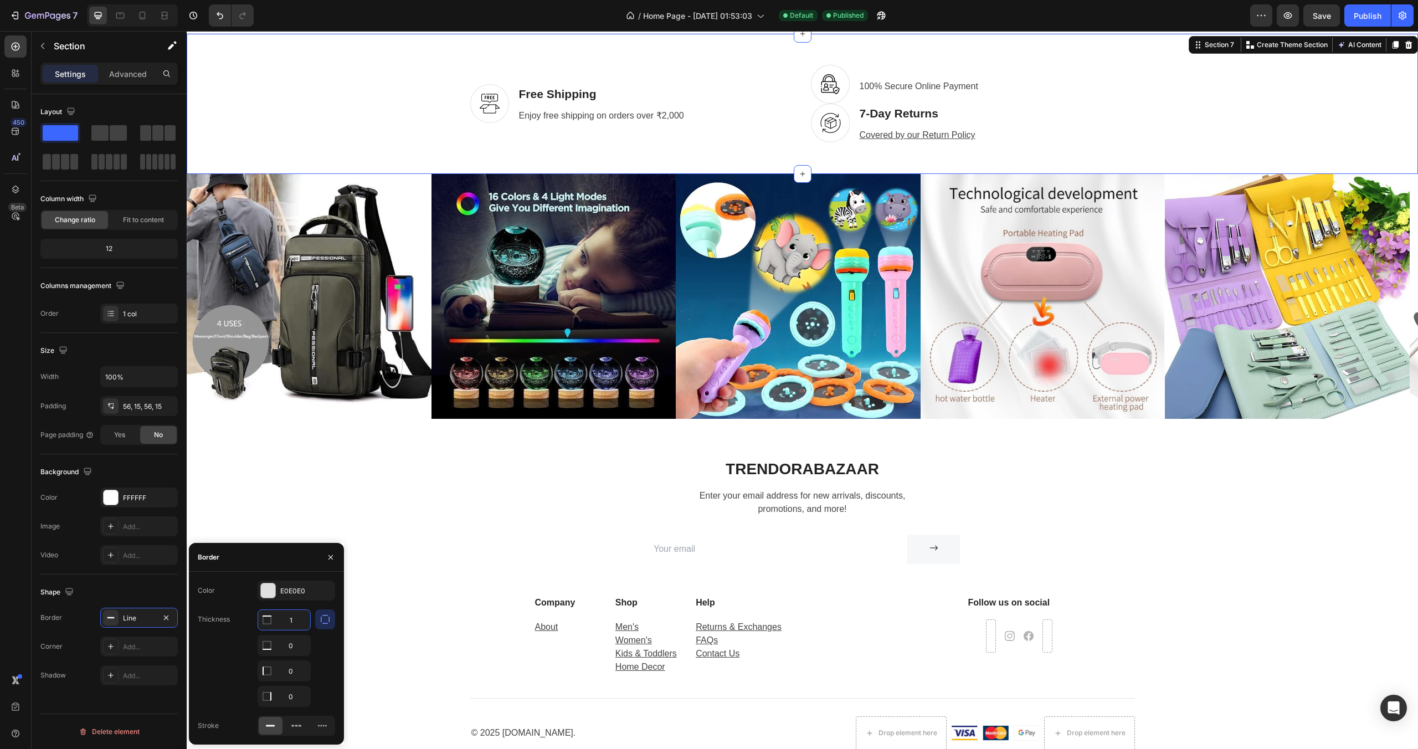
click at [285, 623] on input "1" at bounding box center [284, 620] width 52 height 20
click at [328, 621] on icon "button" at bounding box center [325, 619] width 11 height 11
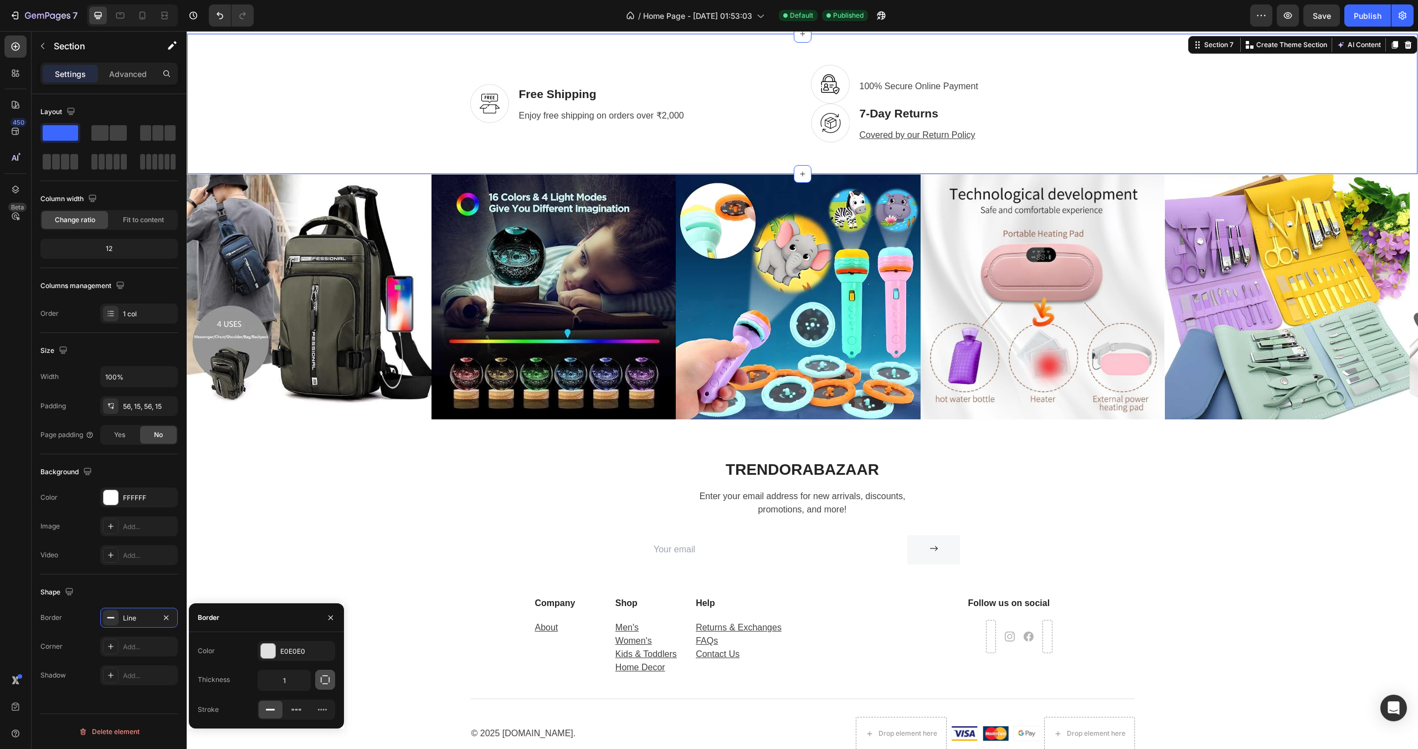
click at [324, 684] on icon "button" at bounding box center [325, 679] width 11 height 11
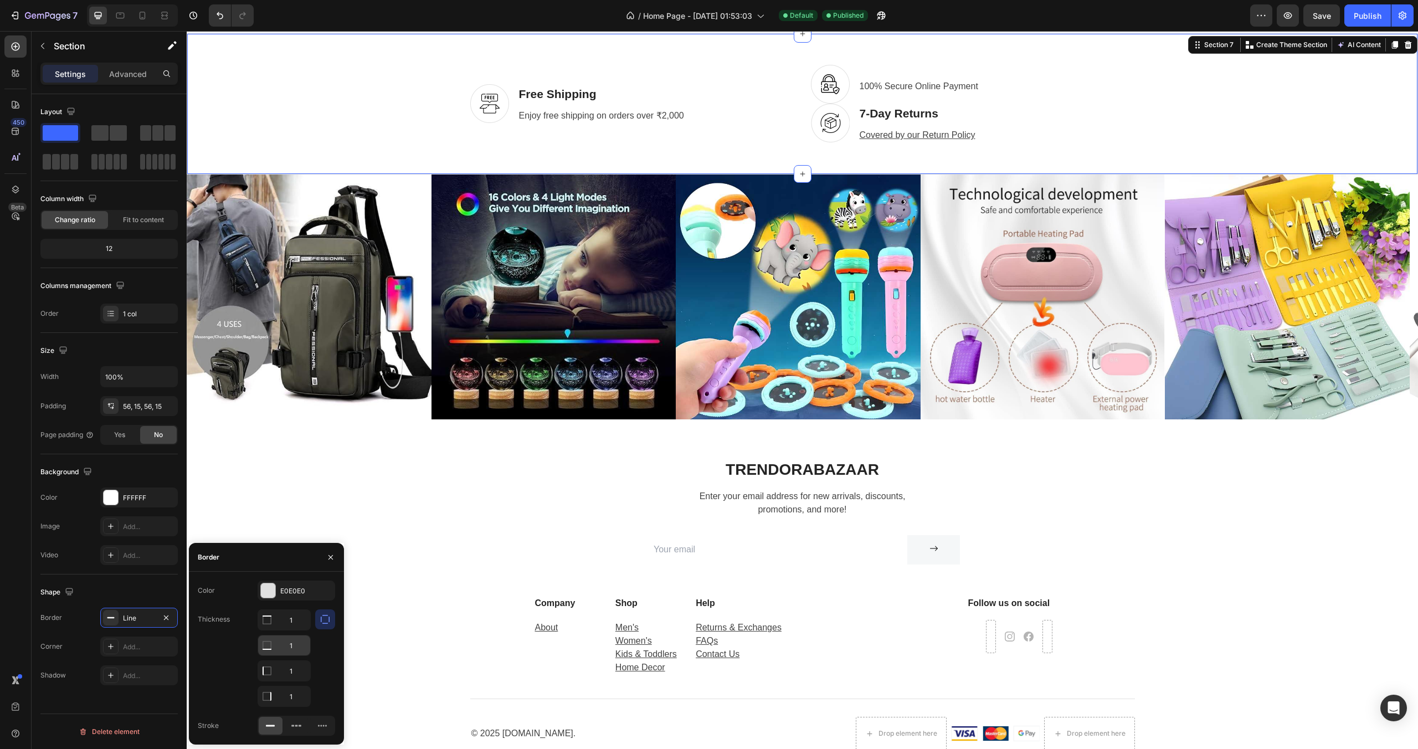
click at [300, 643] on input "1" at bounding box center [284, 645] width 52 height 20
click at [288, 669] on input "1" at bounding box center [284, 671] width 52 height 20
click at [287, 699] on input "1" at bounding box center [284, 696] width 52 height 20
click at [300, 728] on icon at bounding box center [296, 725] width 11 height 11
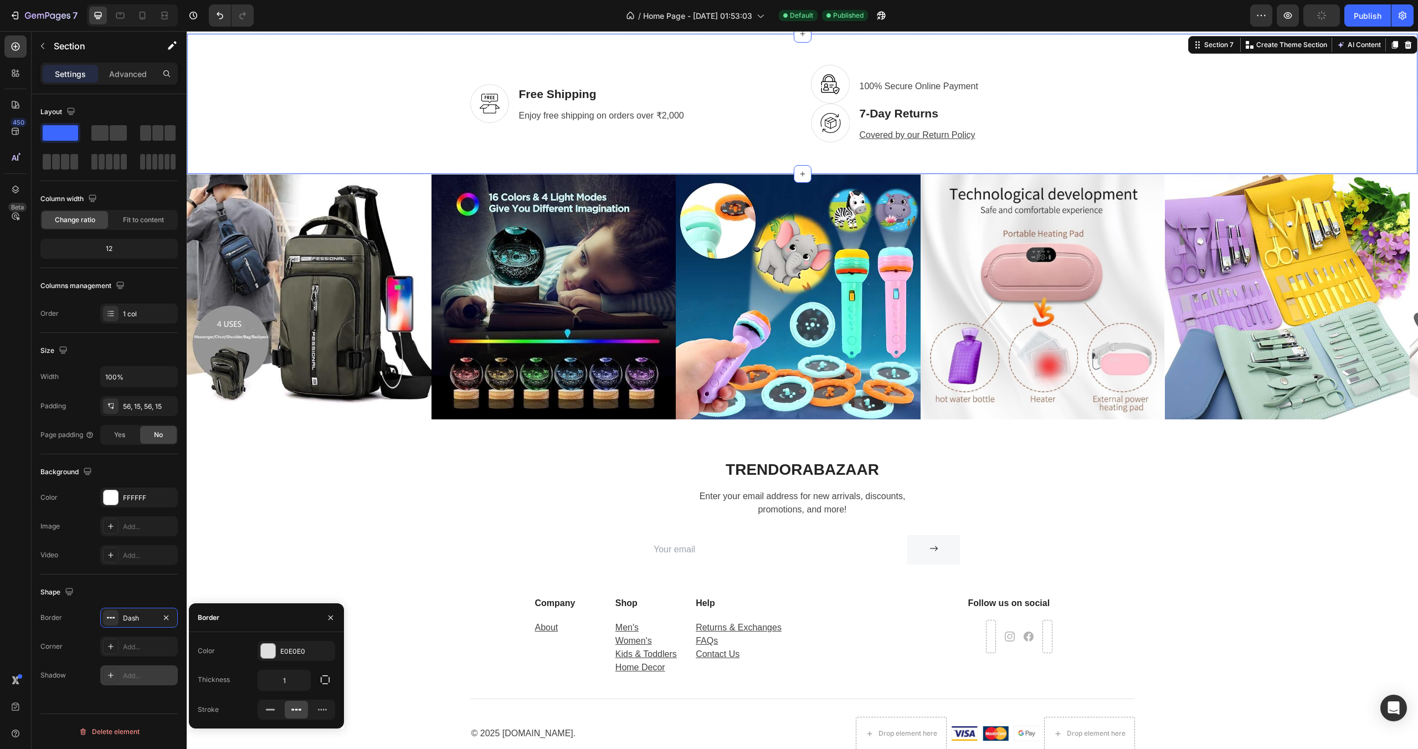
click at [138, 679] on div "Add..." at bounding box center [149, 676] width 52 height 10
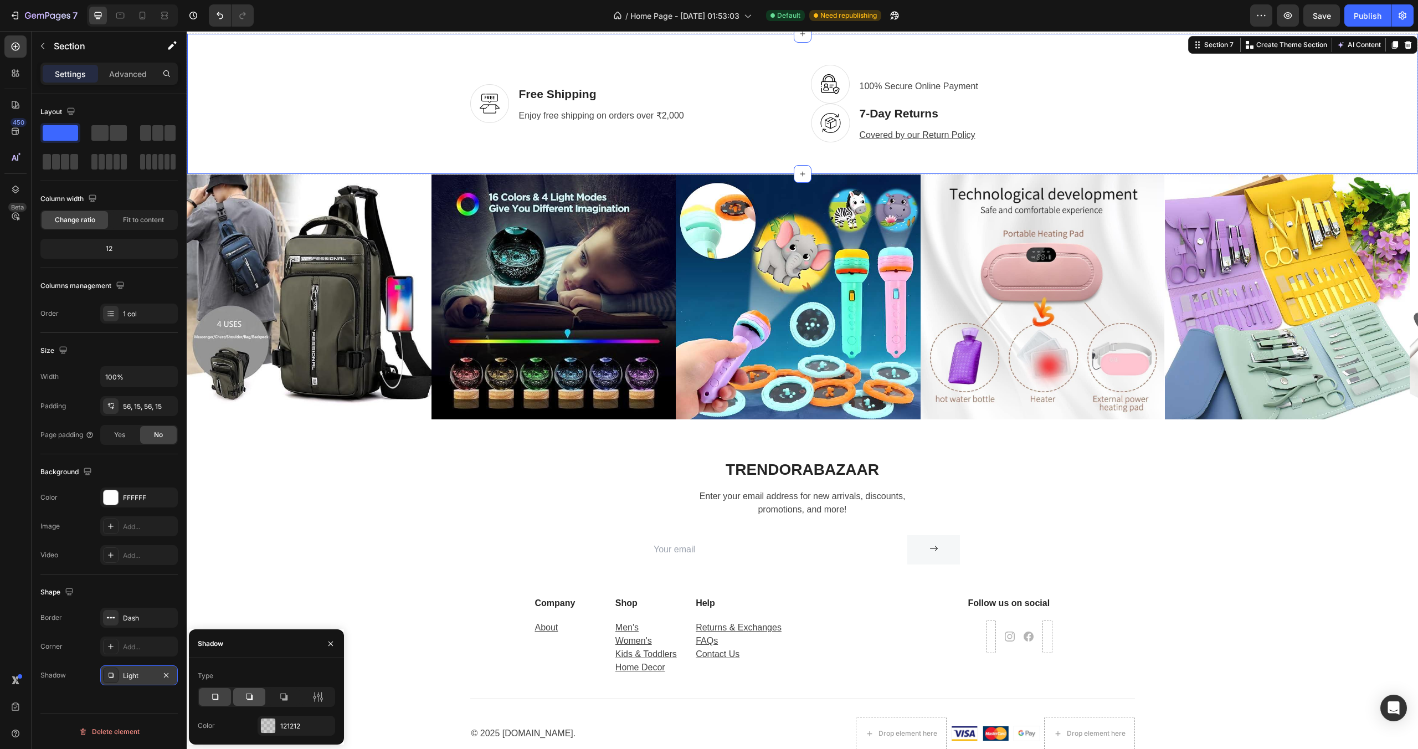
click at [255, 693] on div at bounding box center [249, 697] width 32 height 18
click at [256, 693] on div at bounding box center [249, 697] width 32 height 18
click at [283, 699] on icon at bounding box center [283, 696] width 7 height 7
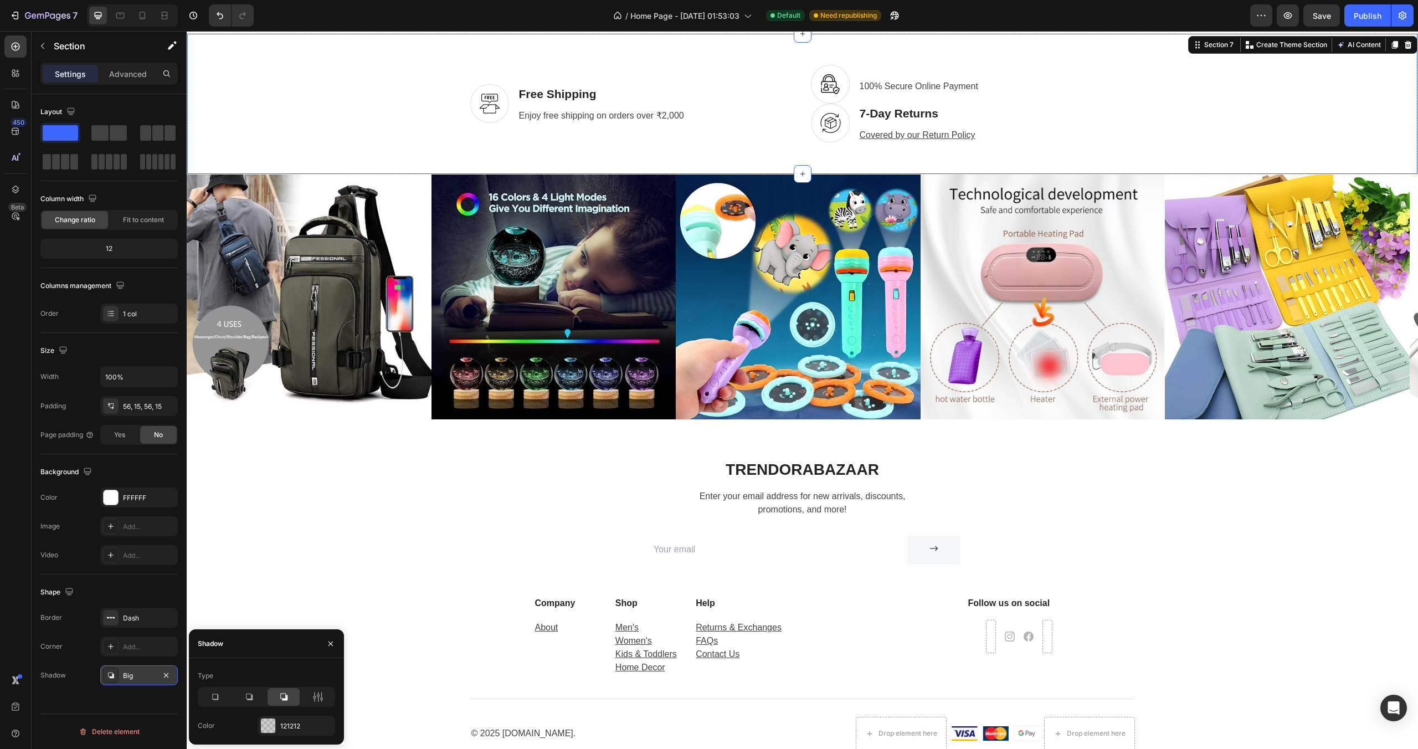
click at [283, 699] on icon at bounding box center [283, 696] width 7 height 7
click at [167, 676] on icon "button" at bounding box center [166, 674] width 4 height 4
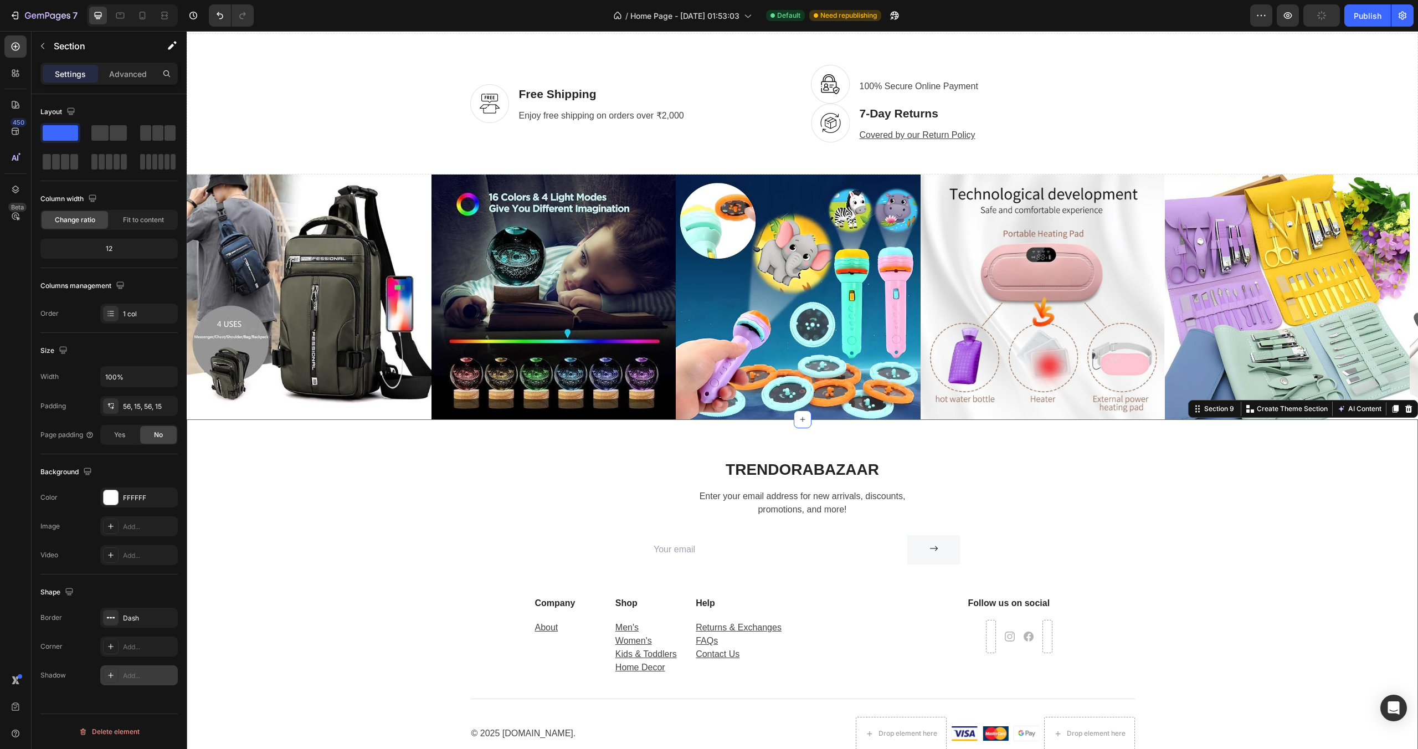
click at [281, 466] on div "trendorabazaar Heading Enter your email address for new arrivals, discounts, pr…" at bounding box center [802, 613] width 1214 height 308
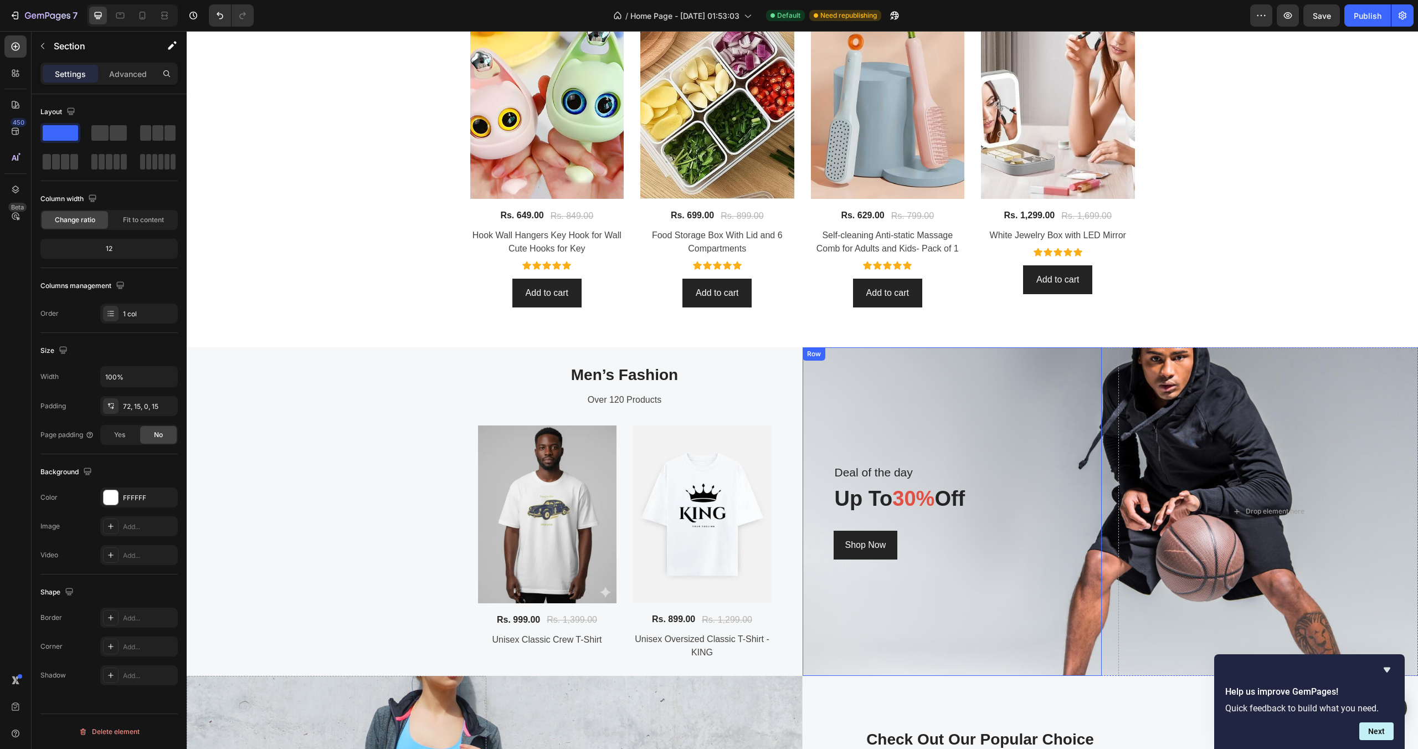
scroll to position [1177, 0]
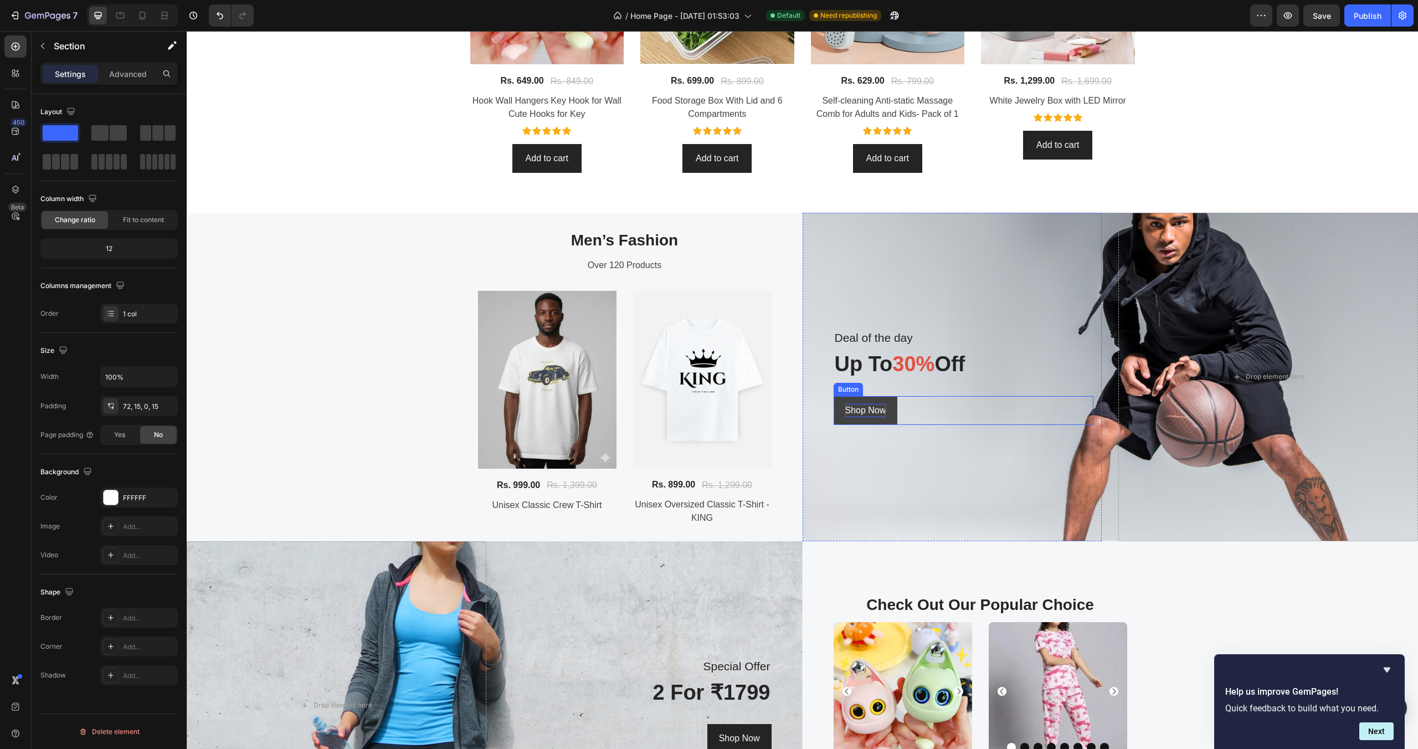
click at [874, 413] on div "Shop Now" at bounding box center [865, 410] width 41 height 13
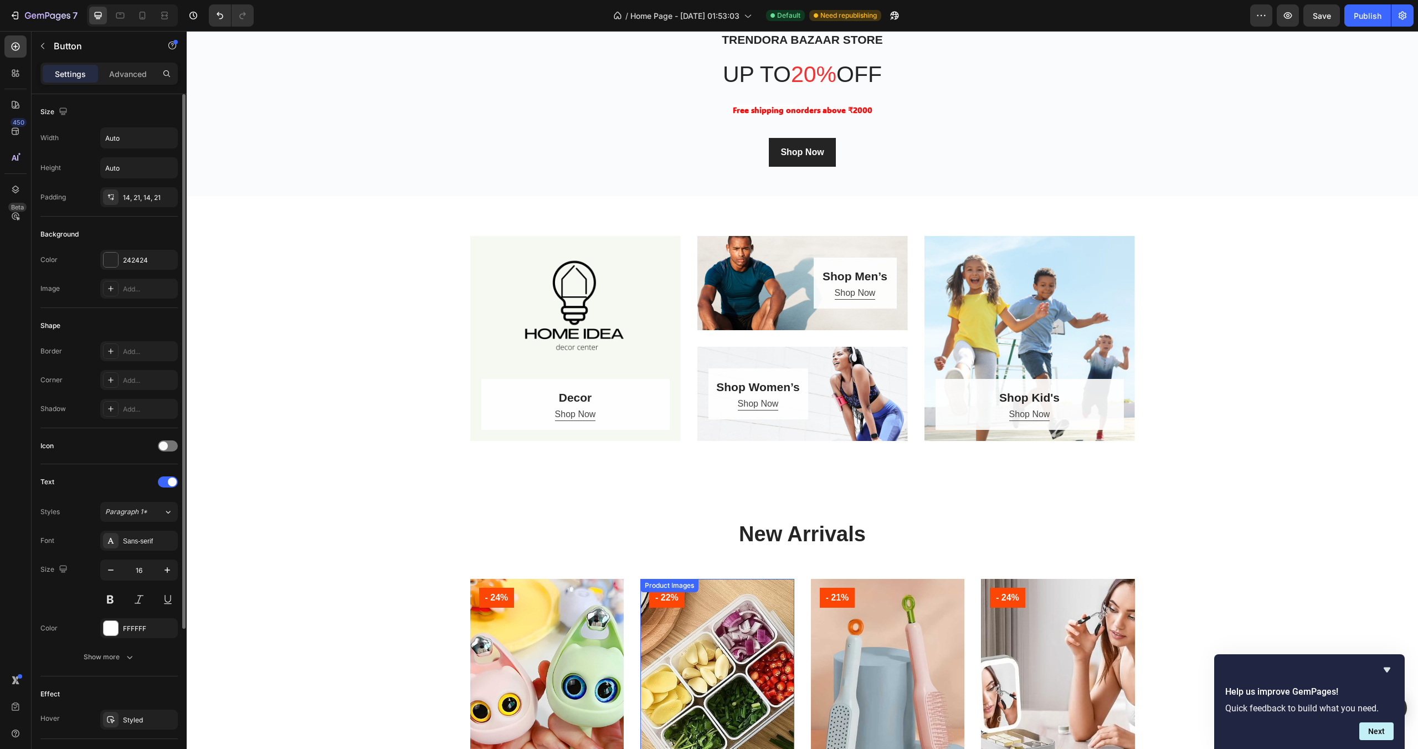
scroll to position [0, 0]
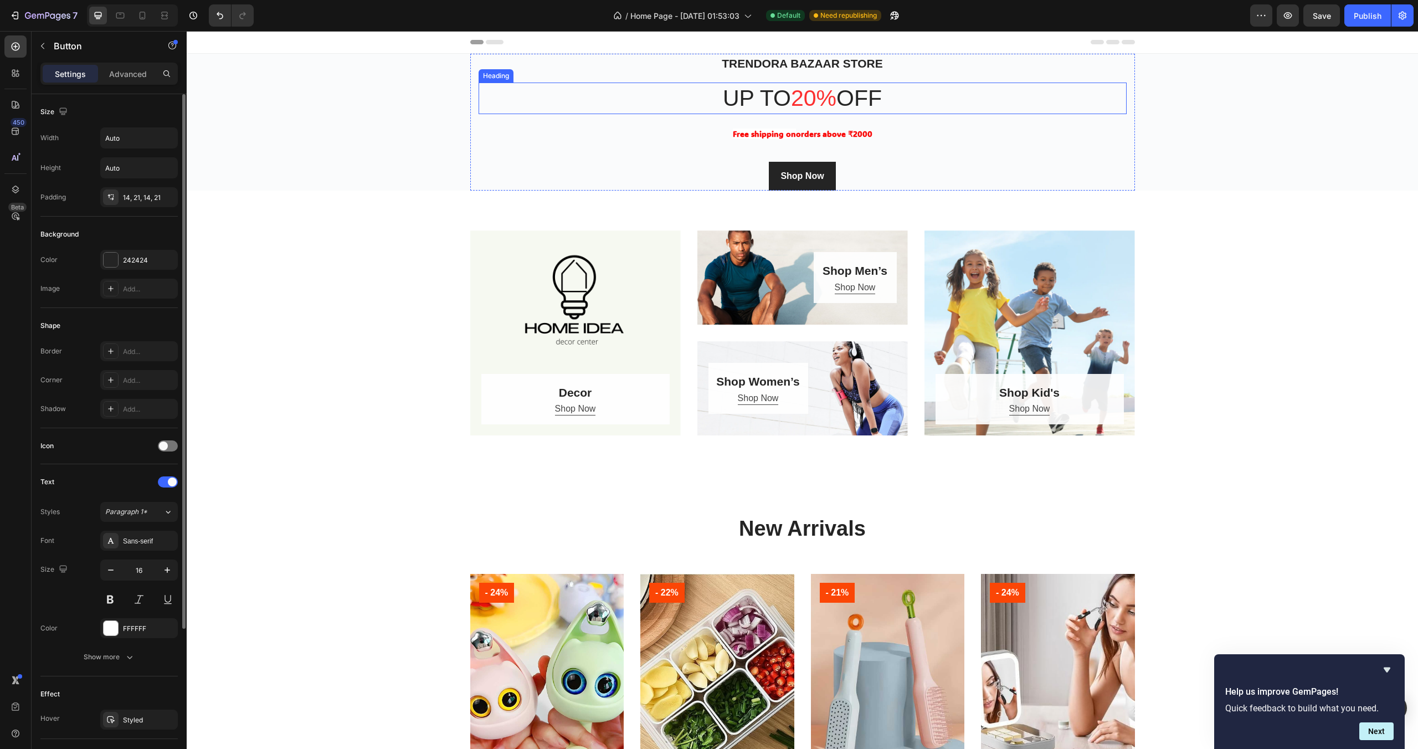
click at [805, 101] on span "20%" at bounding box center [813, 97] width 45 height 25
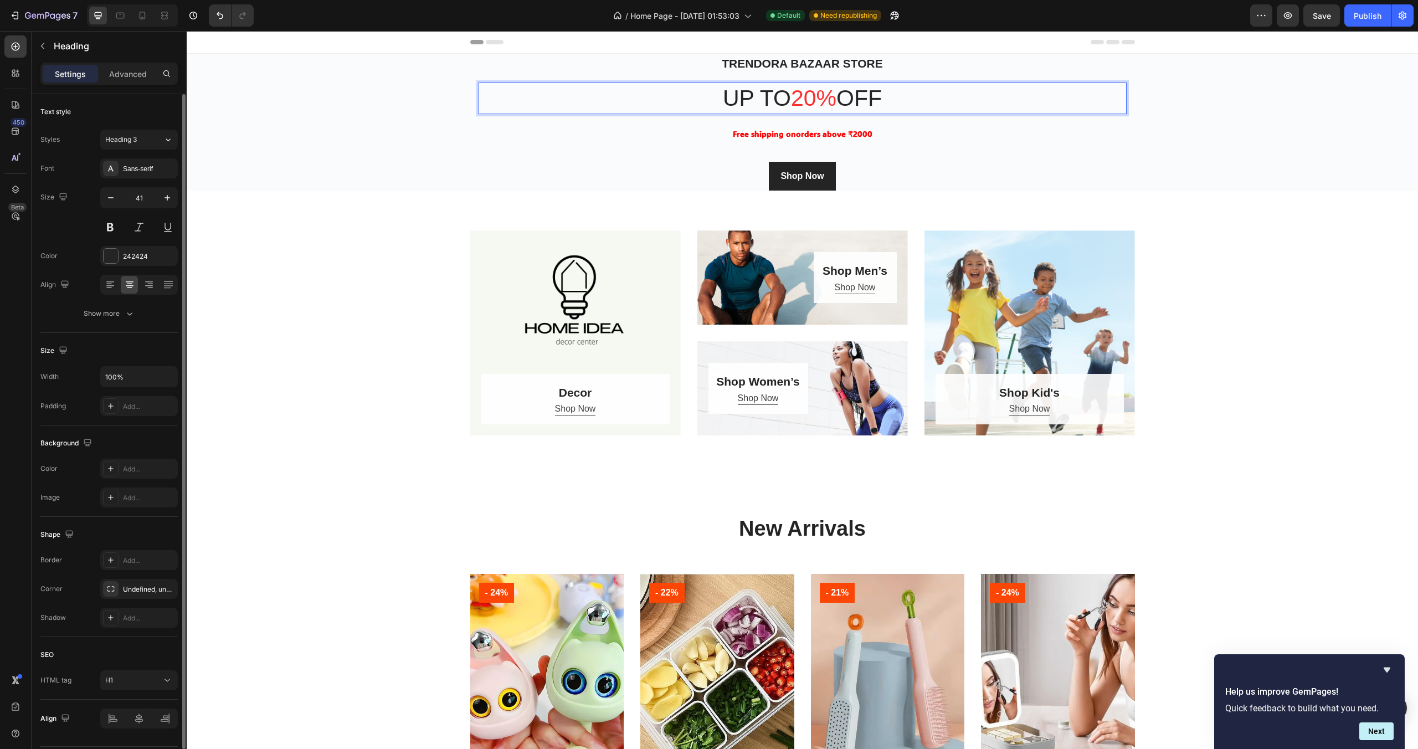
click at [800, 100] on span "20%" at bounding box center [813, 97] width 45 height 25
click at [800, 97] on span "230%" at bounding box center [814, 97] width 58 height 25
click at [798, 99] on span "230%" at bounding box center [814, 97] width 58 height 25
click at [1362, 22] on button "Publish" at bounding box center [1367, 15] width 47 height 22
